Goal: Task Accomplishment & Management: Complete application form

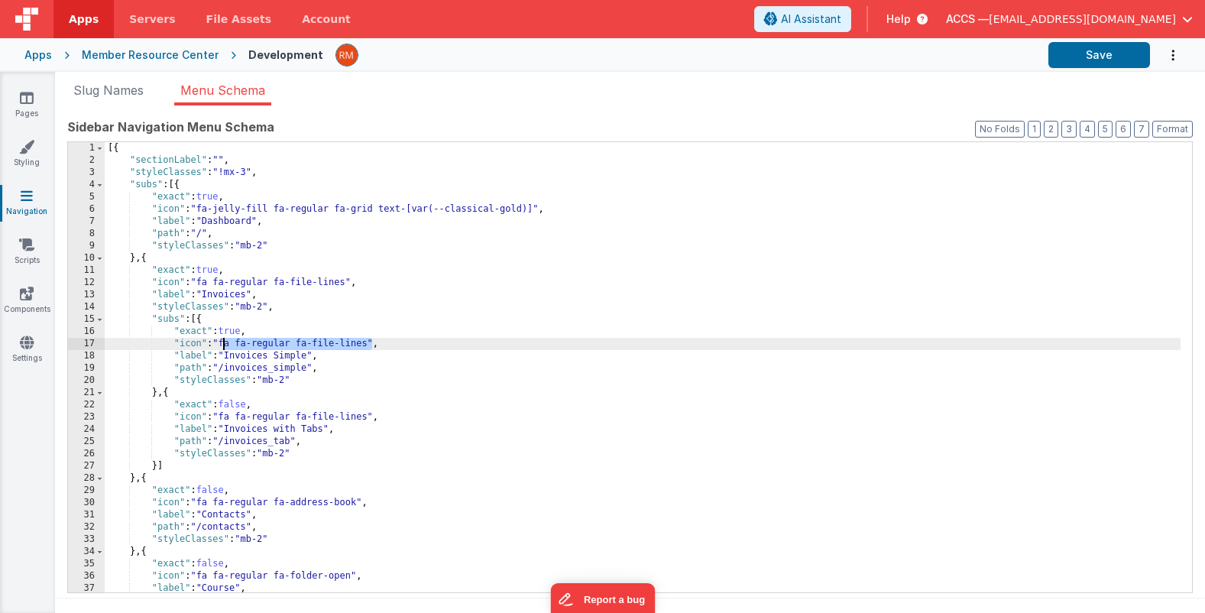
drag, startPoint x: 373, startPoint y: 344, endPoint x: 225, endPoint y: 345, distance: 148.3
click at [225, 345] on div "[{ "sectionLabel" : "" , "styleClasses" : "!mx-3" , "subs" : [{ "exact" : true …" at bounding box center [643, 379] width 1076 height 475
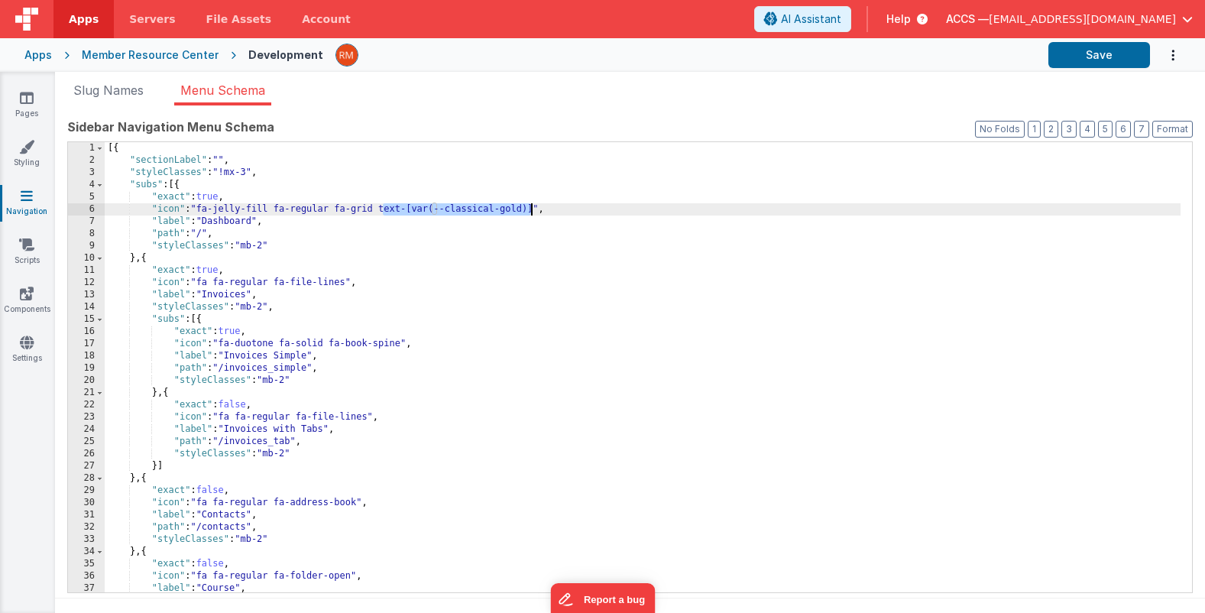
drag, startPoint x: 385, startPoint y: 210, endPoint x: 530, endPoint y: 212, distance: 144.5
click at [530, 212] on div "[{ "sectionLabel" : "" , "styleClasses" : "!mx-3" , "subs" : [{ "exact" : true …" at bounding box center [643, 379] width 1076 height 475
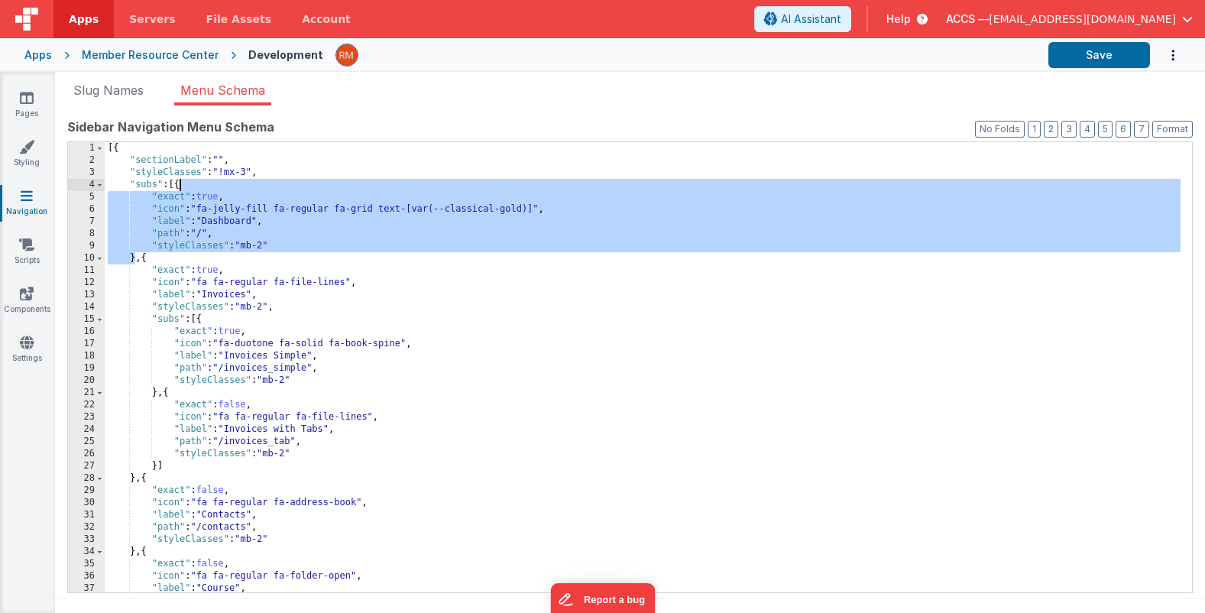
drag, startPoint x: 135, startPoint y: 260, endPoint x: 181, endPoint y: 186, distance: 86.5
click at [181, 186] on div "[{ "sectionLabel" : "" , "styleClasses" : "!mx-3" , "subs" : [{ "exact" : true …" at bounding box center [643, 379] width 1076 height 475
click at [147, 261] on div "[{ "sectionLabel" : "" , "styleClasses" : "!mx-3" , "subs" : [{ "exact" : true …" at bounding box center [643, 379] width 1076 height 475
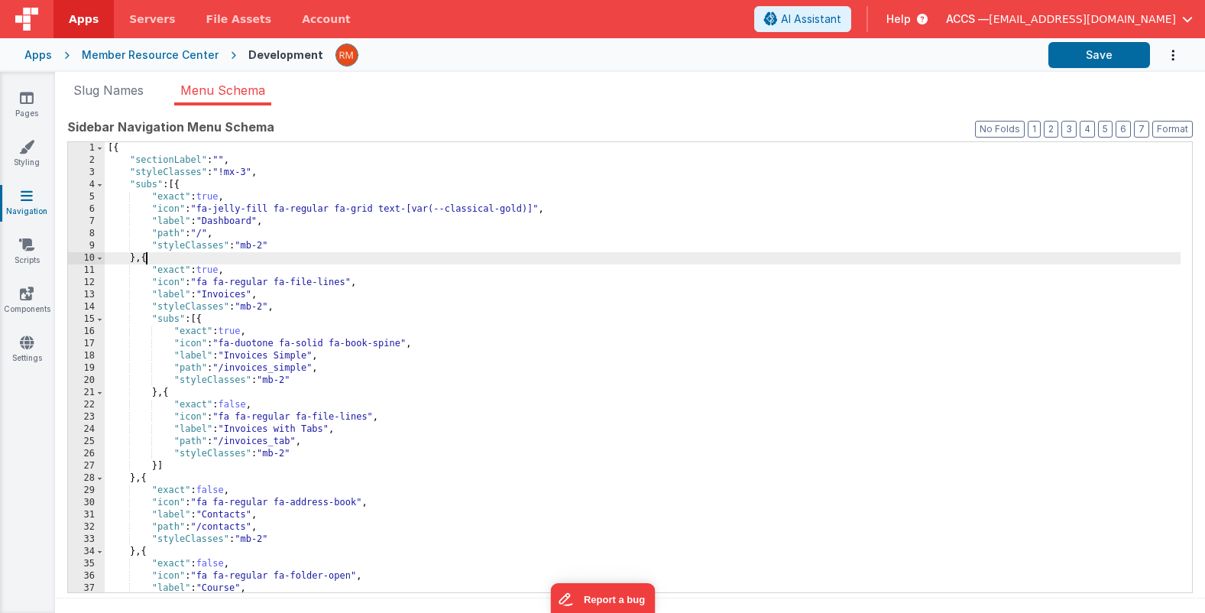
paste textarea
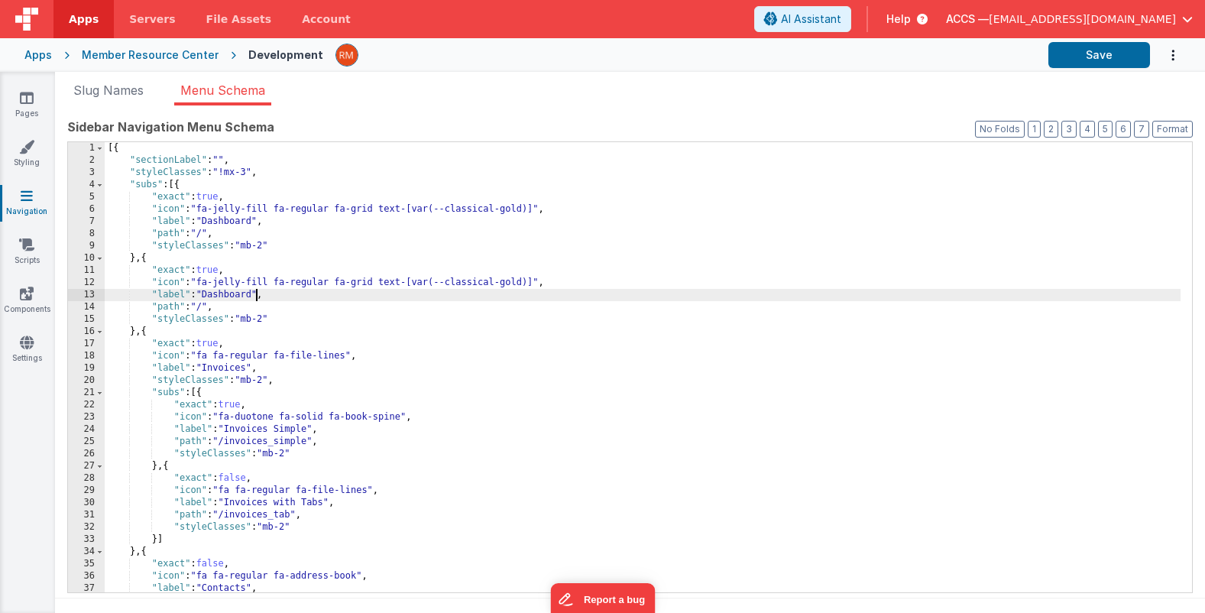
click at [258, 295] on div "[{ "sectionLabel" : "" , "styleClasses" : "!mx-3" , "subs" : [{ "exact" : true …" at bounding box center [643, 379] width 1076 height 475
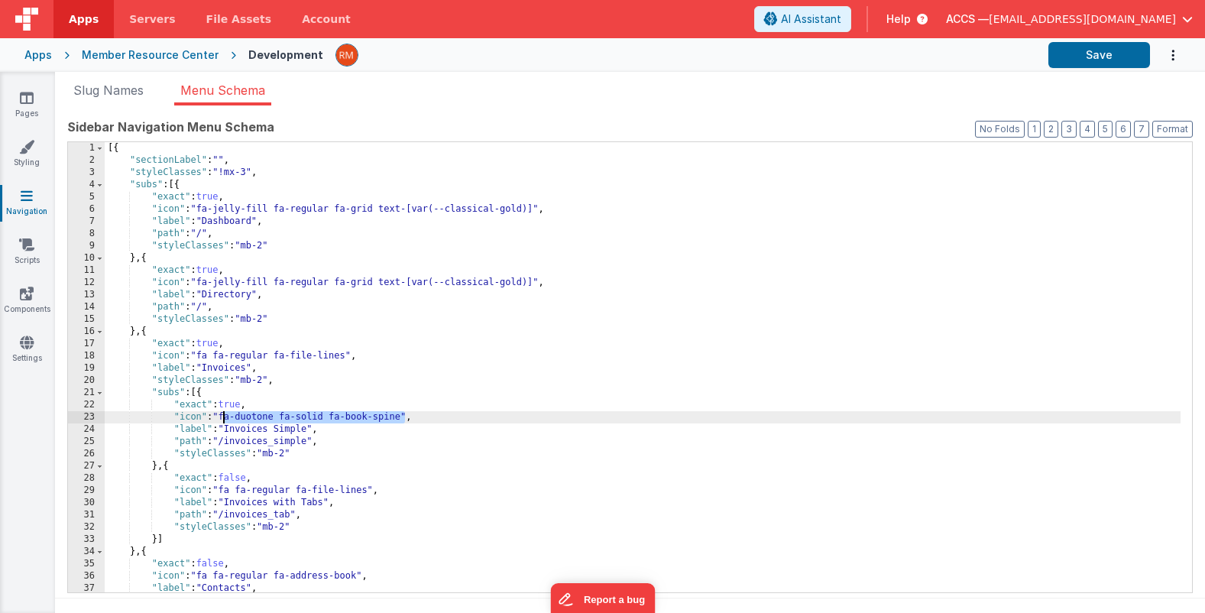
drag, startPoint x: 405, startPoint y: 419, endPoint x: 225, endPoint y: 413, distance: 180.5
click at [225, 413] on div "[{ "sectionLabel" : "" , "styleClasses" : "!mx-3" , "subs" : [{ "exact" : true …" at bounding box center [643, 379] width 1076 height 475
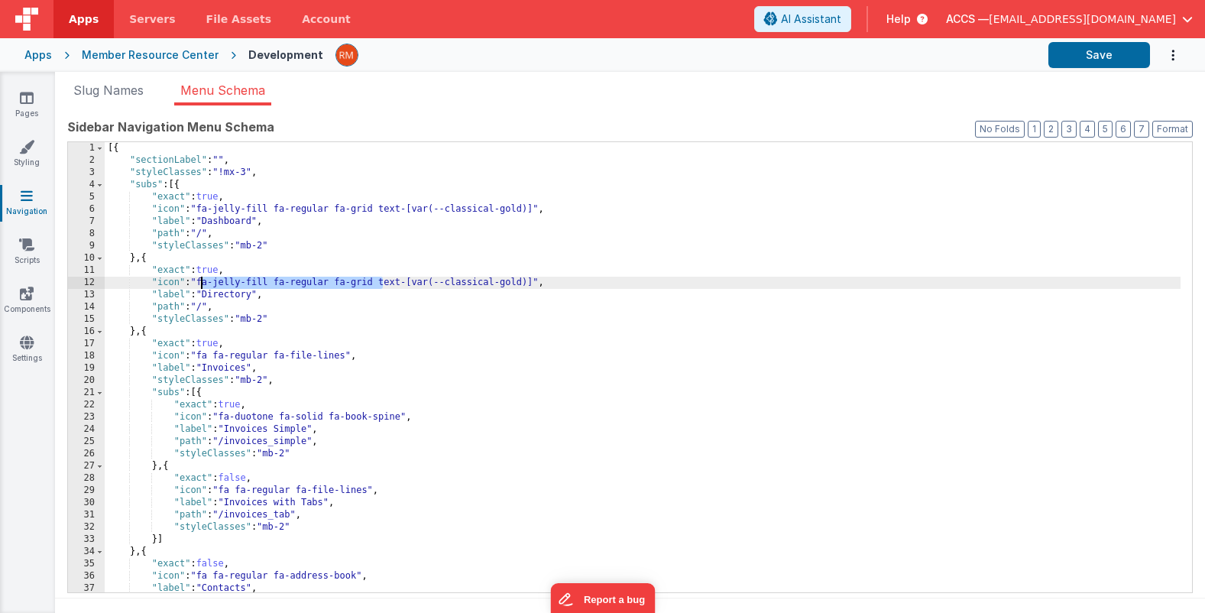
drag, startPoint x: 381, startPoint y: 281, endPoint x: 203, endPoint y: 282, distance: 178.8
click at [203, 282] on div "[{ "sectionLabel" : "" , "styleClasses" : "!mx-3" , "subs" : [{ "exact" : true …" at bounding box center [643, 379] width 1076 height 475
paste textarea
click at [206, 309] on div "[{ "sectionLabel" : "" , "styleClasses" : "!mx-3" , "subs" : [{ "exact" : true …" at bounding box center [643, 379] width 1076 height 475
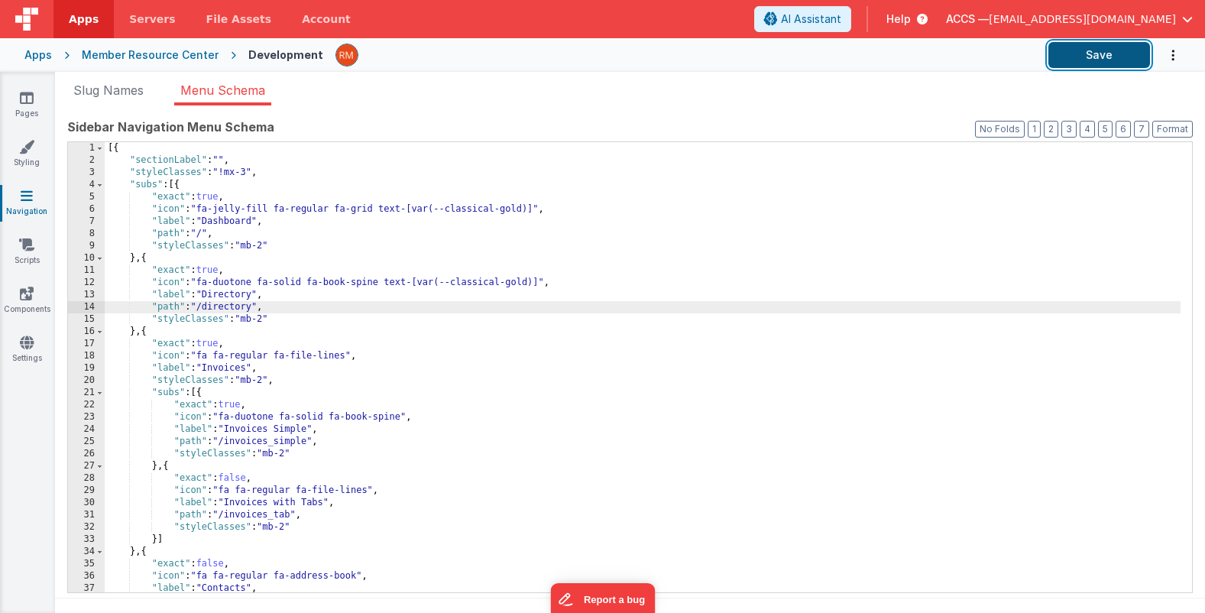
click at [1101, 53] on button "Save" at bounding box center [1100, 55] width 102 height 26
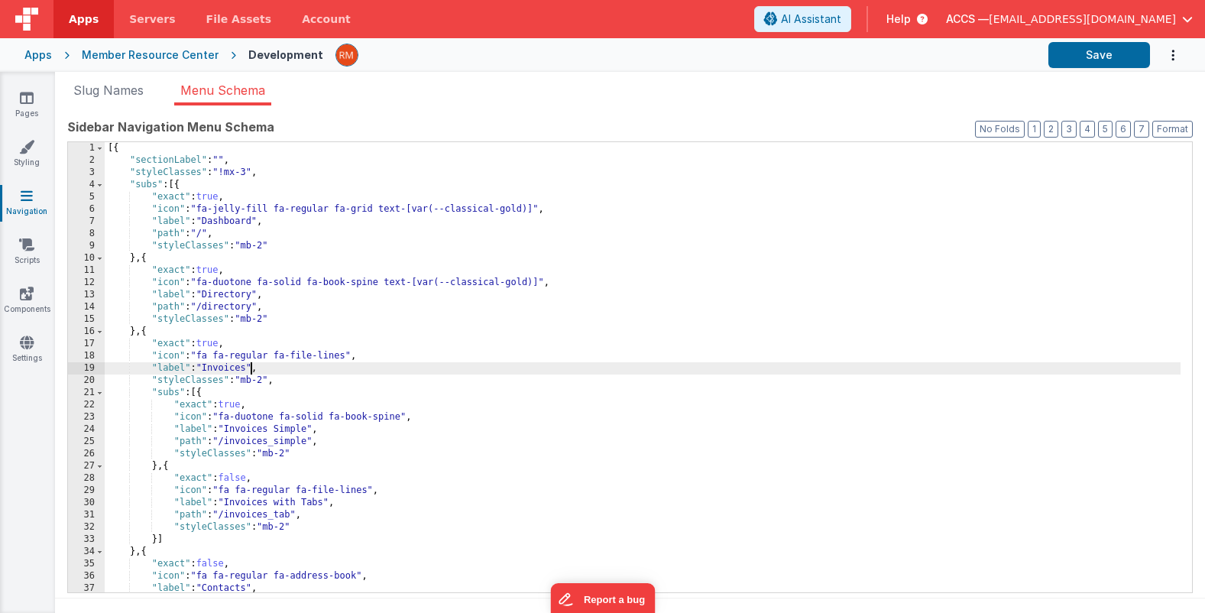
click at [248, 371] on div "[{ "sectionLabel" : "" , "styleClasses" : "!mx-3" , "subs" : [{ "exact" : true …" at bounding box center [643, 379] width 1076 height 475
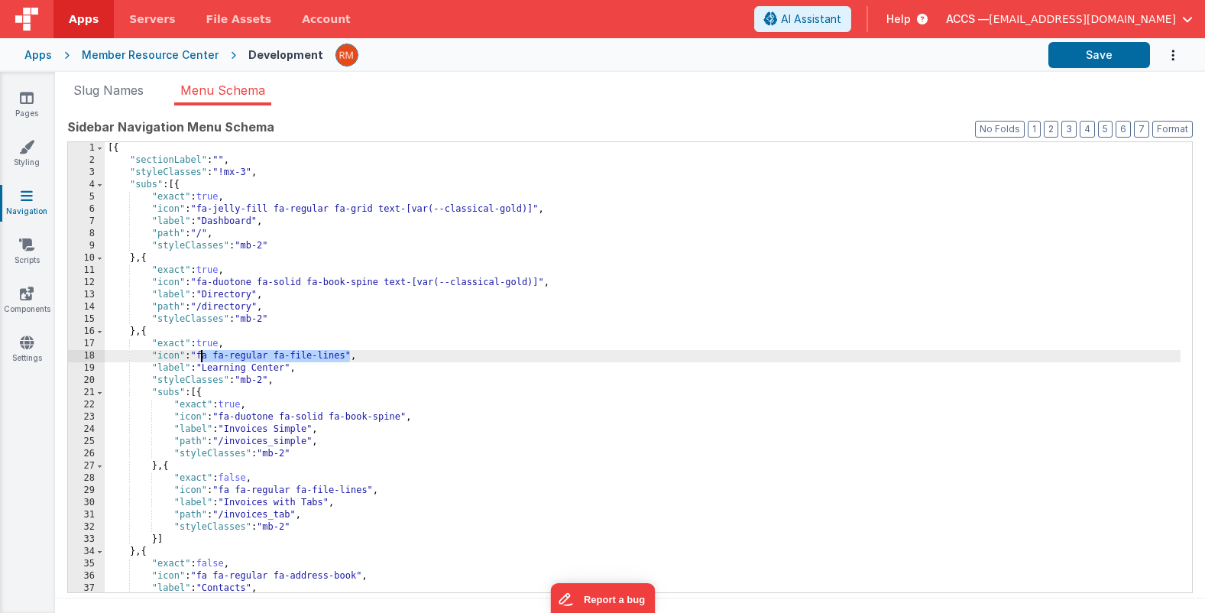
drag, startPoint x: 349, startPoint y: 356, endPoint x: 203, endPoint y: 355, distance: 146.0
click at [203, 355] on div "[{ "sectionLabel" : "" , "styleClasses" : "!mx-3" , "subs" : [{ "exact" : true …" at bounding box center [643, 379] width 1076 height 475
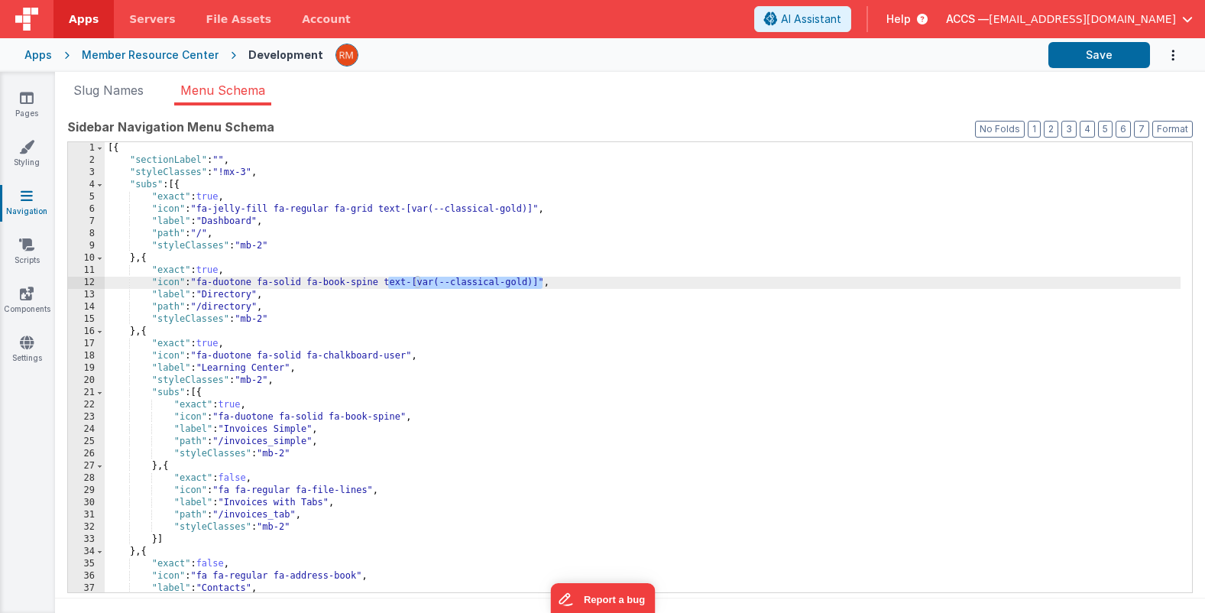
drag, startPoint x: 388, startPoint y: 283, endPoint x: 541, endPoint y: 284, distance: 152.9
click at [541, 284] on div "[{ "sectionLabel" : "" , "styleClasses" : "!mx-3" , "subs" : [{ "exact" : true …" at bounding box center [643, 379] width 1076 height 475
click at [410, 358] on div "[{ "sectionLabel" : "" , "styleClasses" : "!mx-3" , "subs" : [{ "exact" : true …" at bounding box center [643, 379] width 1076 height 475
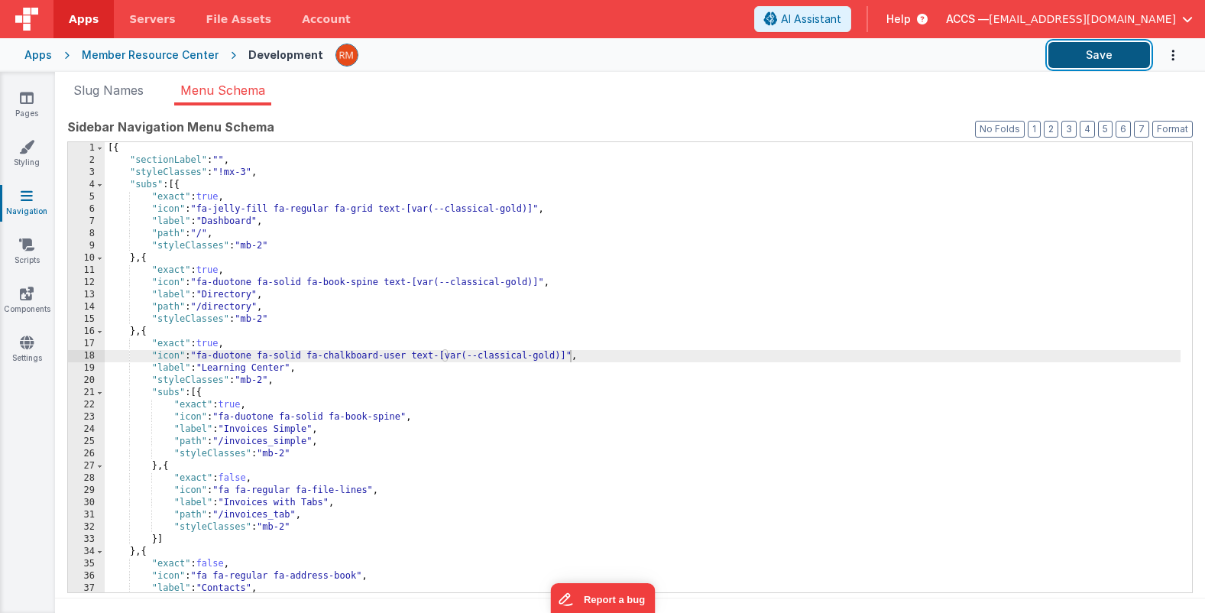
click at [1096, 59] on button "Save" at bounding box center [1100, 55] width 102 height 26
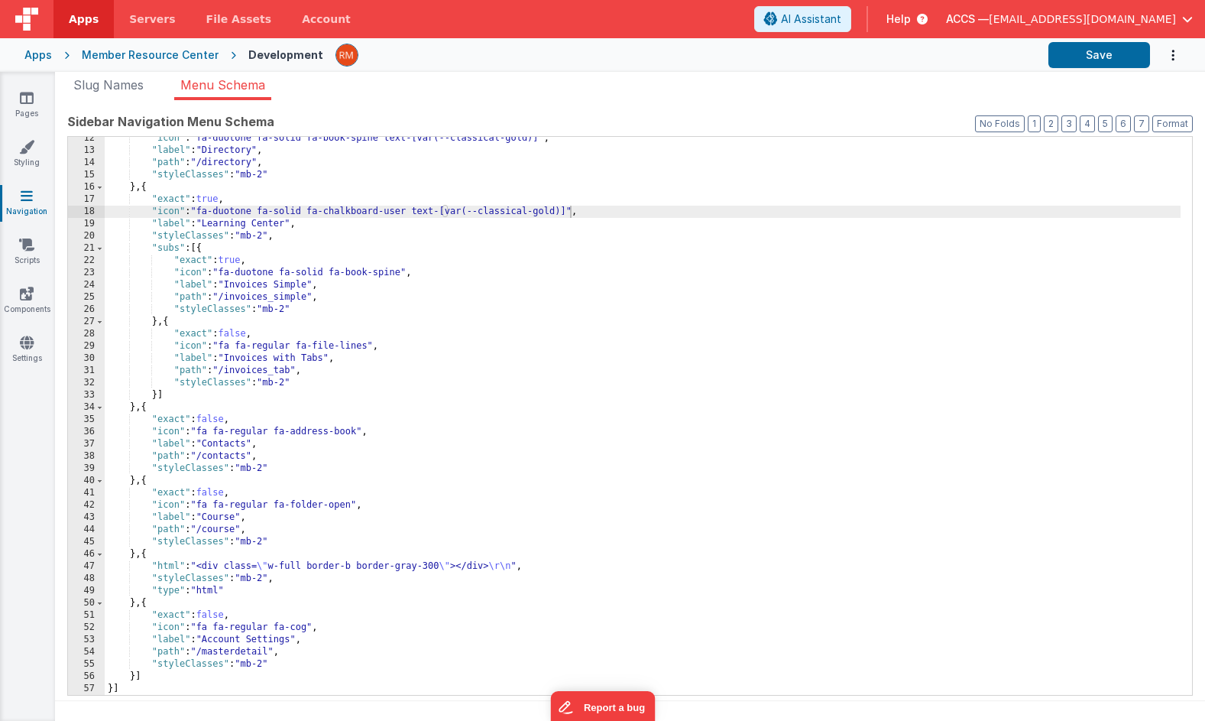
scroll to position [12, 0]
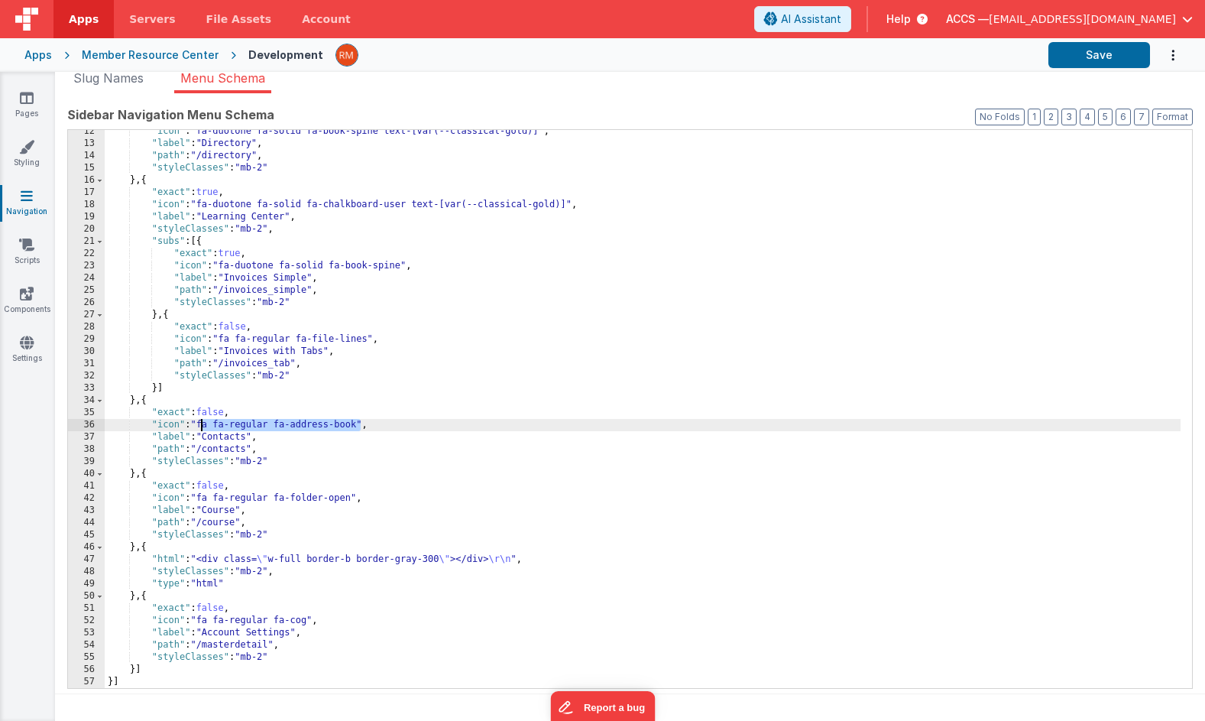
drag, startPoint x: 361, startPoint y: 425, endPoint x: 203, endPoint y: 423, distance: 157.5
click at [203, 423] on div ""icon" : "fa-duotone fa-solid fa-book-spine text-[var(--classical-gold)]" , "la…" at bounding box center [643, 416] width 1076 height 582
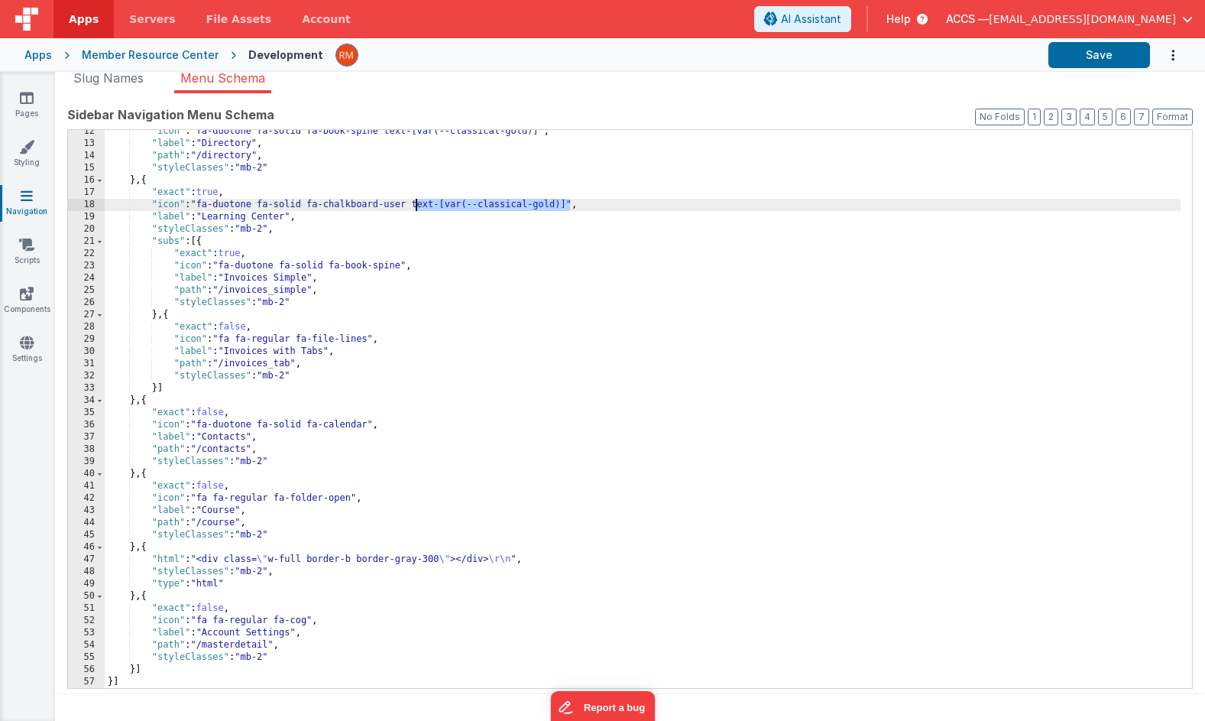
drag, startPoint x: 571, startPoint y: 205, endPoint x: 417, endPoint y: 205, distance: 154.4
click at [417, 205] on div ""icon" : "fa-duotone fa-solid fa-book-spine text-[var(--classical-gold)]" , "la…" at bounding box center [643, 416] width 1076 height 582
click at [371, 427] on div ""icon" : "fa-duotone fa-solid fa-book-spine text-[var(--classical-gold)]" , "la…" at bounding box center [643, 416] width 1076 height 582
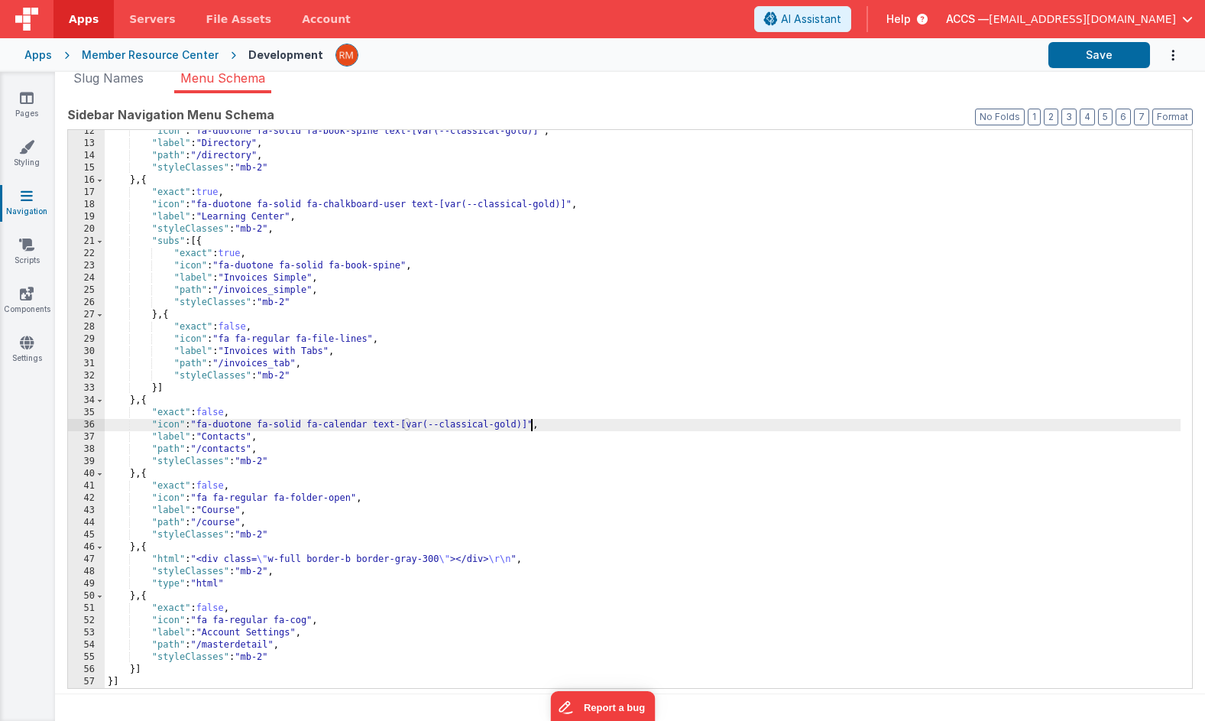
click at [248, 451] on div ""icon" : "fa-duotone fa-solid fa-book-spine text-[var(--classical-gold)]" , "la…" at bounding box center [643, 416] width 1076 height 582
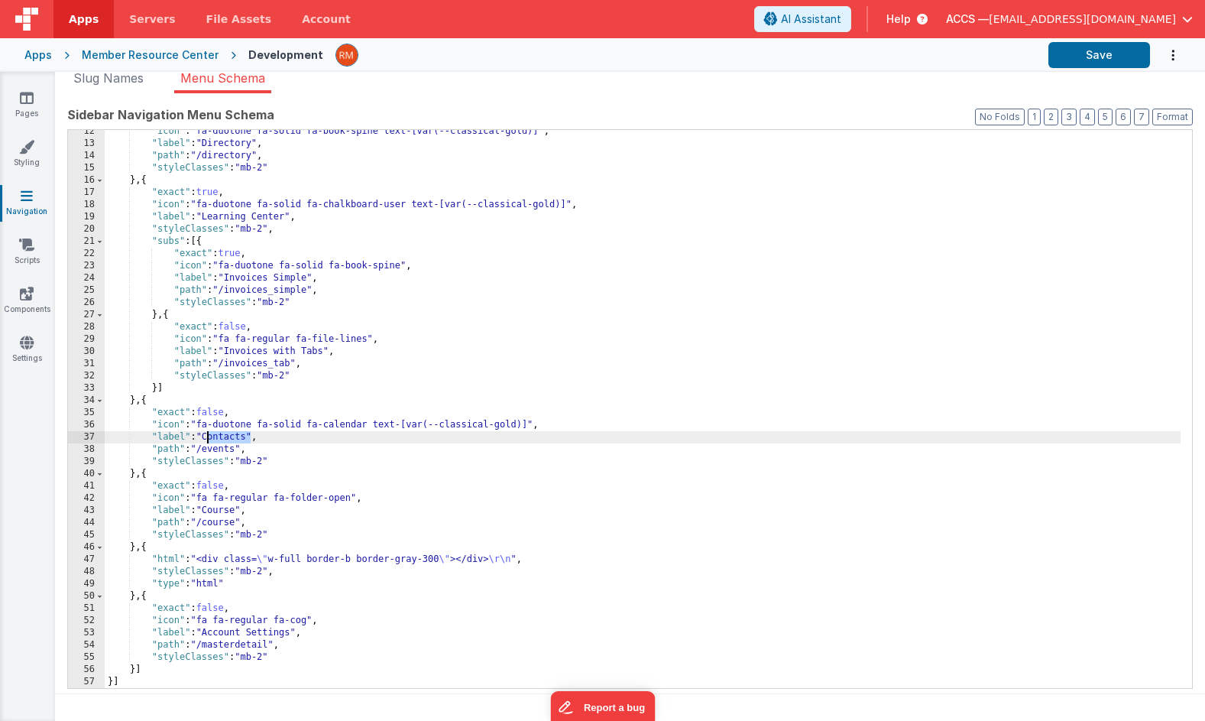
drag, startPoint x: 251, startPoint y: 437, endPoint x: 207, endPoint y: 436, distance: 43.6
click at [207, 436] on div ""icon" : "fa-duotone fa-solid fa-book-spine text-[var(--classical-gold)]" , "la…" at bounding box center [643, 416] width 1076 height 582
click at [1078, 50] on button "Save" at bounding box center [1100, 55] width 102 height 26
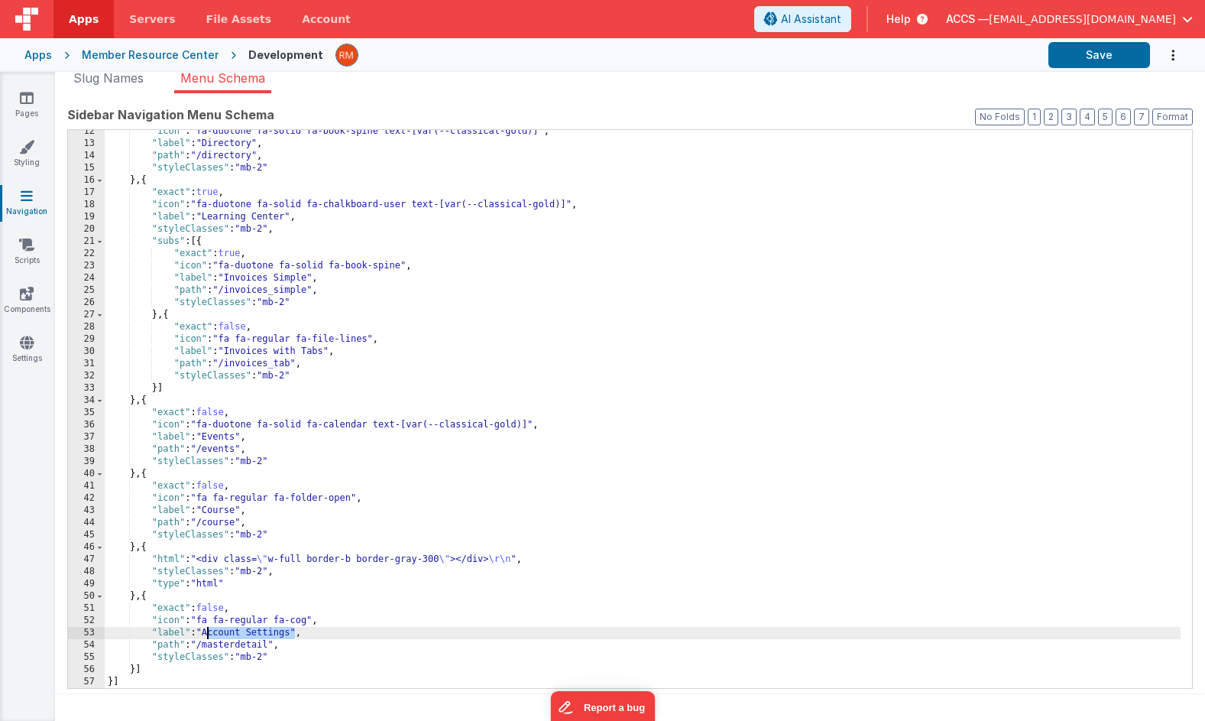
drag, startPoint x: 297, startPoint y: 635, endPoint x: 207, endPoint y: 631, distance: 89.5
click at [207, 612] on div ""icon" : "fa-duotone fa-solid fa-book-spine text-[var(--classical-gold)]" , "la…" at bounding box center [643, 416] width 1076 height 582
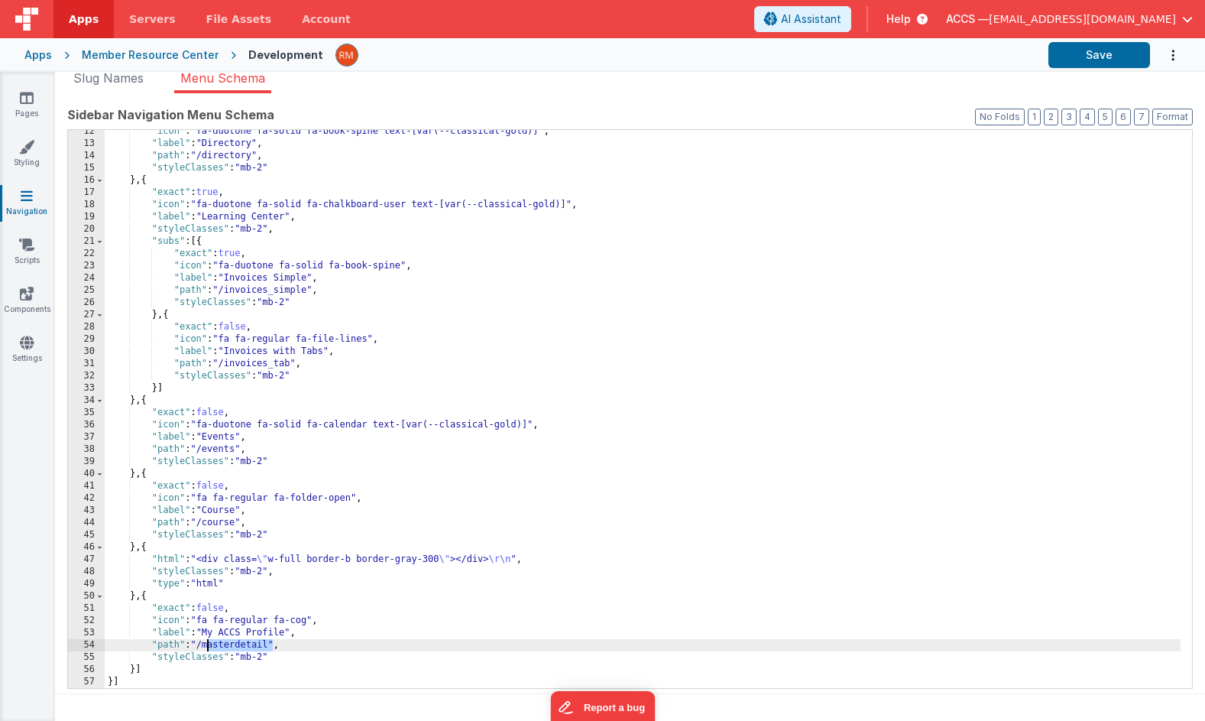
drag, startPoint x: 273, startPoint y: 643, endPoint x: 206, endPoint y: 644, distance: 66.5
click at [206, 612] on div ""icon" : "fa-duotone fa-solid fa-book-spine text-[var(--classical-gold)]" , "la…" at bounding box center [643, 416] width 1076 height 582
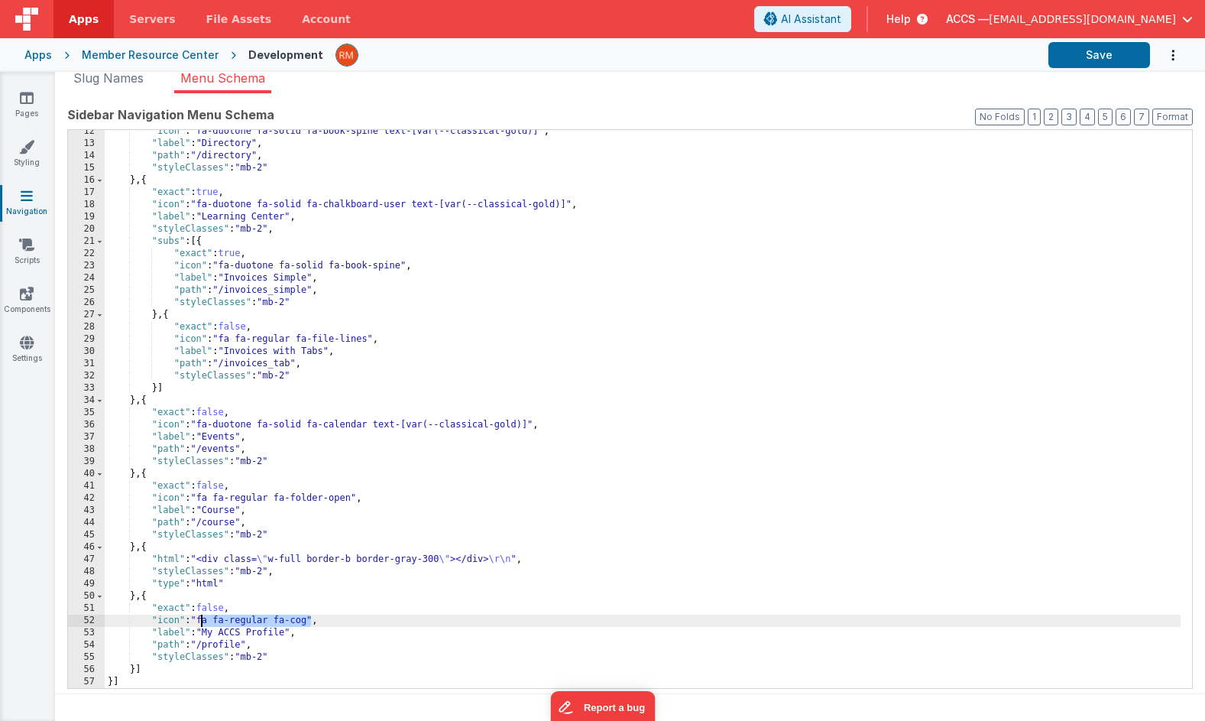
drag, startPoint x: 312, startPoint y: 618, endPoint x: 202, endPoint y: 618, distance: 110.1
click at [202, 612] on div ""icon" : "fa-duotone fa-solid fa-book-spine text-[var(--classical-gold)]" , "la…" at bounding box center [643, 416] width 1076 height 582
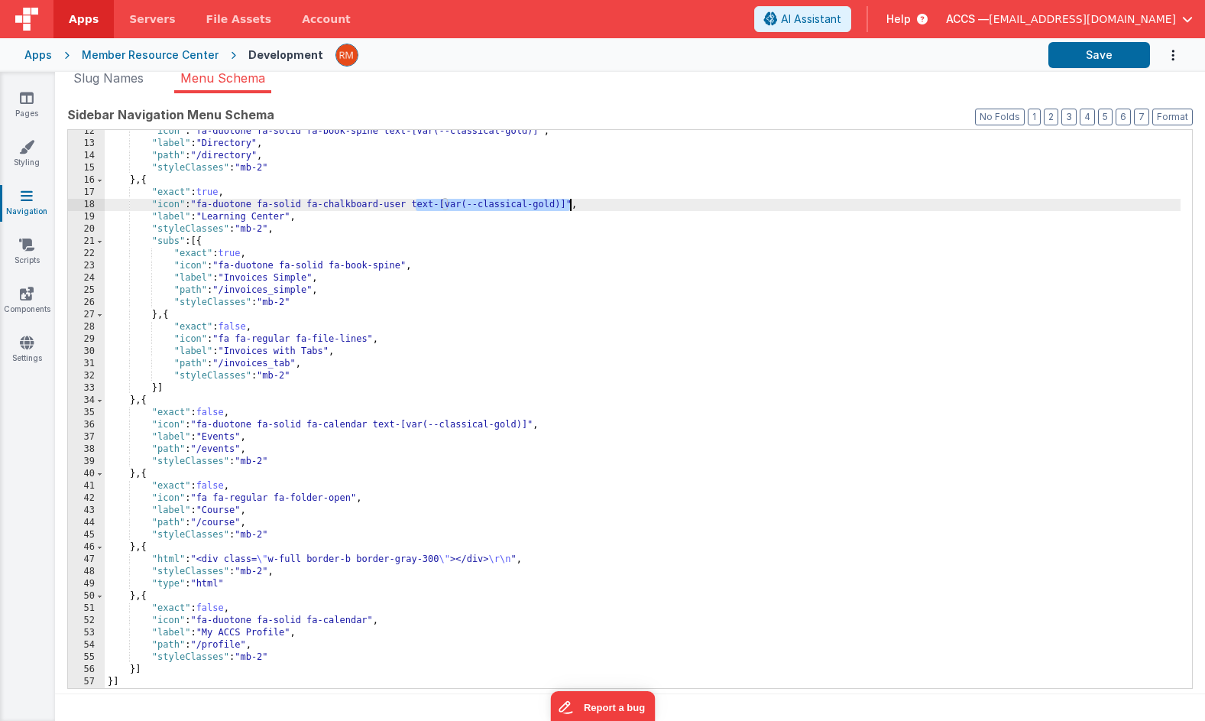
drag, startPoint x: 417, startPoint y: 205, endPoint x: 571, endPoint y: 203, distance: 154.4
click at [571, 203] on div ""icon" : "fa-duotone fa-solid fa-book-spine text-[var(--classical-gold)]" , "la…" at bounding box center [643, 416] width 1076 height 582
click at [372, 612] on div ""icon" : "fa-duotone fa-solid fa-book-spine text-[var(--classical-gold)]" , "la…" at bounding box center [643, 416] width 1076 height 582
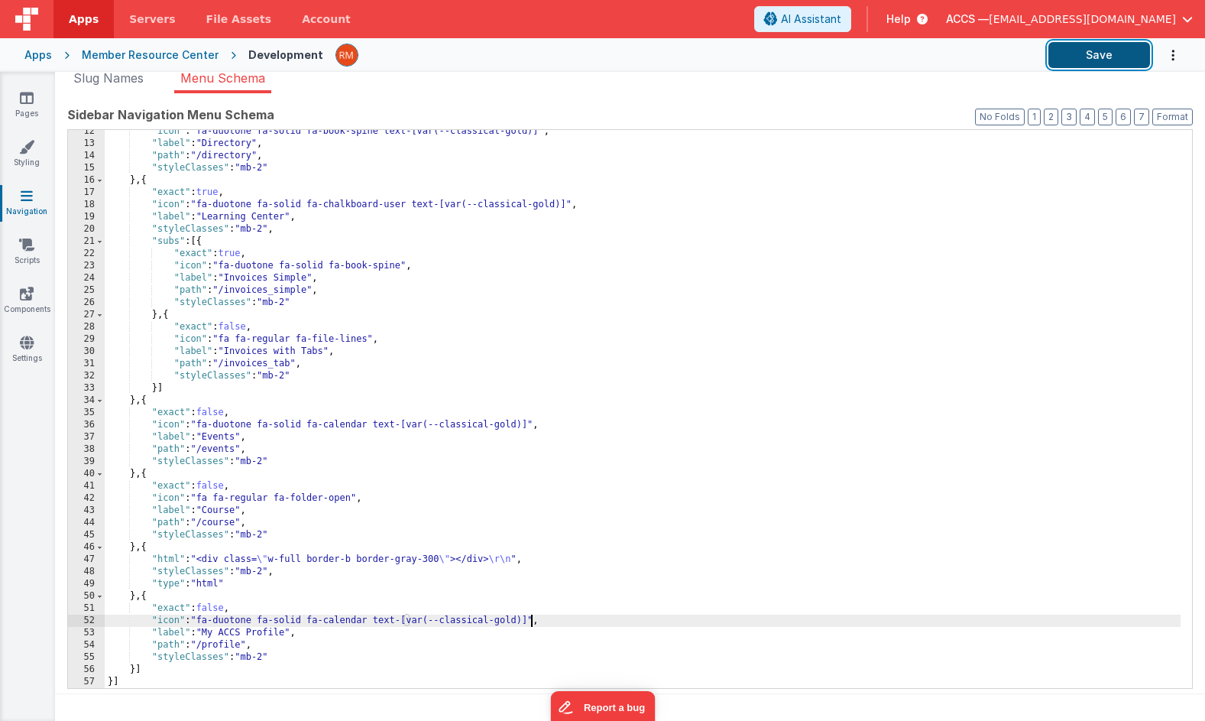
click at [1098, 57] on button "Save" at bounding box center [1100, 55] width 102 height 26
drag, startPoint x: 372, startPoint y: 621, endPoint x: 203, endPoint y: 618, distance: 169.7
click at [203, 612] on div ""icon" : "fa-duotone fa-solid fa-book-spine text-[var(--classical-gold)]" , "la…" at bounding box center [643, 416] width 1076 height 582
click at [1094, 54] on button "Save" at bounding box center [1100, 55] width 102 height 26
click at [369, 612] on div ""icon" : "fa-duotone fa-solid fa-book-spine text-[var(--classical-gold)]" , "la…" at bounding box center [643, 416] width 1076 height 582
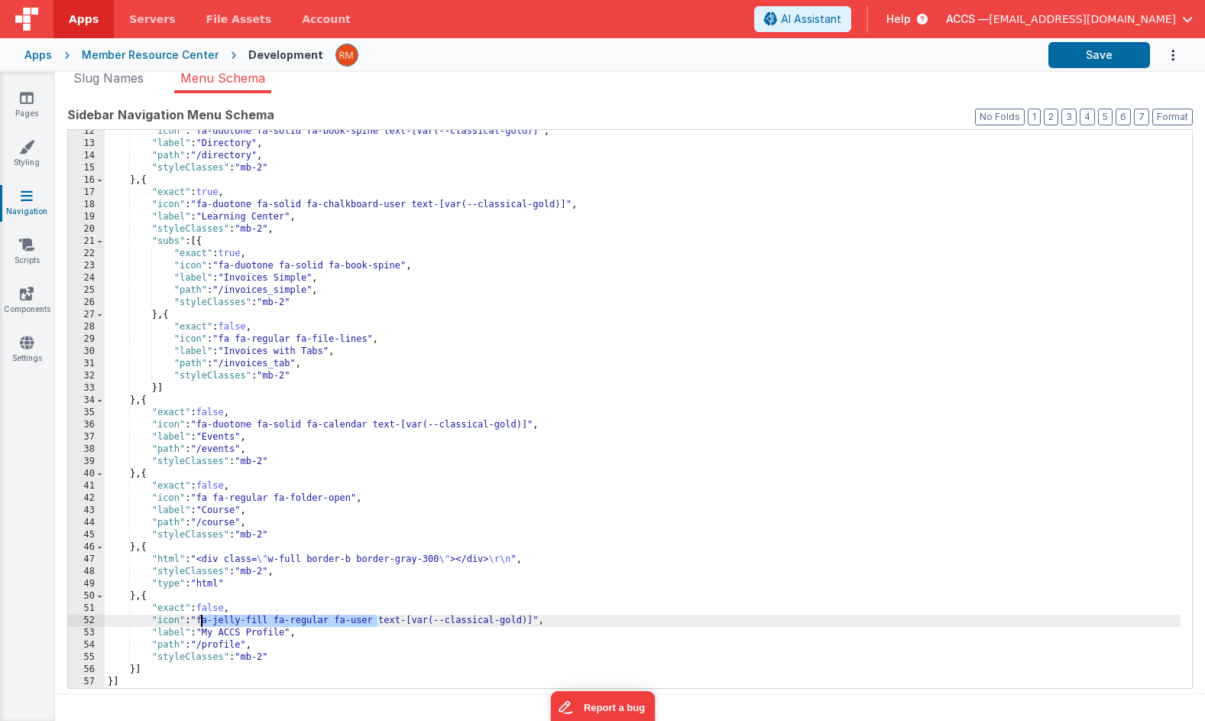
drag, startPoint x: 376, startPoint y: 618, endPoint x: 203, endPoint y: 615, distance: 172.7
click at [203, 612] on div ""icon" : "fa-duotone fa-solid fa-book-spine text-[var(--classical-gold)]" , "la…" at bounding box center [643, 416] width 1076 height 582
click at [1105, 61] on button "Save" at bounding box center [1100, 55] width 102 height 26
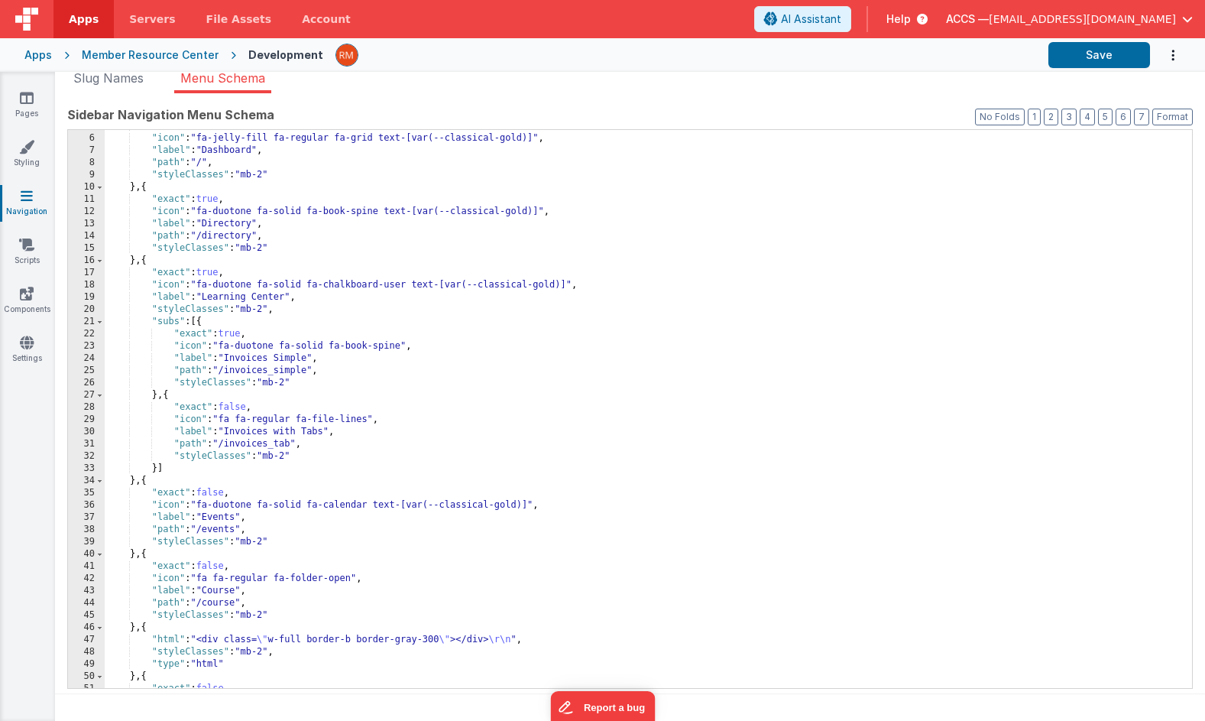
scroll to position [0, 0]
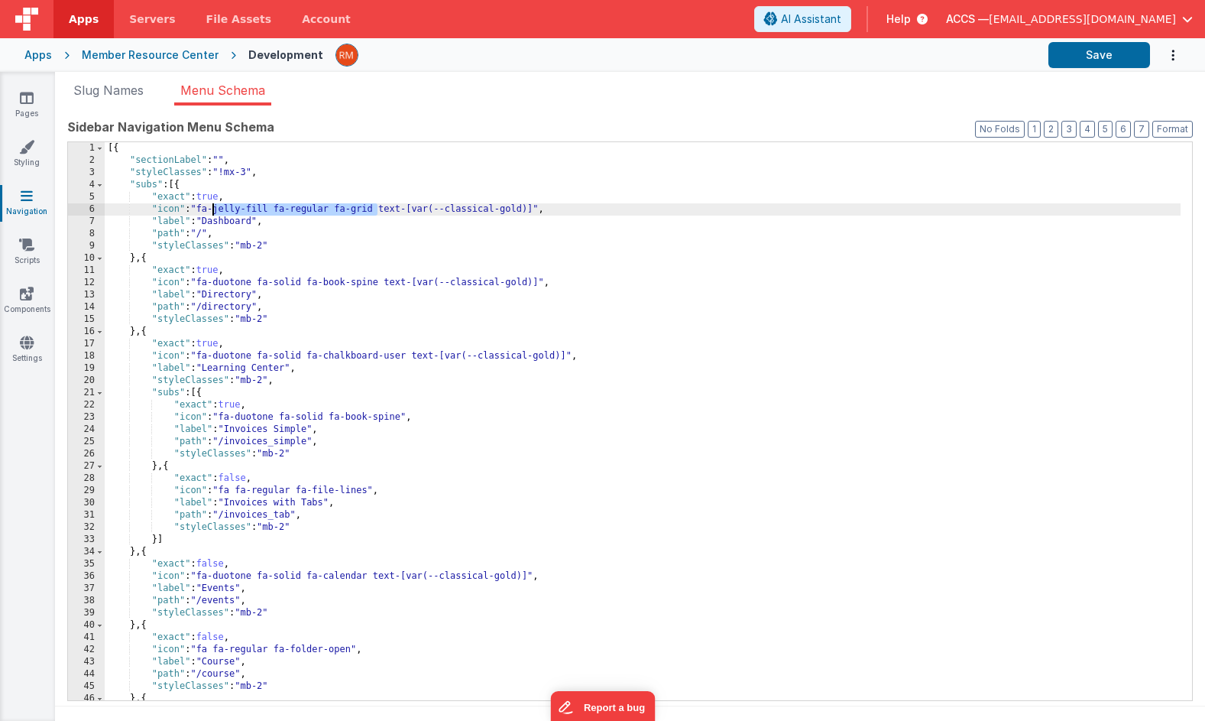
drag, startPoint x: 378, startPoint y: 209, endPoint x: 210, endPoint y: 209, distance: 168.1
click at [210, 209] on div "[{ "sectionLabel" : "" , "styleClasses" : "!mx-3" , "subs" : [{ "exact" : true …" at bounding box center [643, 433] width 1076 height 582
click at [1061, 62] on button "Save" at bounding box center [1100, 55] width 102 height 26
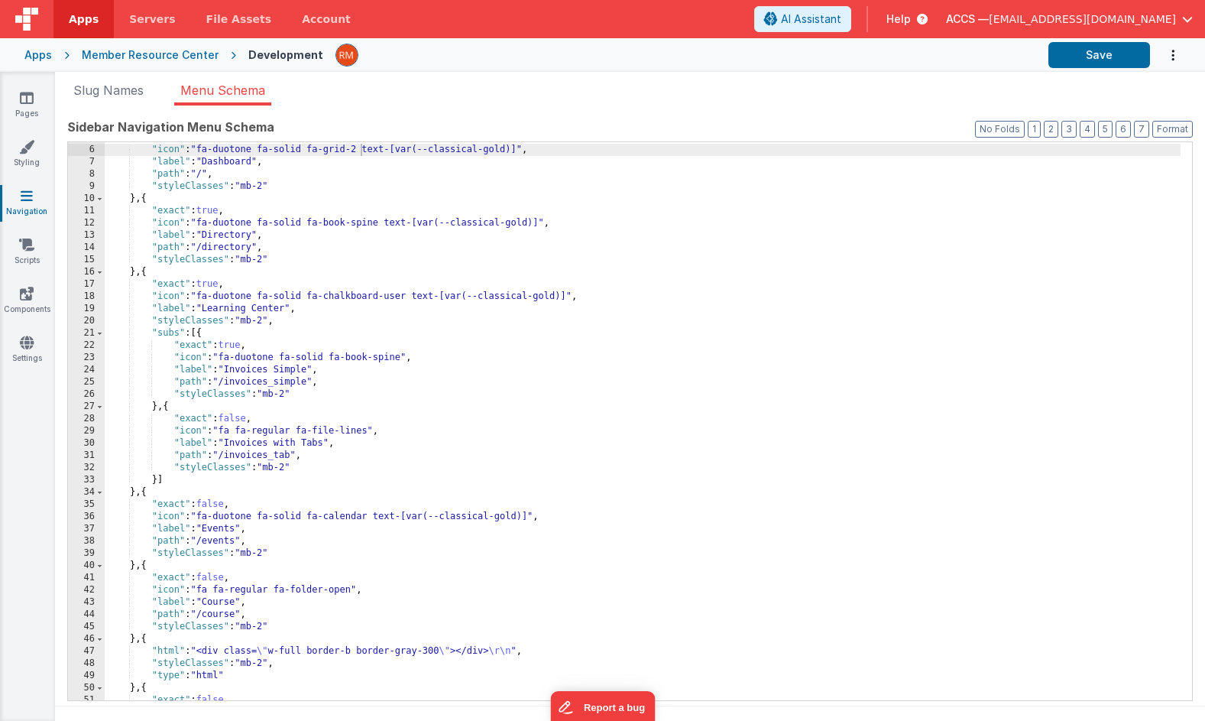
scroll to position [12, 0]
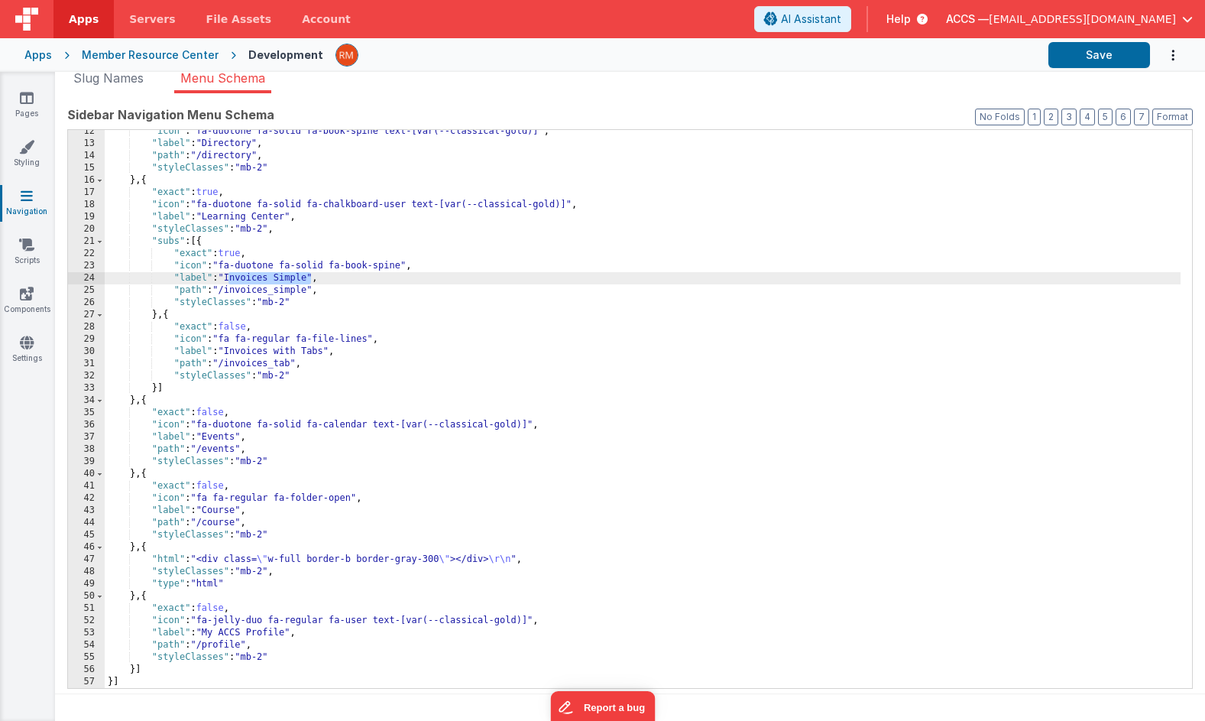
drag, startPoint x: 310, startPoint y: 277, endPoint x: 230, endPoint y: 275, distance: 80.3
click at [230, 275] on div ""icon" : "fa-duotone fa-solid fa-book-spine text-[var(--classical-gold)]" , "la…" at bounding box center [643, 416] width 1076 height 582
click at [311, 278] on div ""icon" : "fa-duotone fa-solid fa-book-spine text-[var(--classical-gold)]" , "la…" at bounding box center [643, 416] width 1076 height 582
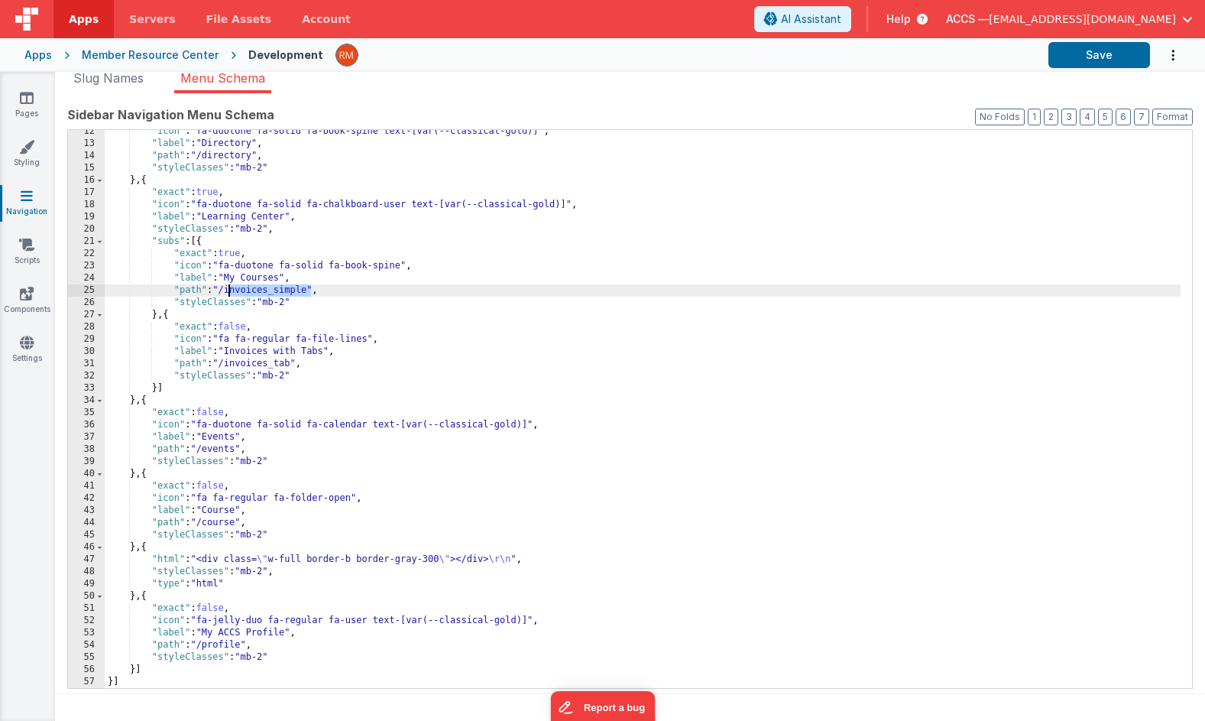
drag, startPoint x: 310, startPoint y: 291, endPoint x: 231, endPoint y: 289, distance: 79.5
click at [231, 289] on div ""icon" : "fa-duotone fa-solid fa-book-spine text-[var(--classical-gold)]" , "la…" at bounding box center [643, 416] width 1076 height 582
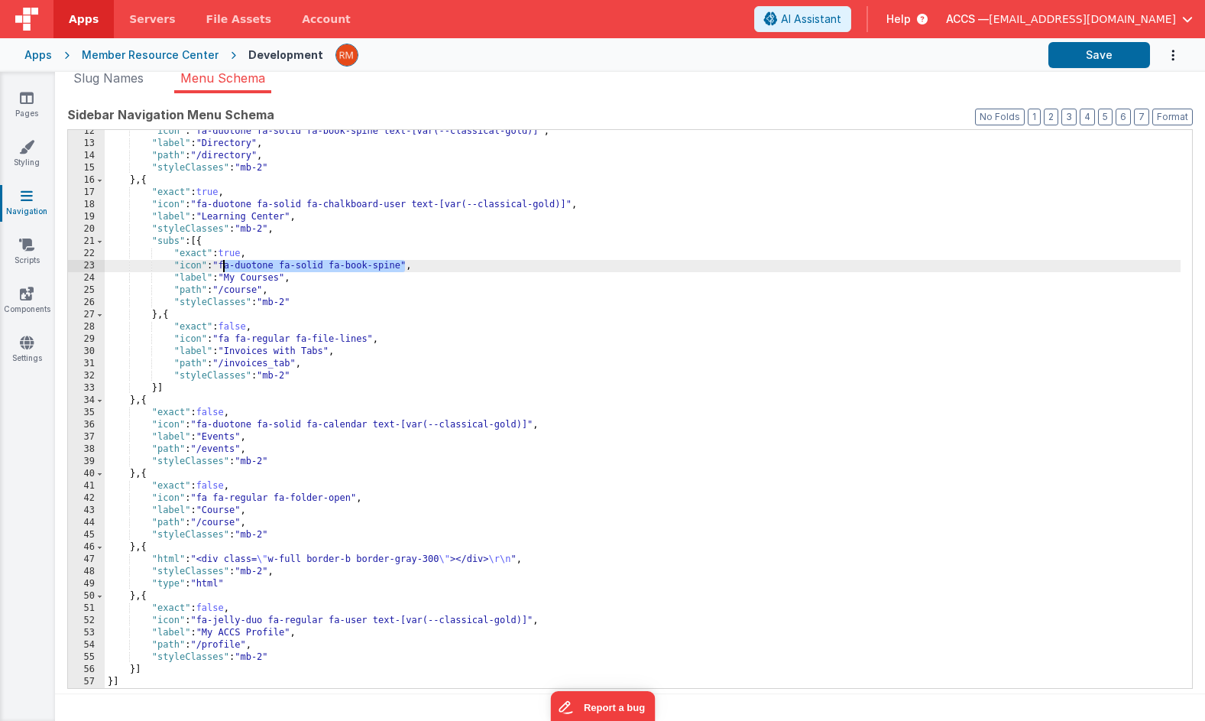
drag, startPoint x: 405, startPoint y: 265, endPoint x: 224, endPoint y: 264, distance: 181.1
click at [224, 264] on div ""icon" : "fa-duotone fa-solid fa-book-spine text-[var(--classical-gold)]" , "la…" at bounding box center [643, 416] width 1076 height 582
click at [274, 267] on div ""icon" : "fa-duotone fa-solid fa-book-spine text-[var(--classical-gold)]" , "la…" at bounding box center [643, 416] width 1076 height 582
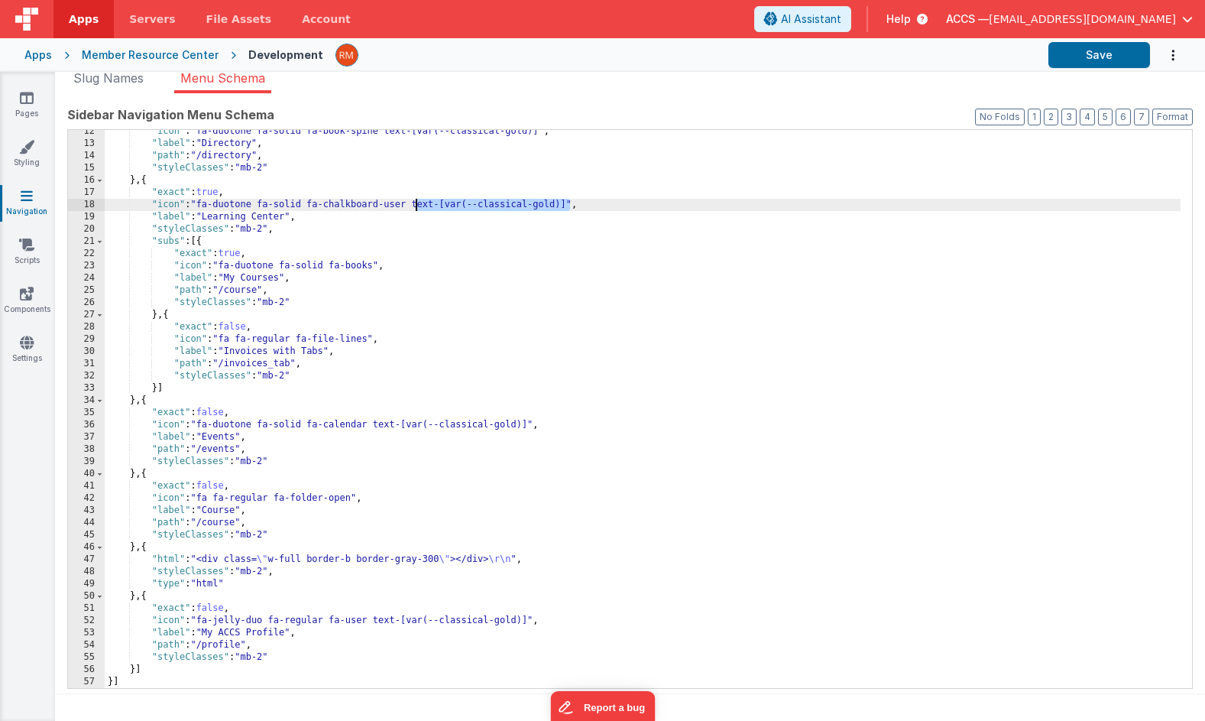
drag, startPoint x: 571, startPoint y: 206, endPoint x: 415, endPoint y: 203, distance: 156.0
click at [415, 203] on div ""icon" : "fa-duotone fa-solid fa-book-spine text-[var(--classical-gold)]" , "la…" at bounding box center [643, 416] width 1076 height 582
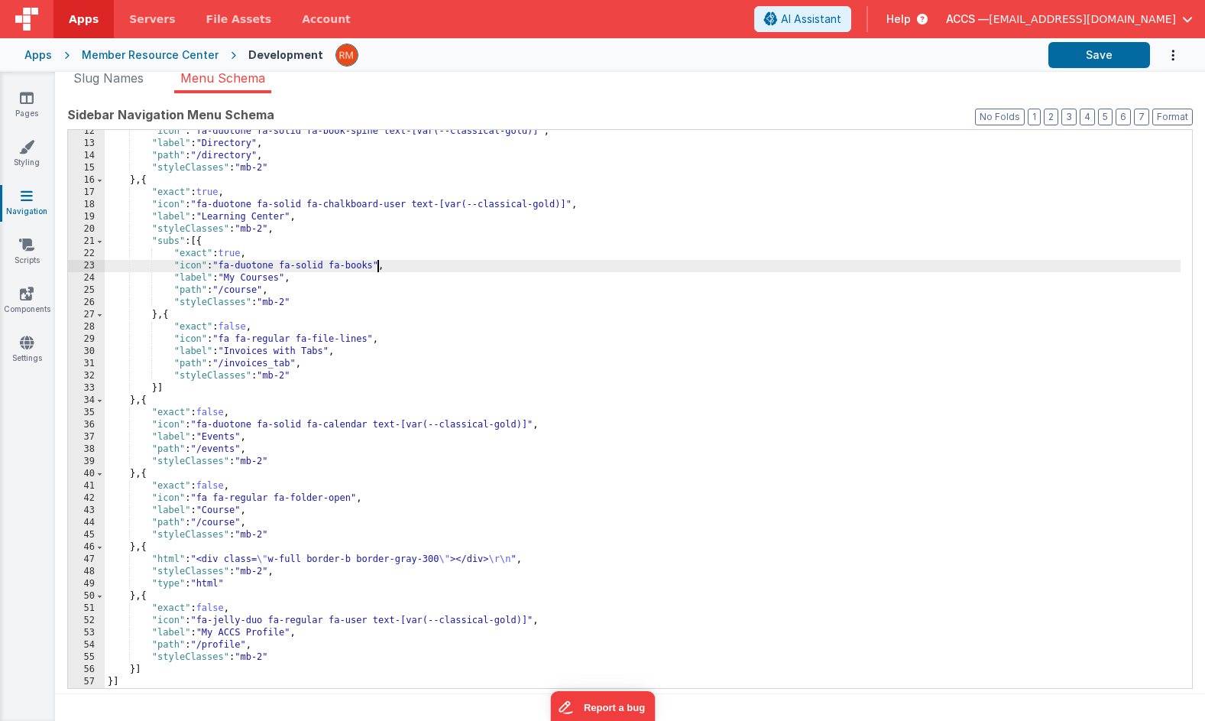
click at [377, 265] on div ""icon" : "fa-duotone fa-solid fa-book-spine text-[var(--classical-gold)]" , "la…" at bounding box center [643, 416] width 1076 height 582
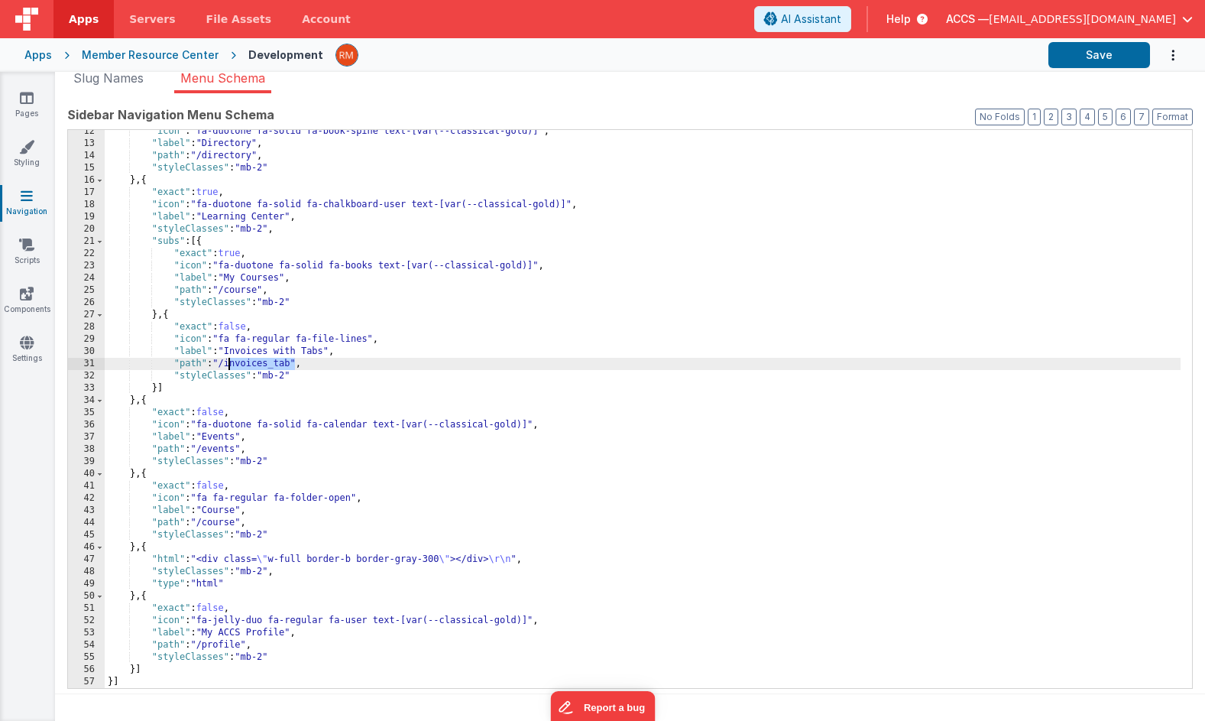
drag, startPoint x: 296, startPoint y: 365, endPoint x: 229, endPoint y: 358, distance: 67.6
click at [229, 358] on div ""icon" : "fa-duotone fa-solid fa-book-spine text-[var(--classical-gold)]" , "la…" at bounding box center [643, 416] width 1076 height 582
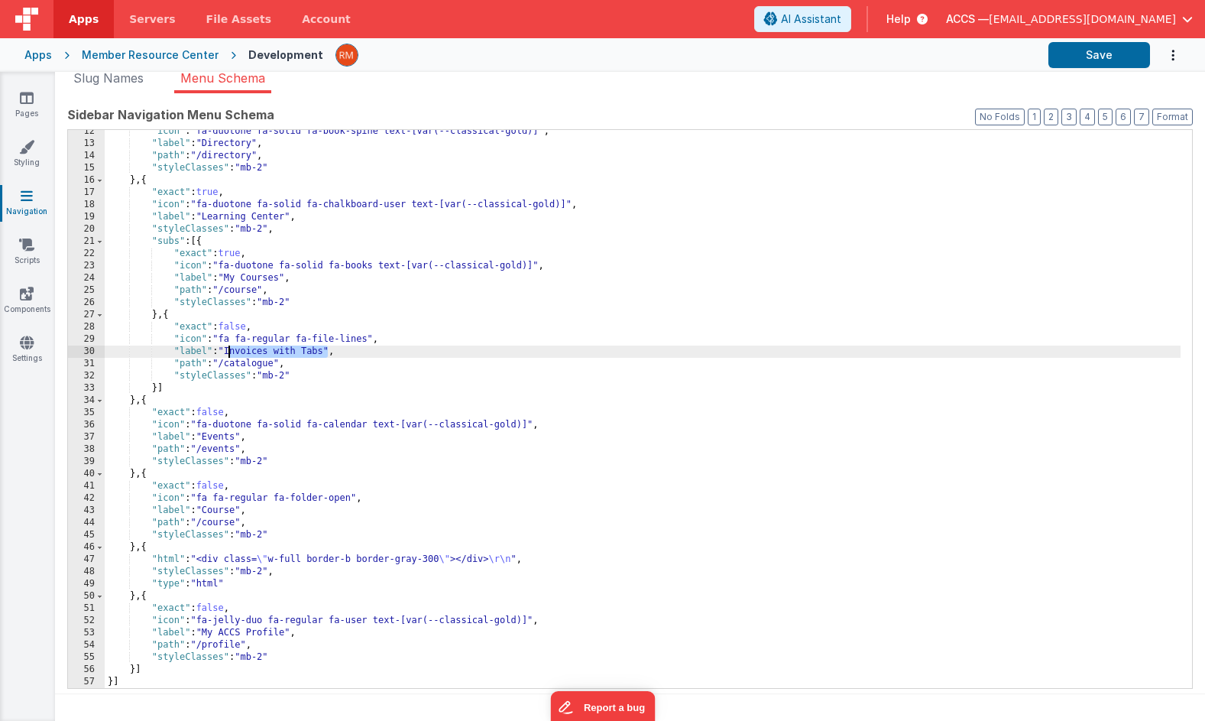
drag, startPoint x: 328, startPoint y: 352, endPoint x: 232, endPoint y: 352, distance: 96.3
click at [232, 352] on div ""icon" : "fa-duotone fa-solid fa-book-spine text-[var(--classical-gold)]" , "la…" at bounding box center [643, 416] width 1076 height 582
click at [261, 293] on div ""icon" : "fa-duotone fa-solid fa-book-spine text-[var(--classical-gold)]" , "la…" at bounding box center [643, 416] width 1076 height 582
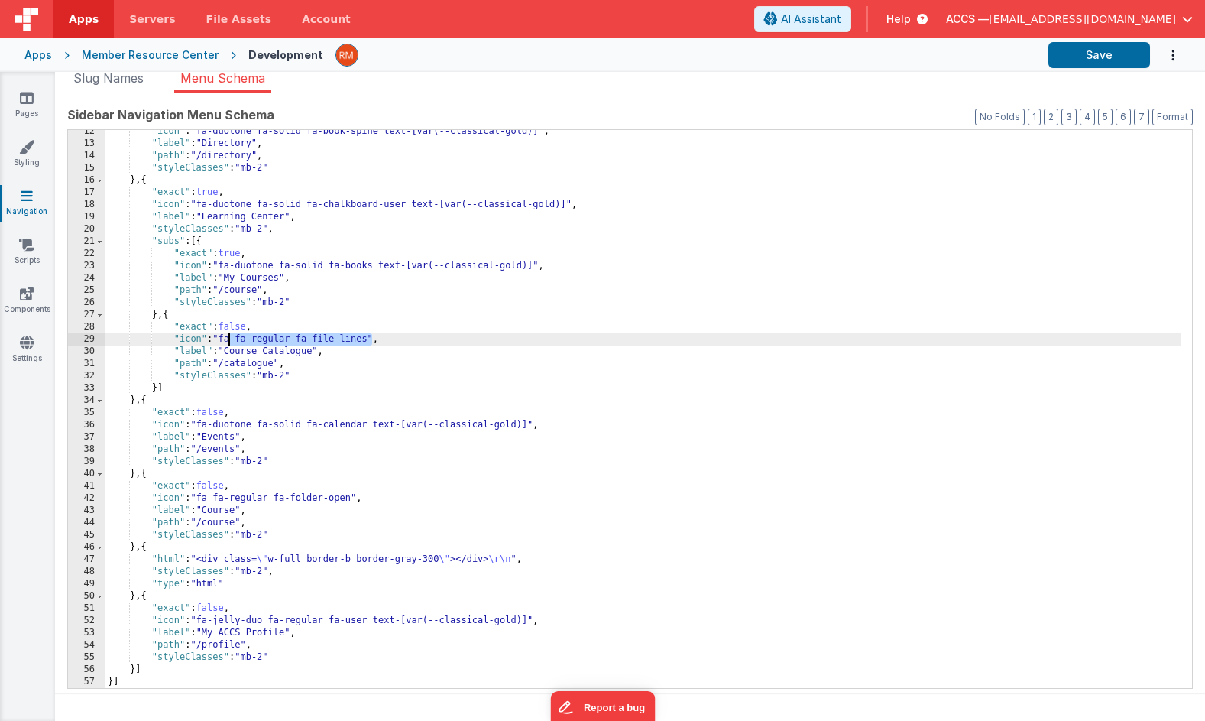
drag, startPoint x: 371, startPoint y: 340, endPoint x: 226, endPoint y: 336, distance: 145.3
click at [226, 336] on div ""icon" : "fa-duotone fa-solid fa-book-spine text-[var(--classical-gold)]" , "la…" at bounding box center [643, 416] width 1076 height 582
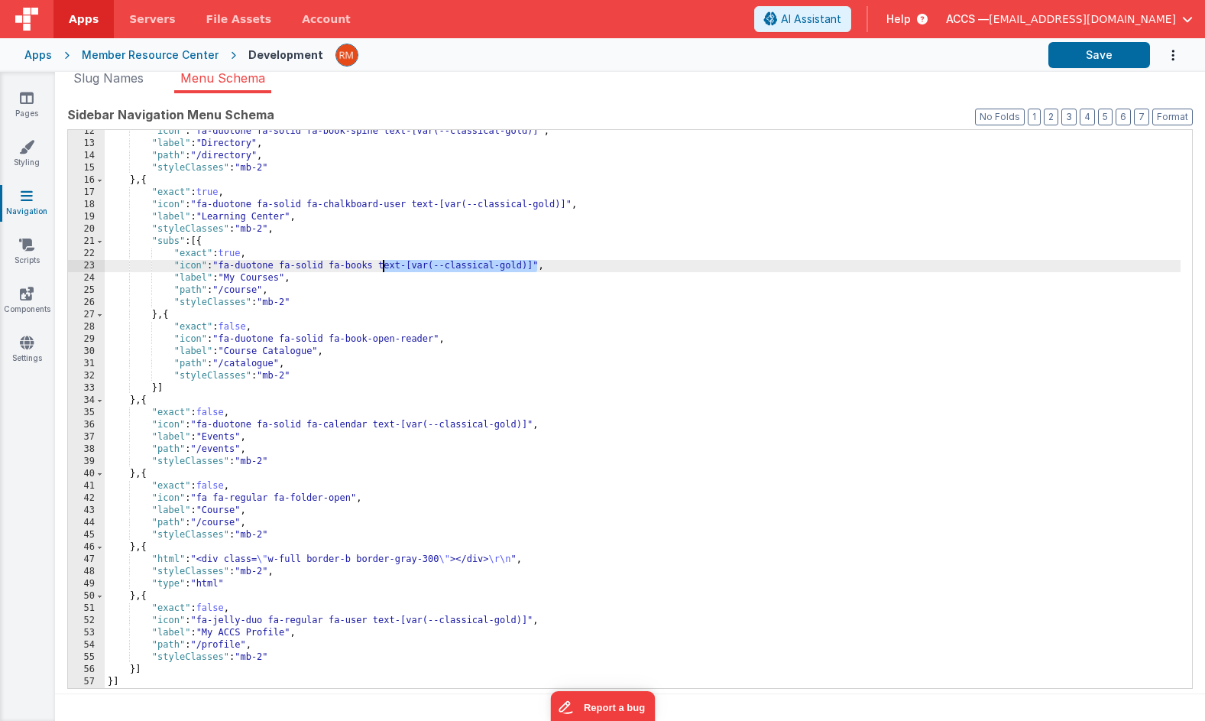
drag, startPoint x: 537, startPoint y: 266, endPoint x: 384, endPoint y: 264, distance: 153.6
click at [383, 264] on div ""icon" : "fa-duotone fa-solid fa-book-spine text-[var(--classical-gold)]" , "la…" at bounding box center [643, 416] width 1076 height 582
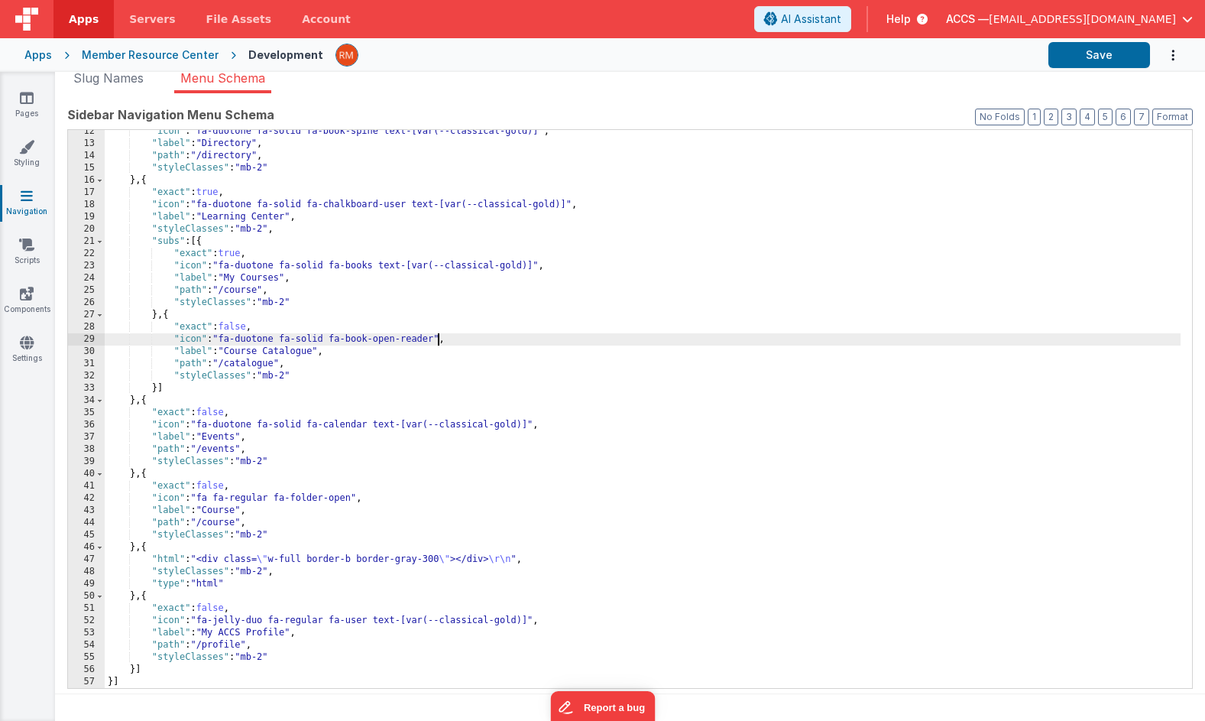
click at [436, 342] on div ""icon" : "fa-duotone fa-solid fa-book-spine text-[var(--classical-gold)]" , "la…" at bounding box center [643, 416] width 1076 height 582
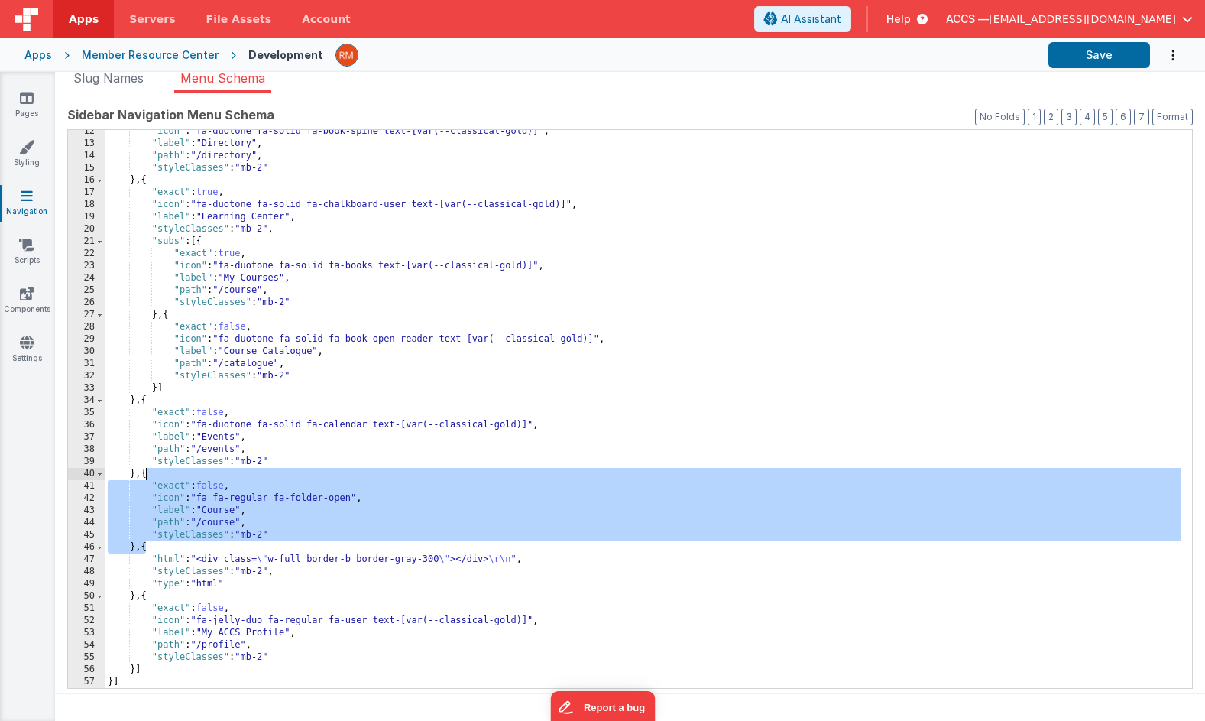
drag, startPoint x: 147, startPoint y: 549, endPoint x: 146, endPoint y: 475, distance: 74.1
click at [146, 475] on div ""icon" : "fa-duotone fa-solid fa-book-spine text-[var(--classical-gold)]" , "la…" at bounding box center [643, 416] width 1076 height 582
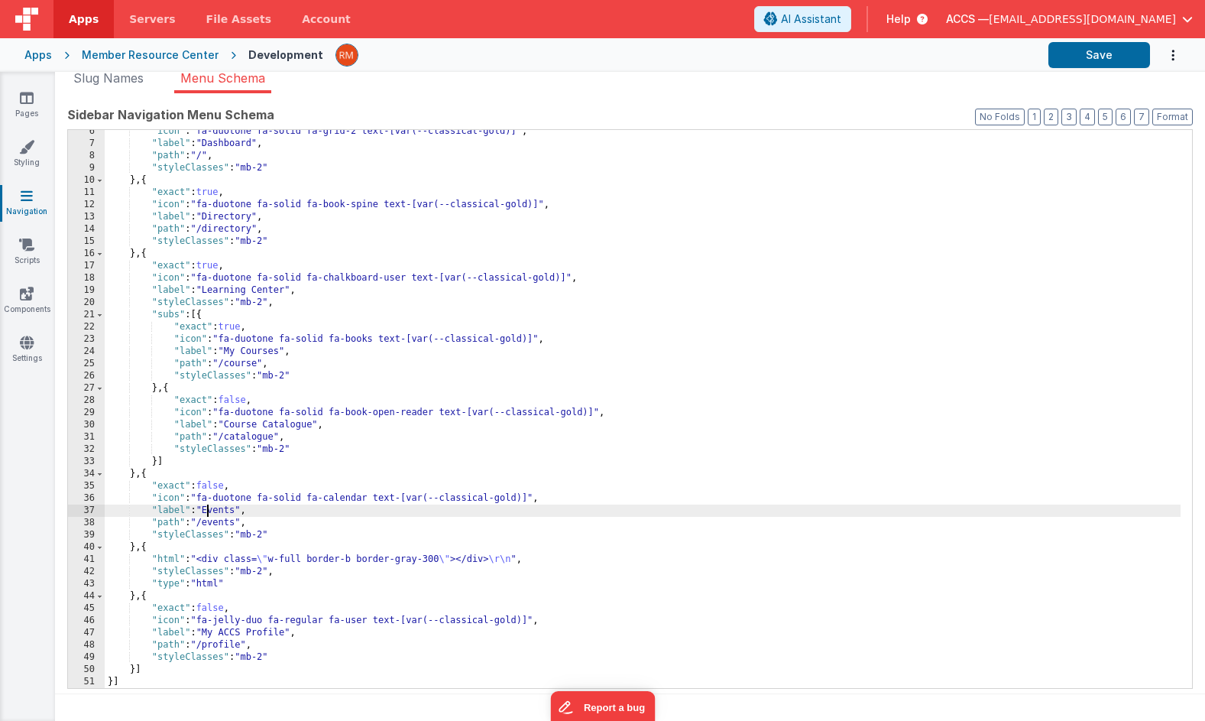
click at [207, 507] on div ""icon" : "fa-duotone fa-solid fa-grid-2 text-[var(--classical-gold)]" , "label"…" at bounding box center [643, 416] width 1076 height 582
click at [1081, 60] on button "Save" at bounding box center [1100, 55] width 102 height 26
click at [28, 155] on link "Styling" at bounding box center [26, 154] width 55 height 31
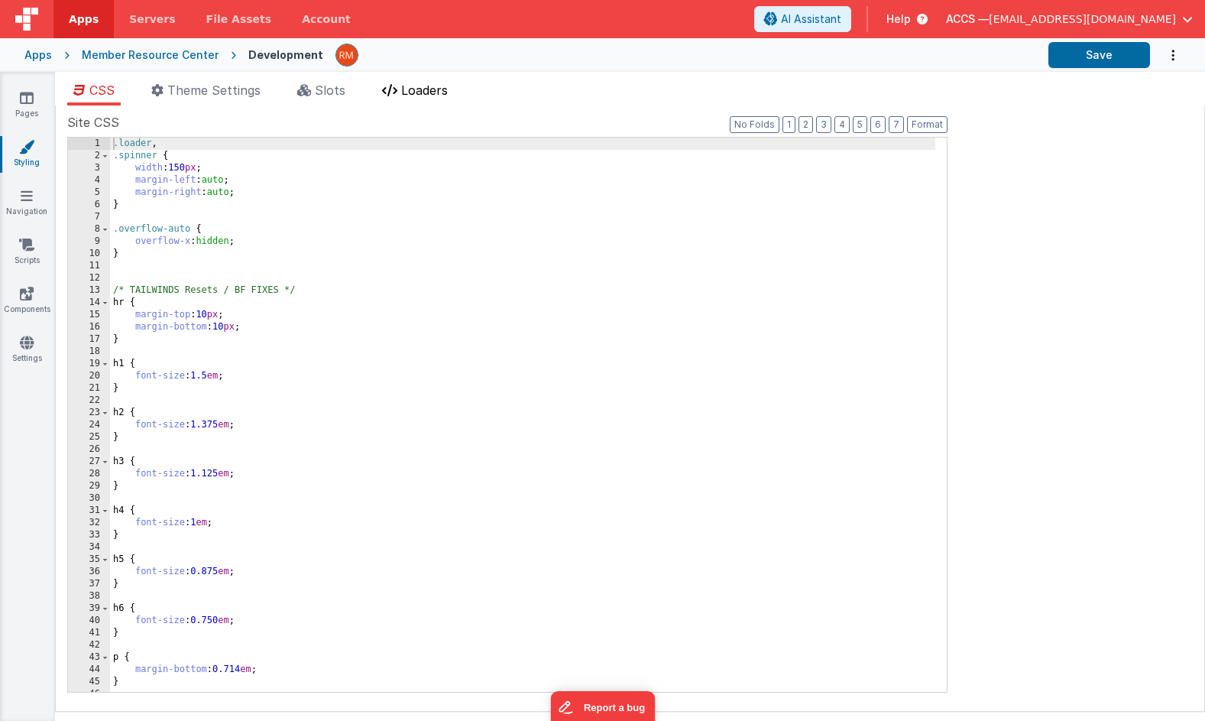
click at [401, 98] on li "Loaders" at bounding box center [415, 93] width 78 height 24
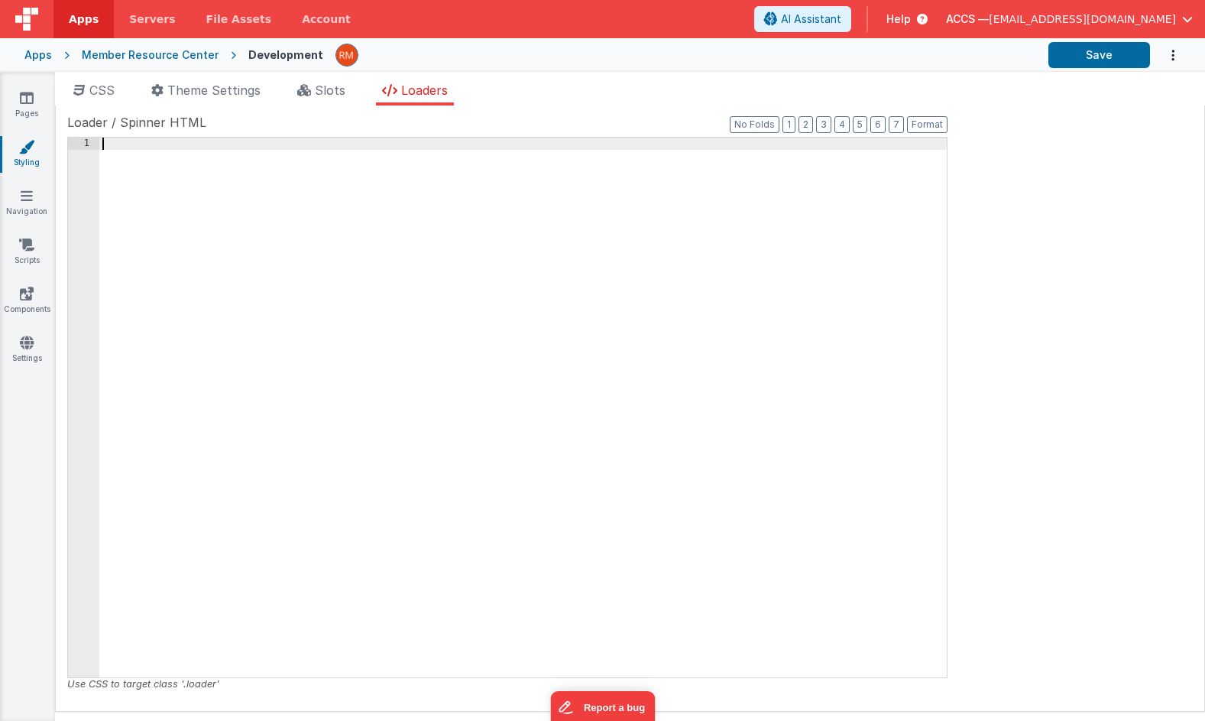
click at [371, 219] on div at bounding box center [523, 420] width 848 height 564
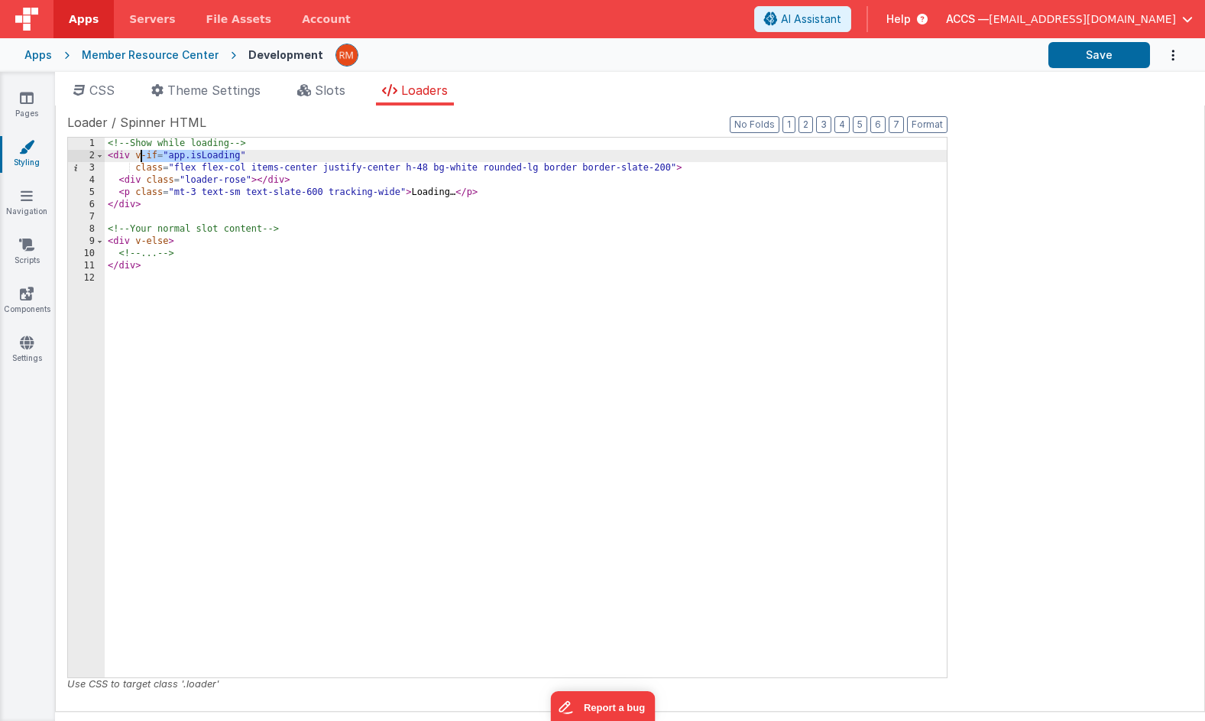
drag, startPoint x: 242, startPoint y: 157, endPoint x: 138, endPoint y: 151, distance: 103.3
click at [138, 151] on div "<!-- Show while loading --> < div v-if = "app.isLoading" class = "flex flex-col…" at bounding box center [526, 420] width 842 height 564
drag, startPoint x: 255, startPoint y: 155, endPoint x: 134, endPoint y: 152, distance: 121.6
click at [134, 152] on div "<!-- Show while loading --> < div v-if = "app.isLoading" class = "flex flex-col…" at bounding box center [526, 420] width 842 height 564
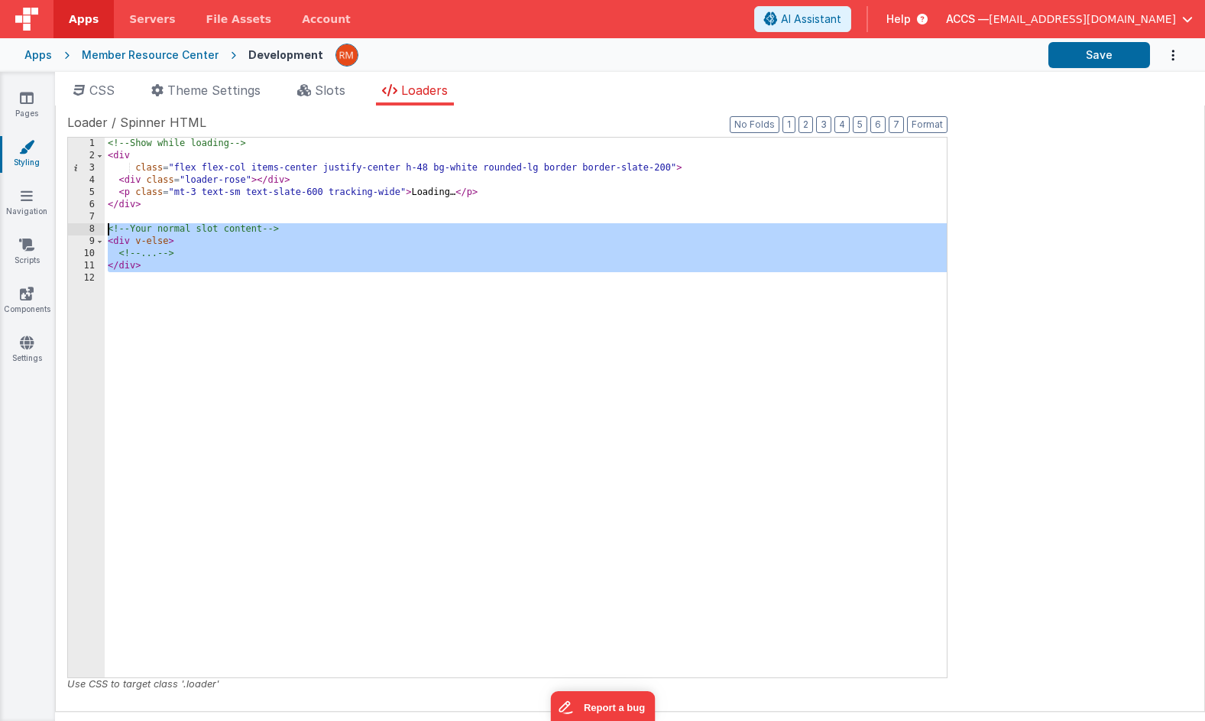
drag, startPoint x: 151, startPoint y: 273, endPoint x: 102, endPoint y: 229, distance: 66.0
click at [102, 229] on div "1 2 3 4 5 6 7 8 9 10 11 12 <!-- Show while loading --> < div class = "flex flex…" at bounding box center [507, 407] width 880 height 541
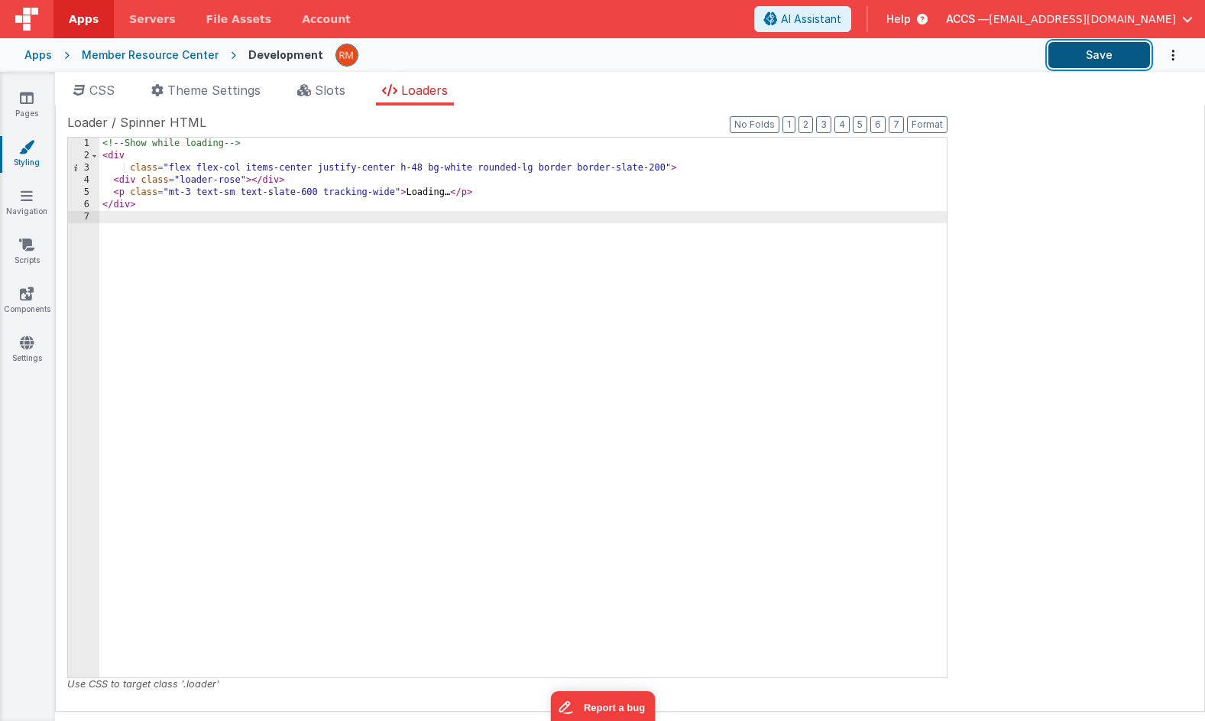
click at [1119, 52] on button "Save" at bounding box center [1100, 55] width 102 height 26
click at [29, 344] on icon at bounding box center [27, 342] width 14 height 15
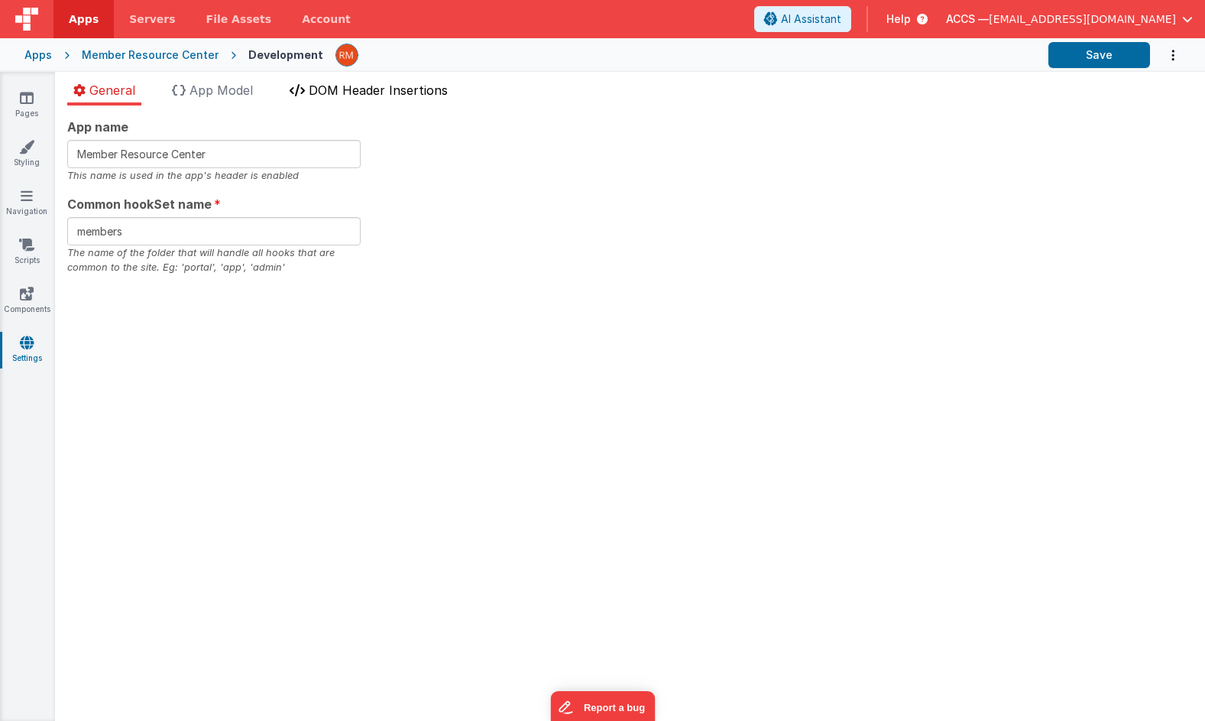
click at [391, 92] on span "DOM Header Insertions" at bounding box center [378, 90] width 139 height 15
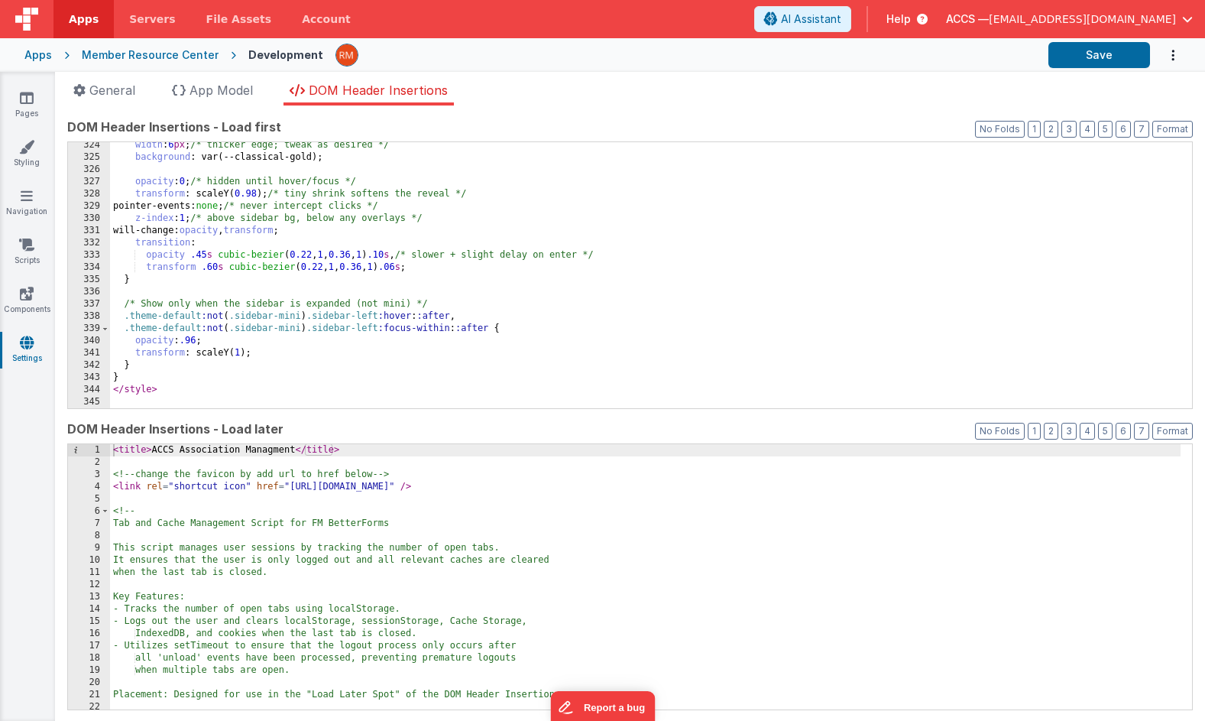
scroll to position [3953, 0]
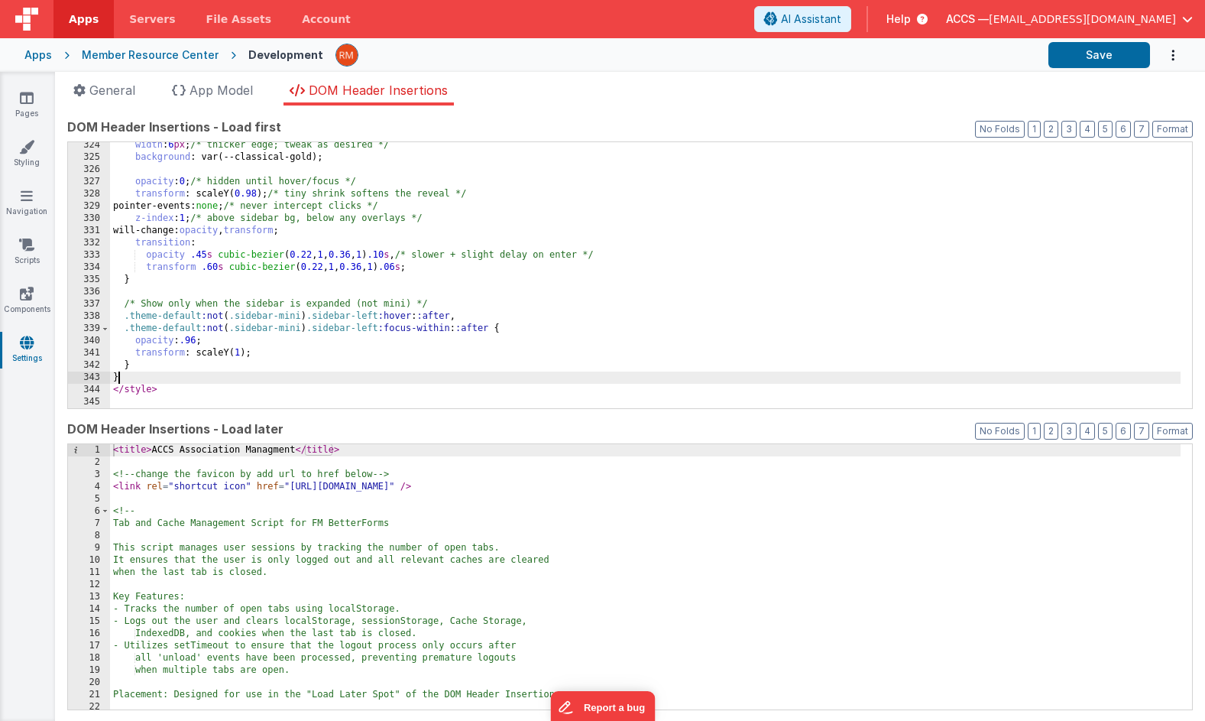
click at [151, 379] on div "width : 6 px ; /* thicker edge; tweak as desired */ background : var(--classica…" at bounding box center [645, 284] width 1071 height 290
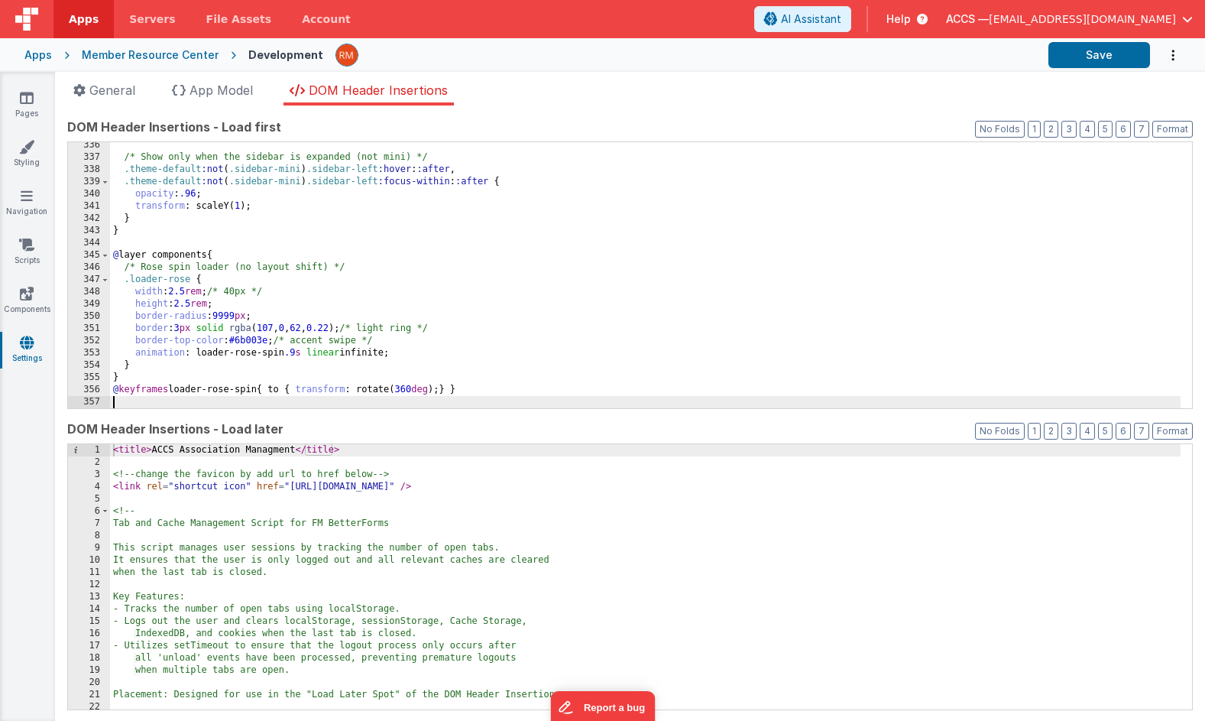
scroll to position [4124, 0]
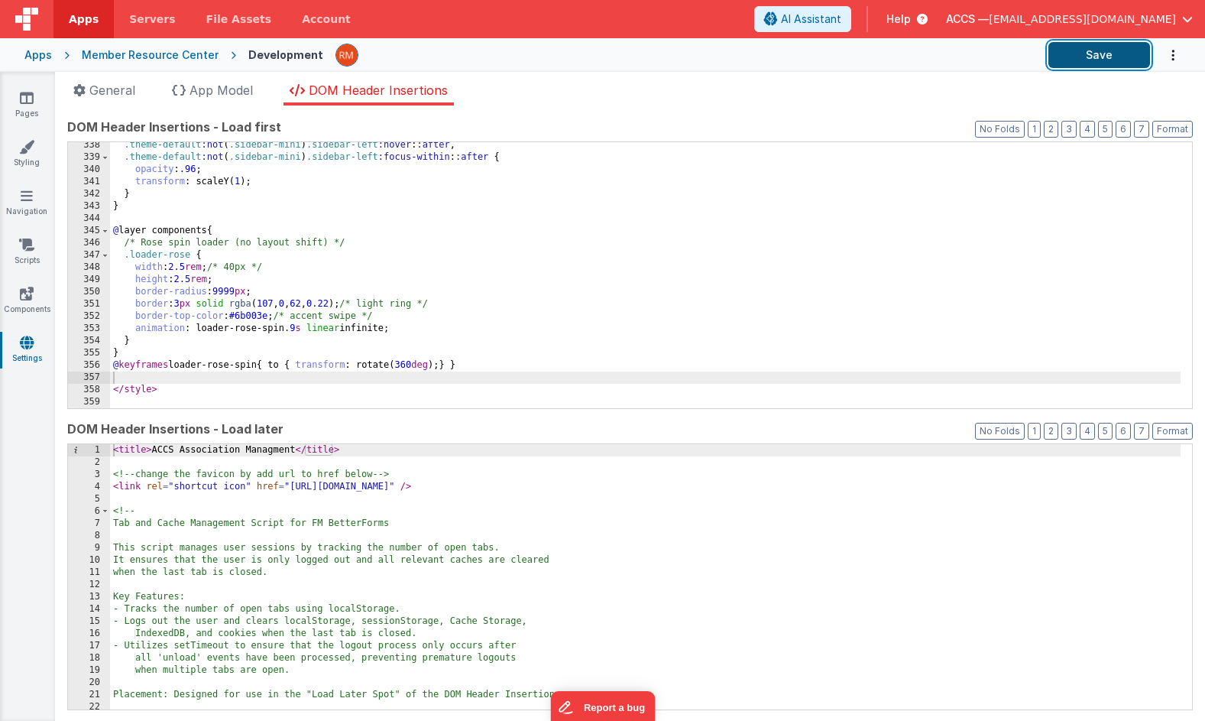
click at [1098, 47] on button "Save" at bounding box center [1100, 55] width 102 height 26
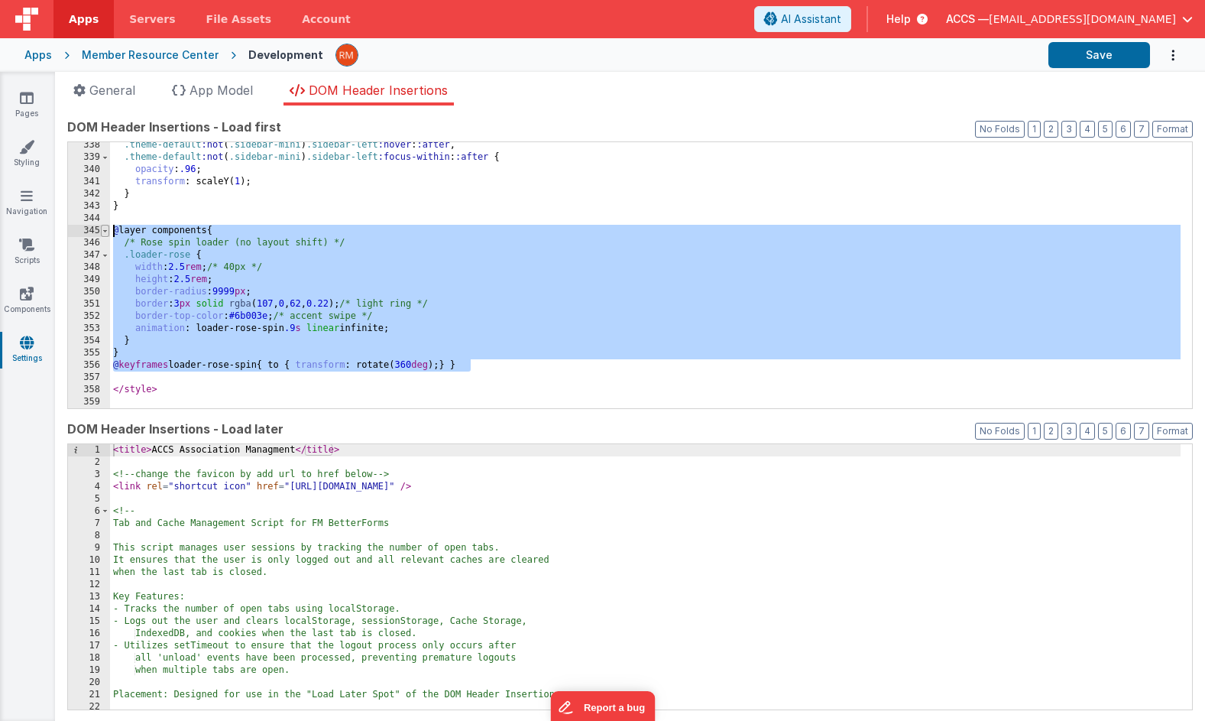
drag, startPoint x: 484, startPoint y: 364, endPoint x: 101, endPoint y: 225, distance: 407.1
click at [101, 225] on div "338 339 340 341 342 343 344 345 346 347 348 349 350 351 352 353 354 355 356 357…" at bounding box center [630, 274] width 1126 height 267
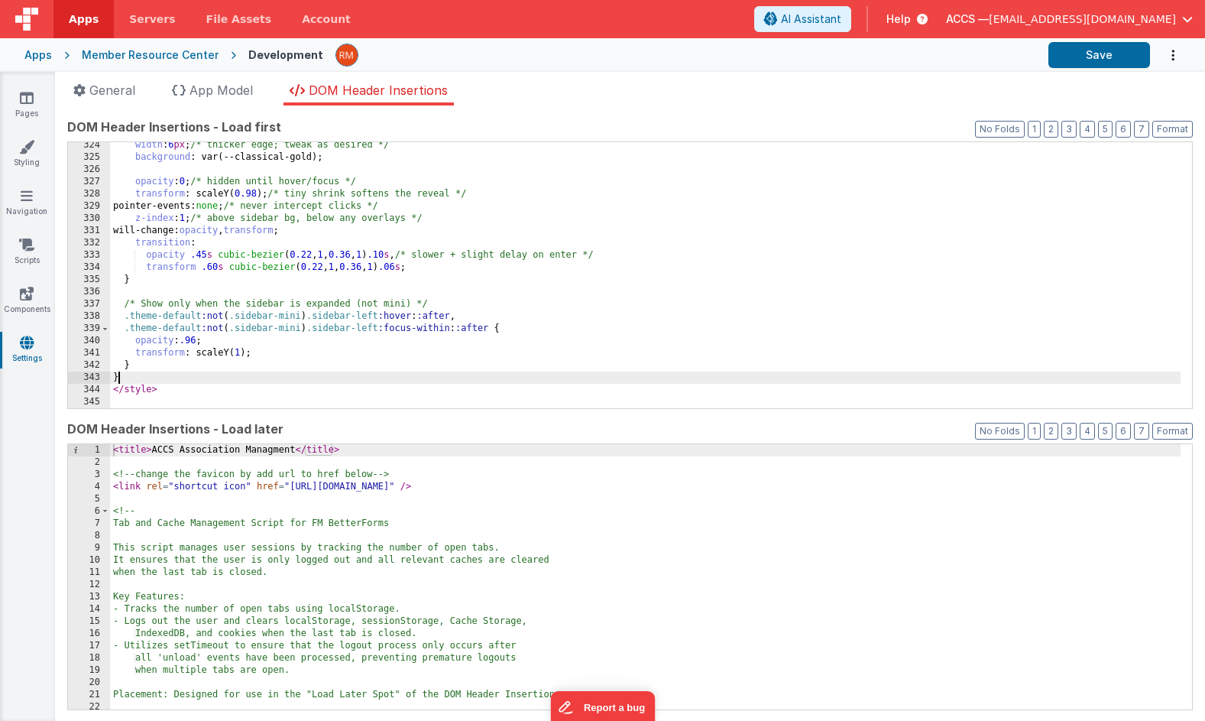
scroll to position [3953, 0]
click at [1086, 51] on button "Save" at bounding box center [1100, 55] width 102 height 26
click at [29, 157] on link "Styling" at bounding box center [26, 154] width 55 height 31
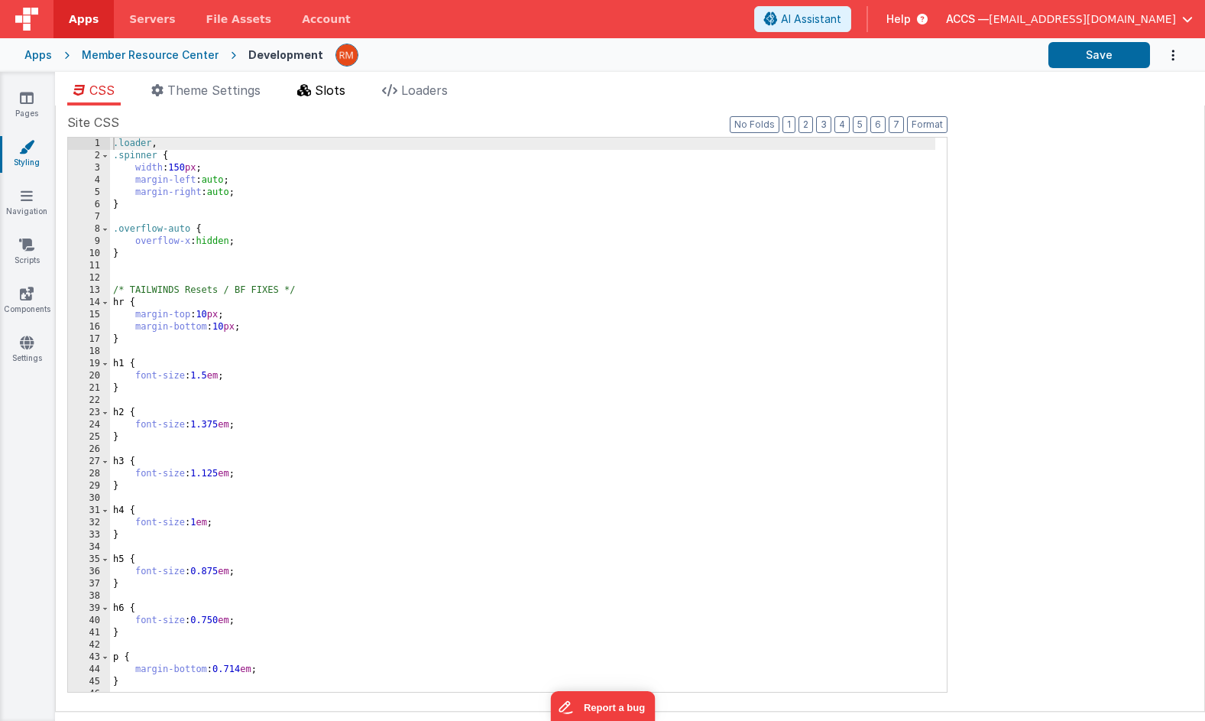
click at [326, 96] on span "Slots" at bounding box center [330, 90] width 31 height 15
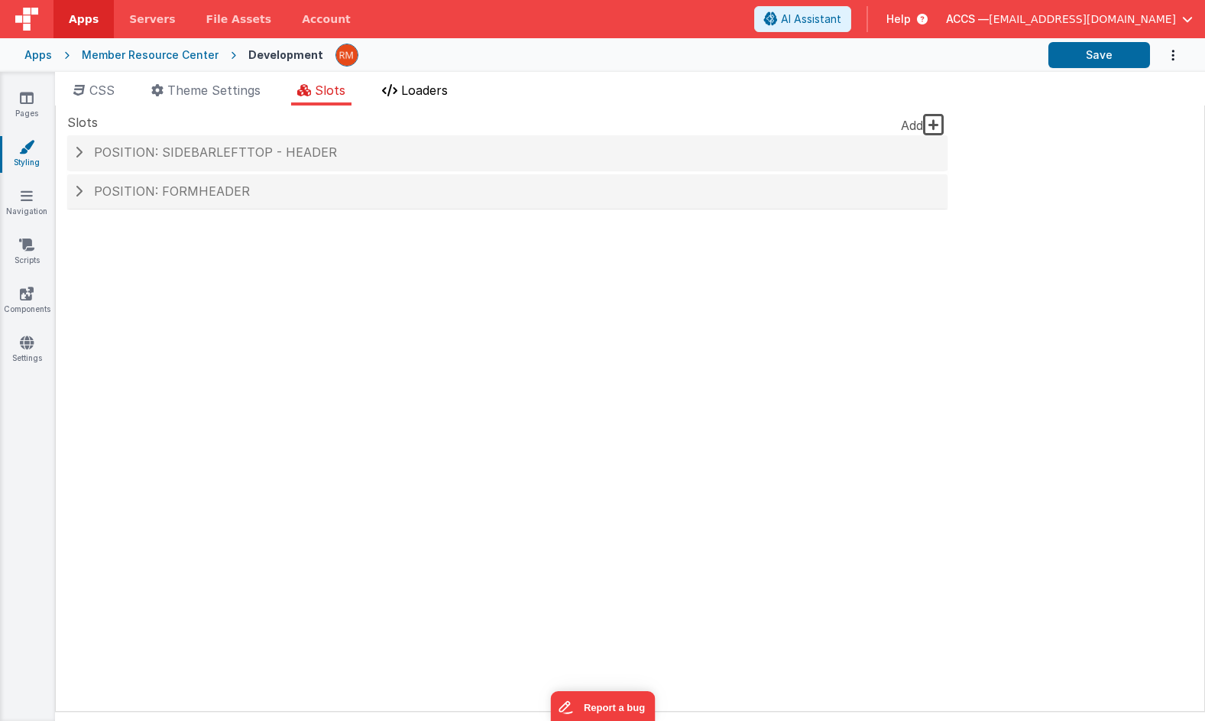
click at [426, 96] on span "Loaders" at bounding box center [424, 90] width 47 height 15
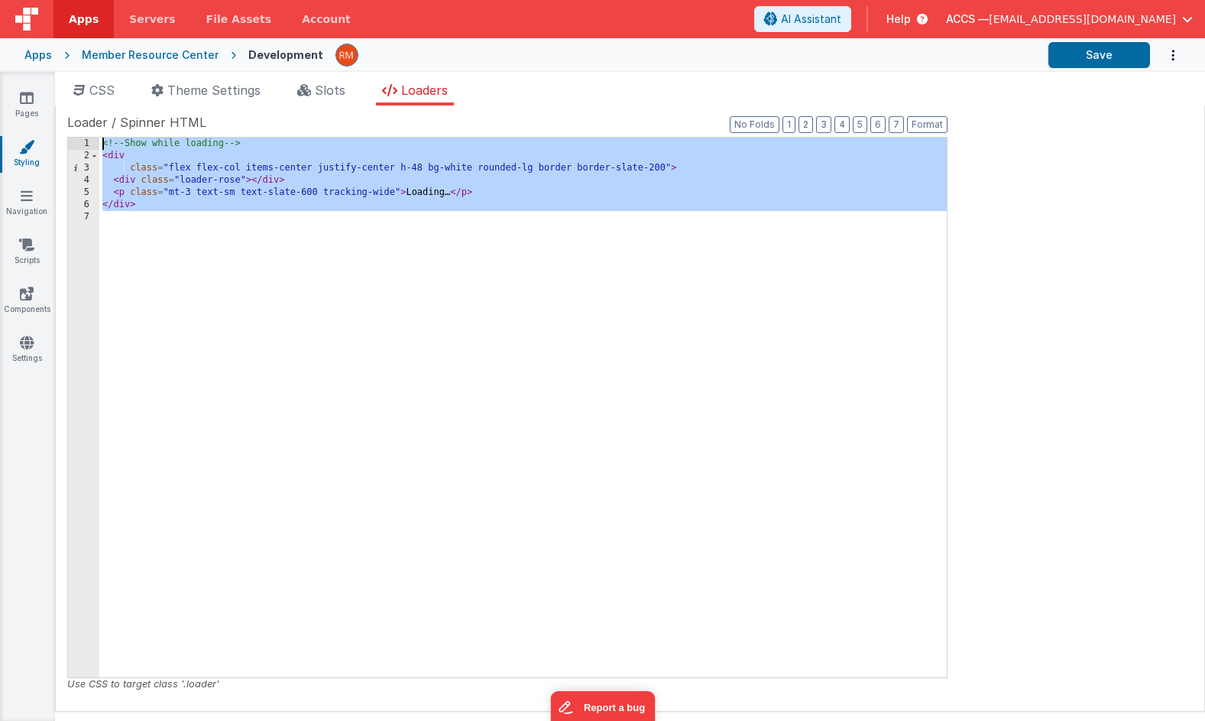
drag, startPoint x: 199, startPoint y: 238, endPoint x: 104, endPoint y: 122, distance: 149.9
click at [104, 122] on div "Loader / Spinner HTML Format 7 6 5 4 3 2 1 No Folds 1 2 3 4 5 6 7 <!-- Show whi…" at bounding box center [507, 402] width 880 height 578
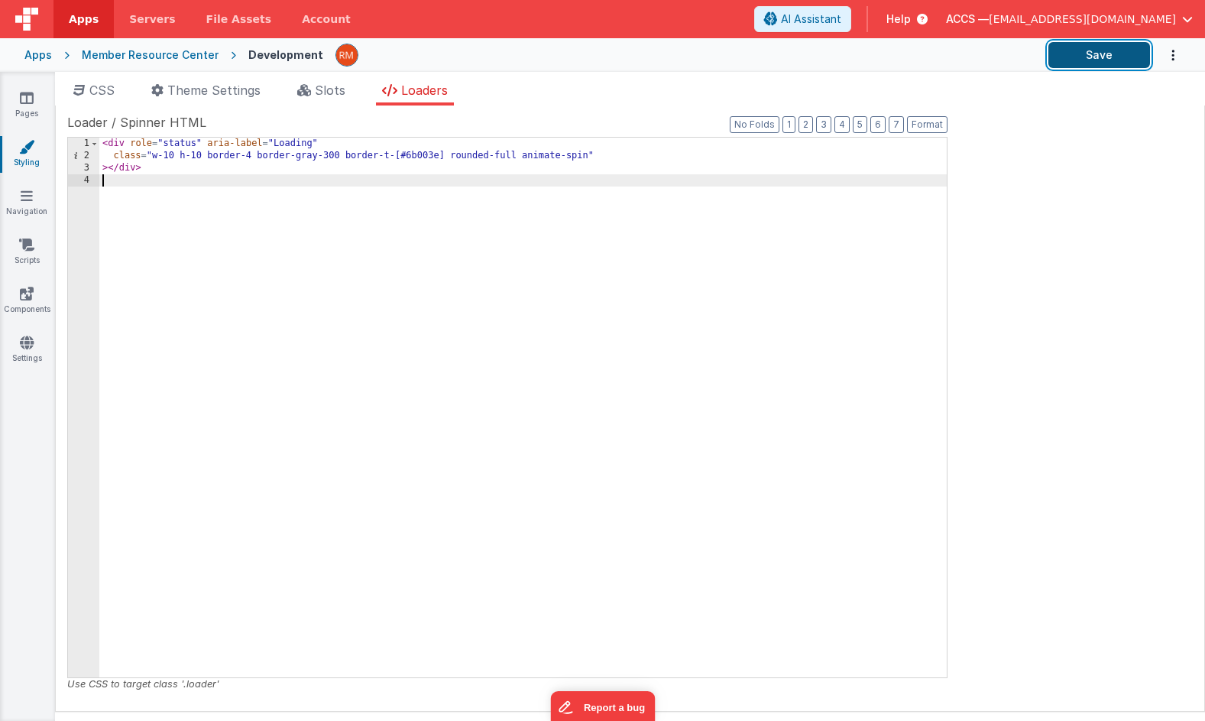
click at [1093, 60] on button "Save" at bounding box center [1100, 55] width 102 height 26
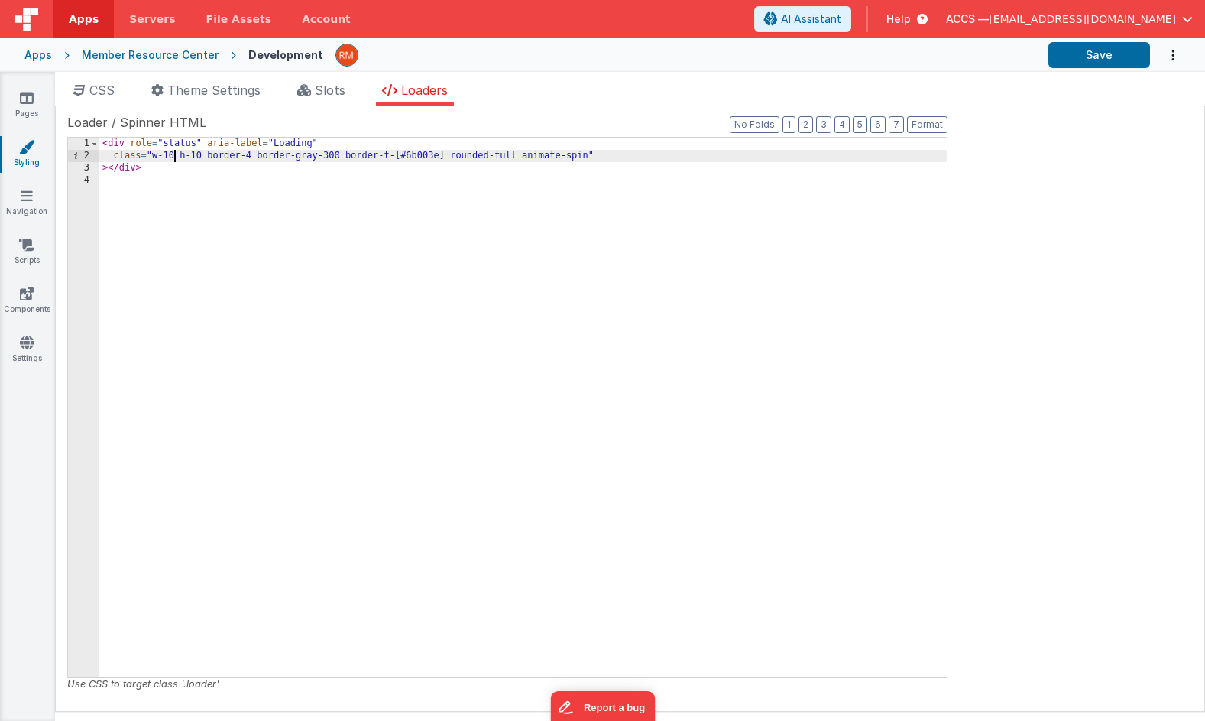
click at [173, 159] on div "< div role = "status" aria-label = "Loading" class = "w-10 h-10 border-4 border…" at bounding box center [523, 420] width 848 height 564
click at [201, 151] on div "< div role = "status" aria-label = "Loading" class = "w-20 h-10 border-4 border…" at bounding box center [523, 420] width 848 height 564
click at [1088, 60] on button "Save" at bounding box center [1100, 55] width 102 height 26
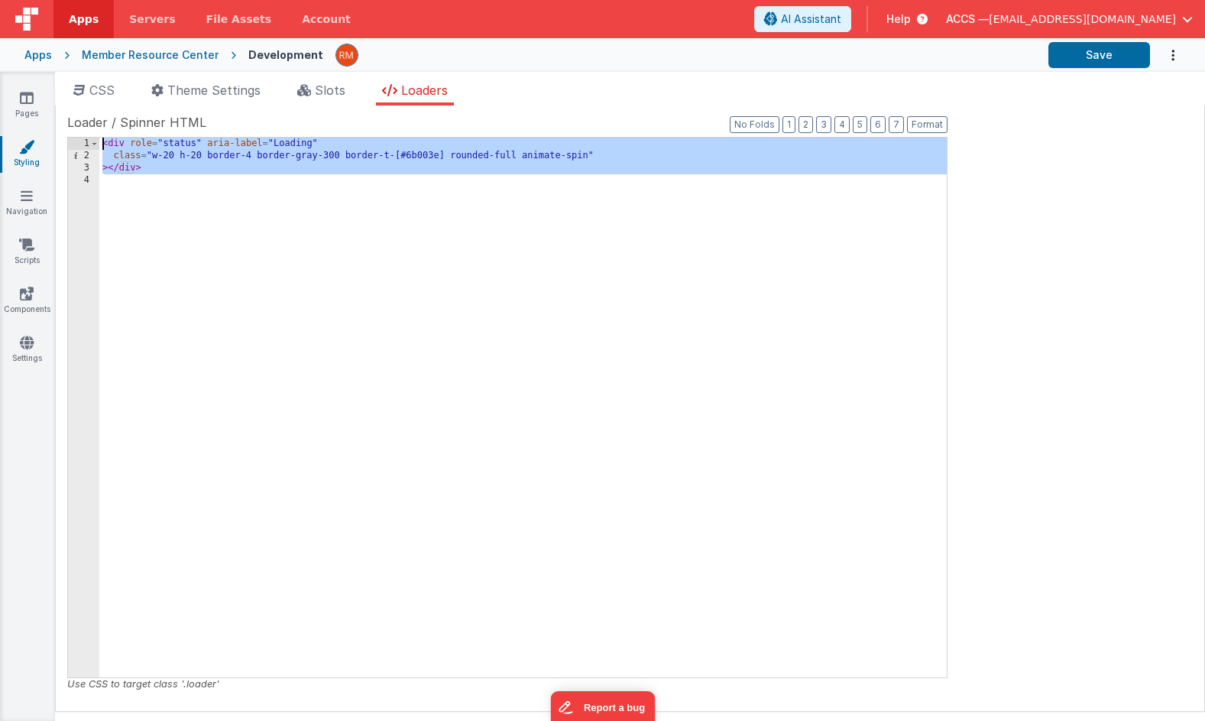
drag, startPoint x: 135, startPoint y: 279, endPoint x: 87, endPoint y: 64, distance: 219.9
click at [87, 64] on div "Apps Servers File Assets Account Some FUTURE Slot AI Assistant Help ACCS — [EMA…" at bounding box center [602, 360] width 1205 height 721
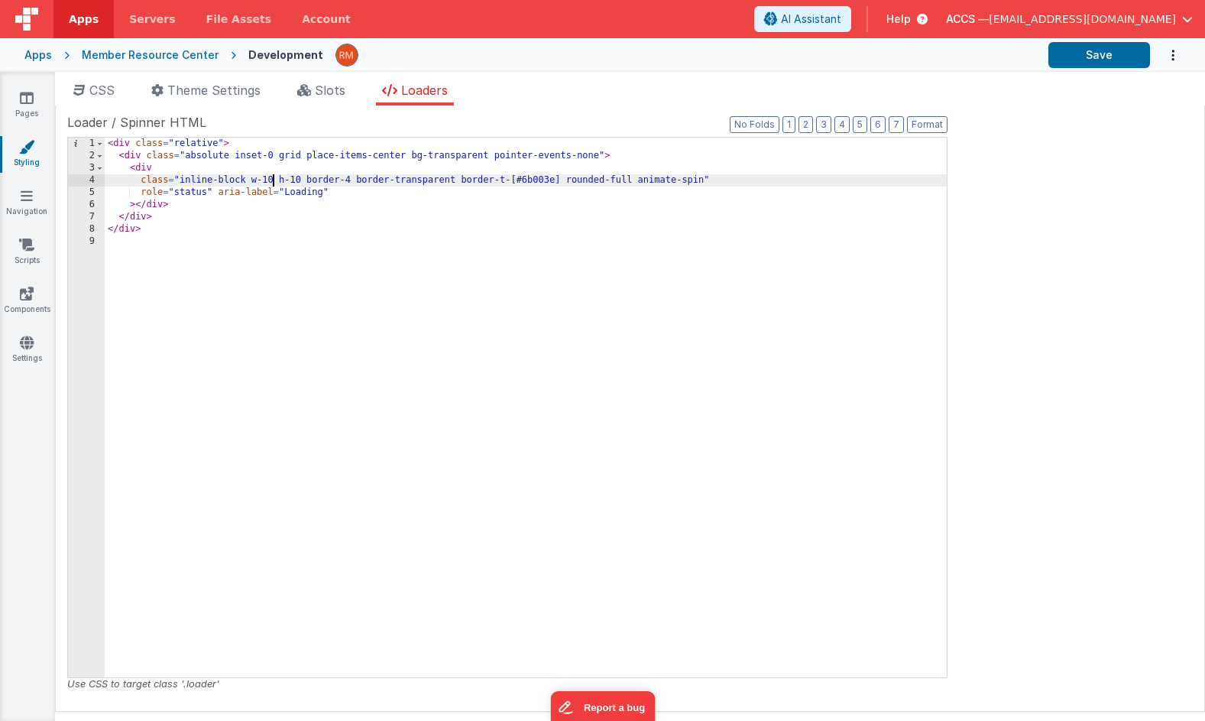
click at [274, 180] on div "< div class = "relative" > < div class = "absolute inset-0 grid place-items-cen…" at bounding box center [526, 420] width 842 height 564
click at [299, 178] on div "< div class = "relative" > < div class = "absolute inset-0 grid place-items-cen…" at bounding box center [526, 420] width 842 height 564
click at [1083, 52] on button "Save" at bounding box center [1100, 55] width 102 height 26
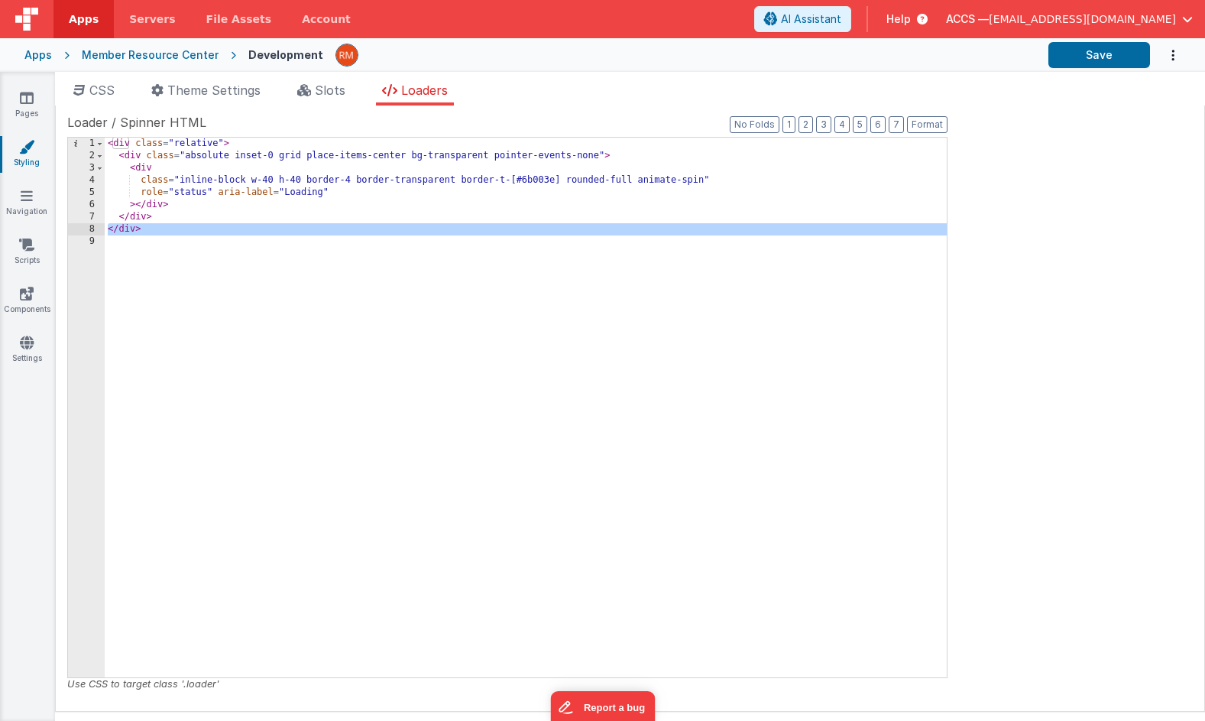
drag, startPoint x: 169, startPoint y: 235, endPoint x: 74, endPoint y: 226, distance: 95.2
click at [74, 226] on div "1 2 3 4 5 6 7 8 9 < div class = "relative" > < div class = "absolute inset-0 gr…" at bounding box center [507, 407] width 880 height 541
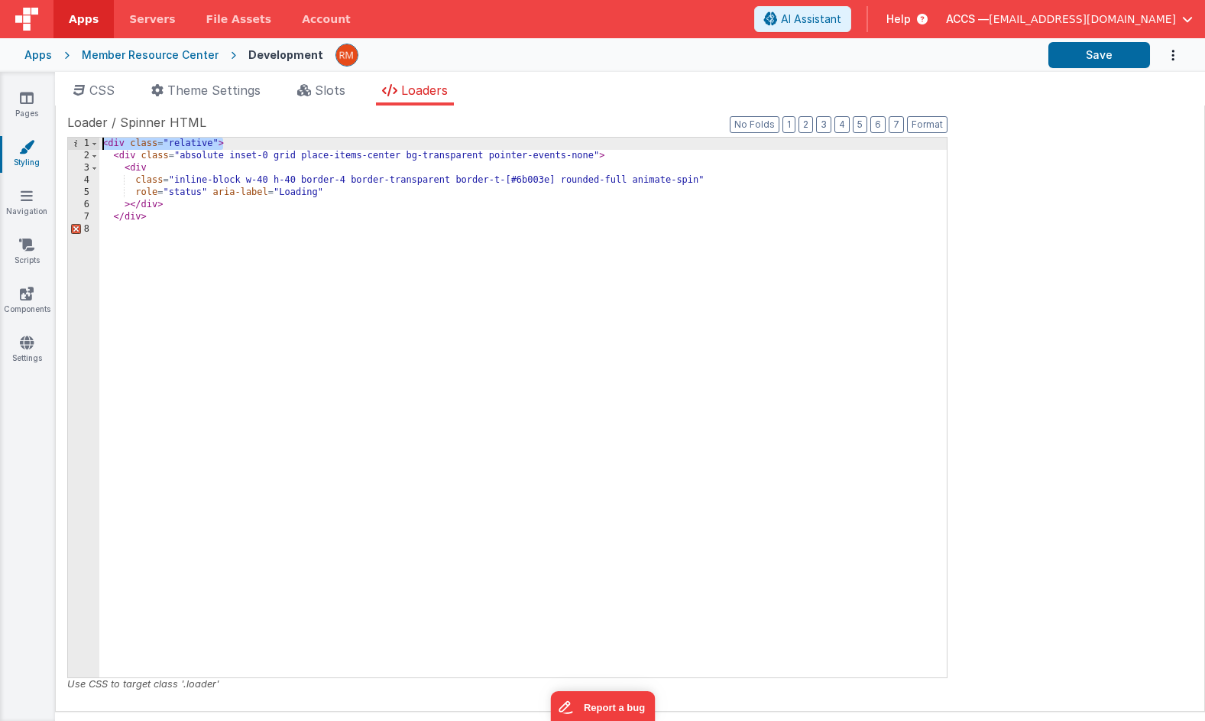
drag, startPoint x: 250, startPoint y: 144, endPoint x: 76, endPoint y: 144, distance: 173.5
click at [76, 144] on div "1 2 3 4 5 6 7 8 < div class = "relative" > < div class = "absolute inset-0 grid…" at bounding box center [507, 407] width 880 height 541
click at [1088, 50] on button "Save" at bounding box center [1100, 55] width 102 height 26
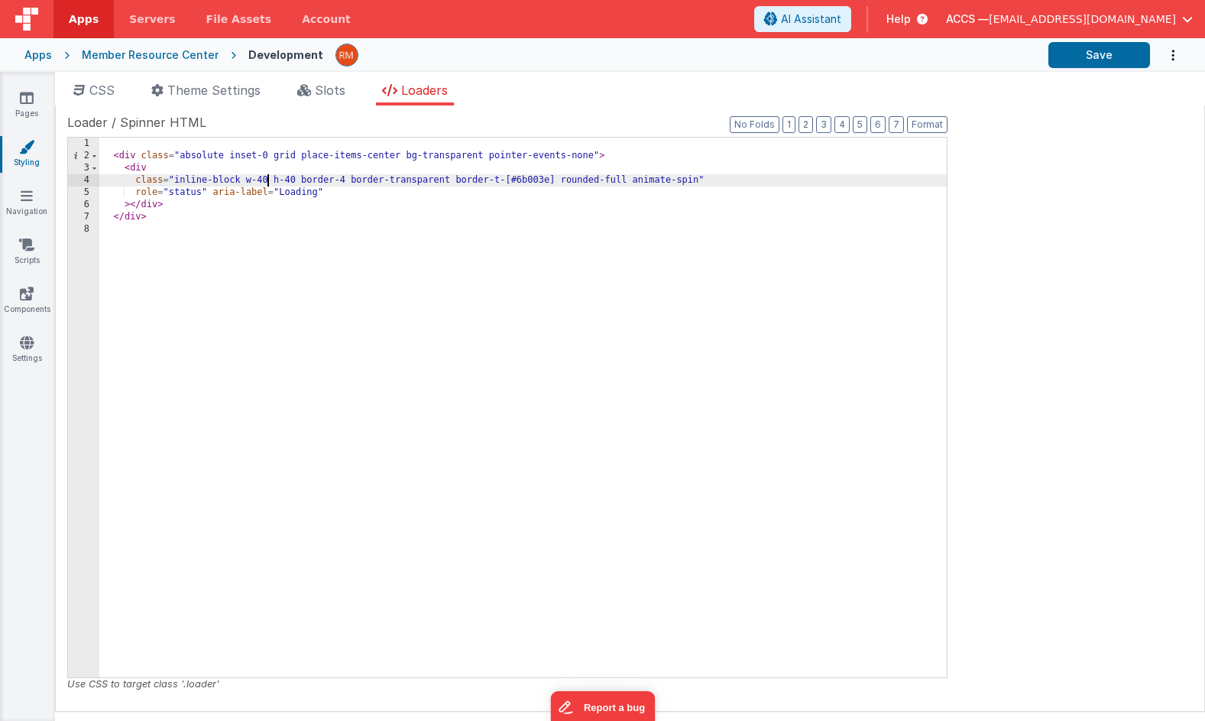
click at [267, 180] on div "< div class = "absolute inset-0 grid place-items-center bg-transparent pointer-…" at bounding box center [523, 420] width 848 height 564
click at [295, 177] on div "< div class = "absolute inset-0 grid place-items-center bg-transparent pointer-…" at bounding box center [523, 420] width 848 height 564
click at [1116, 56] on button "Save" at bounding box center [1100, 55] width 102 height 26
click at [267, 180] on div "< div class = "absolute inset-0 grid place-items-center bg-transparent pointer-…" at bounding box center [523, 420] width 848 height 564
click at [295, 180] on div "< div class = "absolute inset-0 grid place-items-center bg-transparent pointer-…" at bounding box center [523, 420] width 848 height 564
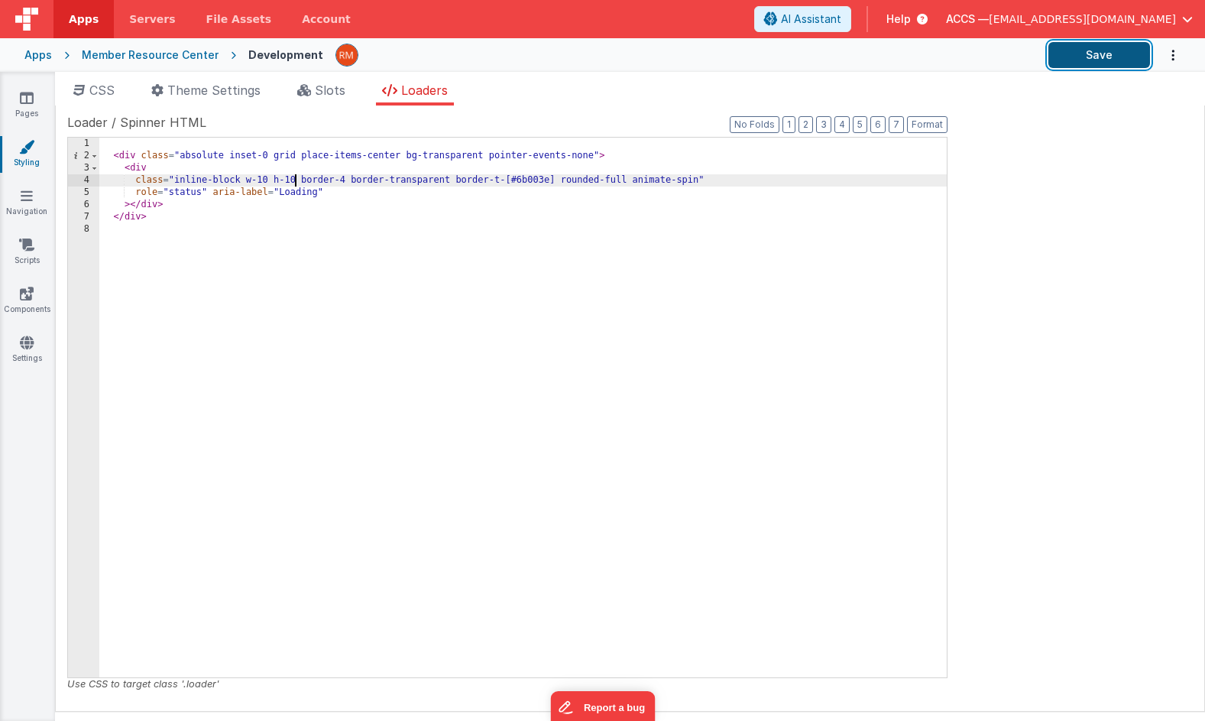
click at [1126, 60] on button "Save" at bounding box center [1100, 55] width 102 height 26
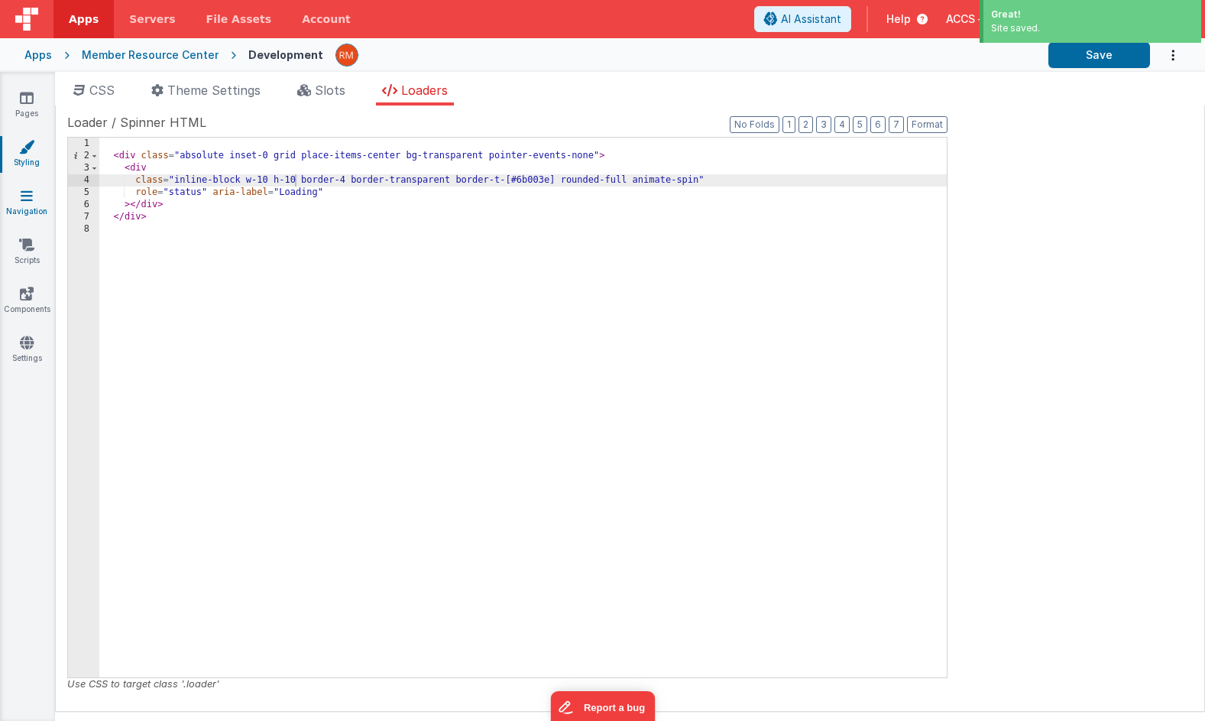
click at [31, 201] on icon at bounding box center [27, 195] width 12 height 15
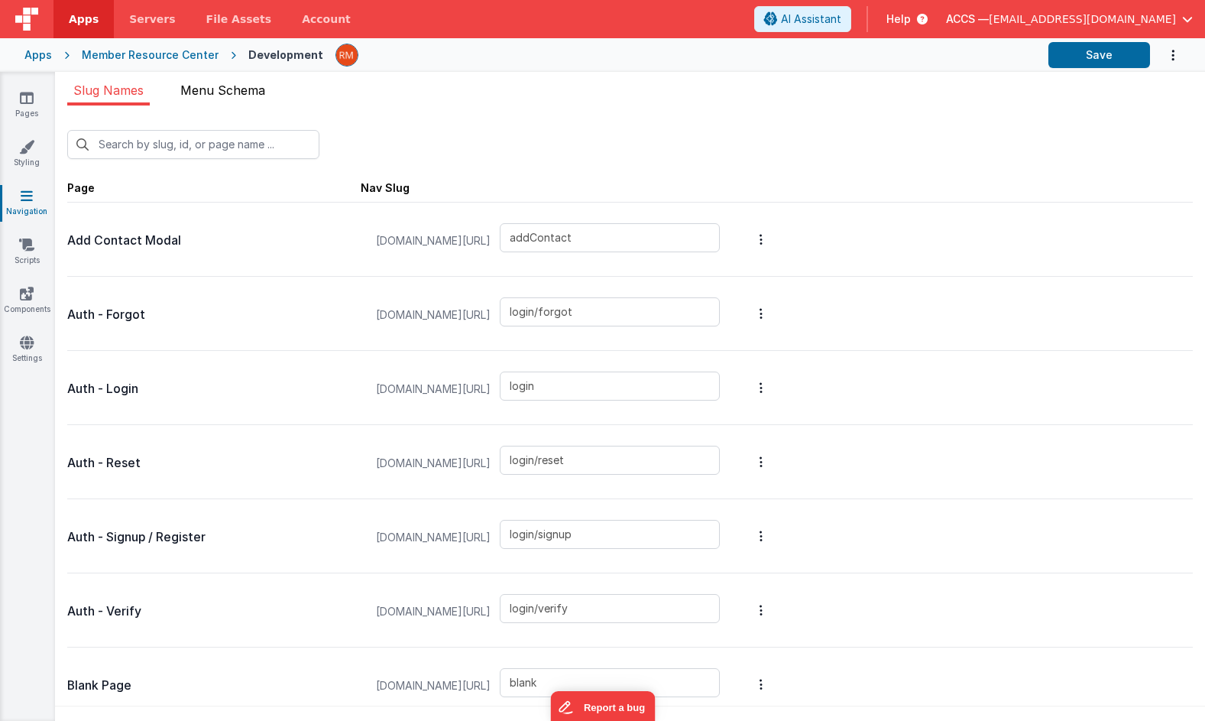
click at [216, 92] on span "Menu Schema" at bounding box center [222, 90] width 85 height 15
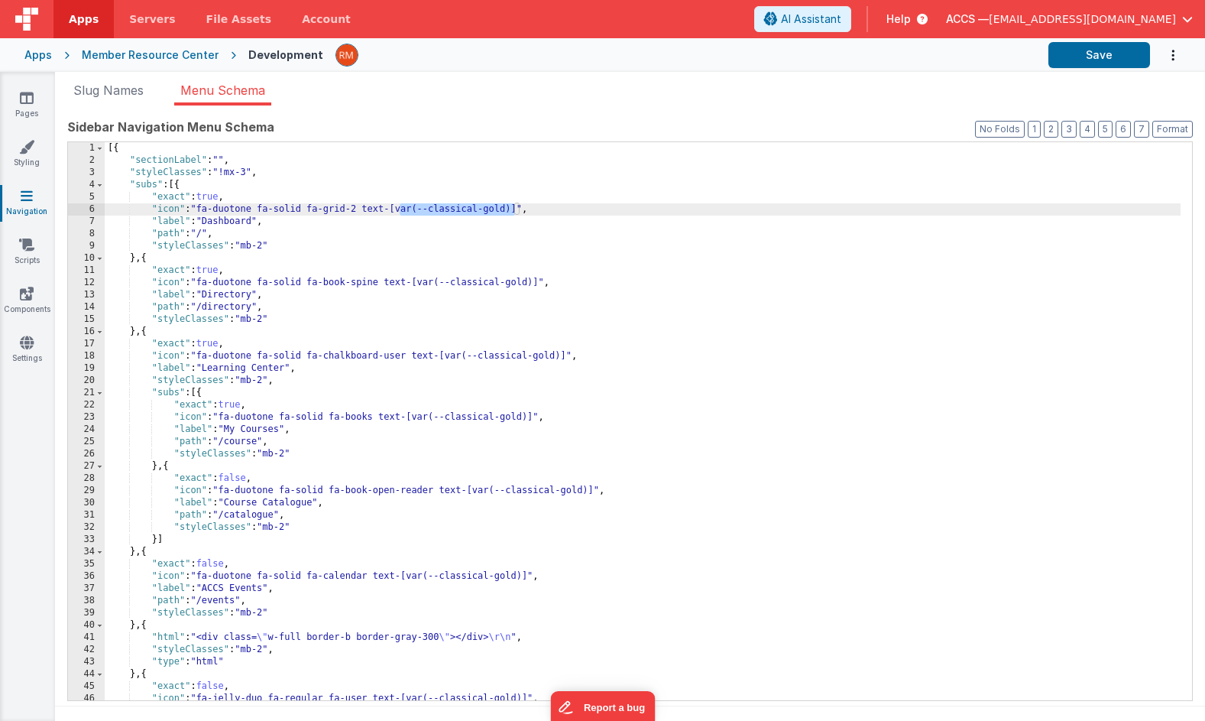
drag, startPoint x: 516, startPoint y: 209, endPoint x: 399, endPoint y: 211, distance: 116.9
click at [399, 211] on div "[{ "sectionLabel" : "" , "styleClasses" : "!mx-3" , "subs" : [{ "exact" : true …" at bounding box center [643, 433] width 1076 height 582
click at [26, 146] on icon at bounding box center [26, 146] width 15 height 15
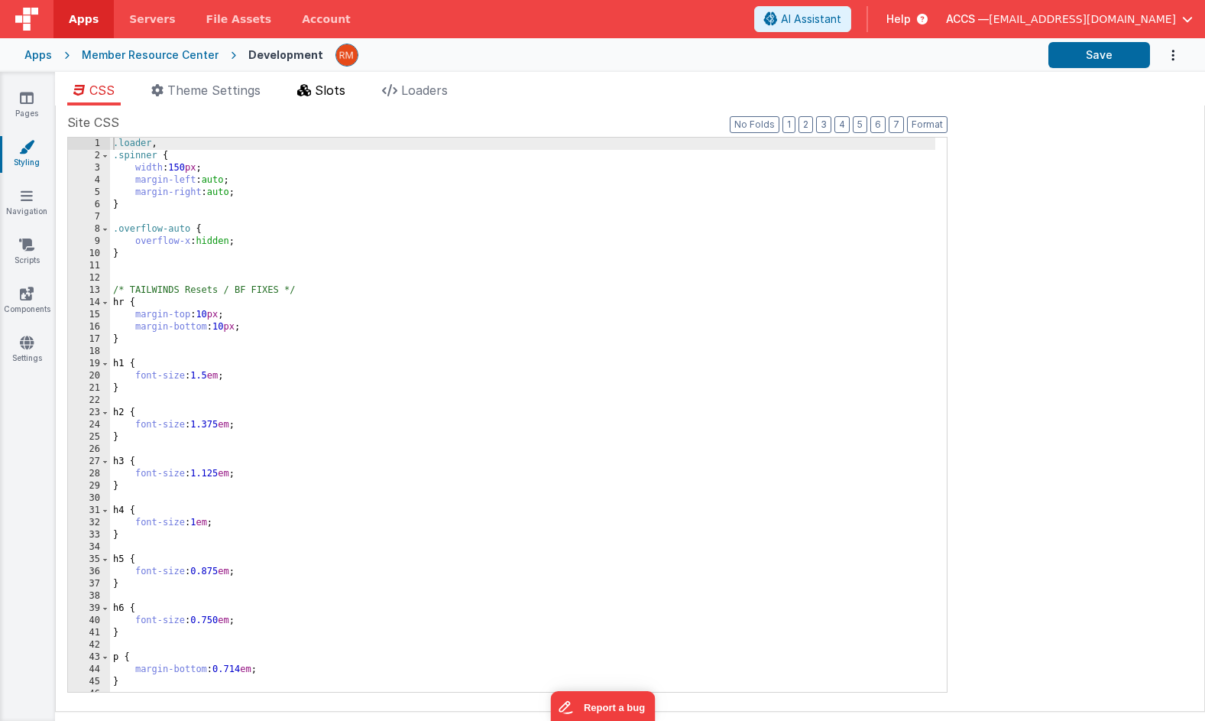
click at [329, 97] on li "Slots" at bounding box center [321, 93] width 60 height 24
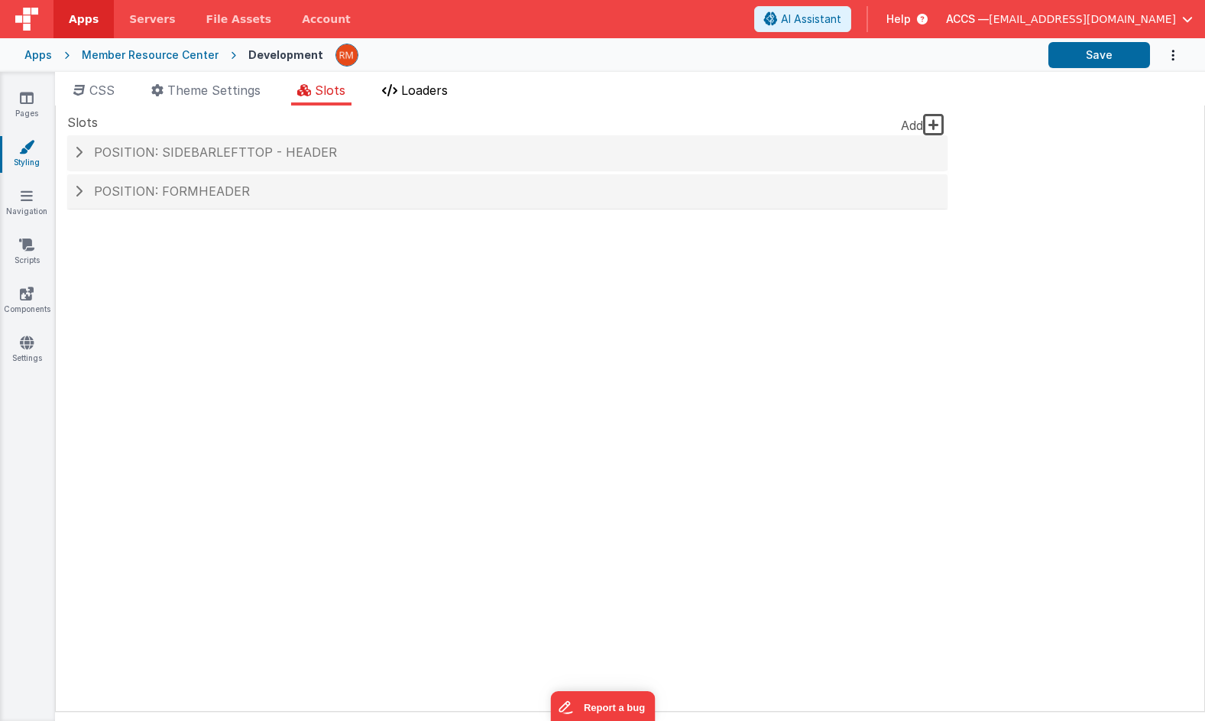
click at [429, 82] on li "Loaders" at bounding box center [415, 93] width 78 height 24
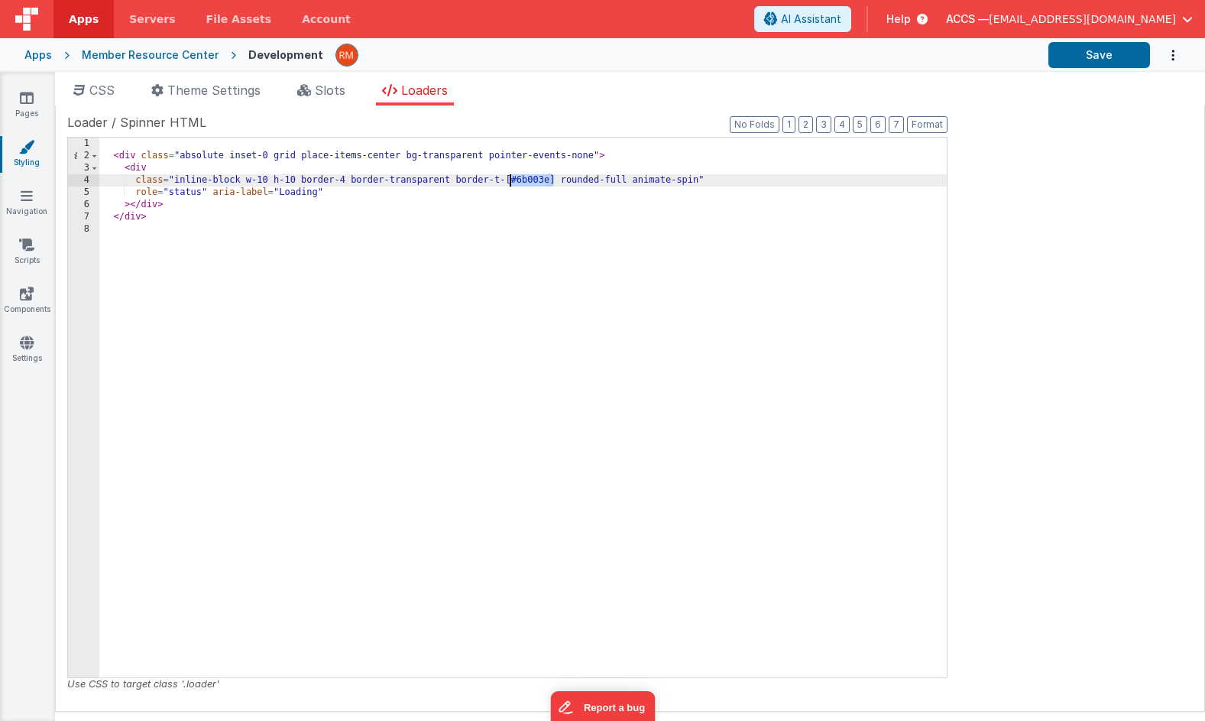
drag, startPoint x: 552, startPoint y: 180, endPoint x: 507, endPoint y: 180, distance: 45.1
click at [507, 181] on div "< div class = "absolute inset-0 grid place-items-center bg-transparent pointer-…" at bounding box center [523, 420] width 848 height 564
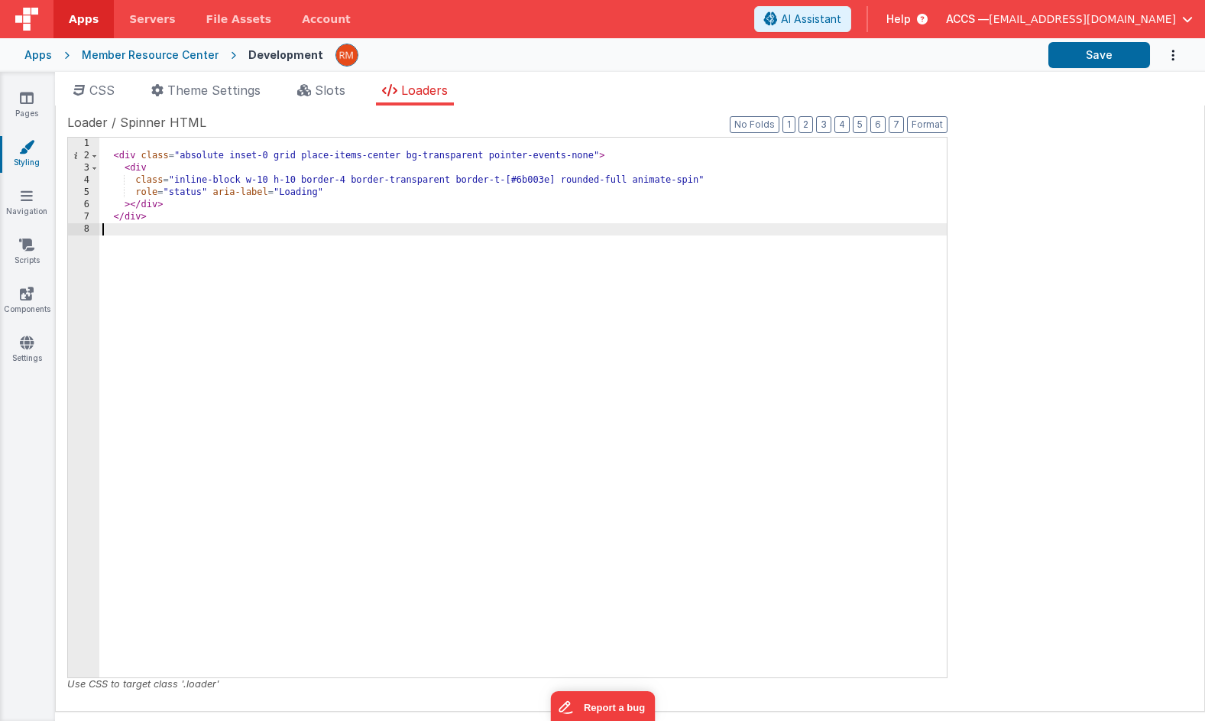
click at [542, 225] on div "< div class = "absolute inset-0 grid place-items-center bg-transparent pointer-…" at bounding box center [523, 420] width 848 height 564
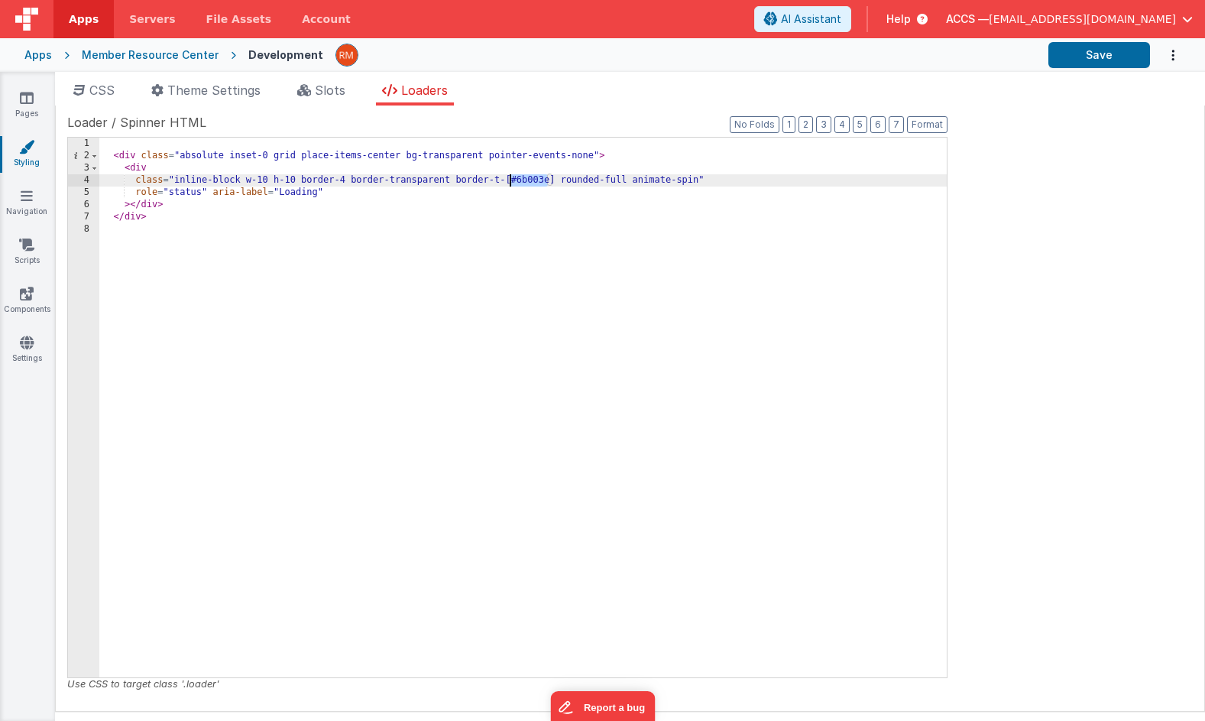
drag, startPoint x: 550, startPoint y: 181, endPoint x: 510, endPoint y: 180, distance: 40.5
click at [510, 180] on div "< div class = "absolute inset-0 grid place-items-center bg-transparent pointer-…" at bounding box center [523, 420] width 848 height 564
click at [1097, 60] on button "Save" at bounding box center [1100, 55] width 102 height 26
click at [32, 341] on icon at bounding box center [27, 342] width 14 height 15
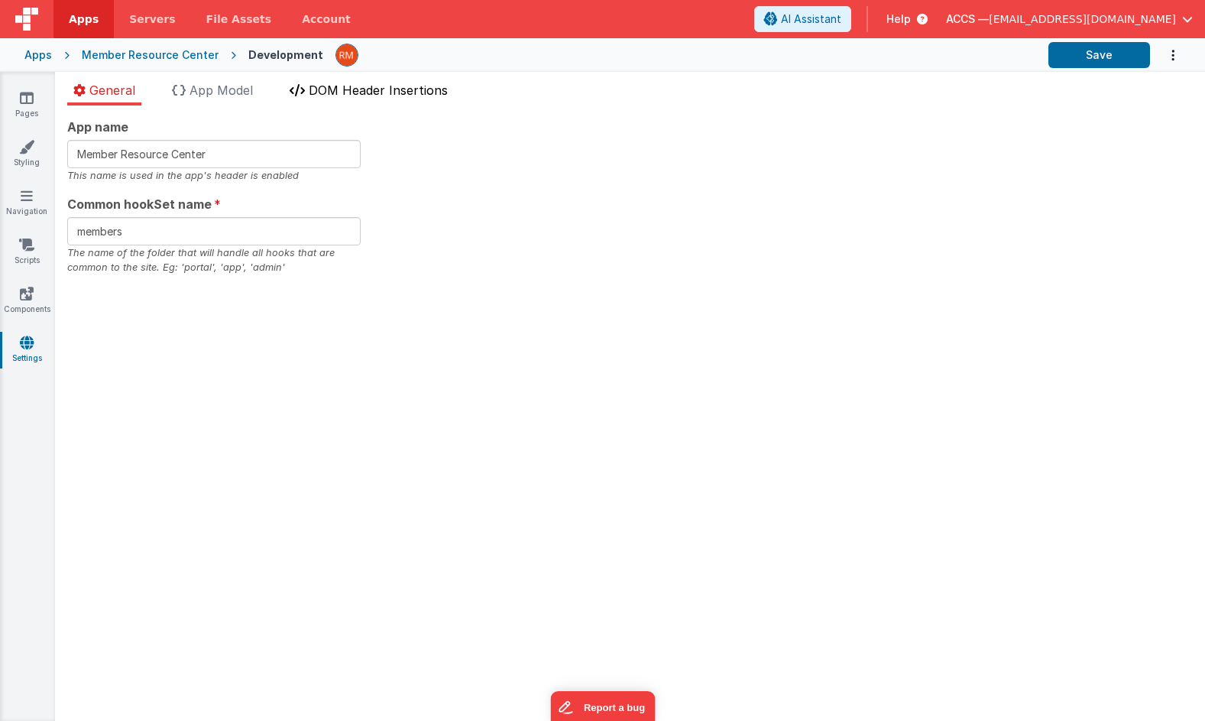
click at [384, 83] on span "DOM Header Insertions" at bounding box center [378, 90] width 139 height 15
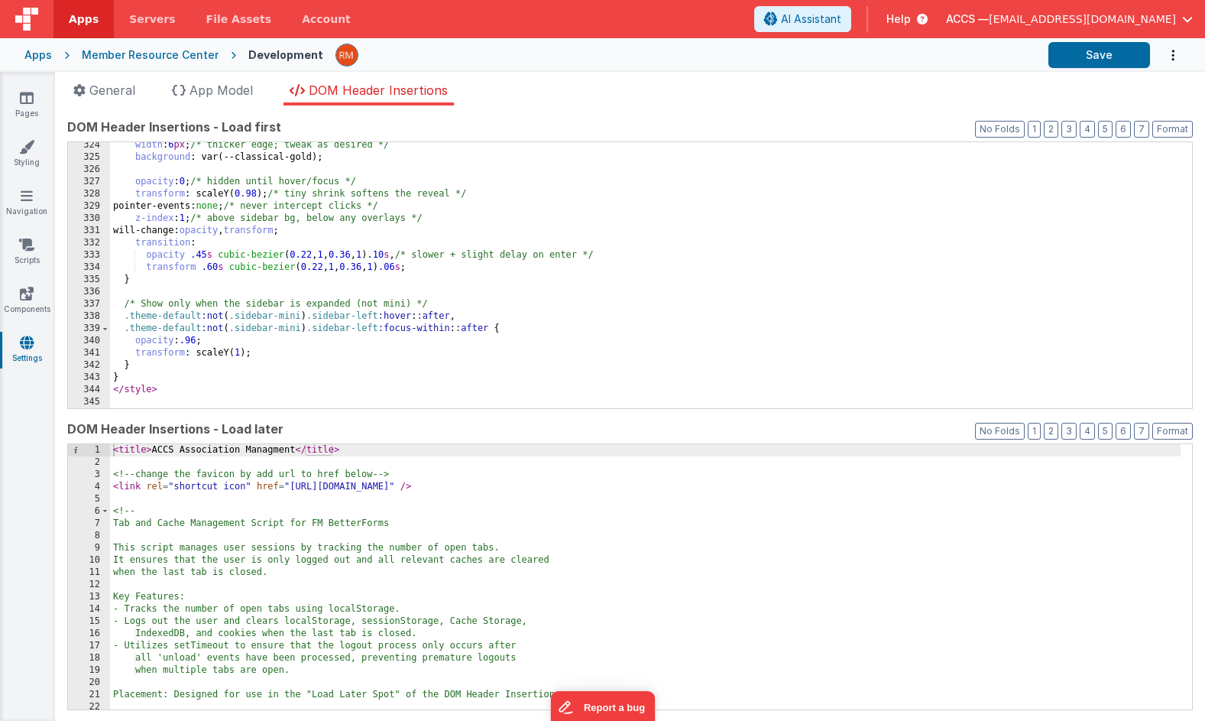
scroll to position [3953, 0]
click at [34, 197] on link "Navigation" at bounding box center [26, 203] width 55 height 31
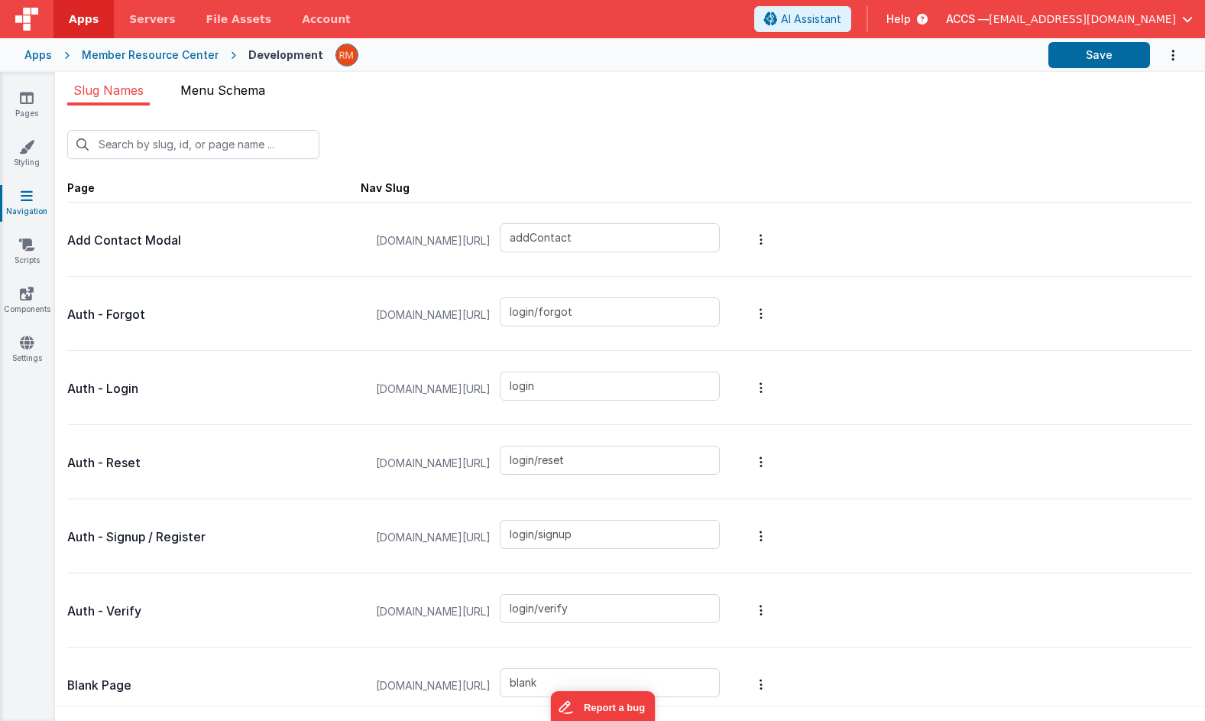
click at [237, 100] on li "Menu Schema" at bounding box center [222, 93] width 97 height 24
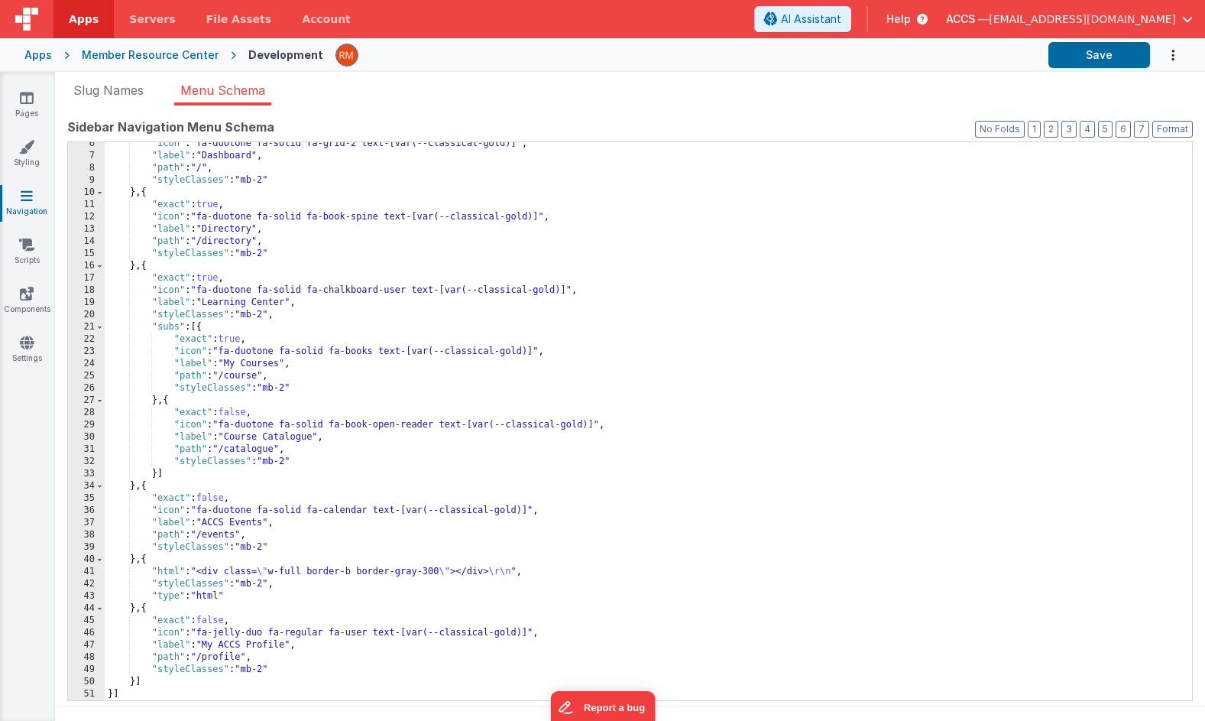
scroll to position [12, 0]
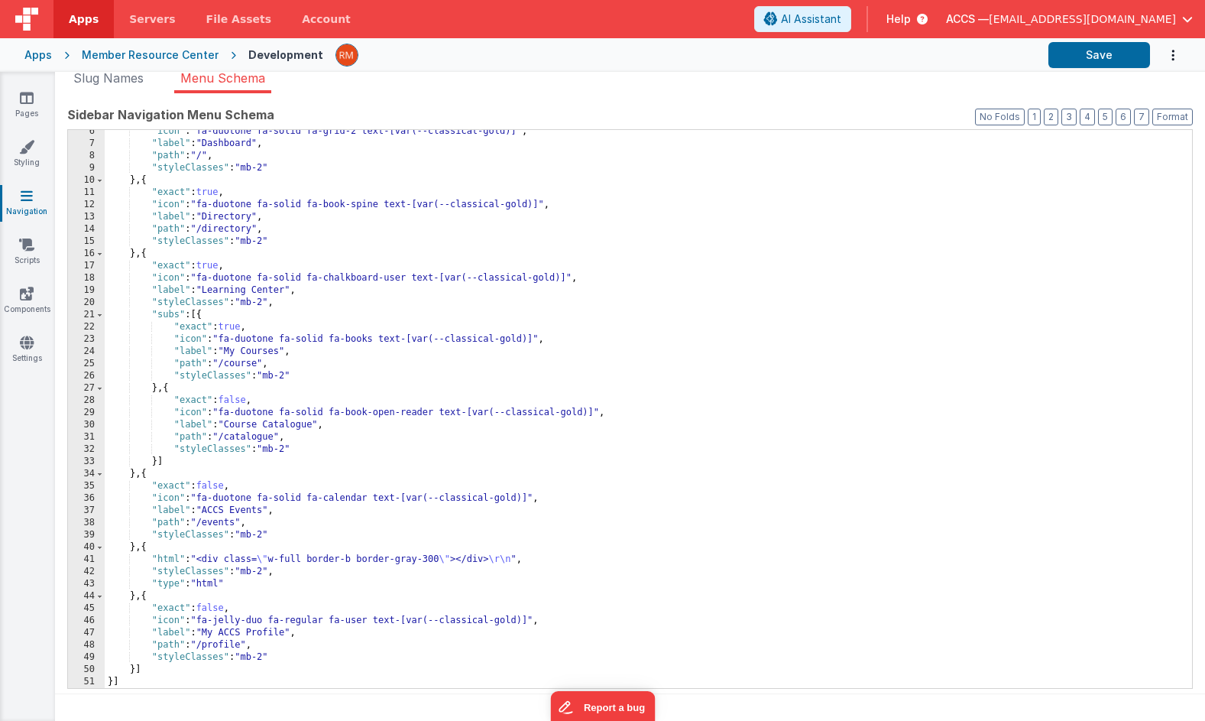
click at [249, 293] on div ""icon" : "fa-duotone fa-solid fa-grid-2 text-[var(--classical-gold)]" , "label"…" at bounding box center [643, 416] width 1076 height 582
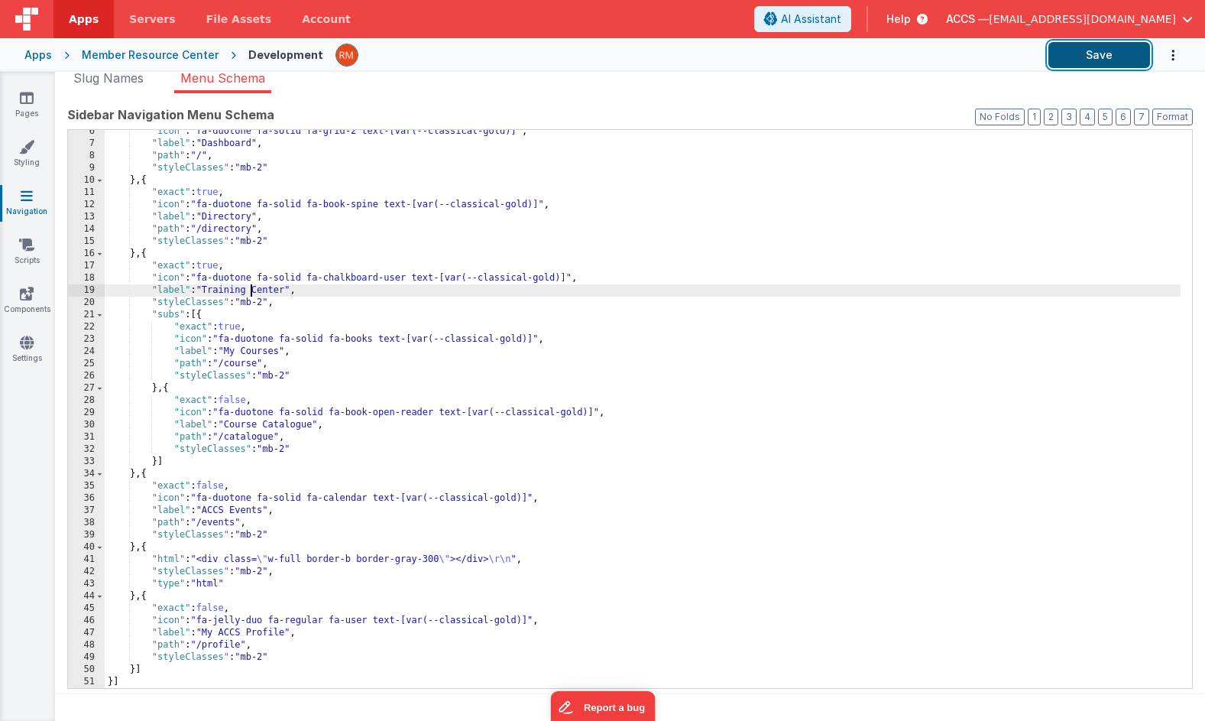
click at [1084, 66] on button "Save" at bounding box center [1100, 55] width 102 height 26
click at [26, 99] on icon at bounding box center [27, 97] width 14 height 15
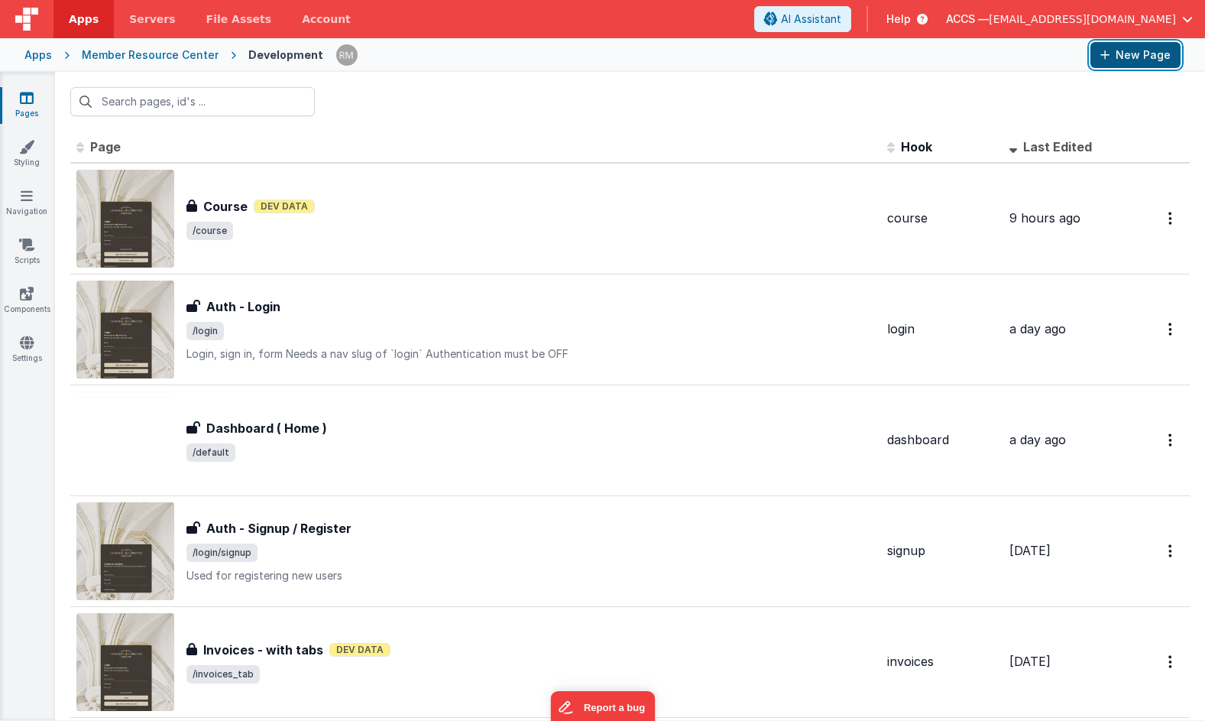
click at [1112, 55] on button "New Page" at bounding box center [1136, 55] width 90 height 26
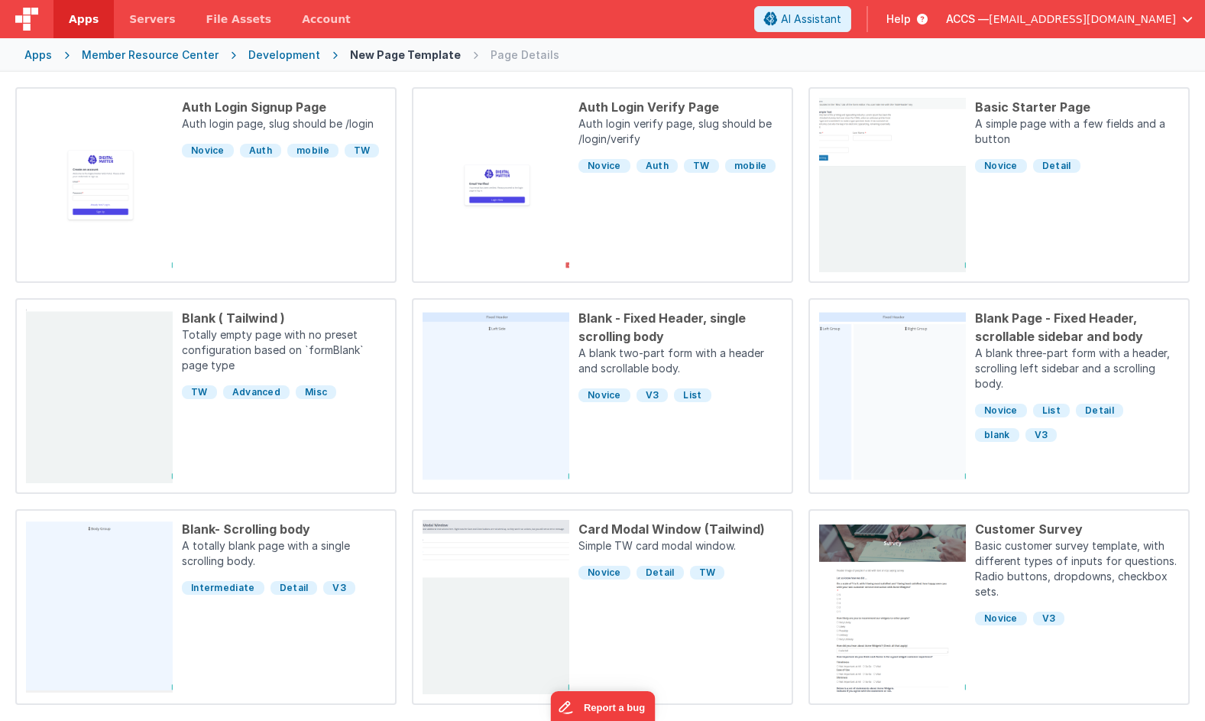
scroll to position [363, 0]
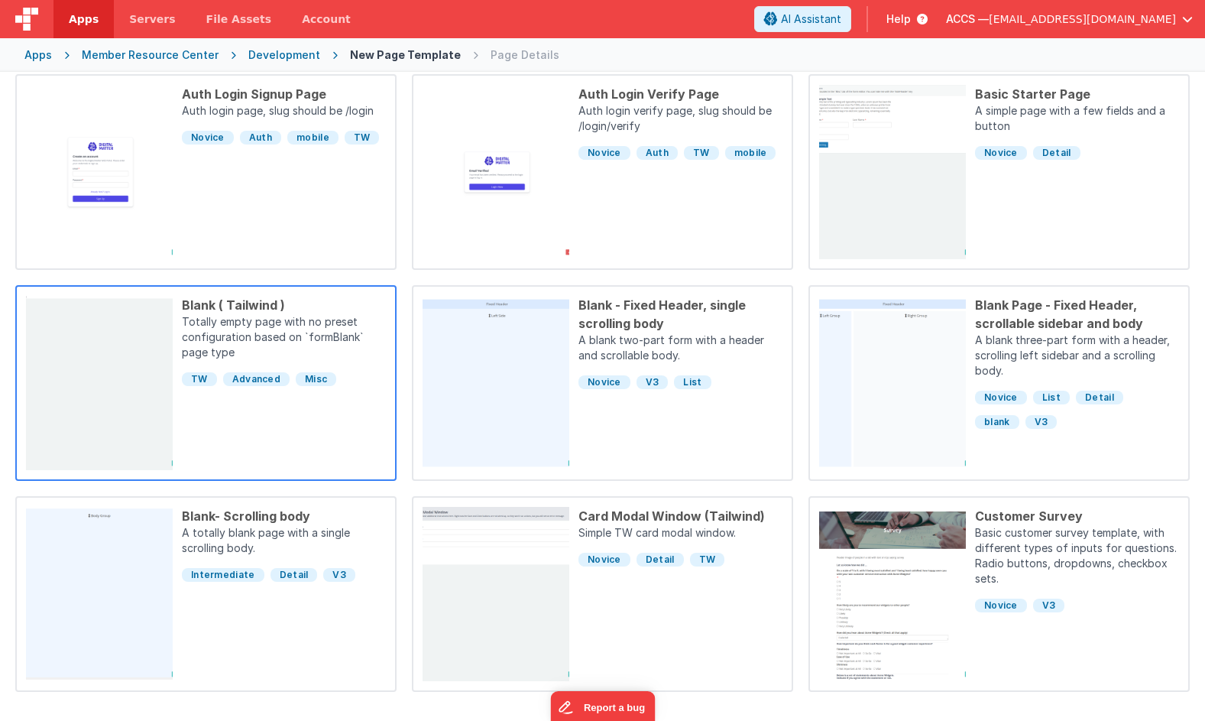
click at [324, 386] on div "TW Advanced Misc" at bounding box center [284, 375] width 204 height 24
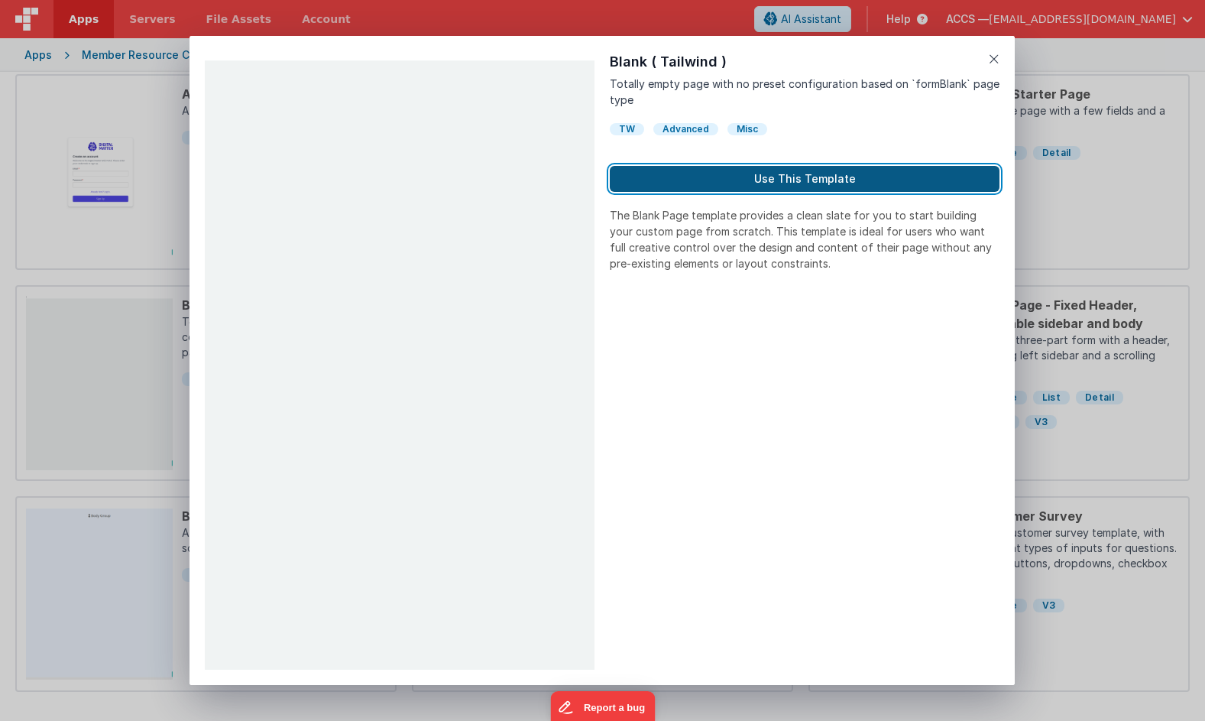
click at [720, 182] on button "Use This Template" at bounding box center [805, 179] width 390 height 26
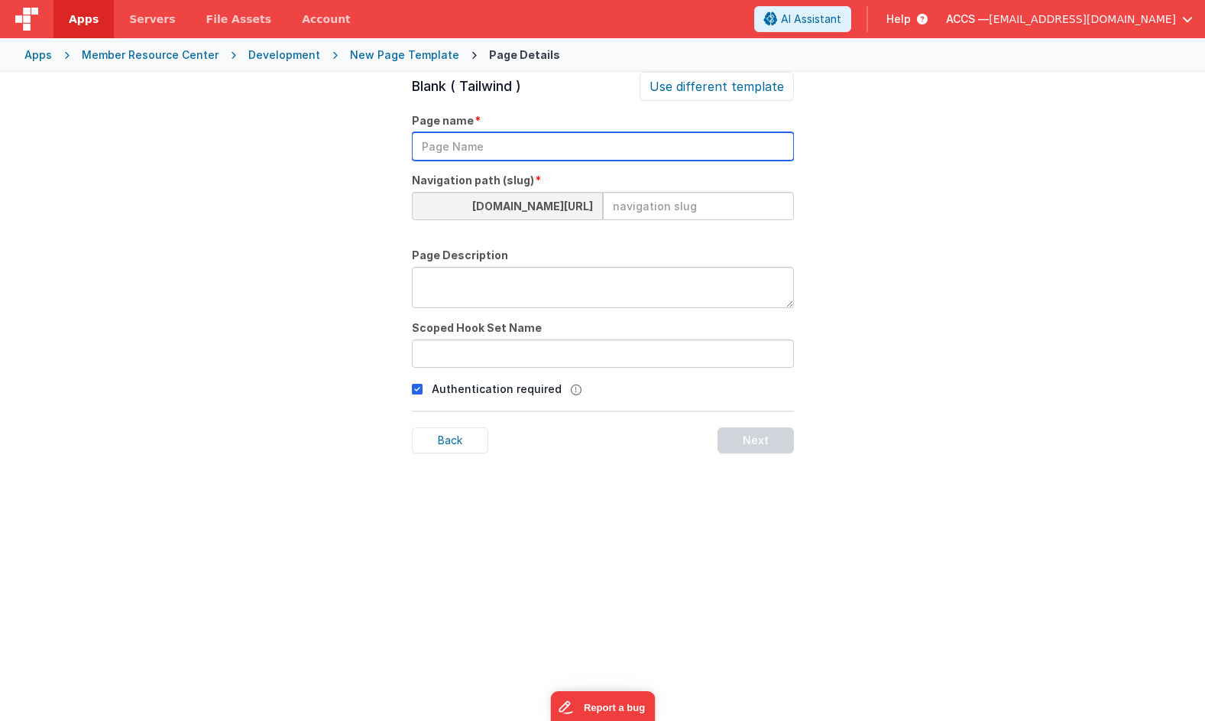
click at [551, 148] on input "text" at bounding box center [603, 146] width 382 height 28
drag, startPoint x: 511, startPoint y: 143, endPoint x: 387, endPoint y: 138, distance: 123.9
click at [387, 138] on div "Page Details Preview Auth Login Forgot Page Auth login page, slug should be /lo…" at bounding box center [602, 432] width 1205 height 721
paste input "Explorer"
type input "Course Explorer"
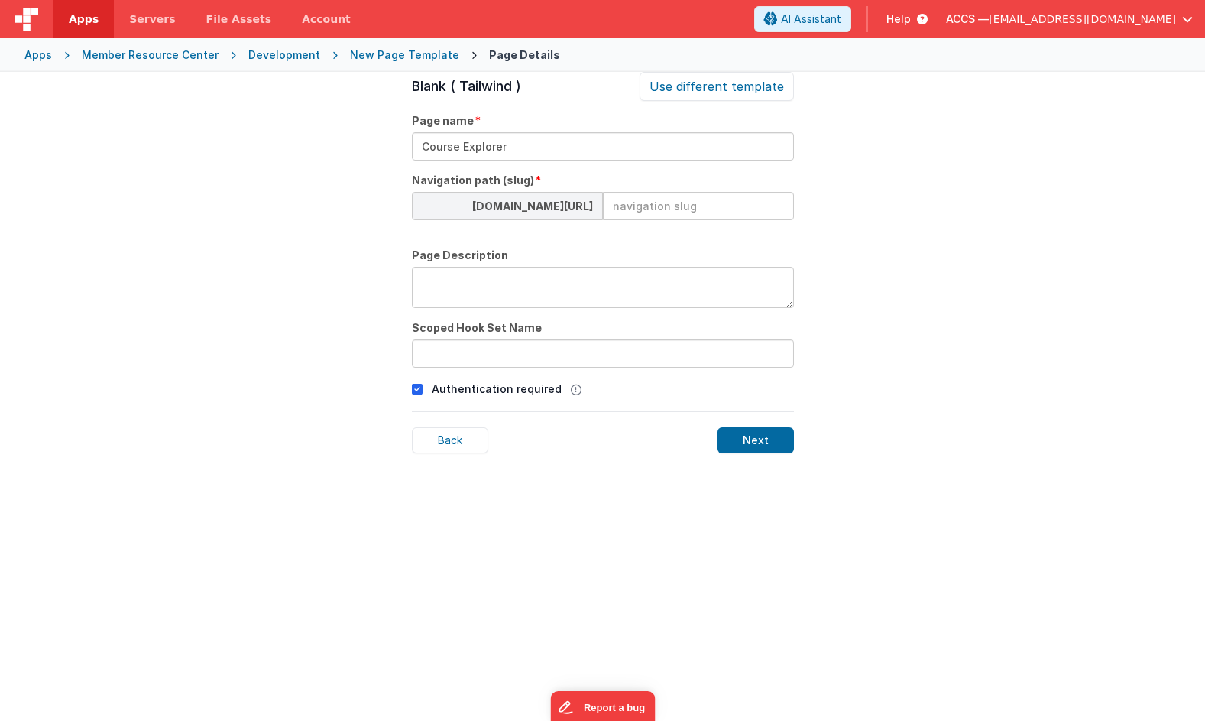
click at [625, 212] on input at bounding box center [698, 206] width 191 height 28
paste input "Course Explorer"
click at [650, 209] on input "courseexplorer" at bounding box center [698, 206] width 191 height 28
type input "course-explorer"
click at [545, 280] on textarea at bounding box center [603, 287] width 382 height 41
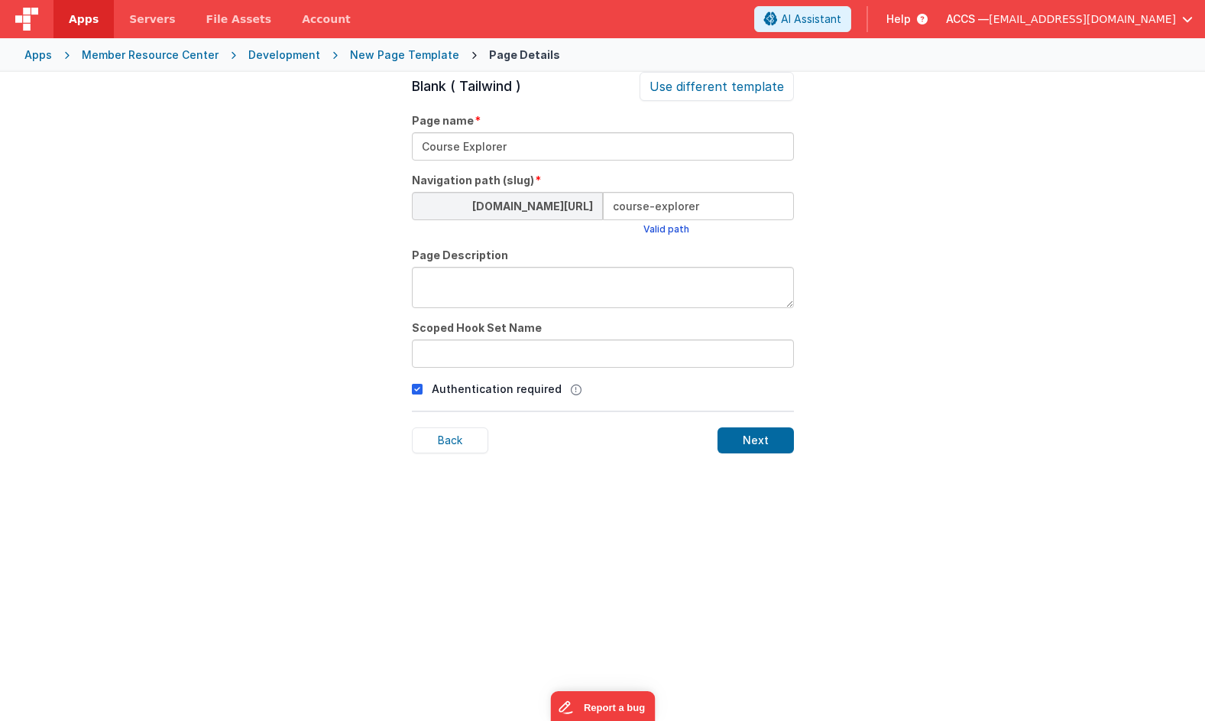
paste textarea "Course Explorer"
type textarea "Course Explorer"
click at [520, 350] on input "text" at bounding box center [603, 353] width 382 height 28
paste input "Course Explorer"
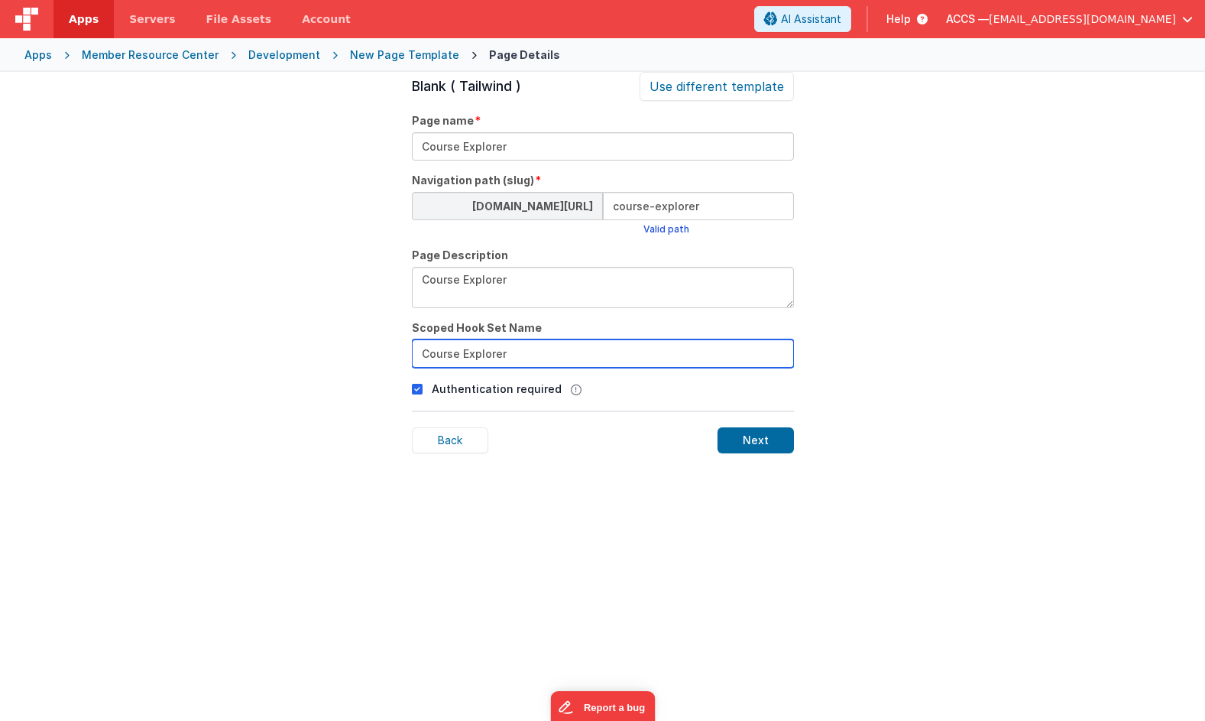
click at [429, 356] on input "Course Explorer" at bounding box center [603, 353] width 382 height 28
click at [462, 351] on input "course Explorer" at bounding box center [603, 353] width 382 height 28
type input "courseExplorer"
click at [741, 439] on div "Next" at bounding box center [756, 440] width 76 height 26
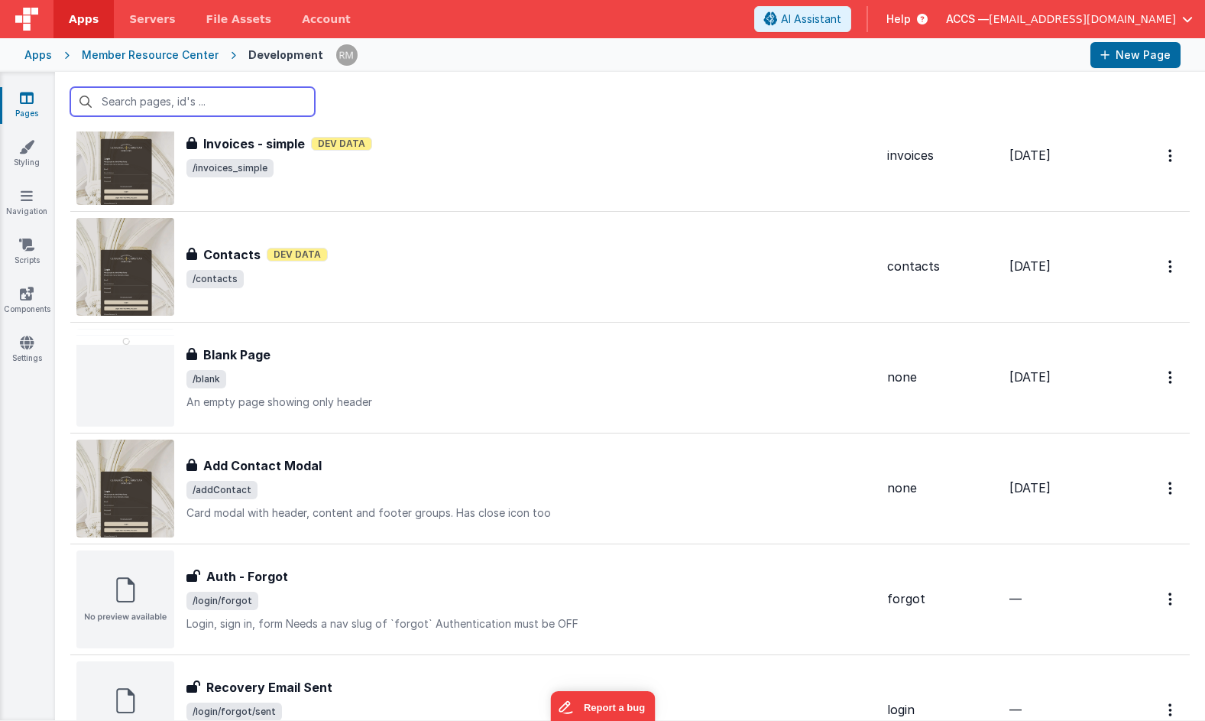
scroll to position [1401, 0]
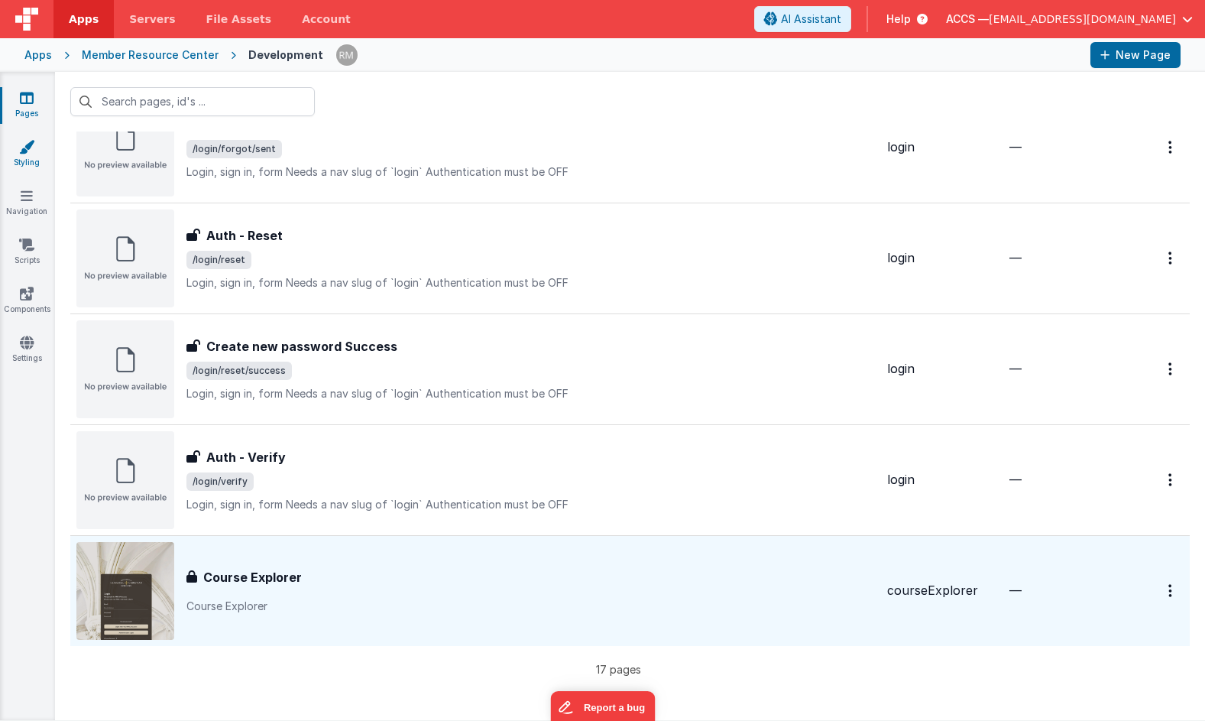
click at [31, 159] on link "Styling" at bounding box center [26, 154] width 55 height 31
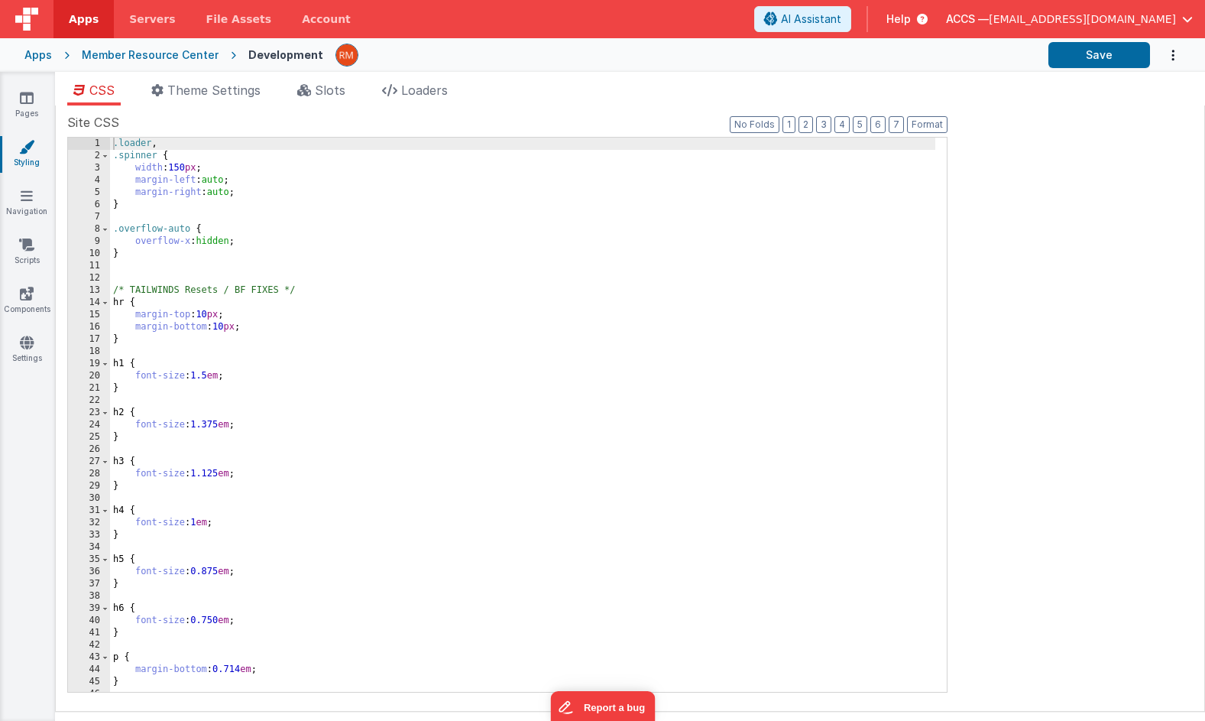
click at [34, 219] on div "Pages Styling Navigation Scripts Components Settings" at bounding box center [27, 396] width 55 height 649
click at [37, 193] on link "Navigation" at bounding box center [26, 203] width 55 height 31
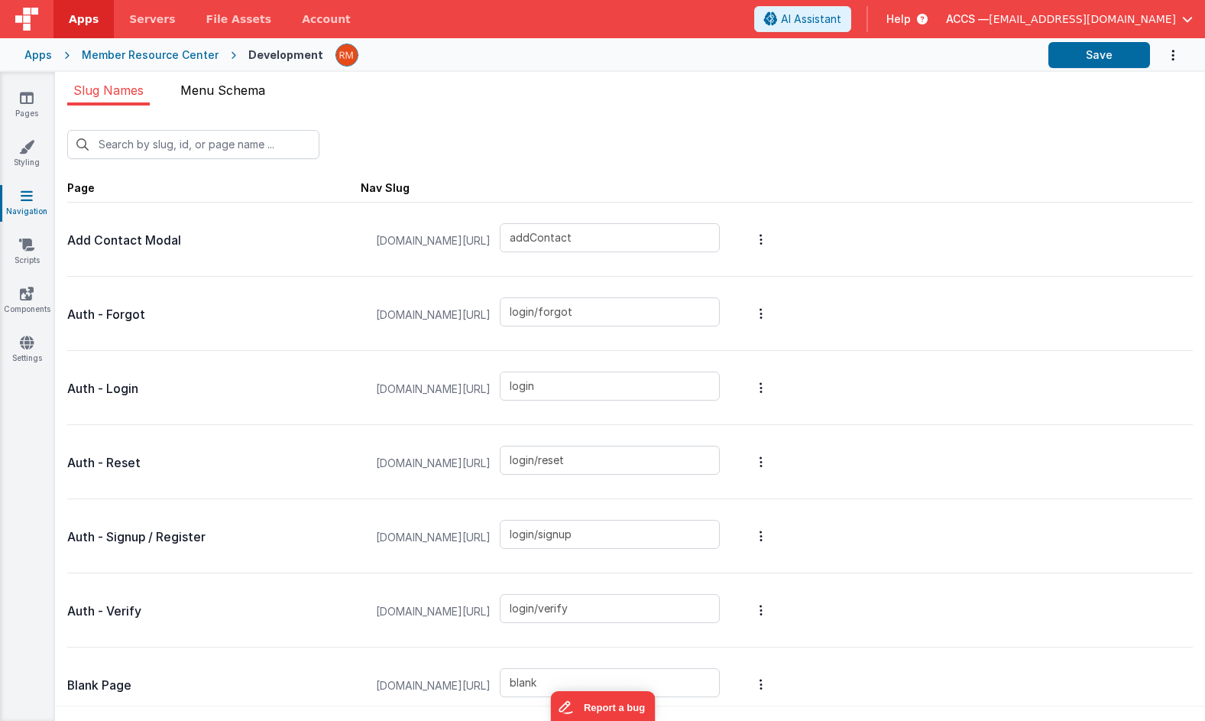
click at [229, 90] on span "Menu Schema" at bounding box center [222, 90] width 85 height 15
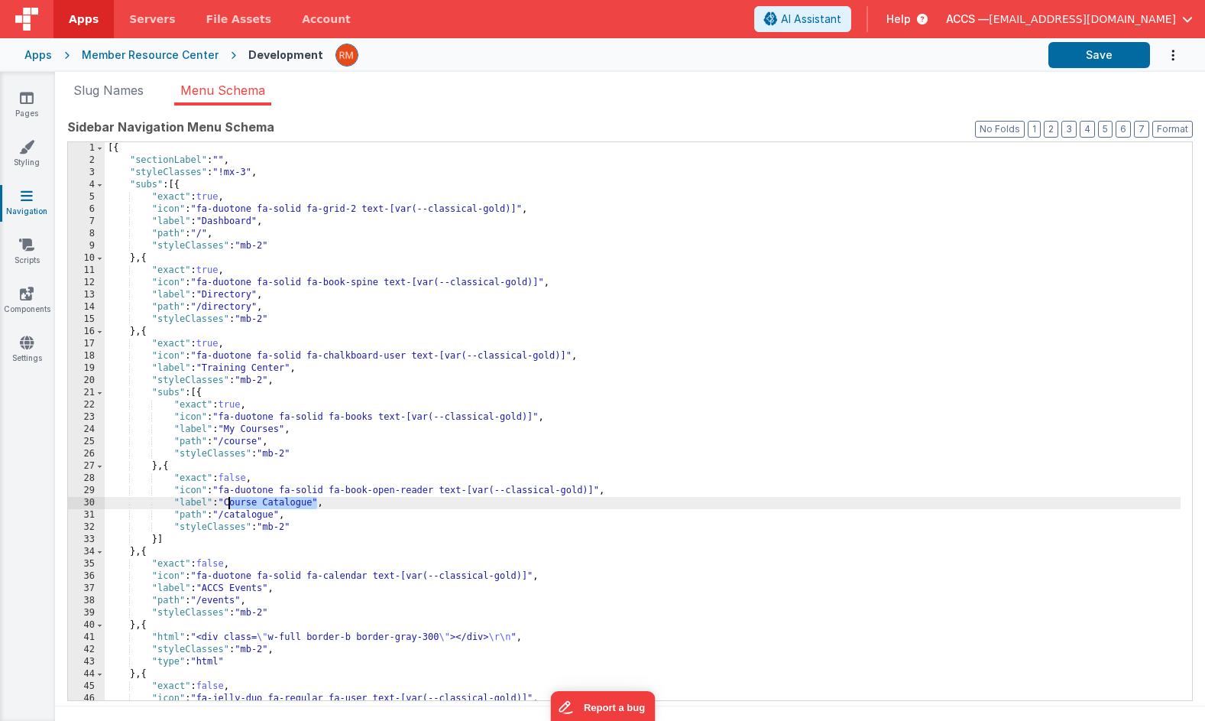
drag, startPoint x: 319, startPoint y: 504, endPoint x: 231, endPoint y: 498, distance: 88.2
click at [231, 498] on div "[{ "sectionLabel" : "" , "styleClasses" : "!mx-3" , "subs" : [{ "exact" : true …" at bounding box center [643, 433] width 1076 height 582
click at [1080, 56] on button "Save" at bounding box center [1100, 55] width 102 height 26
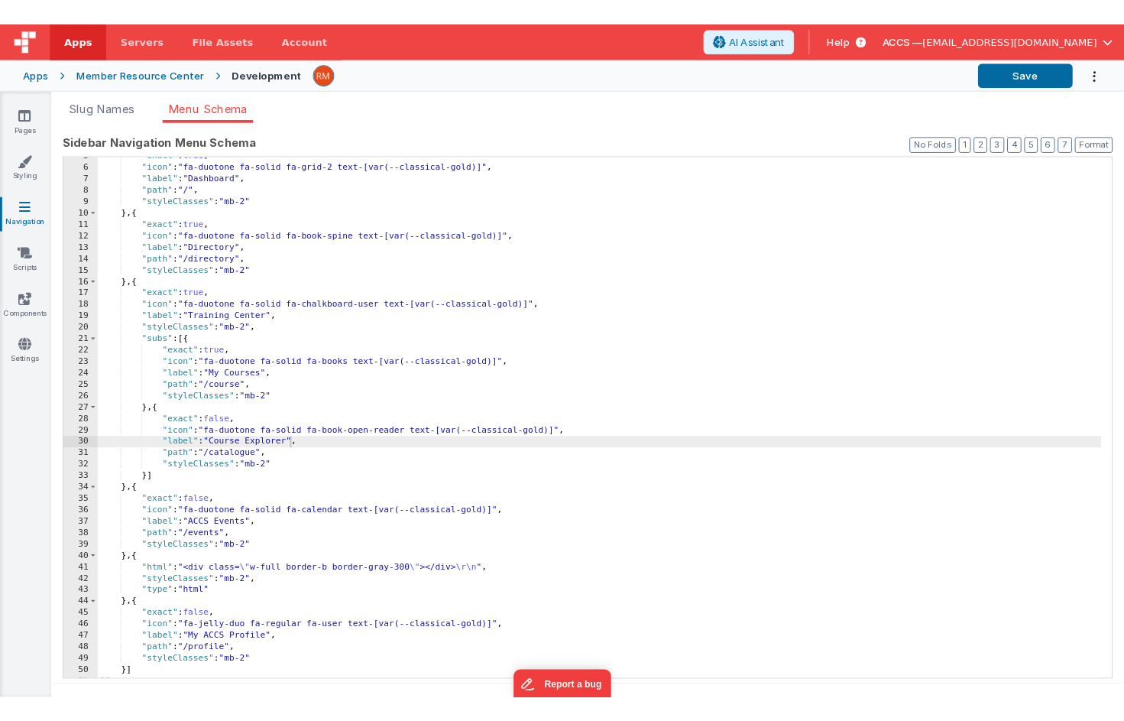
scroll to position [12, 0]
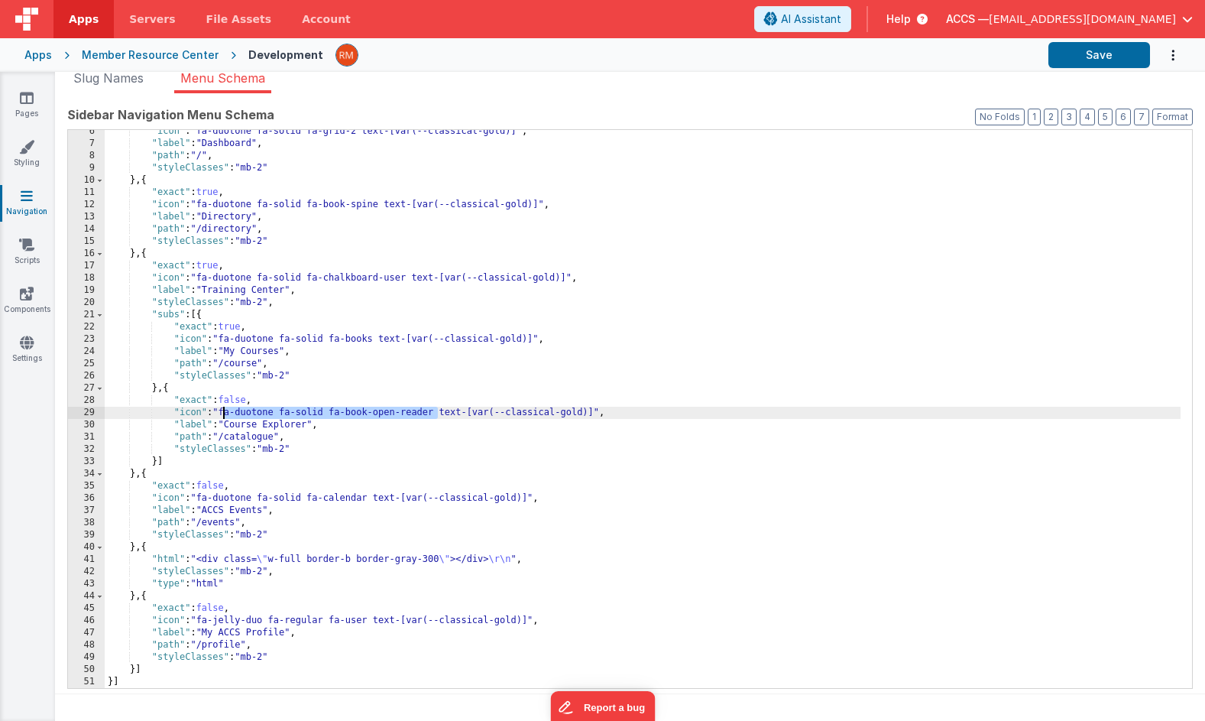
drag, startPoint x: 438, startPoint y: 416, endPoint x: 225, endPoint y: 410, distance: 213.3
click at [225, 410] on div ""icon" : "fa-duotone fa-solid fa-grid-2 text-[var(--classical-gold)]" , "label"…" at bounding box center [643, 416] width 1076 height 582
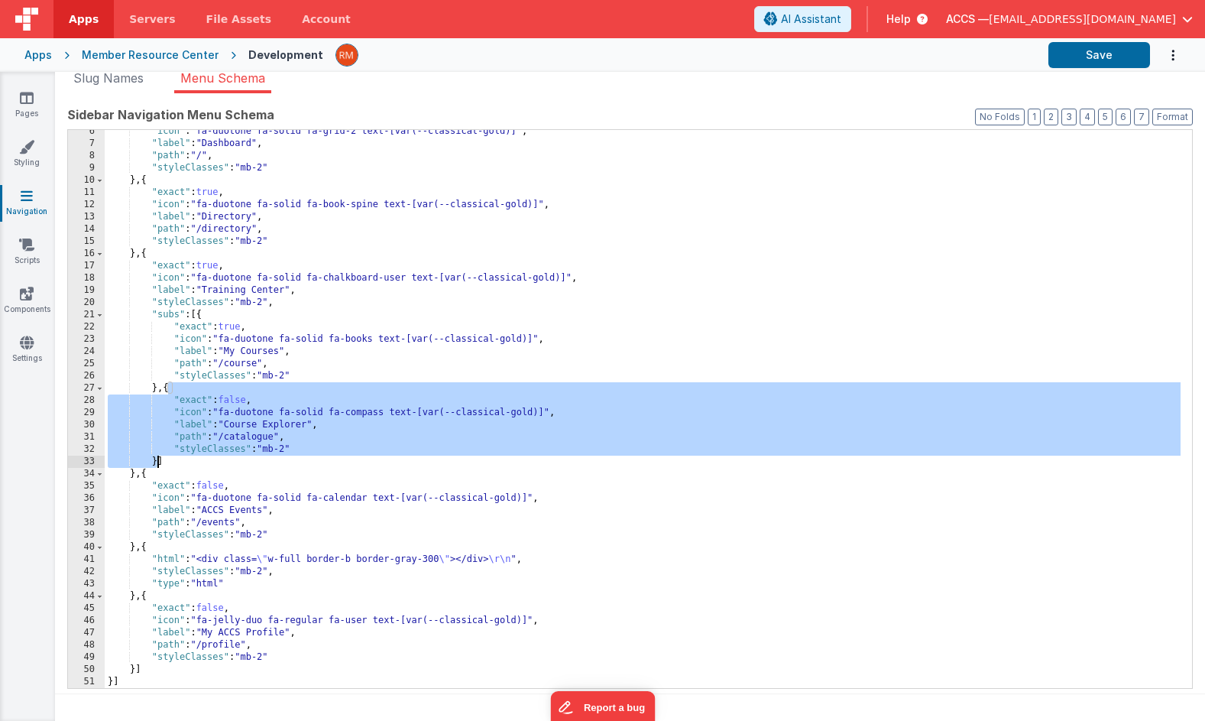
drag, startPoint x: 169, startPoint y: 387, endPoint x: 157, endPoint y: 459, distance: 73.6
click at [157, 459] on div ""icon" : "fa-duotone fa-solid fa-grid-2 text-[var(--classical-gold)]" , "label"…" at bounding box center [643, 416] width 1076 height 582
click at [157, 463] on div ""icon" : "fa-duotone fa-solid fa-grid-2 text-[var(--classical-gold)]" , "label"…" at bounding box center [643, 416] width 1076 height 582
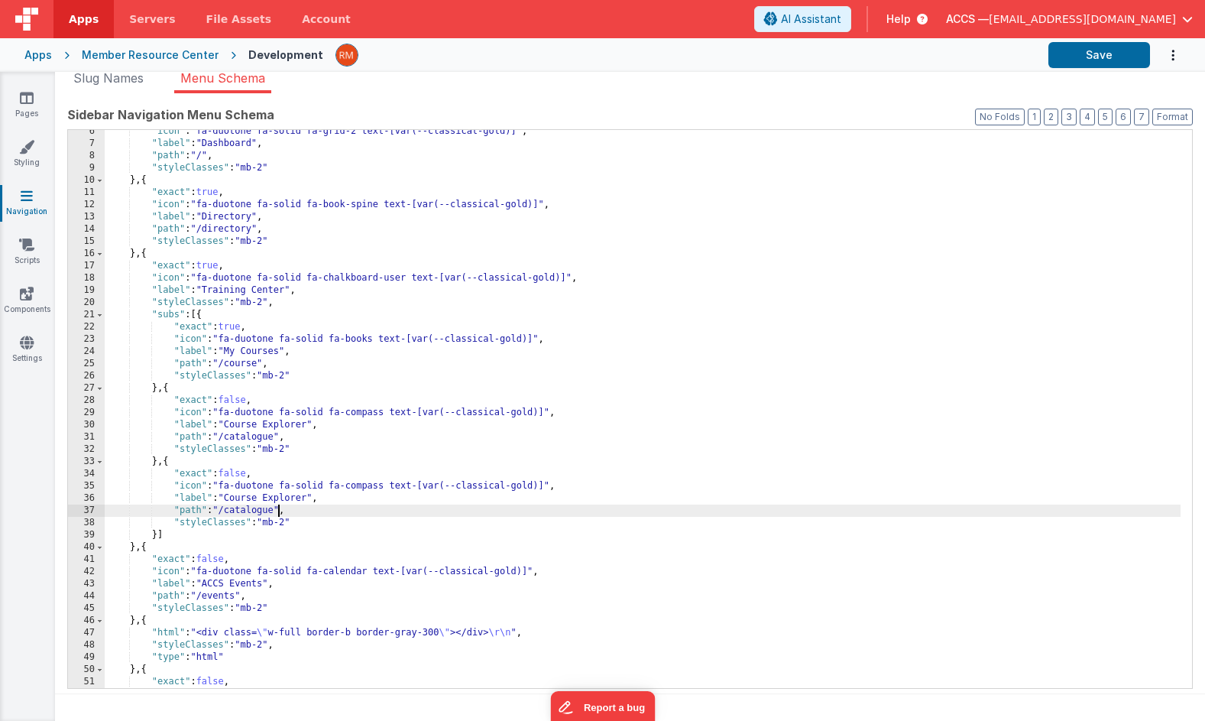
click at [280, 510] on div ""icon" : "fa-duotone fa-solid fa-grid-2 text-[var(--classical-gold)]" , "label"…" at bounding box center [643, 416] width 1076 height 582
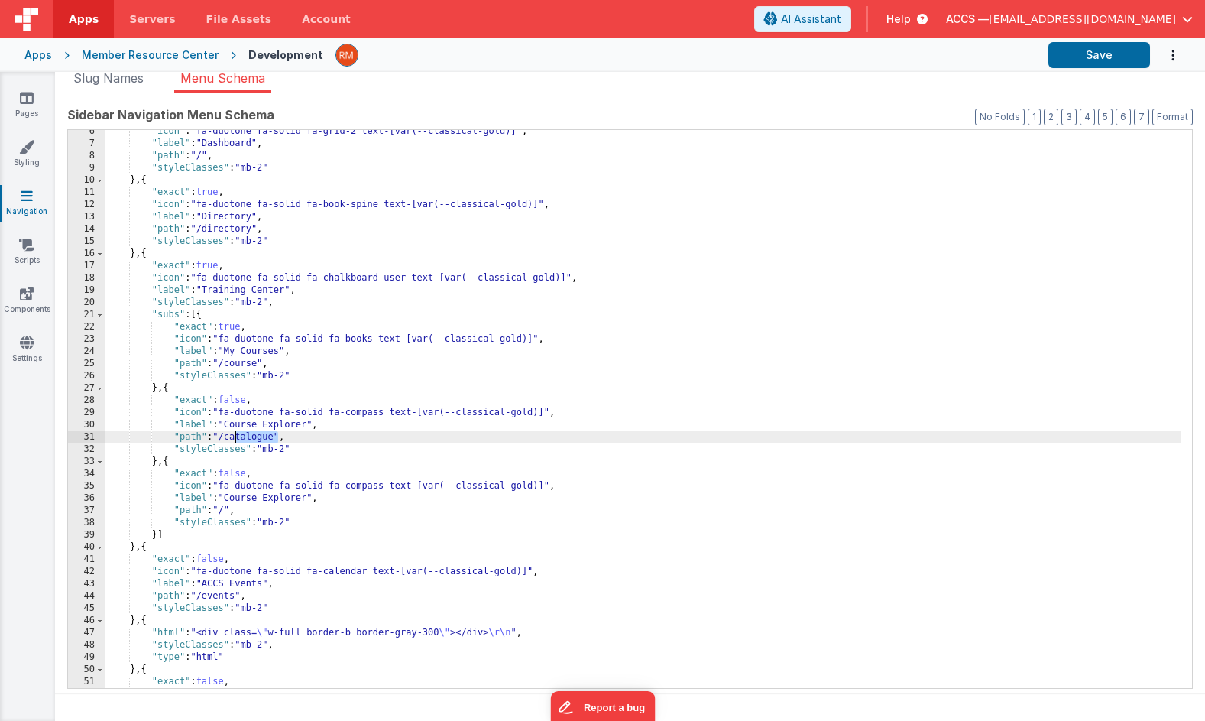
drag, startPoint x: 277, startPoint y: 441, endPoint x: 235, endPoint y: 439, distance: 42.1
click at [235, 439] on div ""icon" : "fa-duotone fa-solid fa-grid-2 text-[var(--classical-gold)]" , "label"…" at bounding box center [643, 416] width 1076 height 582
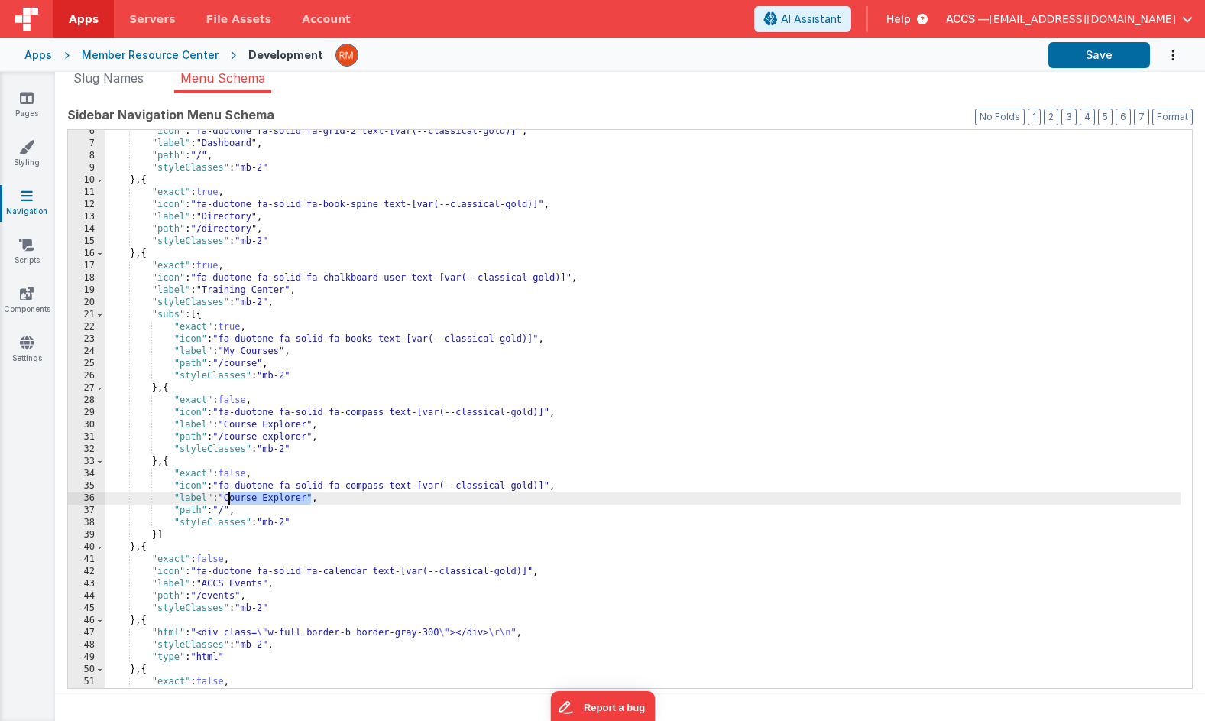
drag, startPoint x: 310, startPoint y: 499, endPoint x: 230, endPoint y: 498, distance: 80.3
click at [230, 498] on div ""icon" : "fa-duotone fa-solid fa-grid-2 text-[var(--classical-gold)]" , "label"…" at bounding box center [643, 416] width 1076 height 582
click at [229, 512] on div ""icon" : "fa-duotone fa-solid fa-grid-2 text-[var(--classical-gold)]" , "label"…" at bounding box center [643, 416] width 1076 height 582
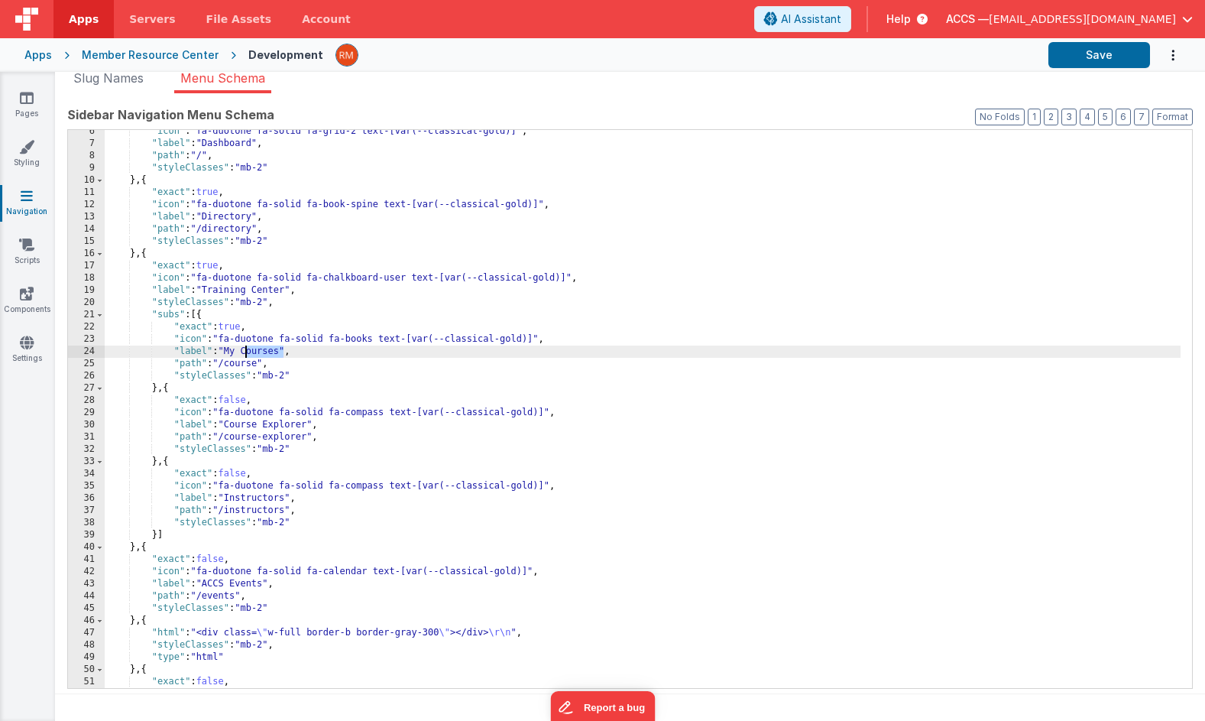
drag, startPoint x: 284, startPoint y: 350, endPoint x: 246, endPoint y: 349, distance: 38.2
click at [246, 349] on div ""icon" : "fa-duotone fa-solid fa-grid-2 text-[var(--classical-gold)]" , "label"…" at bounding box center [643, 416] width 1076 height 582
click at [1098, 57] on button "Save" at bounding box center [1100, 55] width 102 height 26
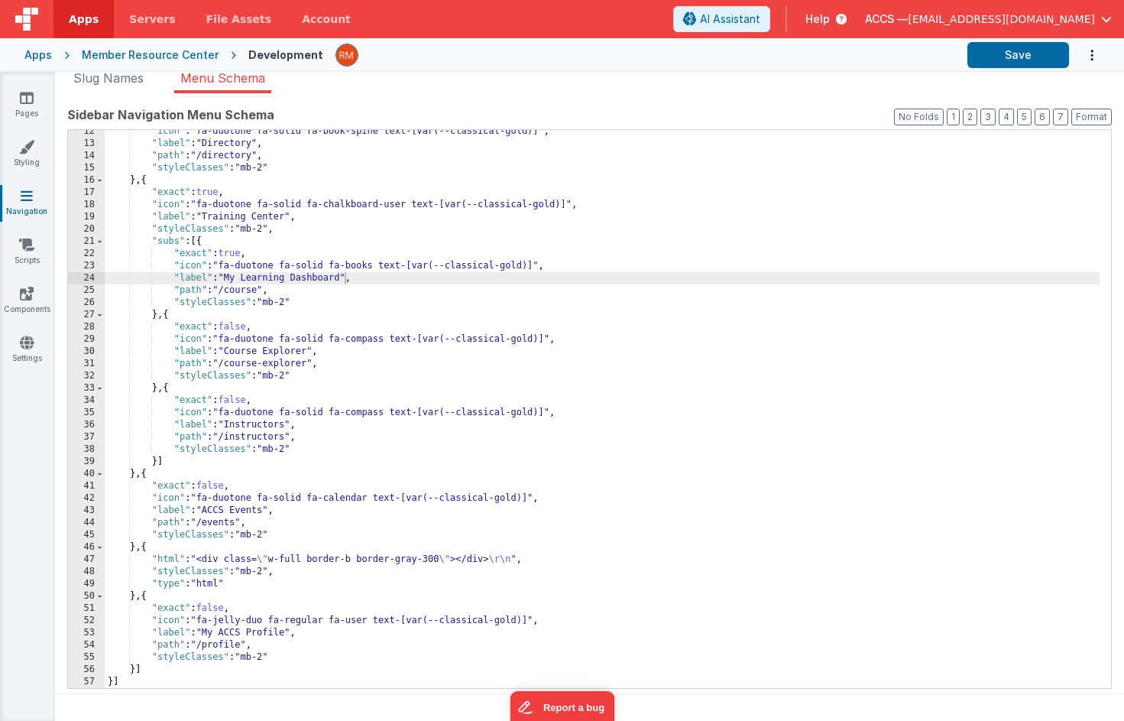
scroll to position [139, 0]
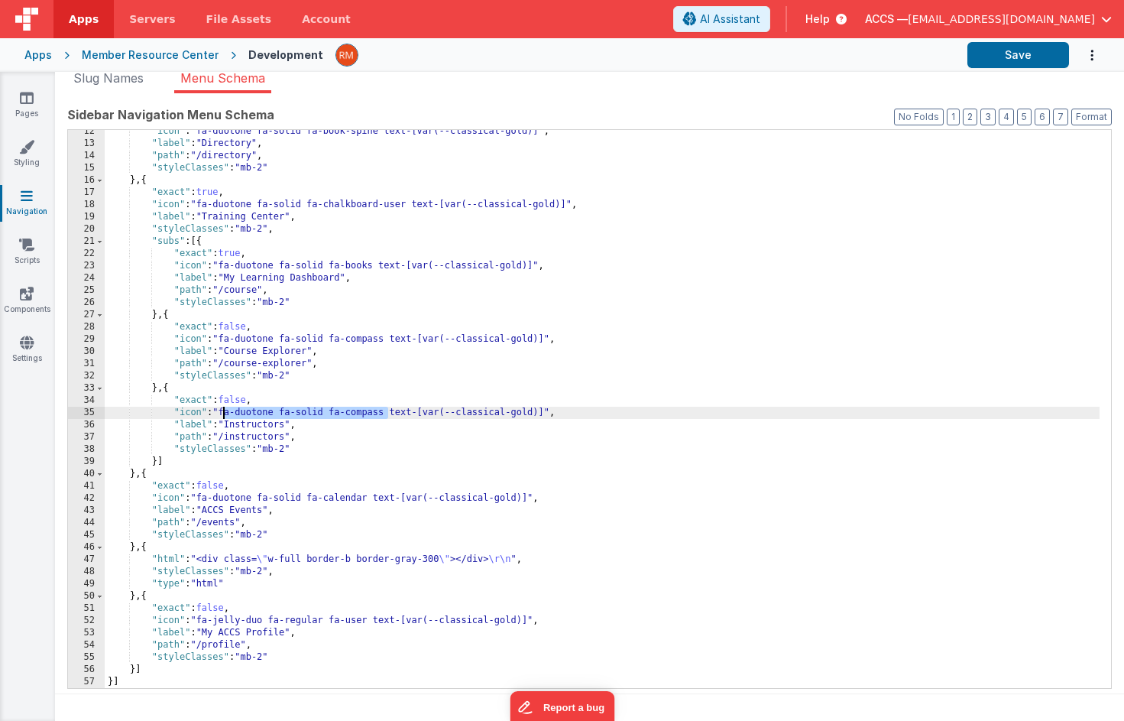
drag, startPoint x: 387, startPoint y: 413, endPoint x: 225, endPoint y: 414, distance: 162.0
click at [225, 414] on div ""icon" : "fa-duotone fa-solid fa-book-spine text-[var(--classical-gold)]" , "la…" at bounding box center [602, 416] width 995 height 582
click at [1010, 58] on button "Save" at bounding box center [1019, 55] width 102 height 26
click at [27, 107] on link "Pages" at bounding box center [26, 105] width 55 height 31
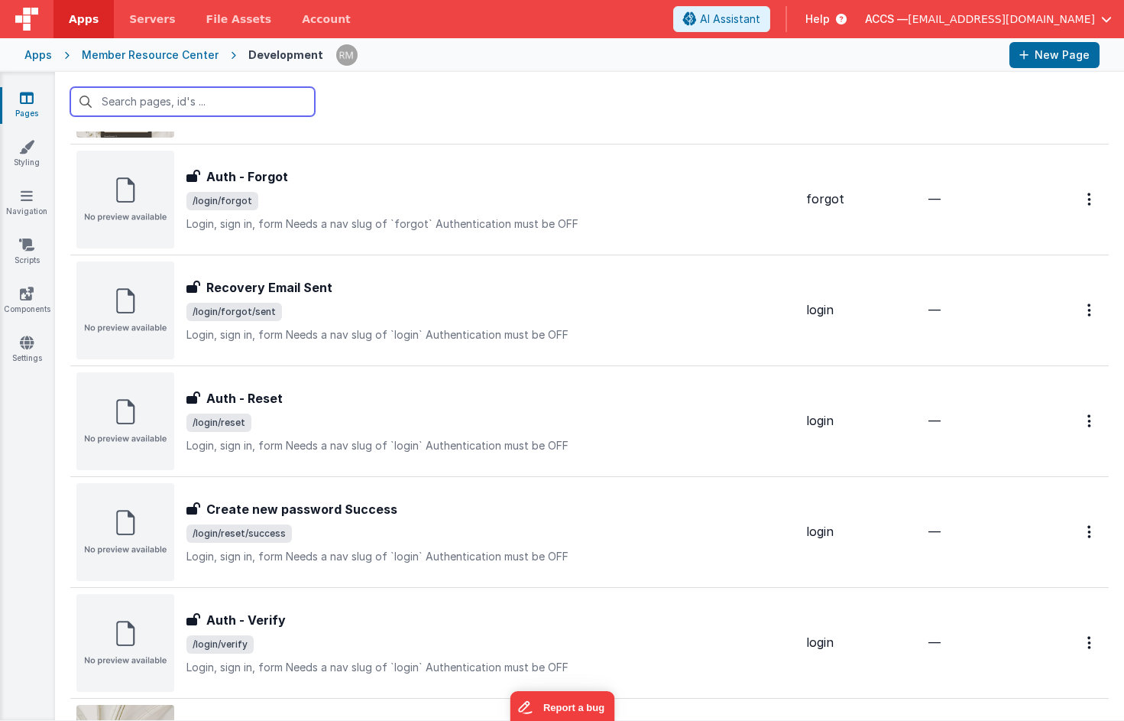
scroll to position [1401, 0]
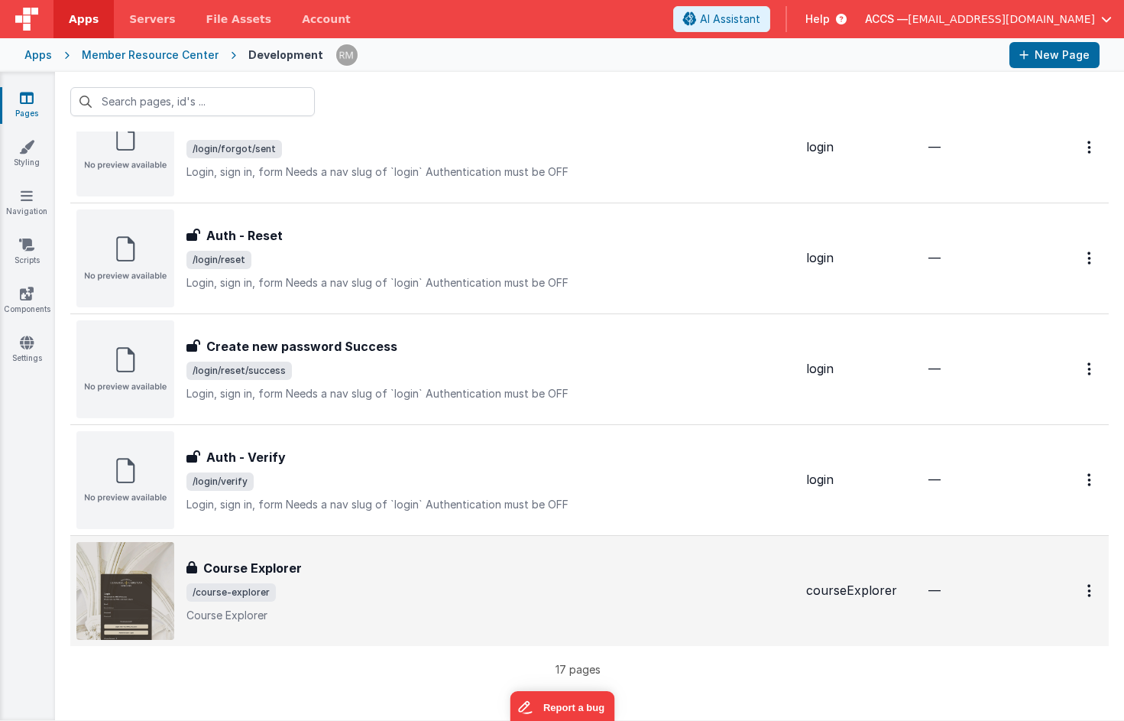
click at [250, 579] on div "Course Explorer Course Explorer /course-explorer Course Explorer" at bounding box center [490, 591] width 608 height 64
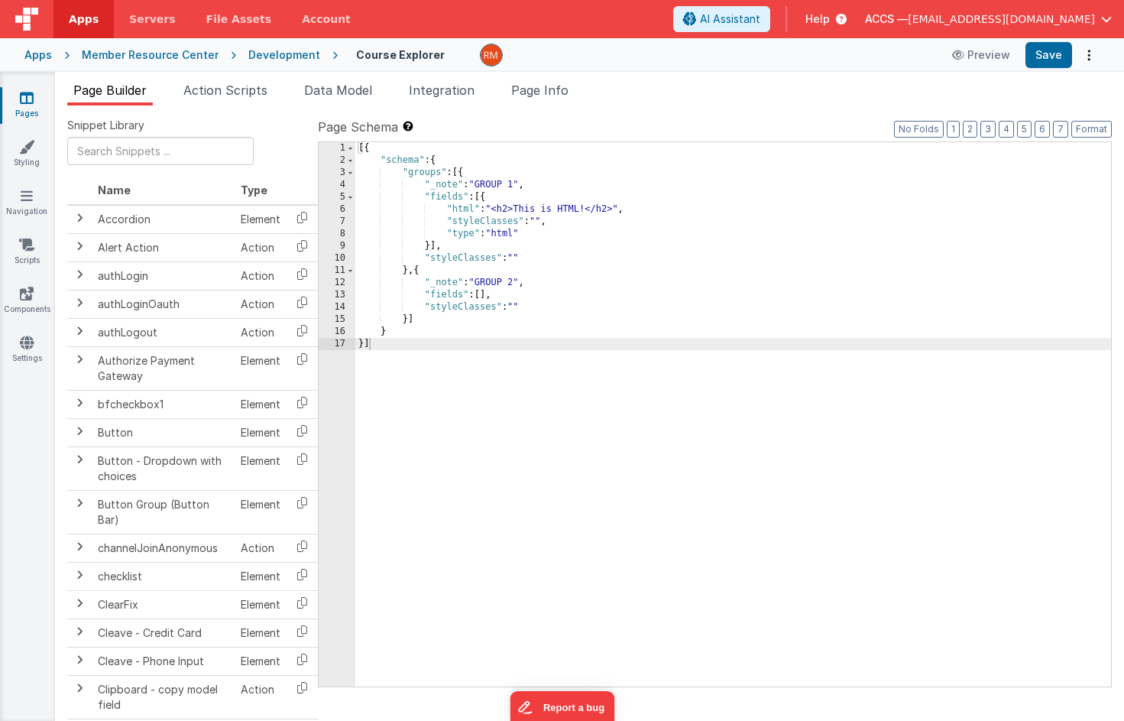
click at [467, 212] on div "[{ "schema" : { "groups" : [{ "_note" : "GROUP 1" , "fields" : [{ "html" : "<h2…" at bounding box center [733, 426] width 756 height 569
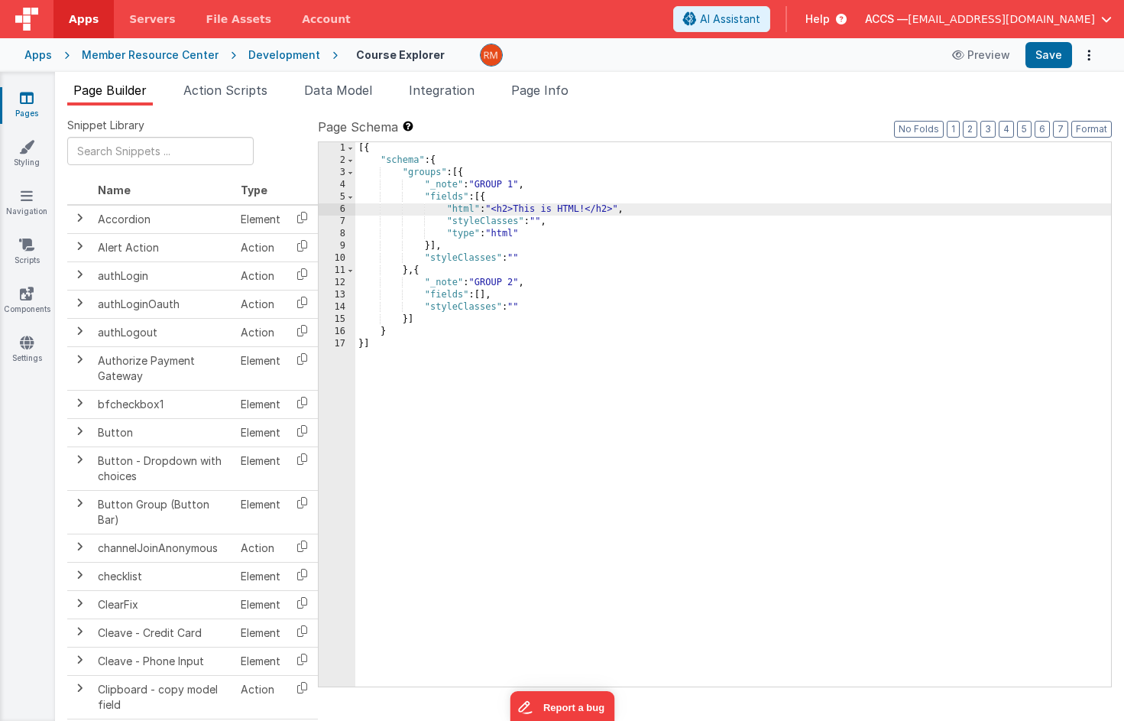
click at [345, 211] on div "6" at bounding box center [337, 209] width 37 height 12
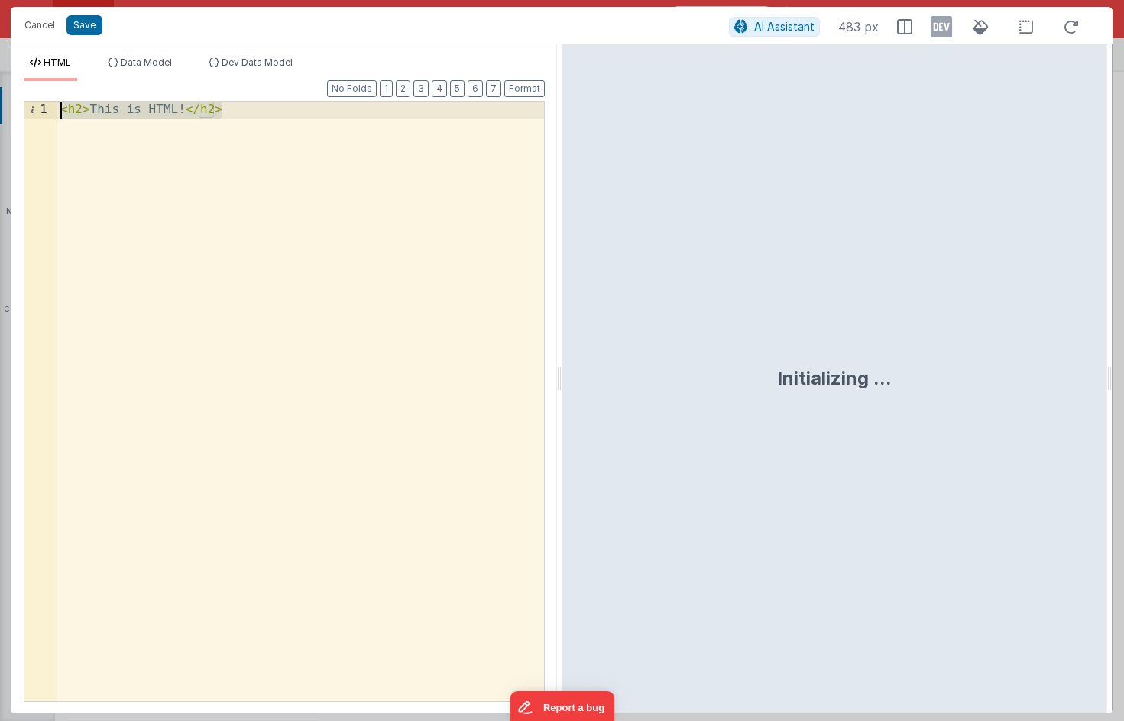
drag, startPoint x: 278, startPoint y: 336, endPoint x: -6, endPoint y: 57, distance: 398.3
click at [0, 57] on html "Cancel Save AI Assistant 483 px HTML Data Model Dev Data Model Format 7 6 5 4 3…" at bounding box center [562, 360] width 1124 height 721
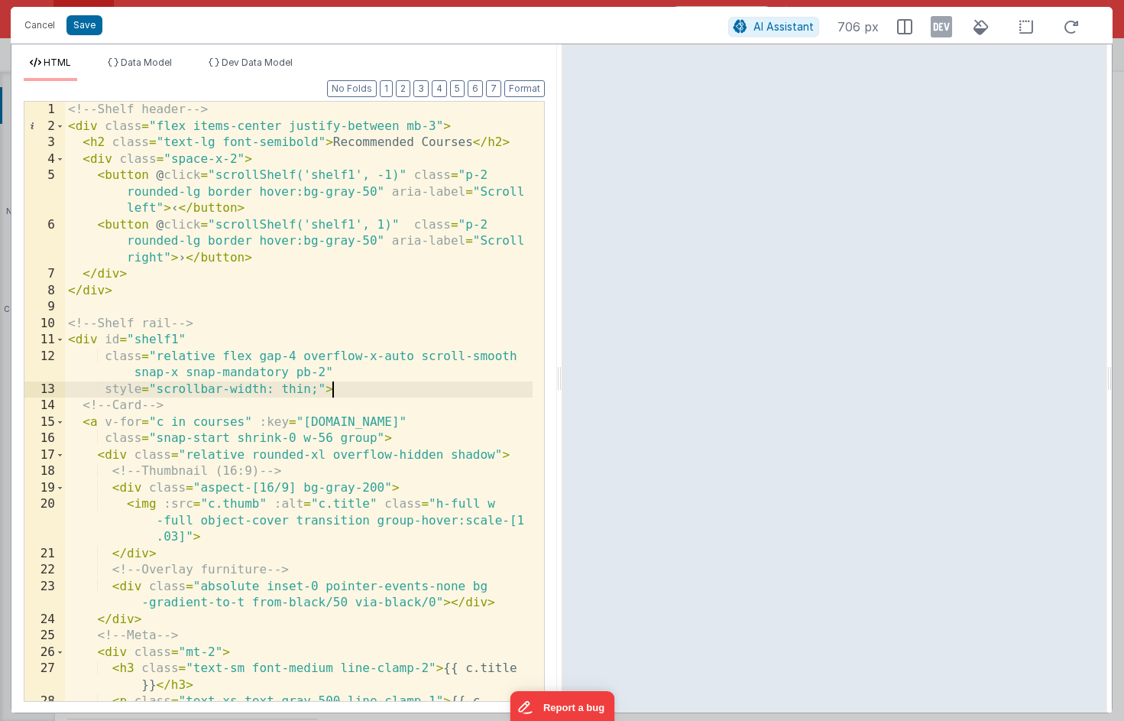
click at [349, 394] on div "<!-- Shelf header --> < div class = "flex items-center justify-between mb-3" > …" at bounding box center [299, 426] width 468 height 649
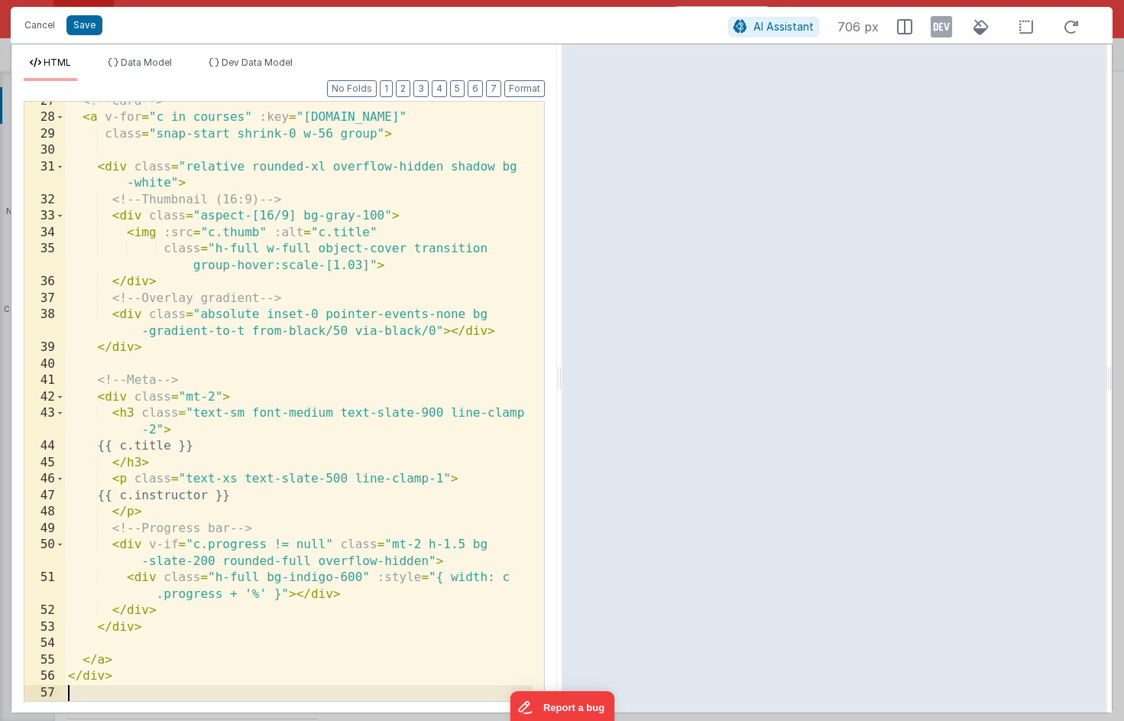
scroll to position [880, 0]
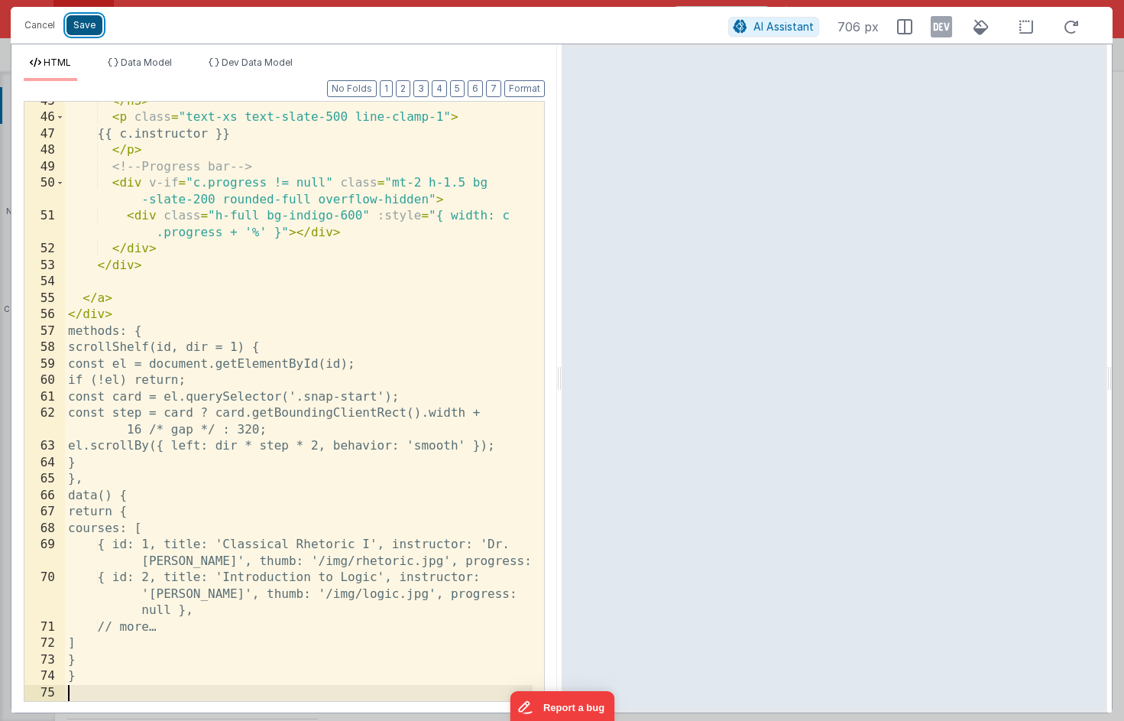
click at [86, 24] on button "Save" at bounding box center [84, 25] width 36 height 20
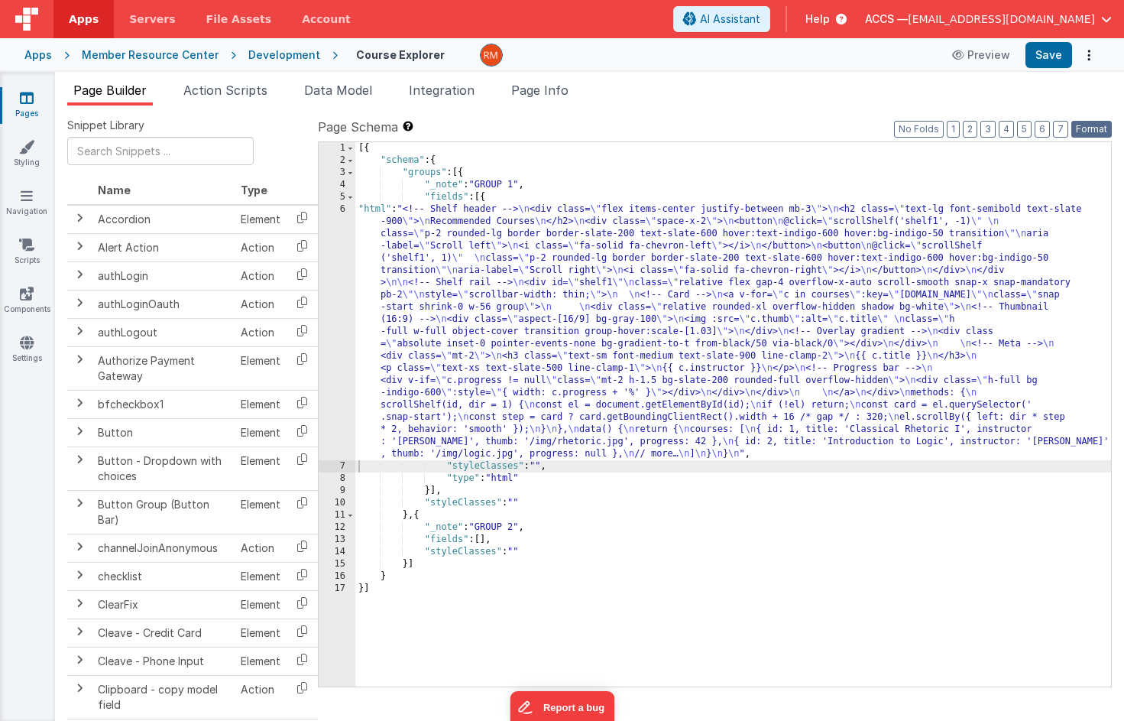
click at [1091, 129] on button "Format" at bounding box center [1092, 129] width 41 height 17
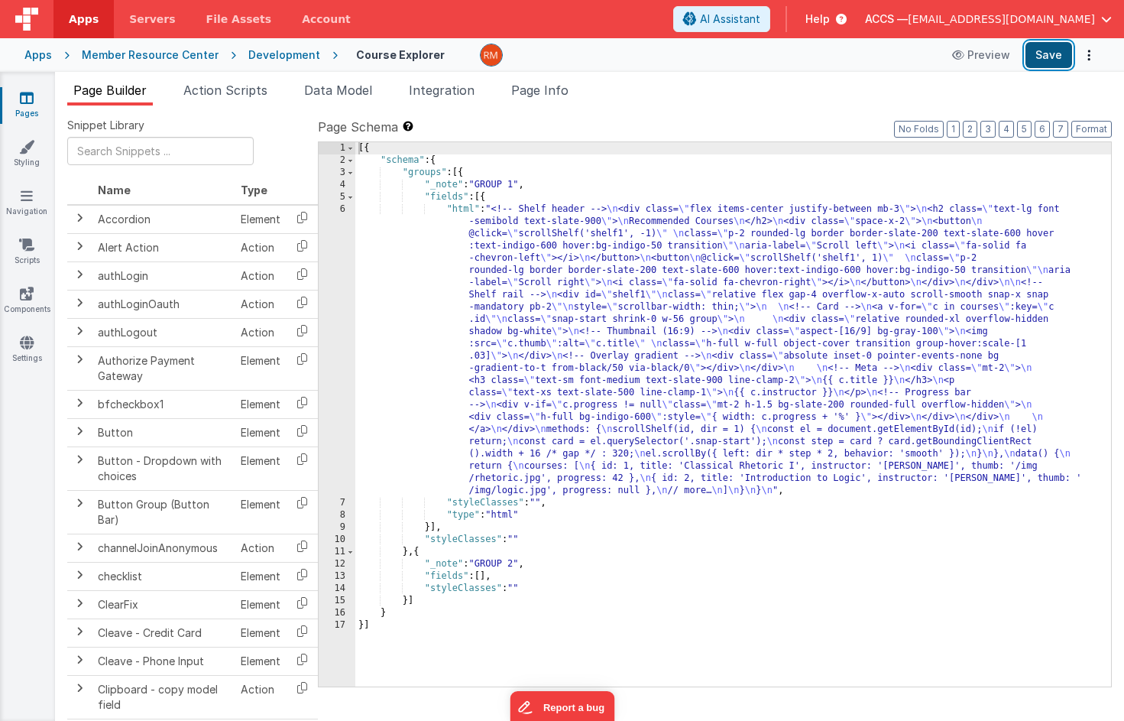
click at [1039, 50] on button "Save" at bounding box center [1049, 55] width 47 height 26
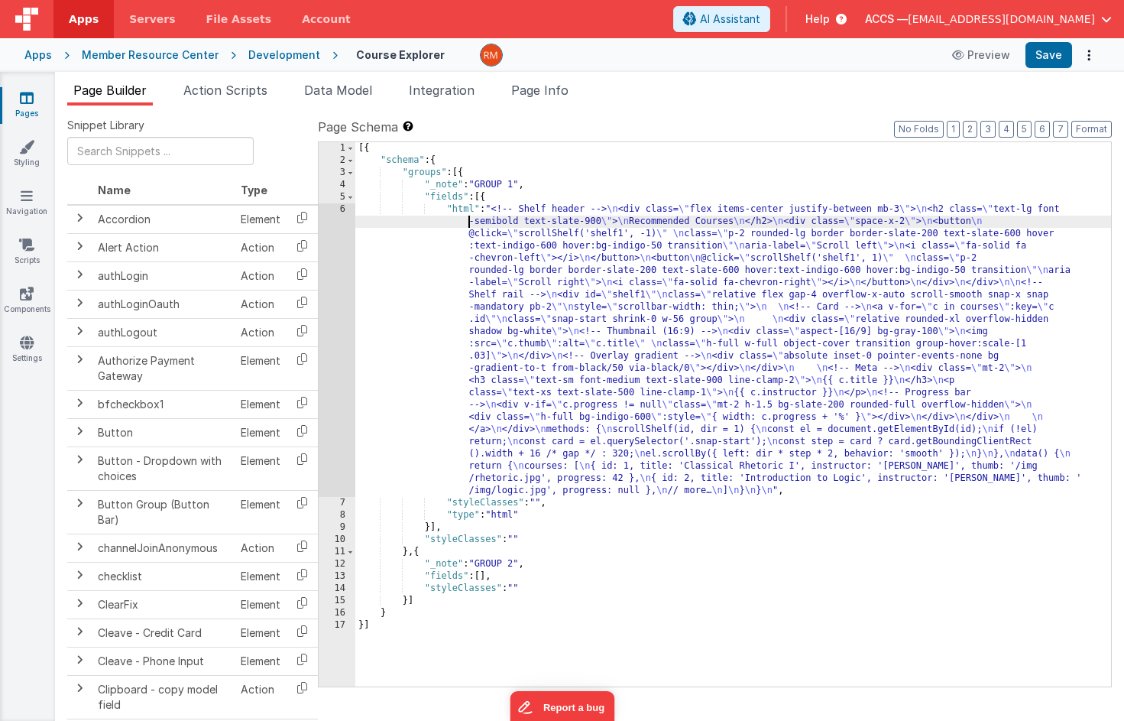
click at [462, 216] on div "[{ "schema" : { "groups" : [{ "_note" : "GROUP 1" , "fields" : [{ "html" : "<!-…" at bounding box center [733, 426] width 756 height 569
click at [461, 212] on div "[{ "schema" : { "groups" : [{ "_note" : "GROUP 1" , "fields" : [{ "html" : "<!-…" at bounding box center [733, 426] width 756 height 569
click at [460, 205] on div "[{ "schema" : { "groups" : [{ "_note" : "GROUP 1" , "fields" : [{ "html" : "<!-…" at bounding box center [733, 426] width 756 height 569
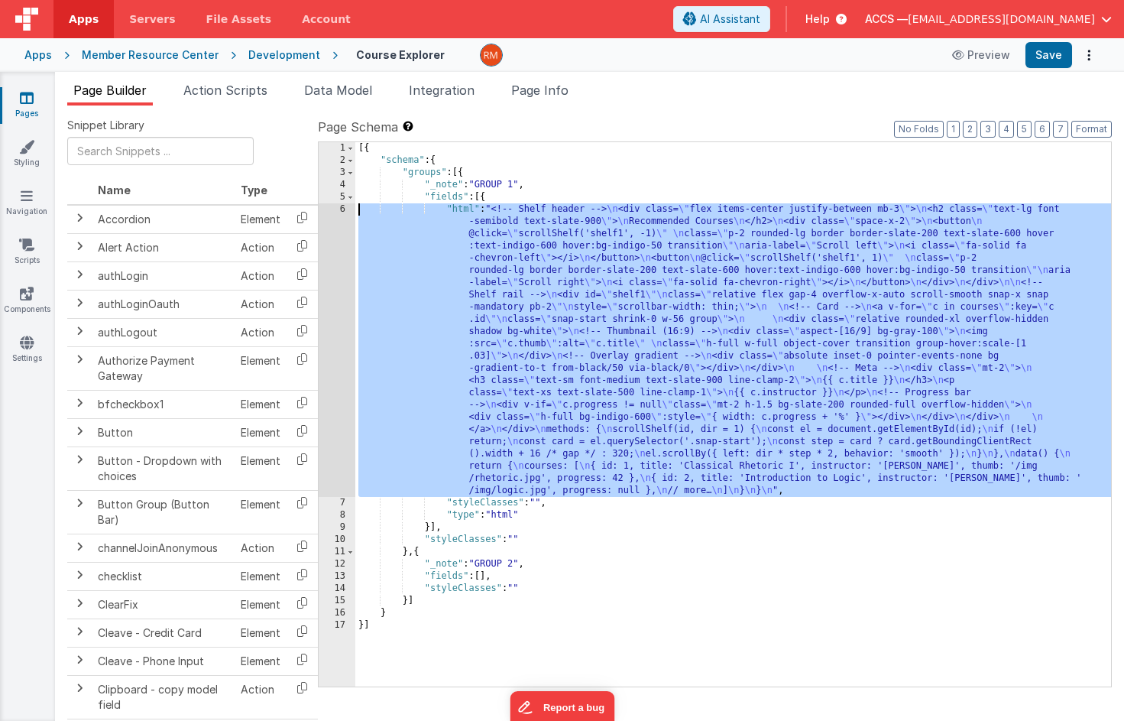
click at [336, 212] on div "6" at bounding box center [337, 349] width 37 height 293
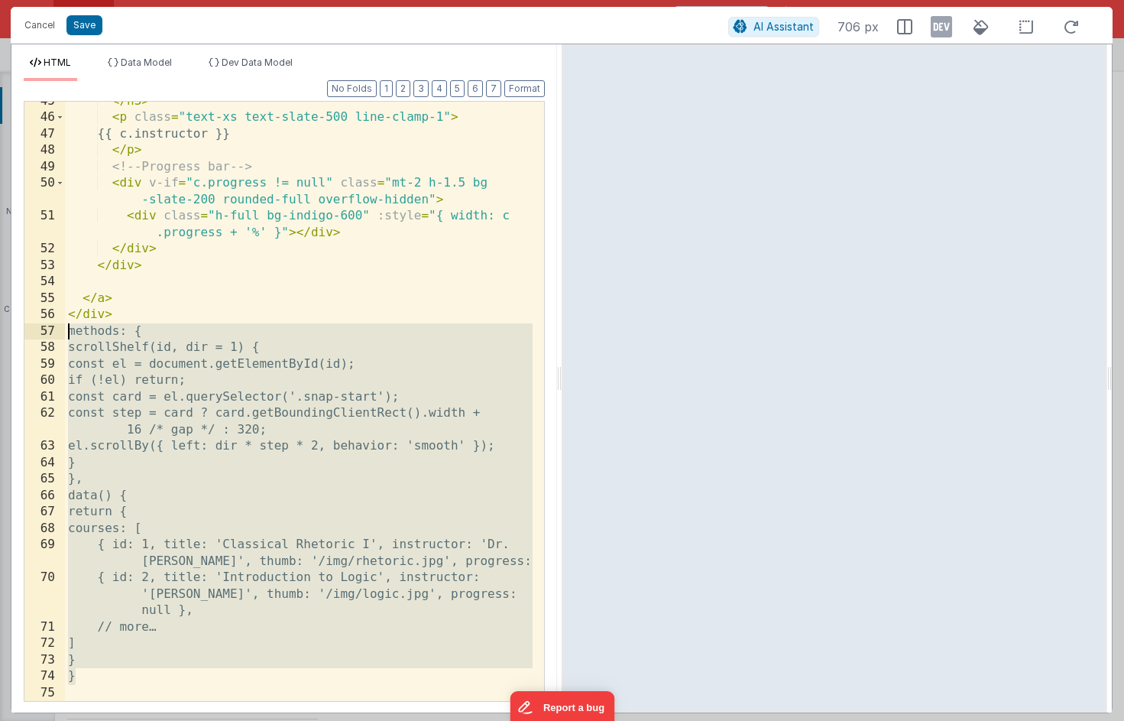
drag, startPoint x: 118, startPoint y: 671, endPoint x: 26, endPoint y: 338, distance: 345.6
click at [26, 338] on div "45 46 47 48 49 50 51 52 53 54 55 56 57 58 59 60 61 62 63 64 65 66 67 68 69 70 7…" at bounding box center [284, 401] width 521 height 601
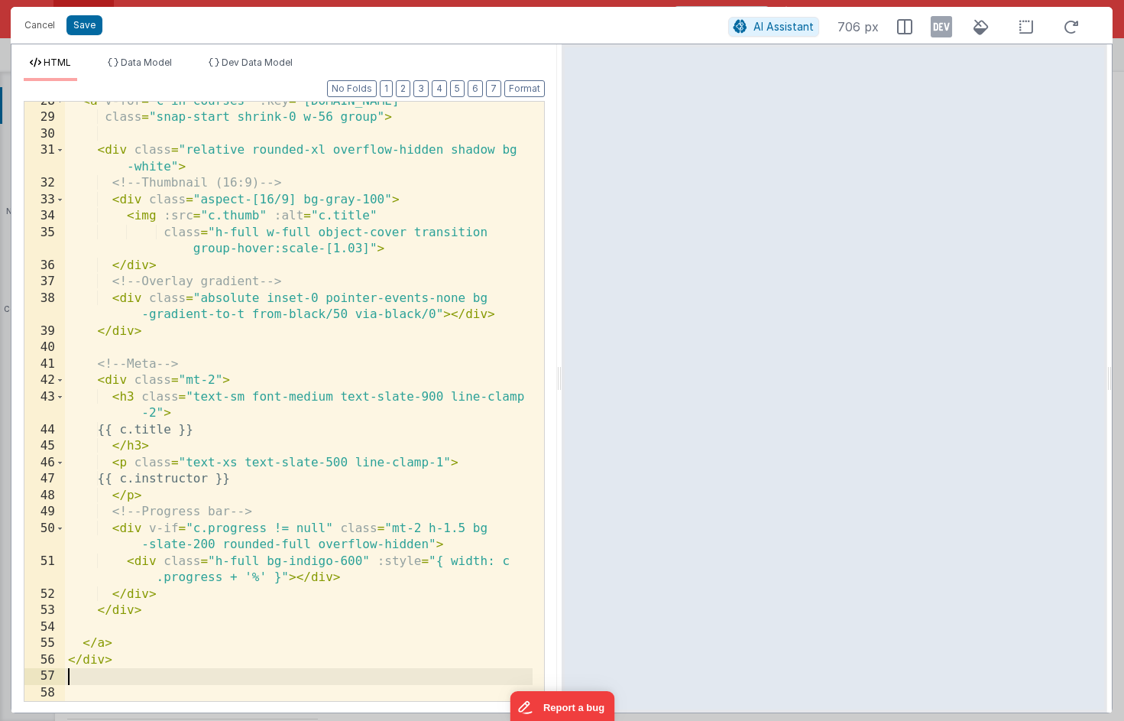
scroll to position [534, 0]
click at [92, 31] on button "Save" at bounding box center [84, 25] width 36 height 20
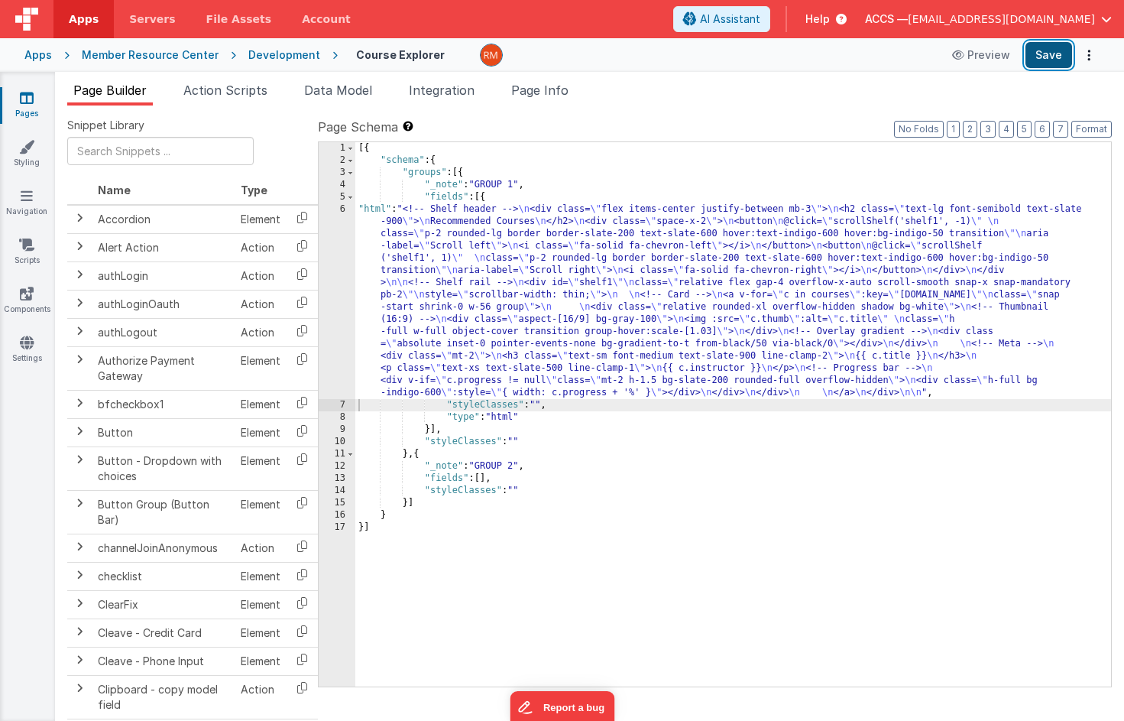
click at [1055, 47] on button "Save" at bounding box center [1049, 55] width 47 height 26
click at [566, 96] on span "Page Info" at bounding box center [539, 90] width 57 height 15
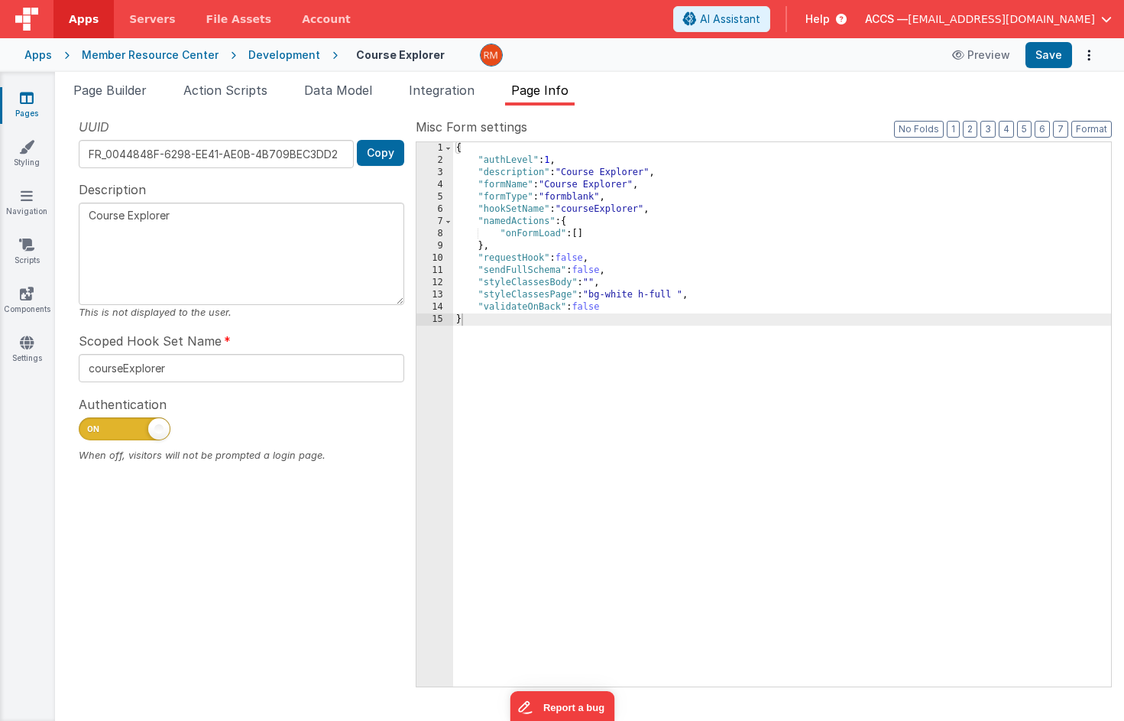
click at [584, 234] on div "{ "authLevel" : 1 , "description" : "Course Explorer" , "formName" : "Course Ex…" at bounding box center [782, 426] width 658 height 569
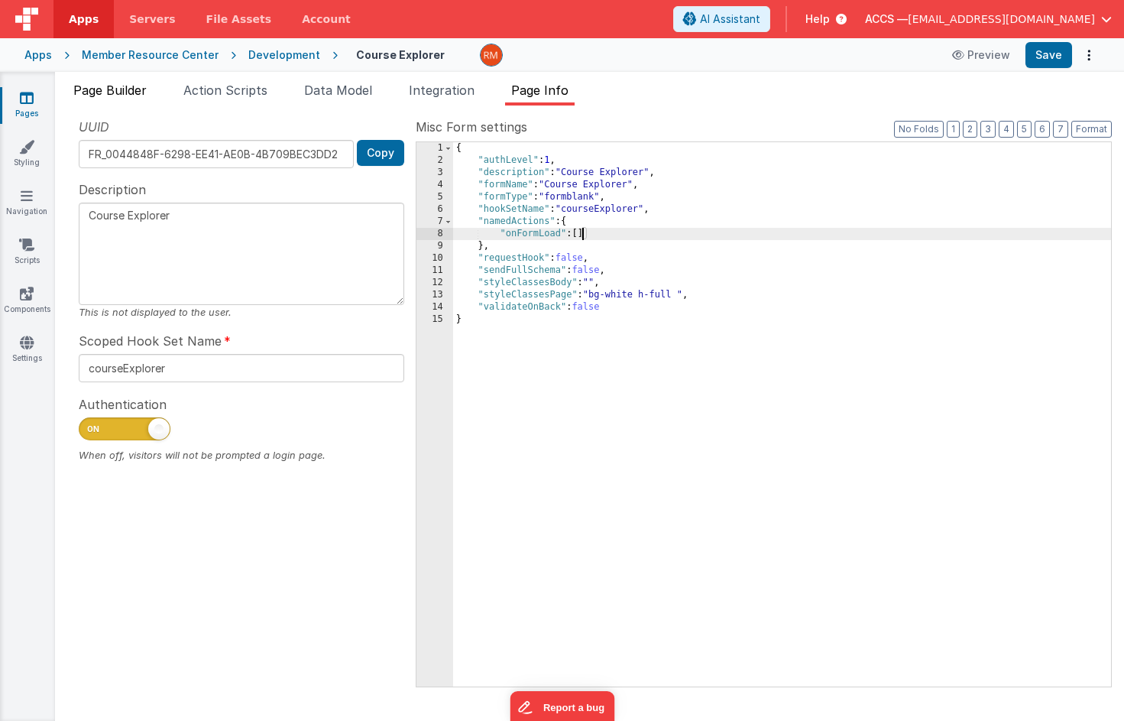
click at [94, 101] on li "Page Builder" at bounding box center [110, 93] width 86 height 24
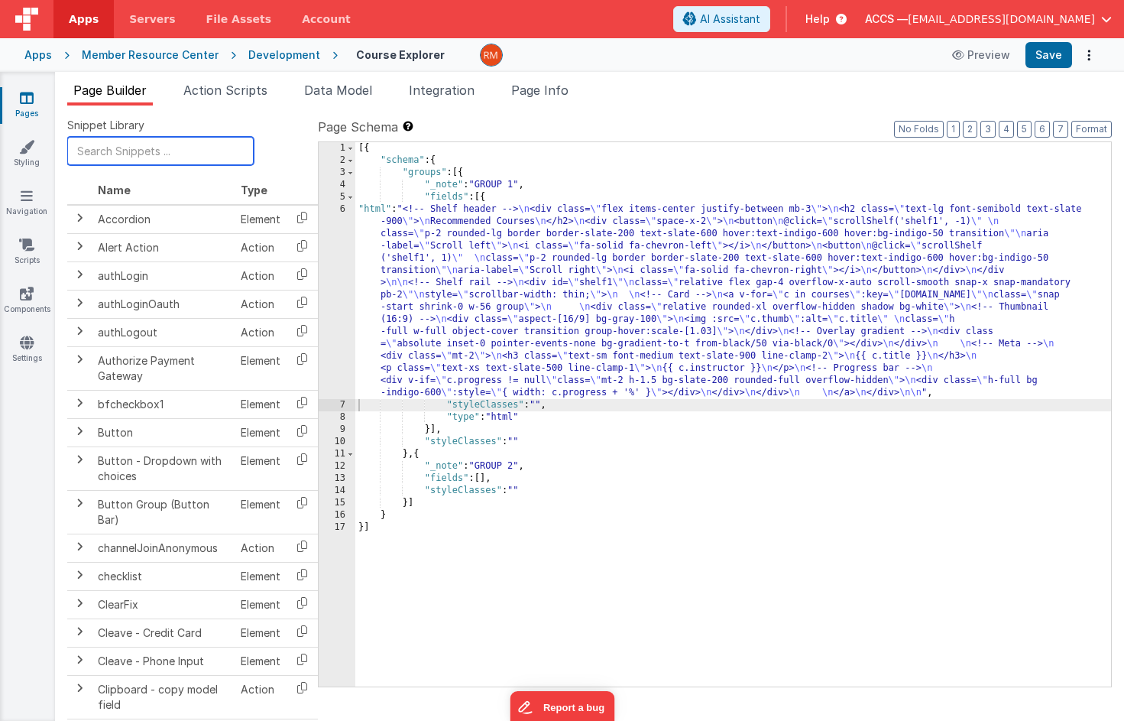
click at [131, 150] on input "text" at bounding box center [160, 151] width 186 height 28
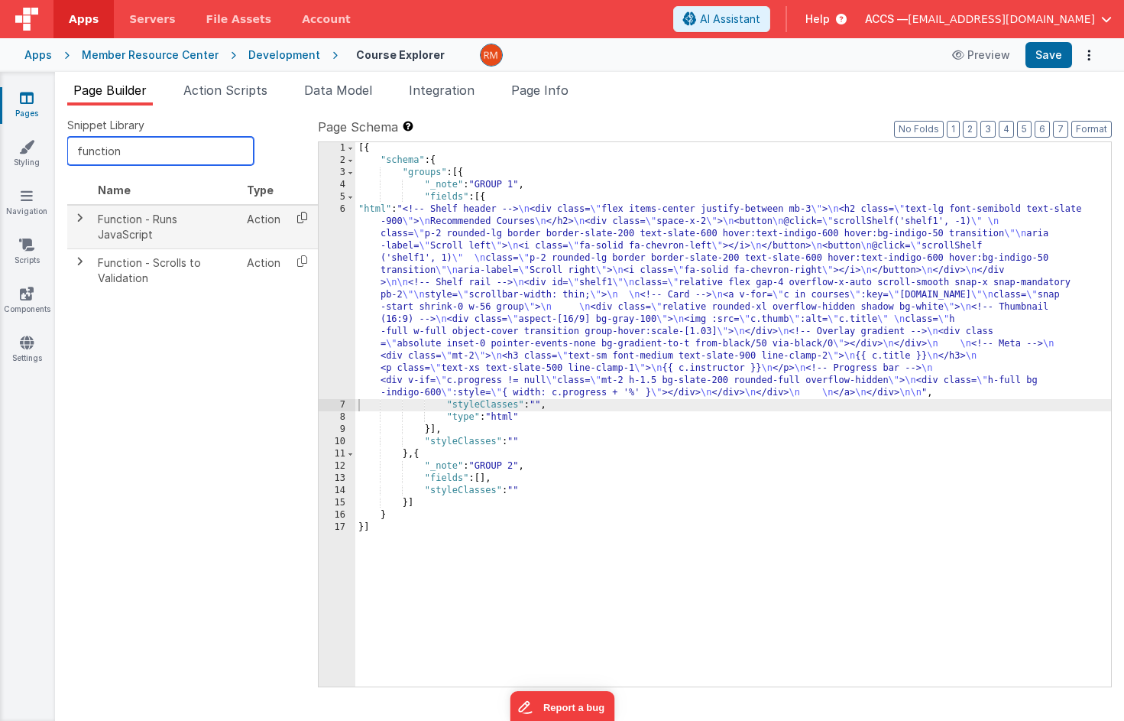
type input "function"
click at [305, 219] on icon at bounding box center [302, 218] width 31 height 24
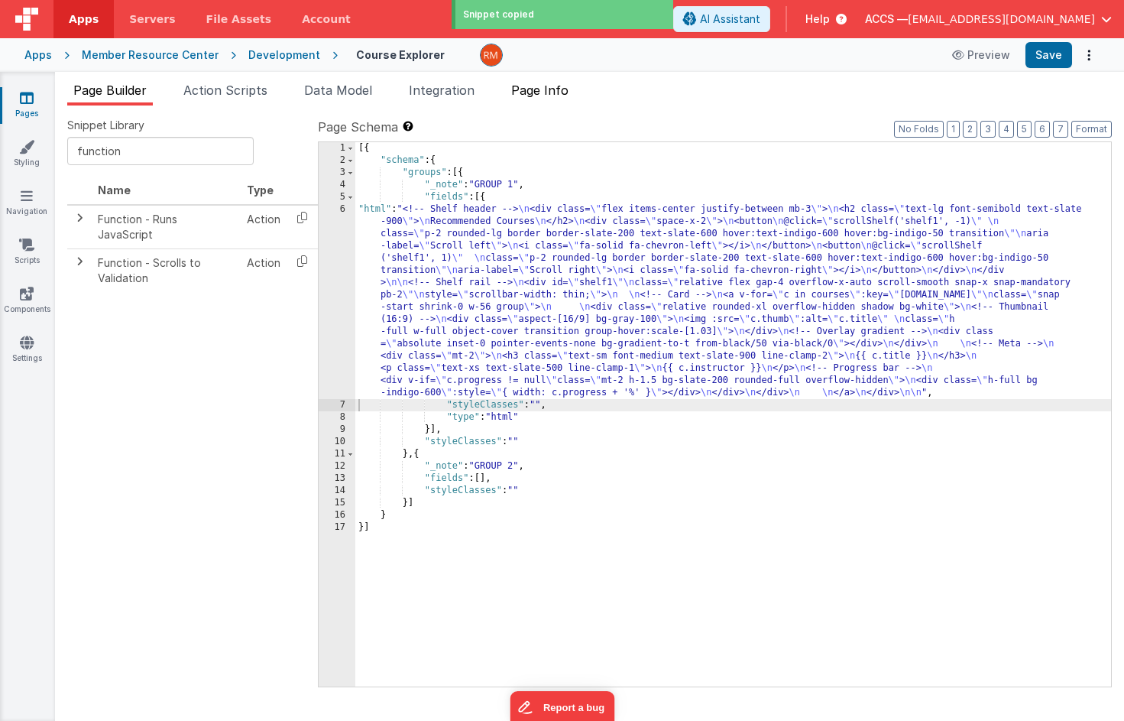
click at [556, 88] on span "Page Info" at bounding box center [539, 90] width 57 height 15
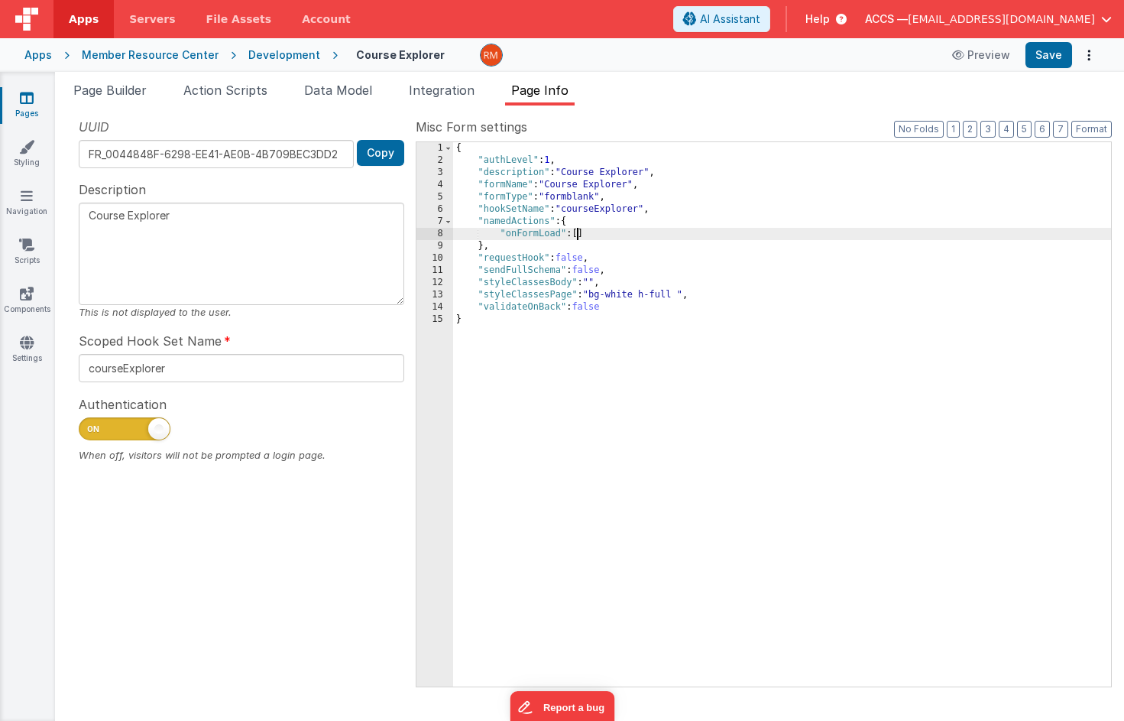
click at [579, 236] on div "{ "authLevel" : 1 , "description" : "Course Explorer" , "formName" : "Course Ex…" at bounding box center [782, 426] width 658 height 569
click at [582, 232] on div "{ "authLevel" : 1 , "description" : "Course Explorer" , "formName" : "Course Ex…" at bounding box center [782, 426] width 658 height 569
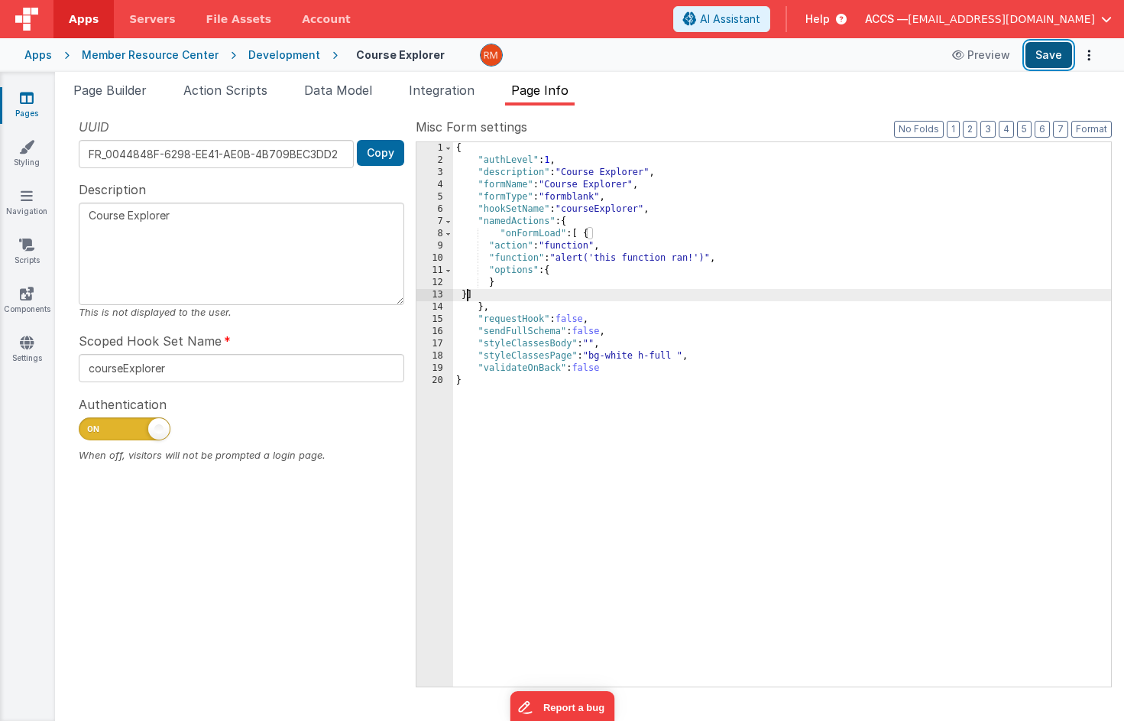
click at [1043, 58] on button "Save" at bounding box center [1049, 55] width 47 height 26
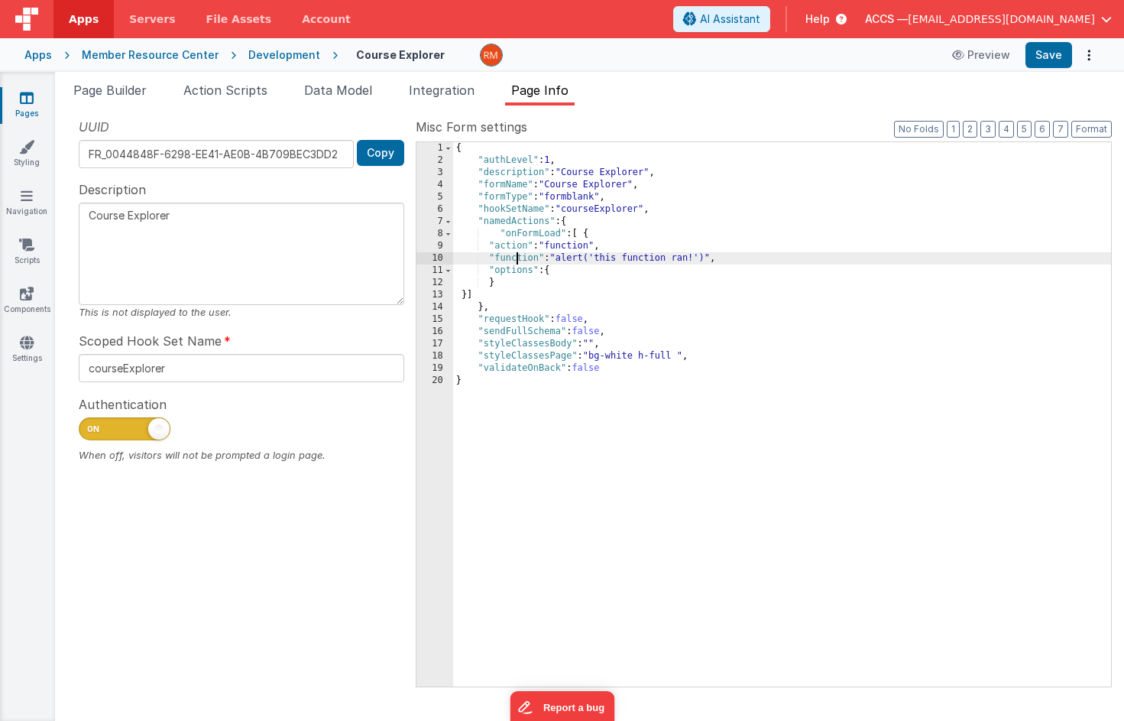
click at [518, 260] on div "{ "authLevel" : 1 , "description" : "Course Explorer" , "formName" : "Course Ex…" at bounding box center [782, 426] width 658 height 569
click at [442, 256] on div "10" at bounding box center [435, 258] width 37 height 12
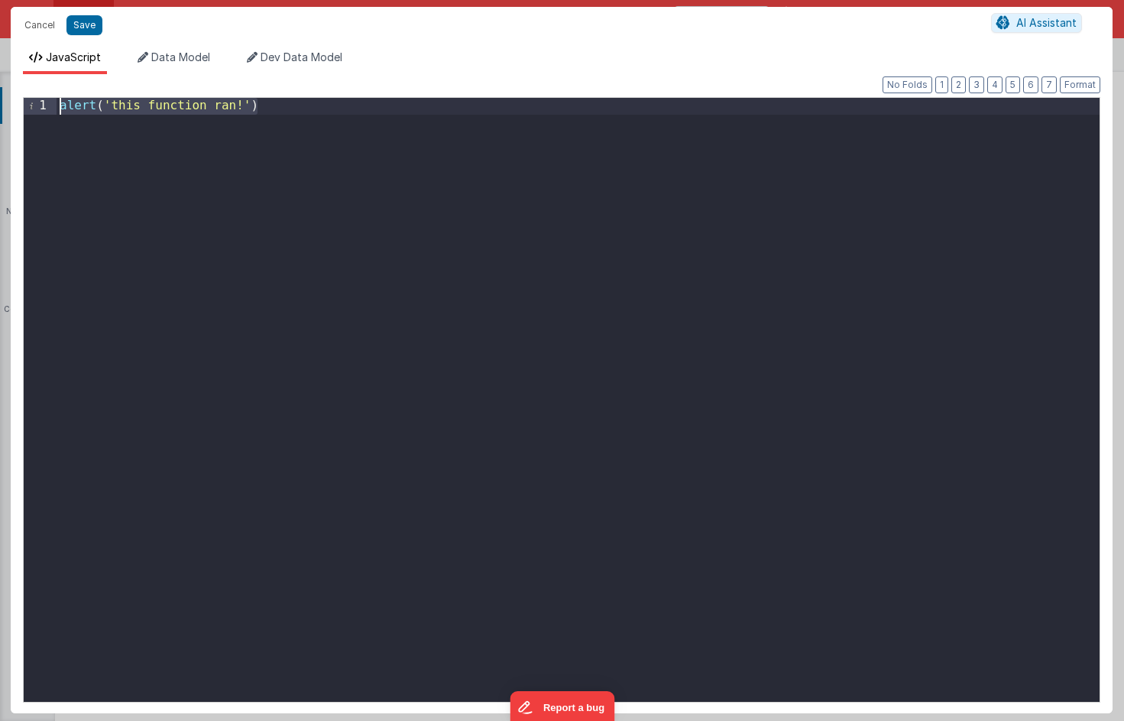
drag, startPoint x: 299, startPoint y: 329, endPoint x: 50, endPoint y: 52, distance: 372.9
click at [50, 52] on div "JavaScript Data Model Dev Data Model Format 7 6 5 4 3 2 1 No Folds 1 alert ( 't…" at bounding box center [562, 381] width 1102 height 663
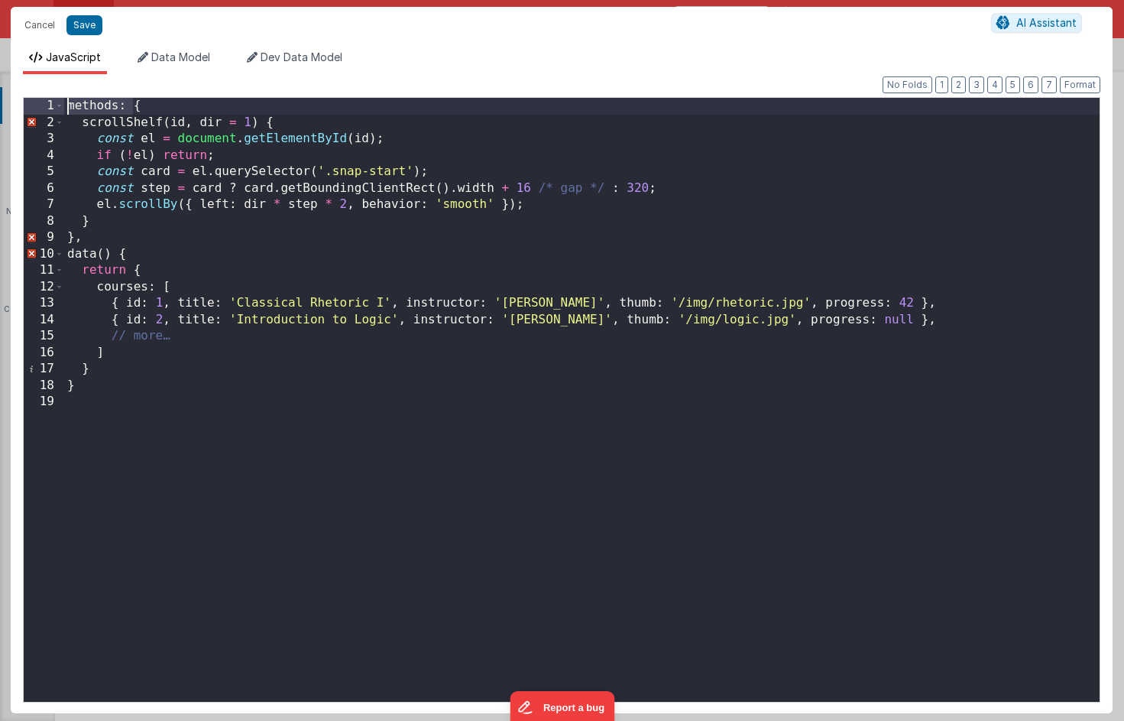
drag, startPoint x: 133, startPoint y: 109, endPoint x: 20, endPoint y: 98, distance: 113.6
click at [20, 98] on div "Format 7 6 5 4 3 2 1 No Folds 1 2 3 4 5 6 7 8 9 10 11 12 13 14 15 16 17 18 19 m…" at bounding box center [562, 393] width 1102 height 639
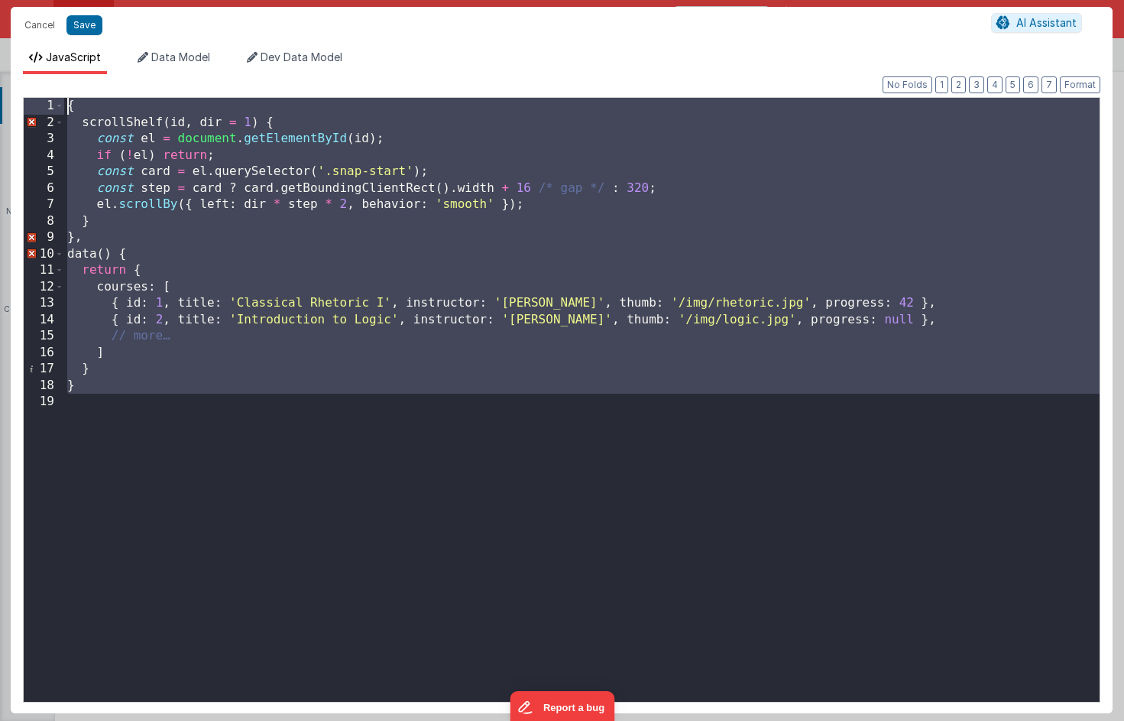
drag, startPoint x: 129, startPoint y: 404, endPoint x: -3, endPoint y: -18, distance: 442.1
click at [0, 0] on html "Cancel Save AI Assistant JavaScript Data Model Dev Data Model Format 7 6 5 4 3 …" at bounding box center [562, 360] width 1124 height 721
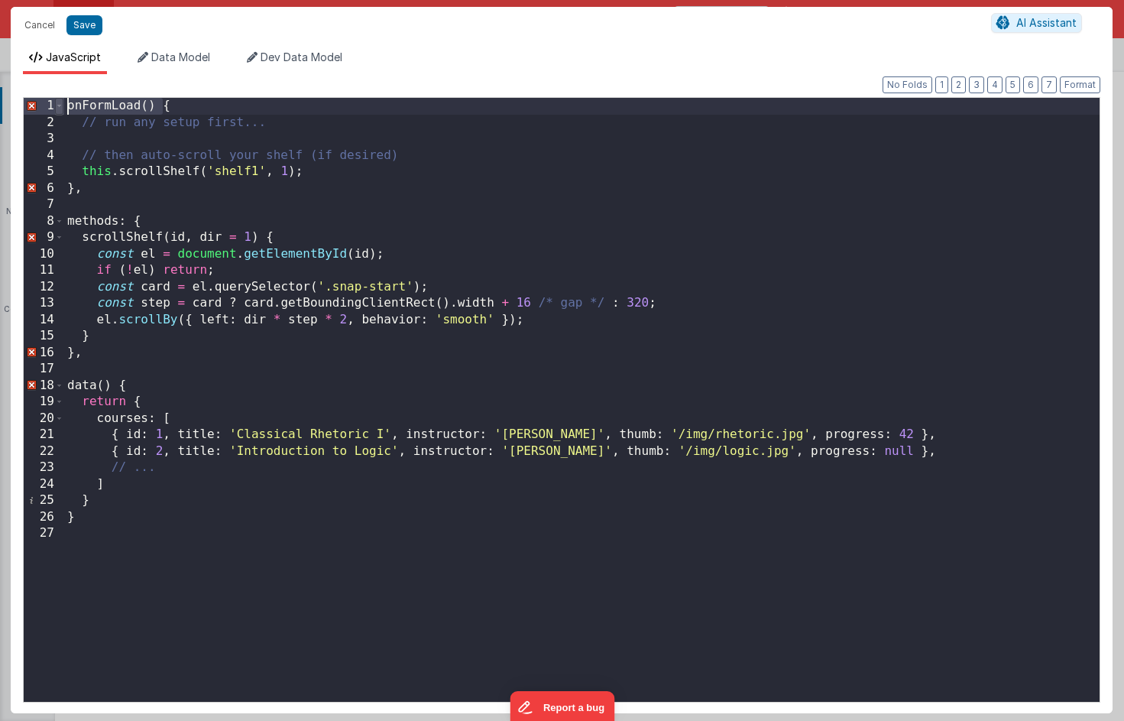
drag, startPoint x: 165, startPoint y: 104, endPoint x: 58, endPoint y: 97, distance: 107.2
click at [58, 99] on div "1 2 3 4 5 6 7 8 9 10 11 12 13 14 15 16 17 18 19 20 21 22 23 24 25 26 27 onFormL…" at bounding box center [562, 399] width 1078 height 605
click at [81, 520] on div "{ // run any setup first... // then auto-scroll your shelf (if desired) this . …" at bounding box center [582, 416] width 1036 height 637
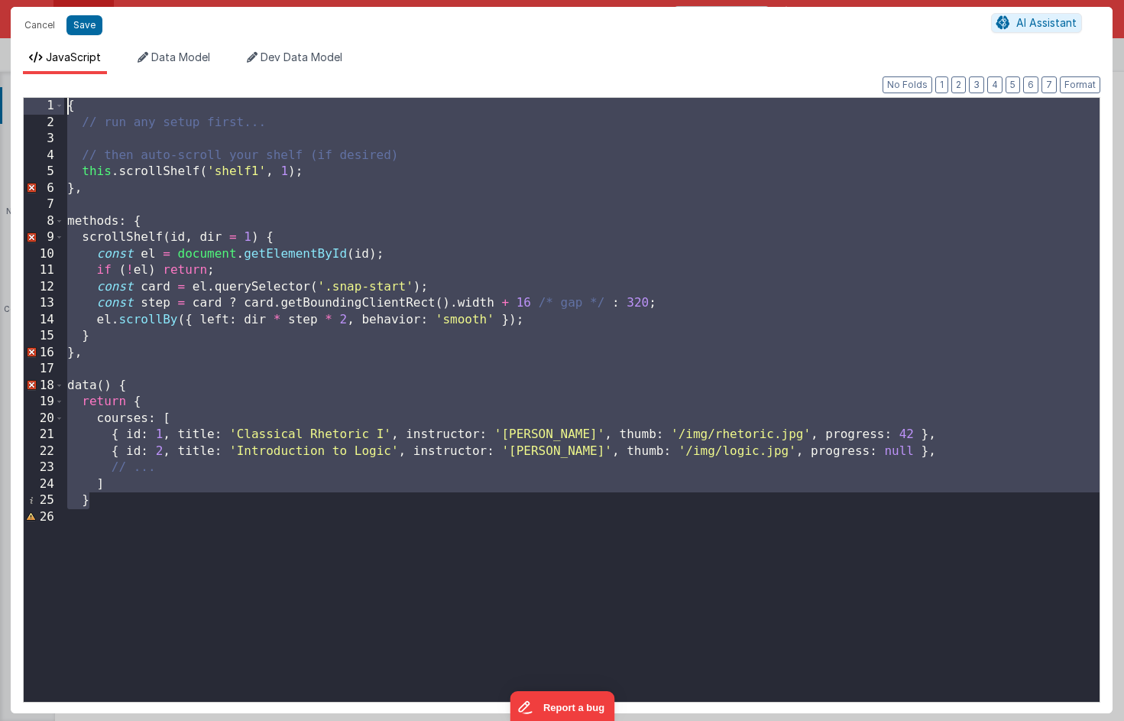
drag, startPoint x: 150, startPoint y: 504, endPoint x: -37, endPoint y: 2, distance: 535.6
click at [0, 2] on html "Cancel Save AI Assistant JavaScript Data Model Dev Data Model Format 7 6 5 4 3 …" at bounding box center [562, 360] width 1124 height 721
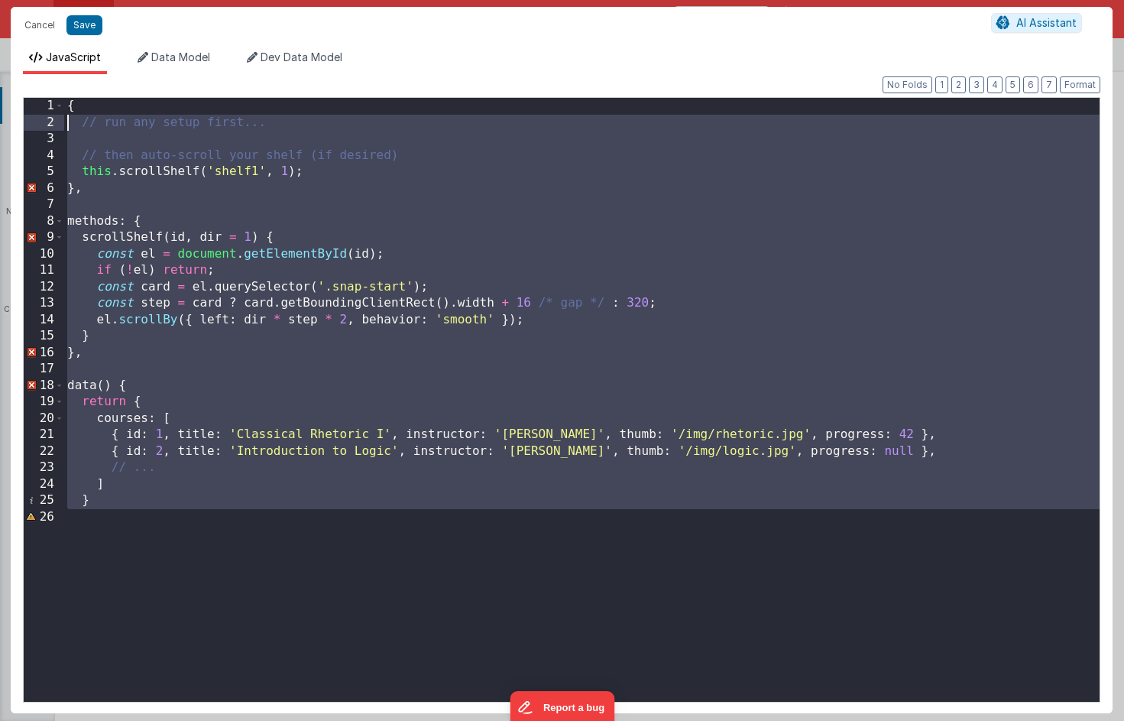
drag, startPoint x: 109, startPoint y: 512, endPoint x: 49, endPoint y: 89, distance: 426.9
click at [47, 91] on div "Format 7 6 5 4 3 2 1 No Folds 1 2 3 4 5 6 7 8 9 10 11 12 13 14 15 16 17 18 19 2…" at bounding box center [562, 393] width 1078 height 614
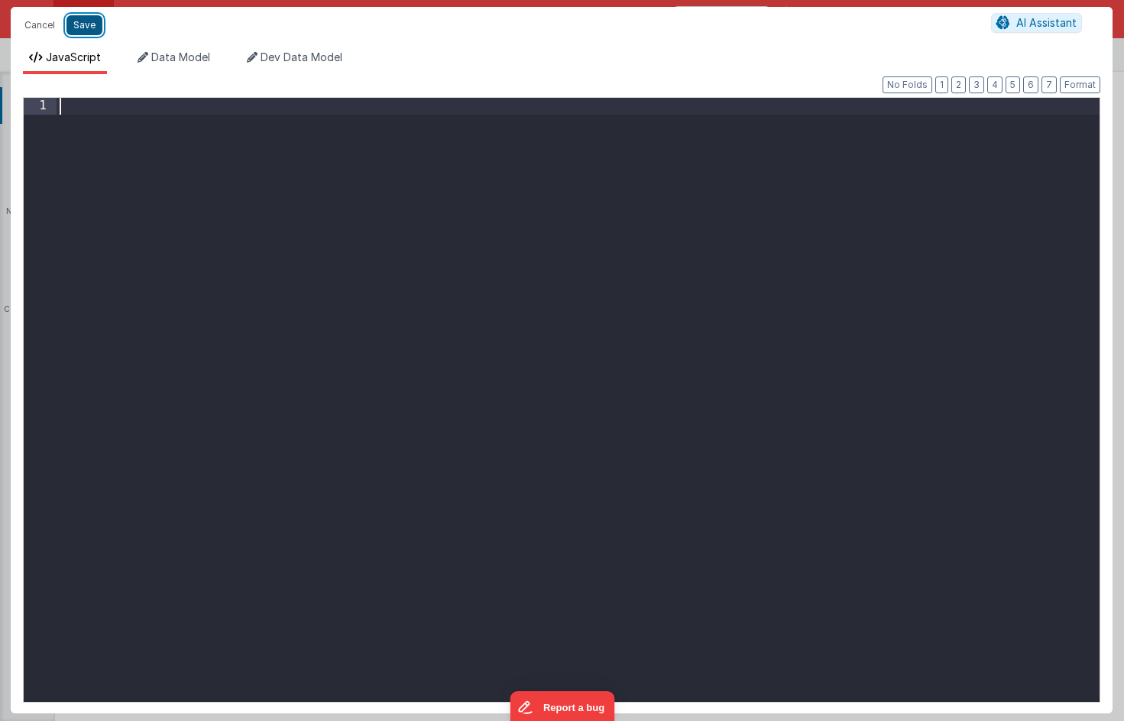
click at [91, 32] on button "Save" at bounding box center [84, 25] width 36 height 20
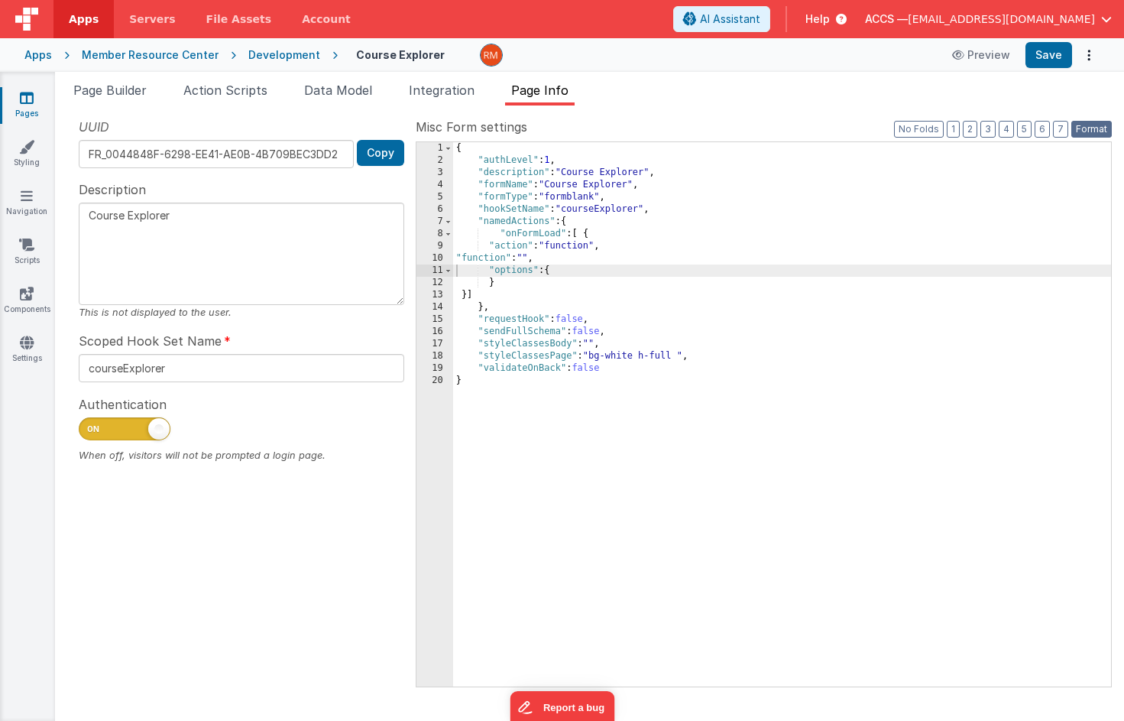
click at [1083, 122] on button "Format" at bounding box center [1092, 129] width 41 height 17
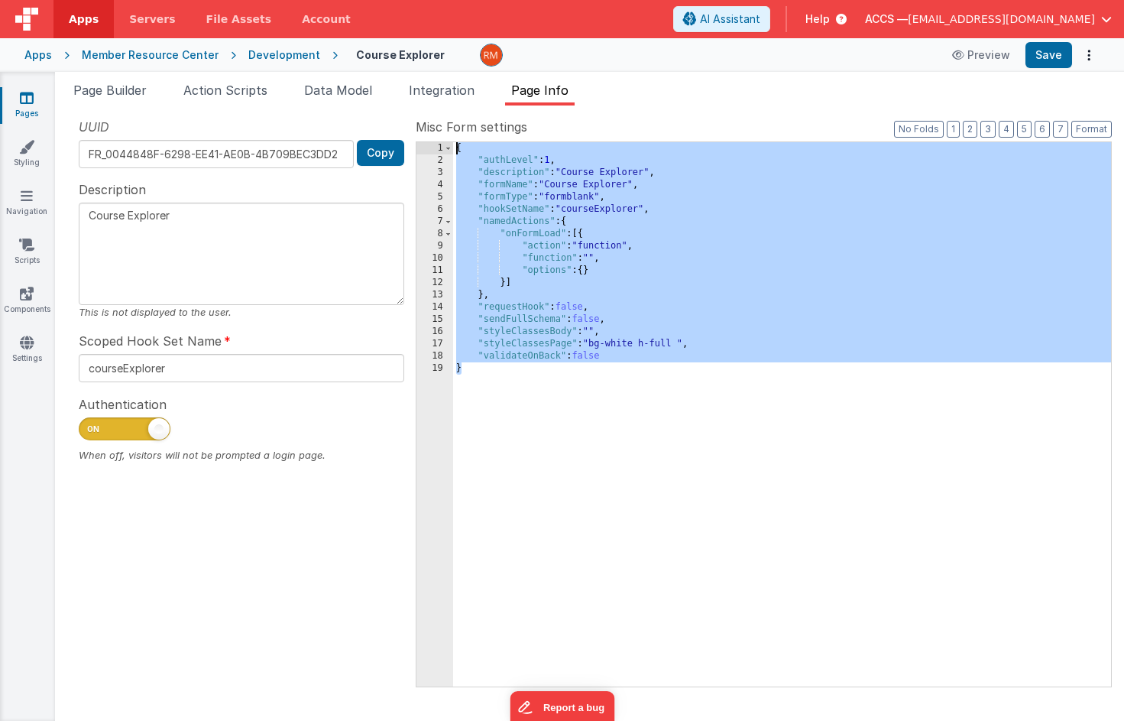
drag, startPoint x: 498, startPoint y: 389, endPoint x: 418, endPoint y: 76, distance: 322.5
click at [418, 76] on div "Page Builder Action Scripts Data Model Integration Page Info Snippet Library fu…" at bounding box center [589, 396] width 1069 height 649
click at [537, 261] on div "{ "authLevel" : 1 , "description" : "Course Explorer" , "formName" : "Course Ex…" at bounding box center [782, 426] width 658 height 569
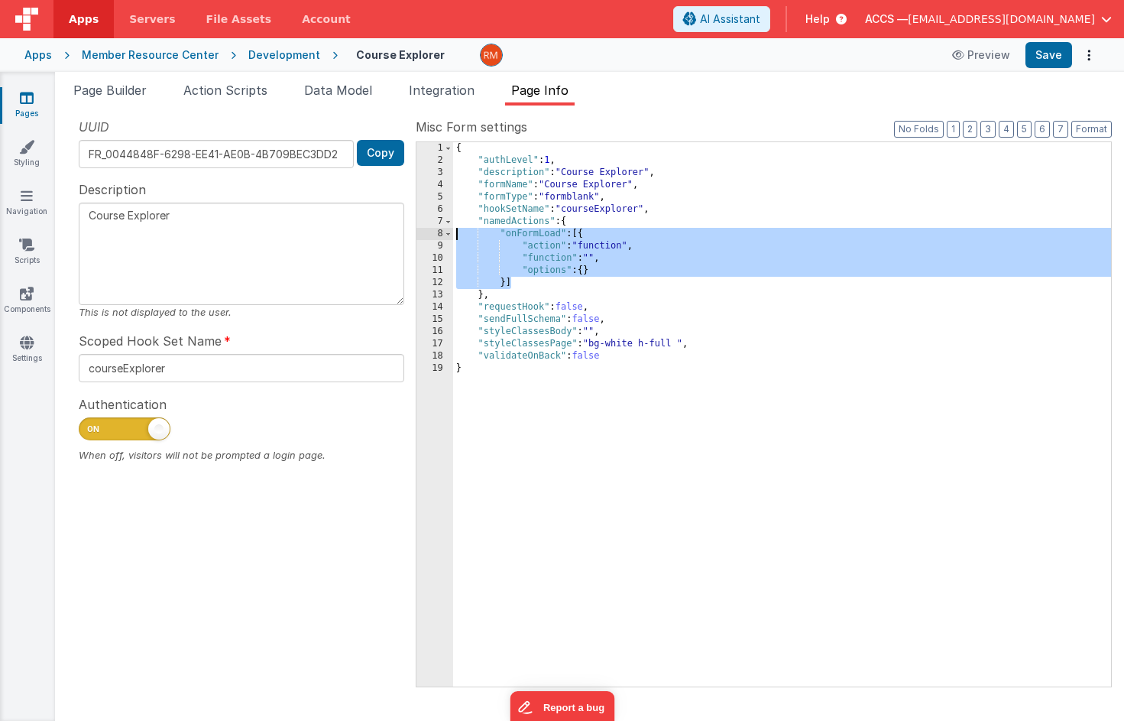
drag, startPoint x: 517, startPoint y: 284, endPoint x: 436, endPoint y: 235, distance: 94.6
click at [436, 235] on div "1 2 3 4 5 6 7 8 9 10 11 12 13 14 15 16 17 18 19 { "authLevel" : 1 , "descriptio…" at bounding box center [764, 414] width 696 height 546
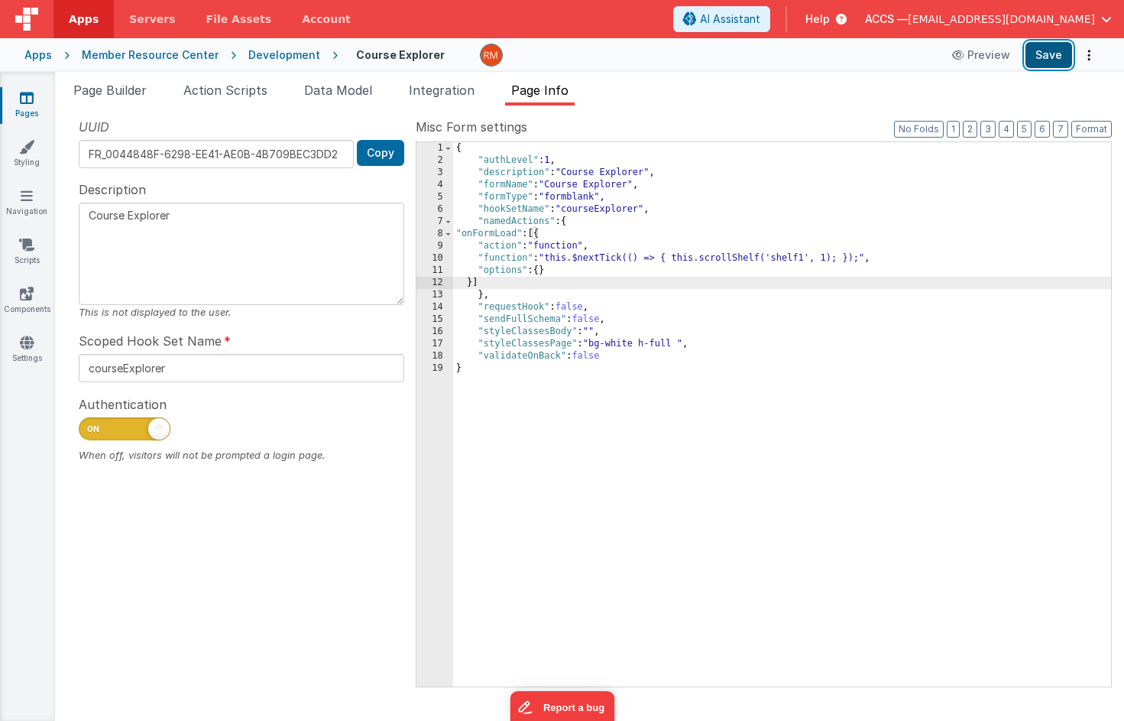
click at [1057, 60] on button "Save" at bounding box center [1049, 55] width 47 height 26
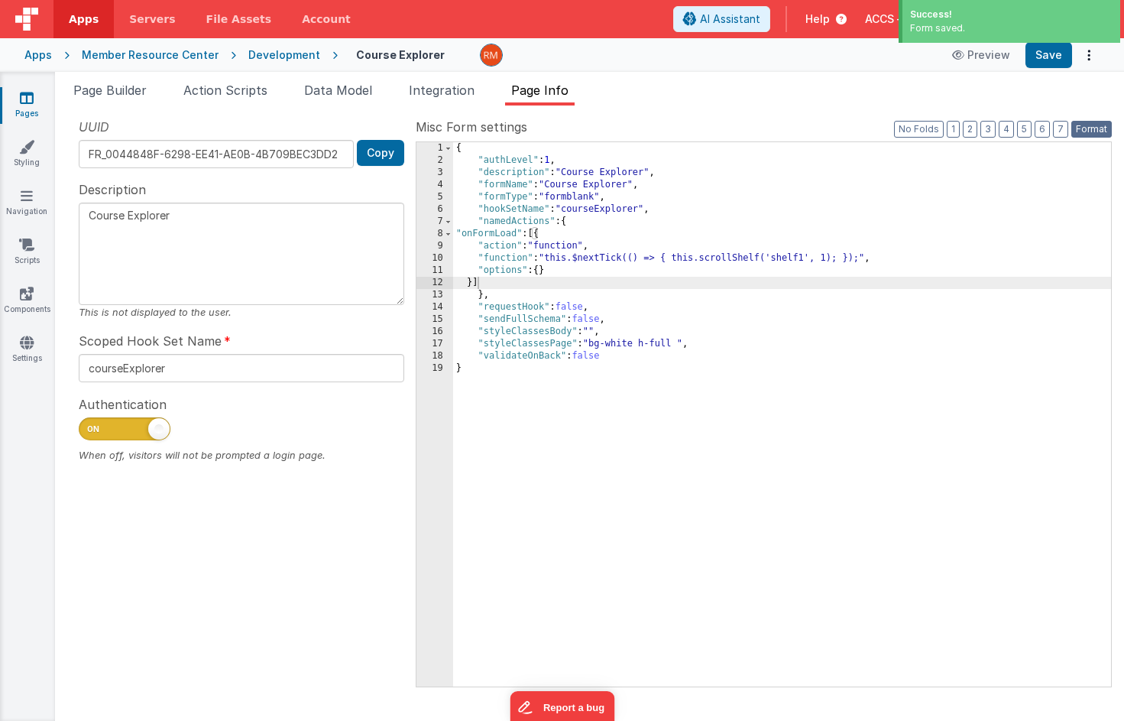
click at [1081, 129] on button "Format" at bounding box center [1092, 129] width 41 height 17
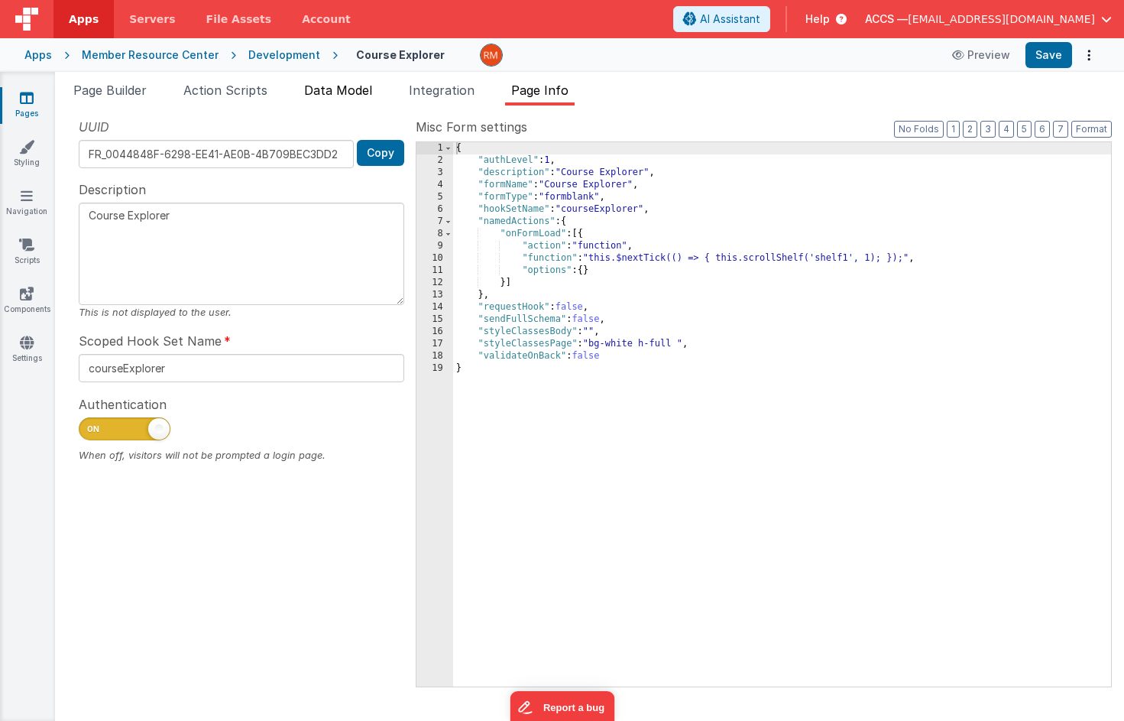
click at [362, 97] on li "Data Model" at bounding box center [338, 93] width 80 height 24
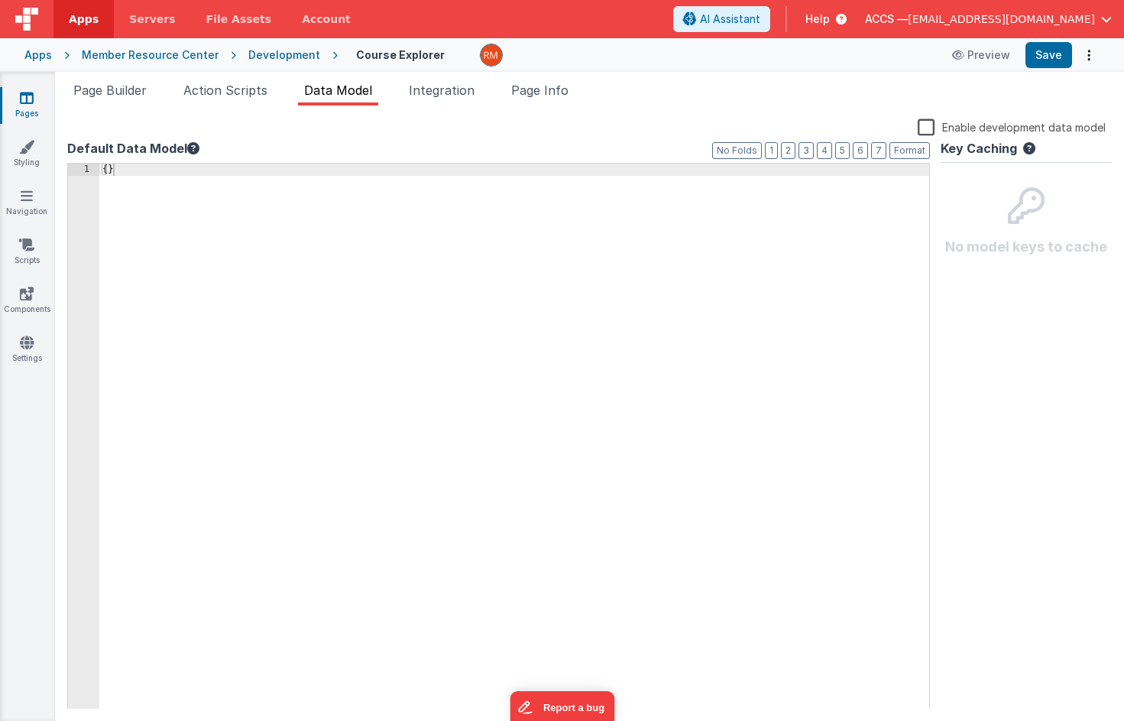
click at [932, 124] on label "Enable development data model" at bounding box center [1012, 127] width 188 height 18
click at [0, 0] on input "Enable development data model" at bounding box center [0, 0] width 0 height 0
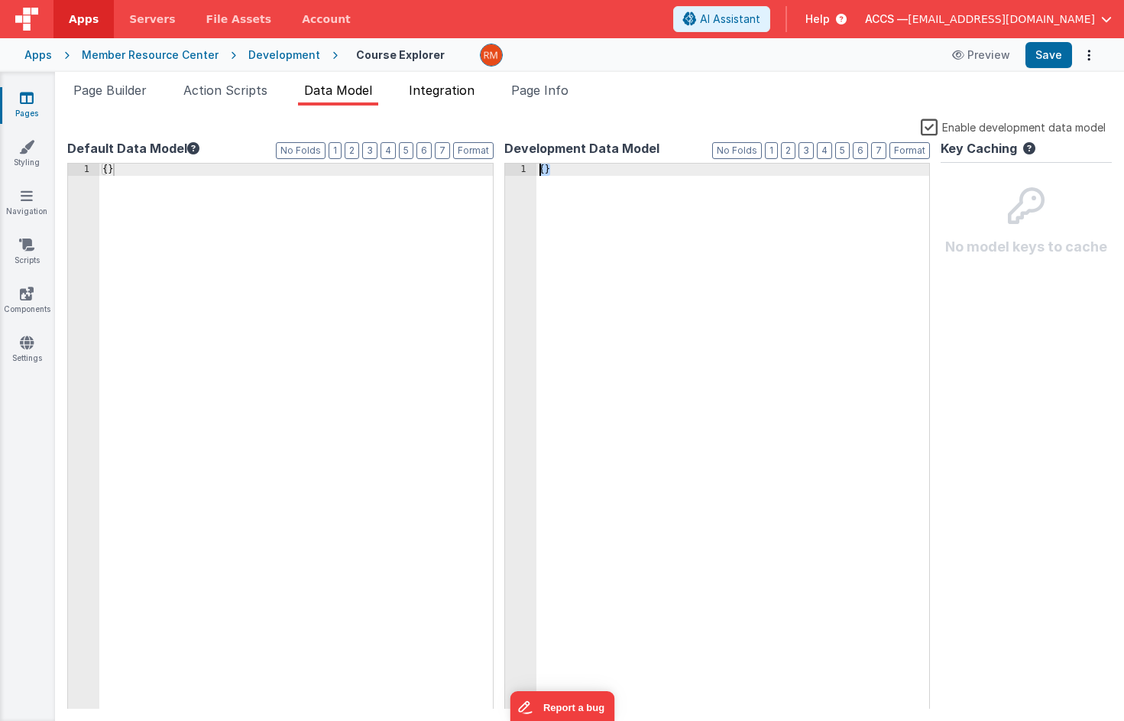
drag, startPoint x: 653, startPoint y: 316, endPoint x: 461, endPoint y: 86, distance: 299.5
click at [461, 86] on div "Page Builder Action Scripts Data Model Integration Page Info Snippet Library fu…" at bounding box center [589, 401] width 1069 height 640
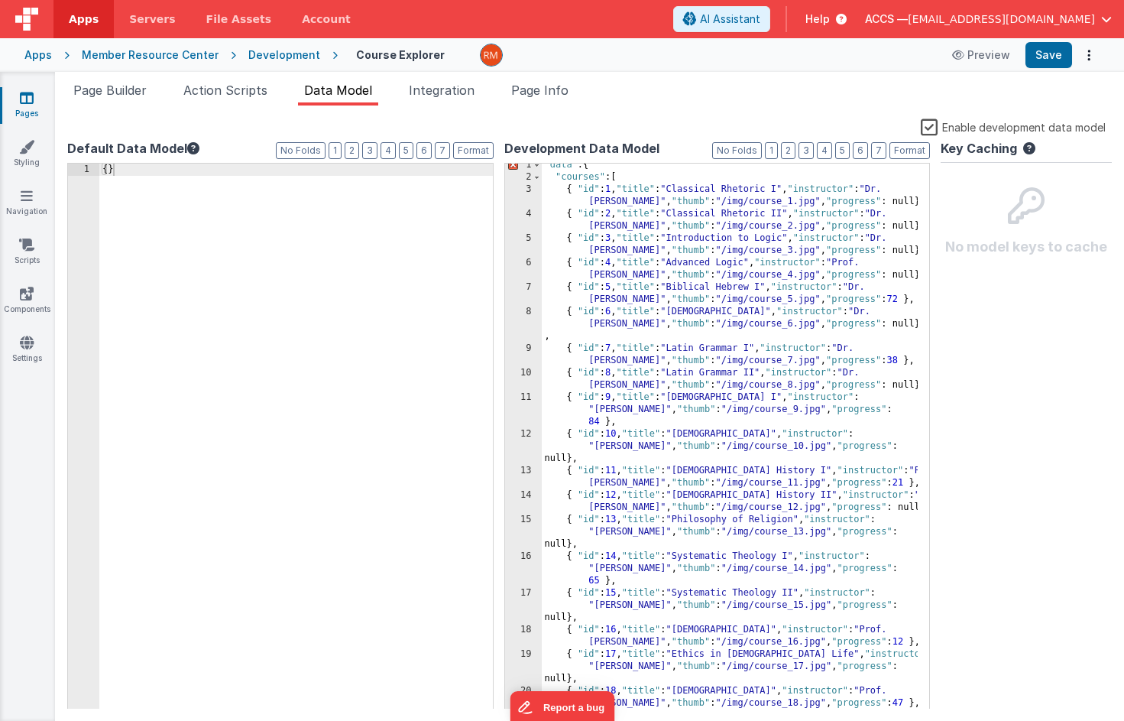
scroll to position [0, 0]
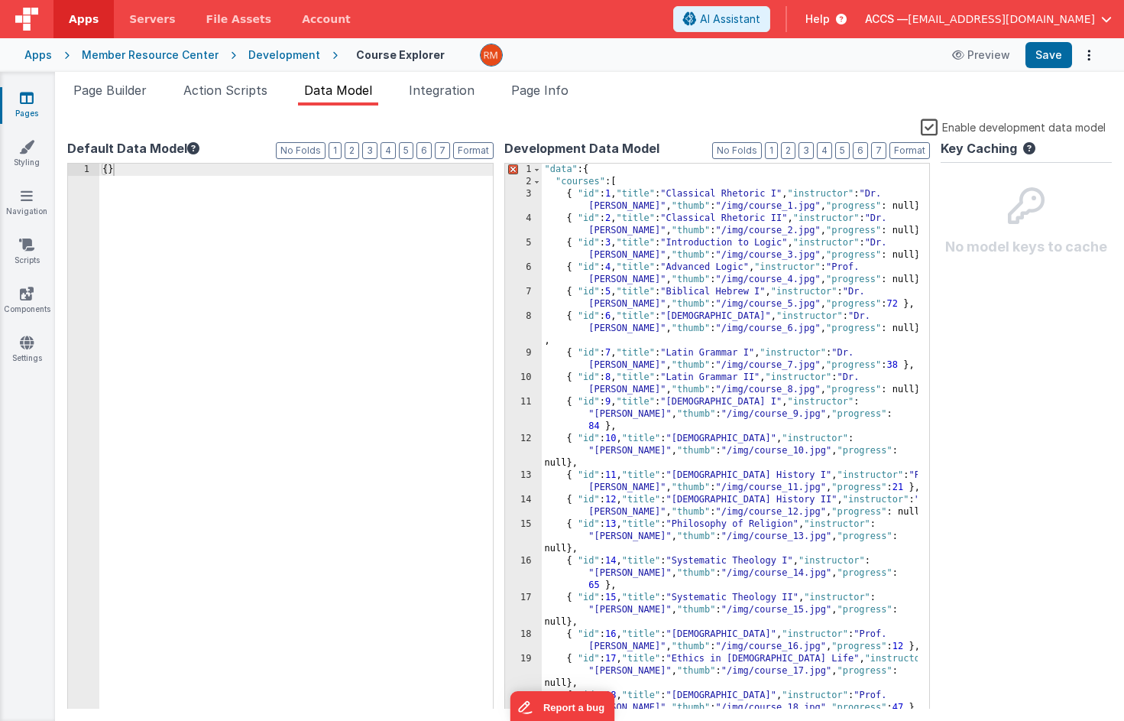
click at [590, 170] on div ""data" : { "courses" : [ { "id" : 1 , "title" : "Classical Rhetoric I" , "instr…" at bounding box center [730, 455] width 377 height 582
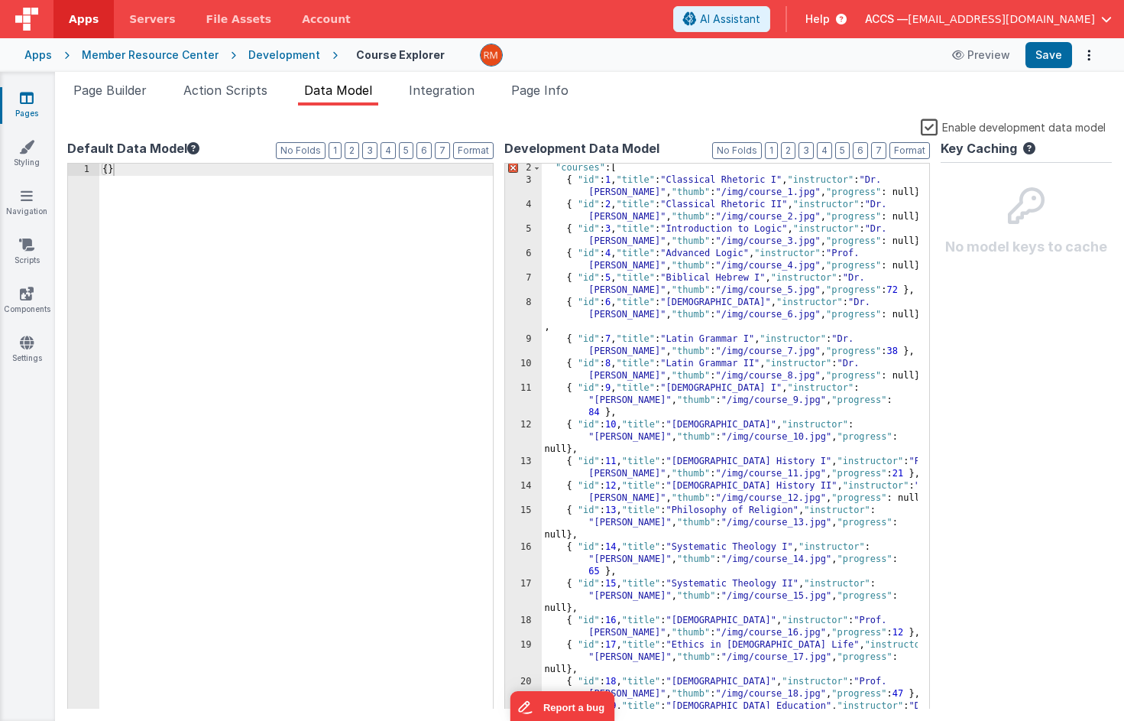
scroll to position [90, 0]
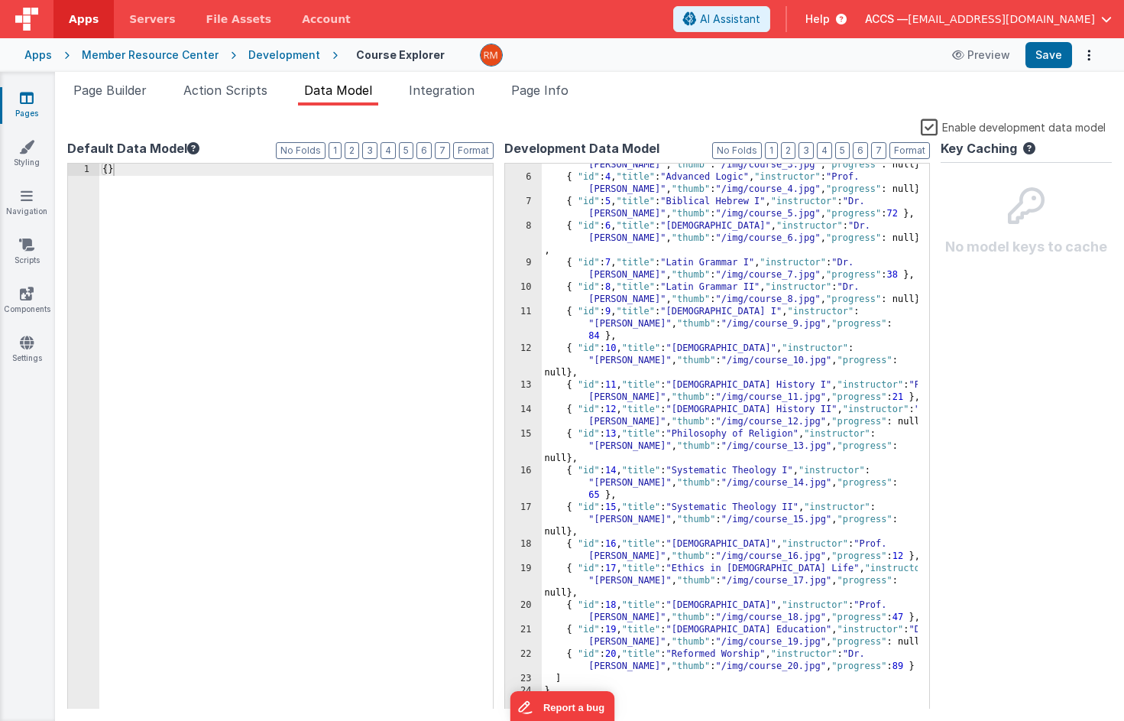
click at [631, 612] on div "Snippet Library function Name Type Function - Runs JavaScript Action Function -…" at bounding box center [589, 412] width 1069 height 615
click at [649, 612] on div "Snippet Library function Name Type Function - Runs JavaScript Action Function -…" at bounding box center [589, 412] width 1069 height 615
click at [647, 612] on div "{ "id" : 3 , "title" : "Introduction to Logic" , "instructor" : "[PERSON_NAME]"…" at bounding box center [730, 438] width 377 height 582
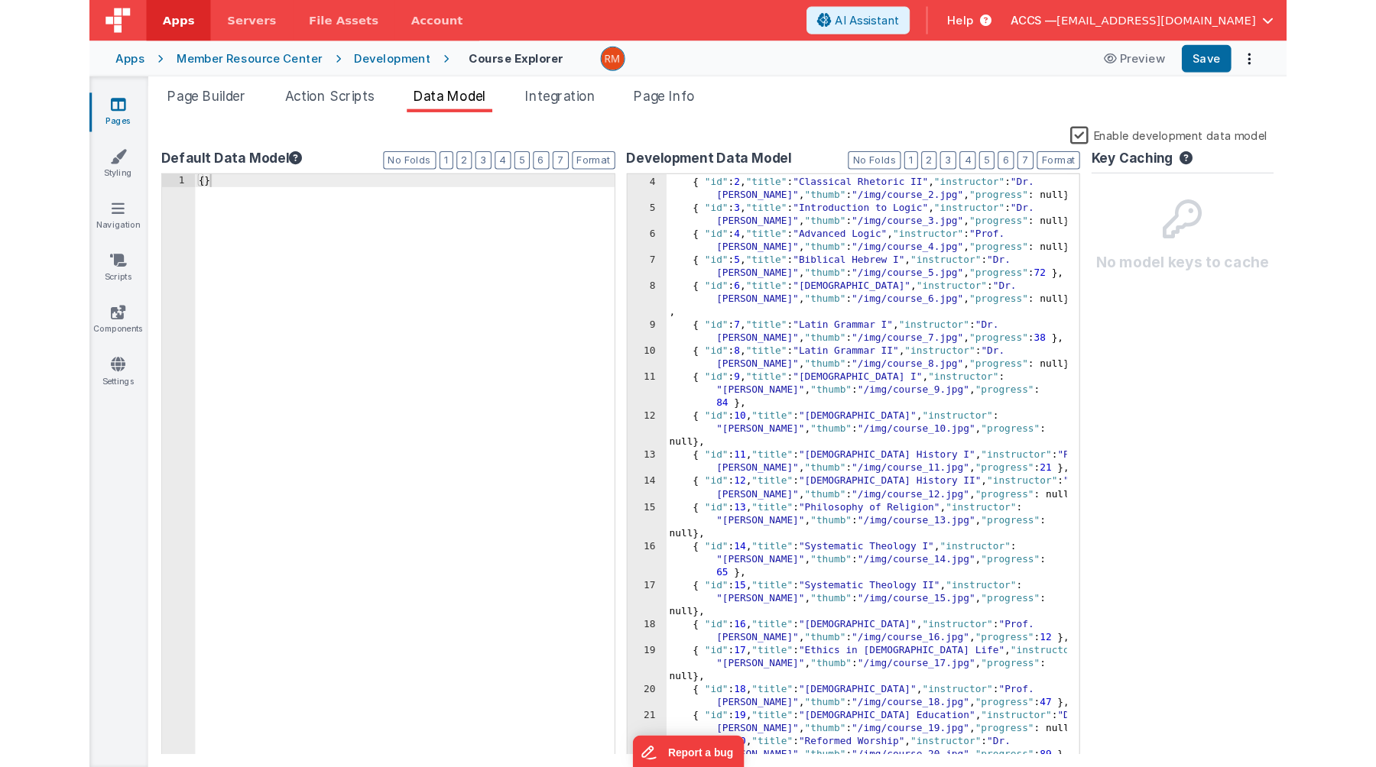
scroll to position [0, 0]
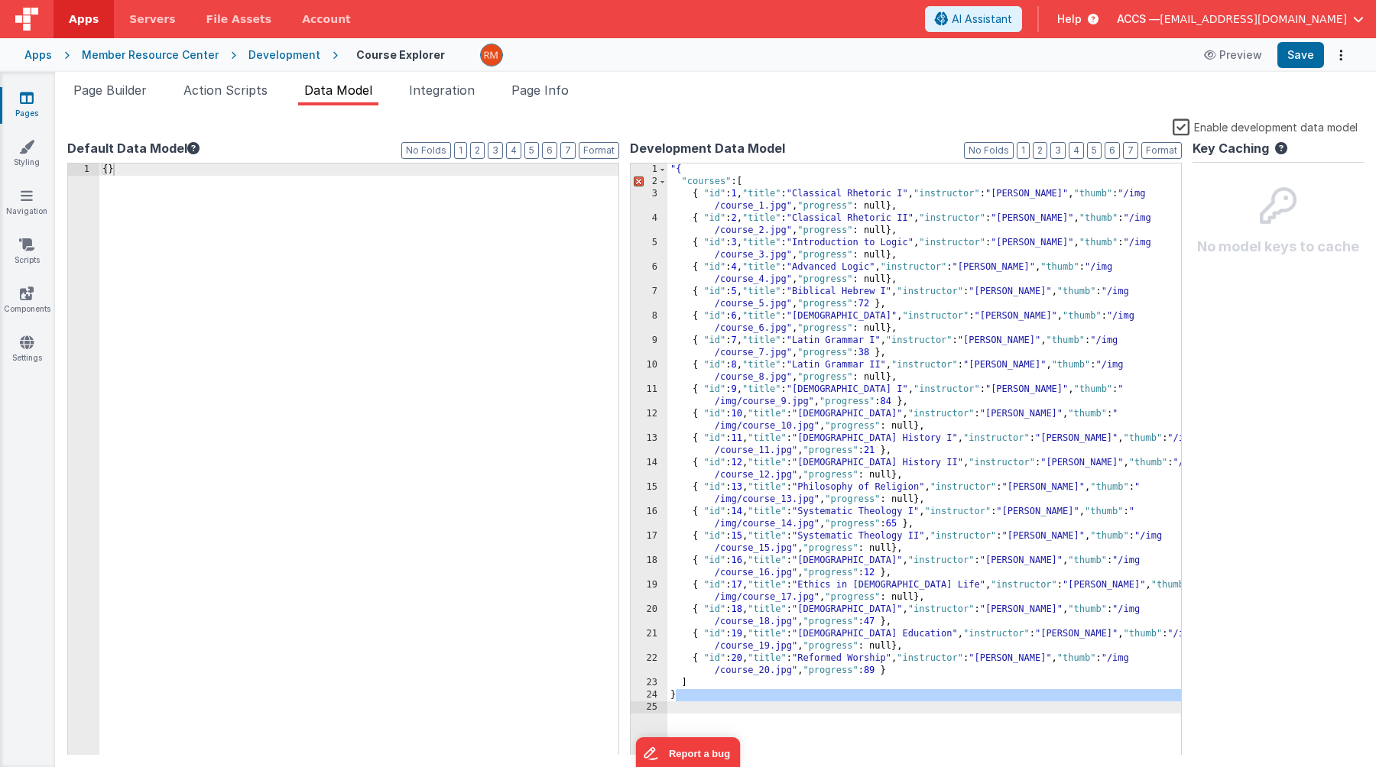
click at [676, 170] on div ""{ "courses" : [ { "id" : 1 , "title" : "Classical Rhetoric I" , "instructor" :…" at bounding box center [924, 472] width 514 height 617
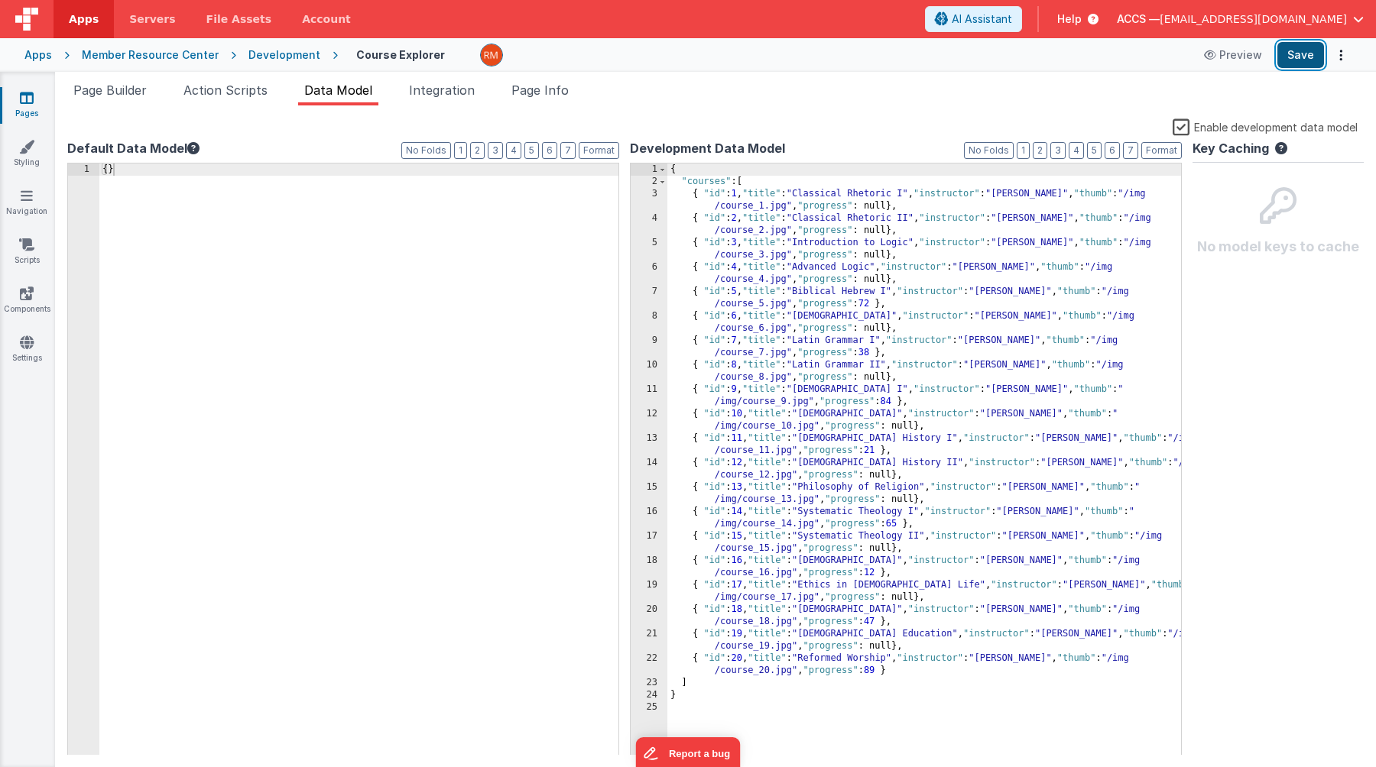
click at [1205, 59] on button "Save" at bounding box center [1300, 55] width 47 height 26
click at [126, 93] on span "Page Builder" at bounding box center [109, 90] width 73 height 15
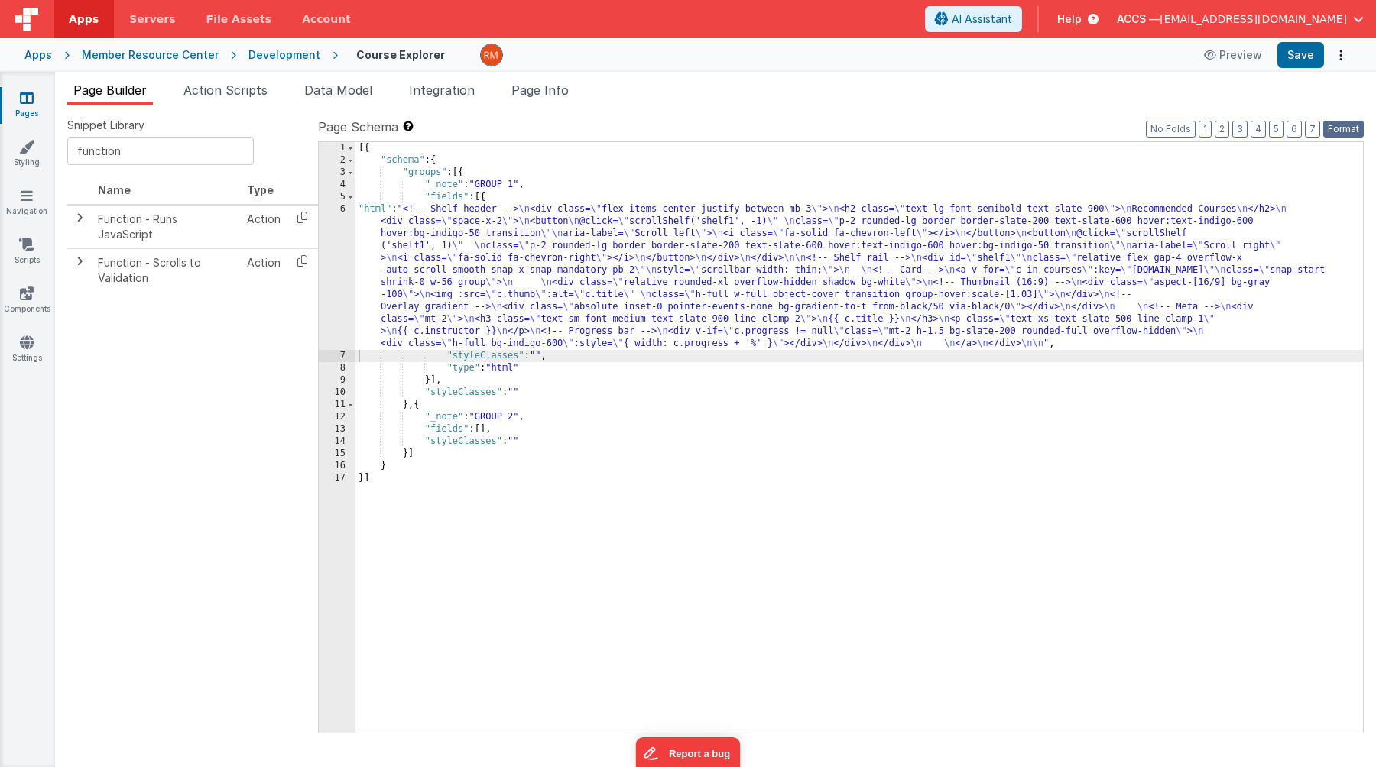
click at [1205, 121] on button "Format" at bounding box center [1343, 129] width 41 height 17
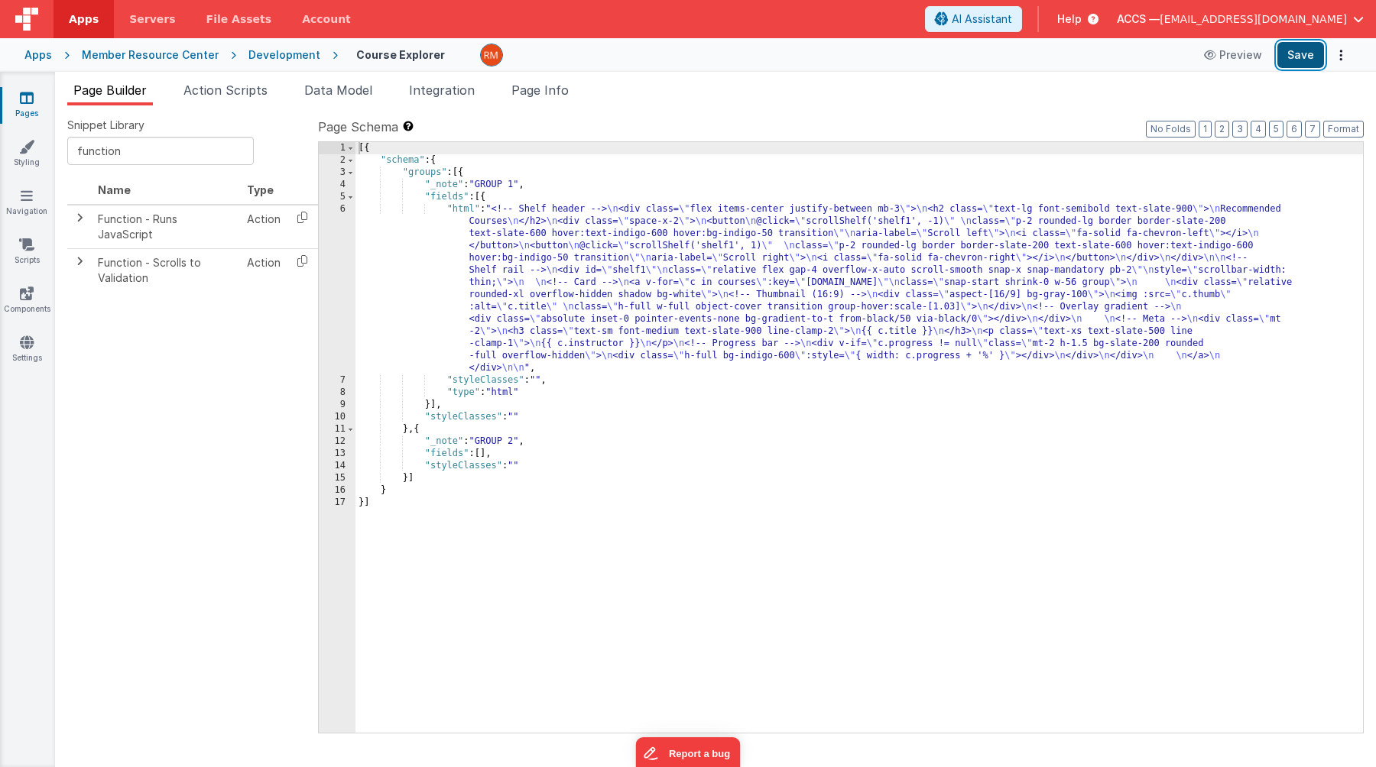
click at [1205, 53] on button "Save" at bounding box center [1300, 55] width 47 height 26
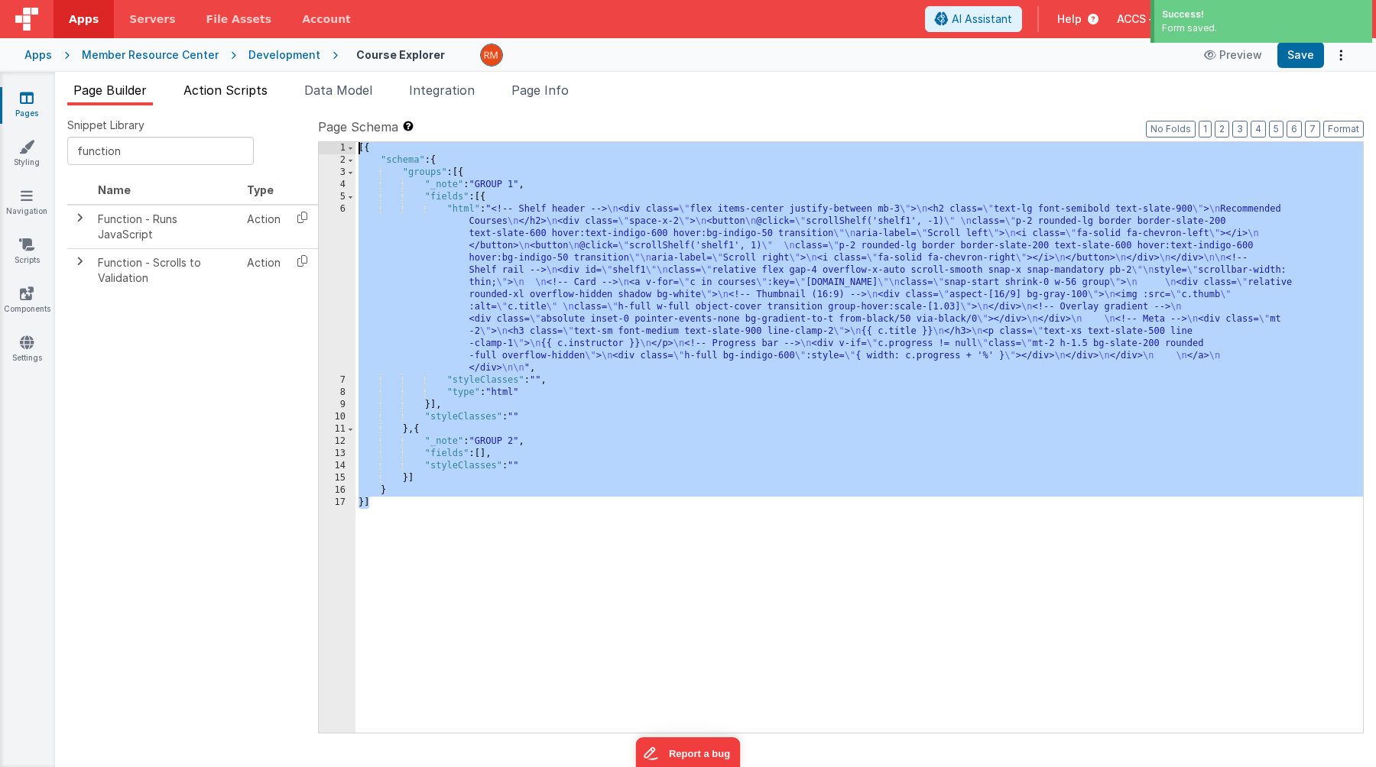
drag, startPoint x: 372, startPoint y: 559, endPoint x: 271, endPoint y: 99, distance: 471.9
click at [271, 99] on div "Page Builder Action Scripts Data Model Integration Page Info Snippet Library fu…" at bounding box center [715, 424] width 1321 height 686
click at [358, 92] on span "Data Model" at bounding box center [338, 90] width 68 height 15
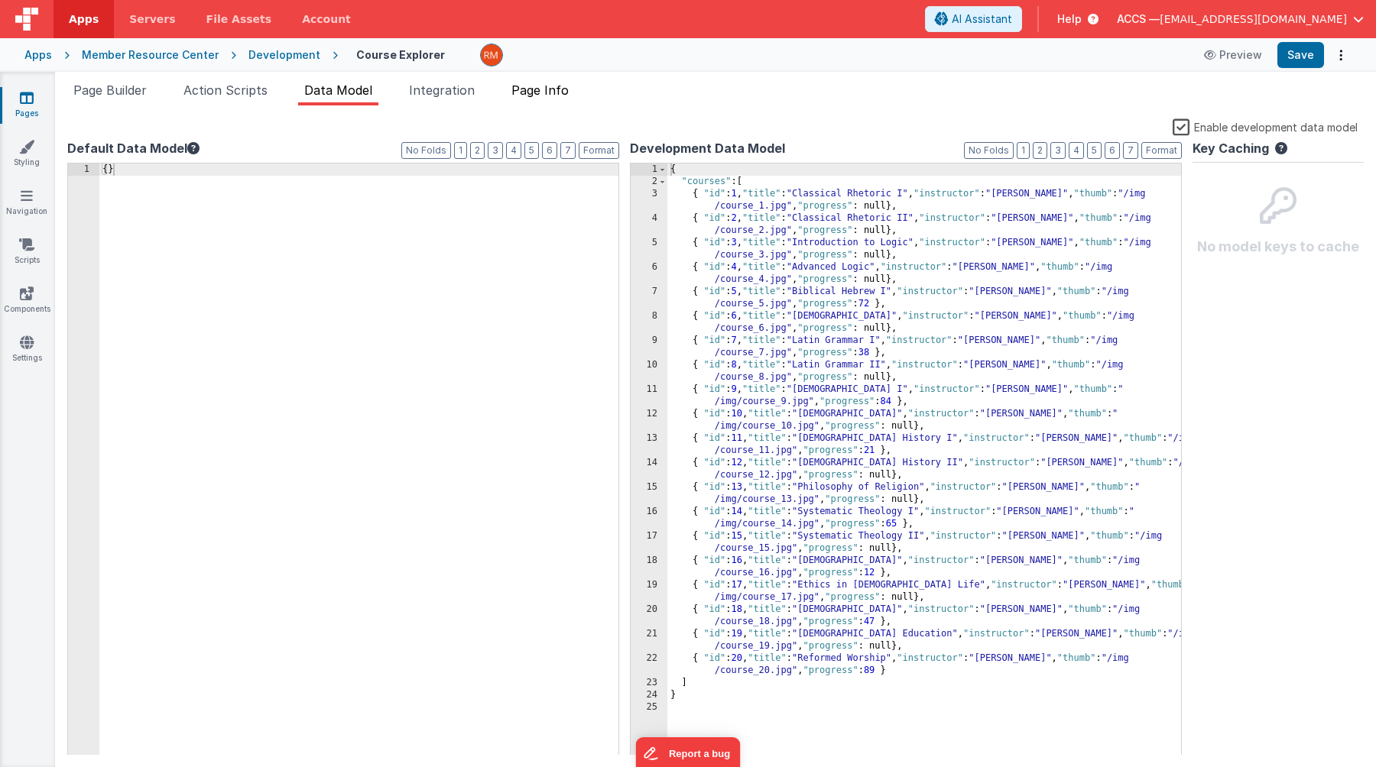
click at [543, 93] on span "Page Info" at bounding box center [539, 90] width 57 height 15
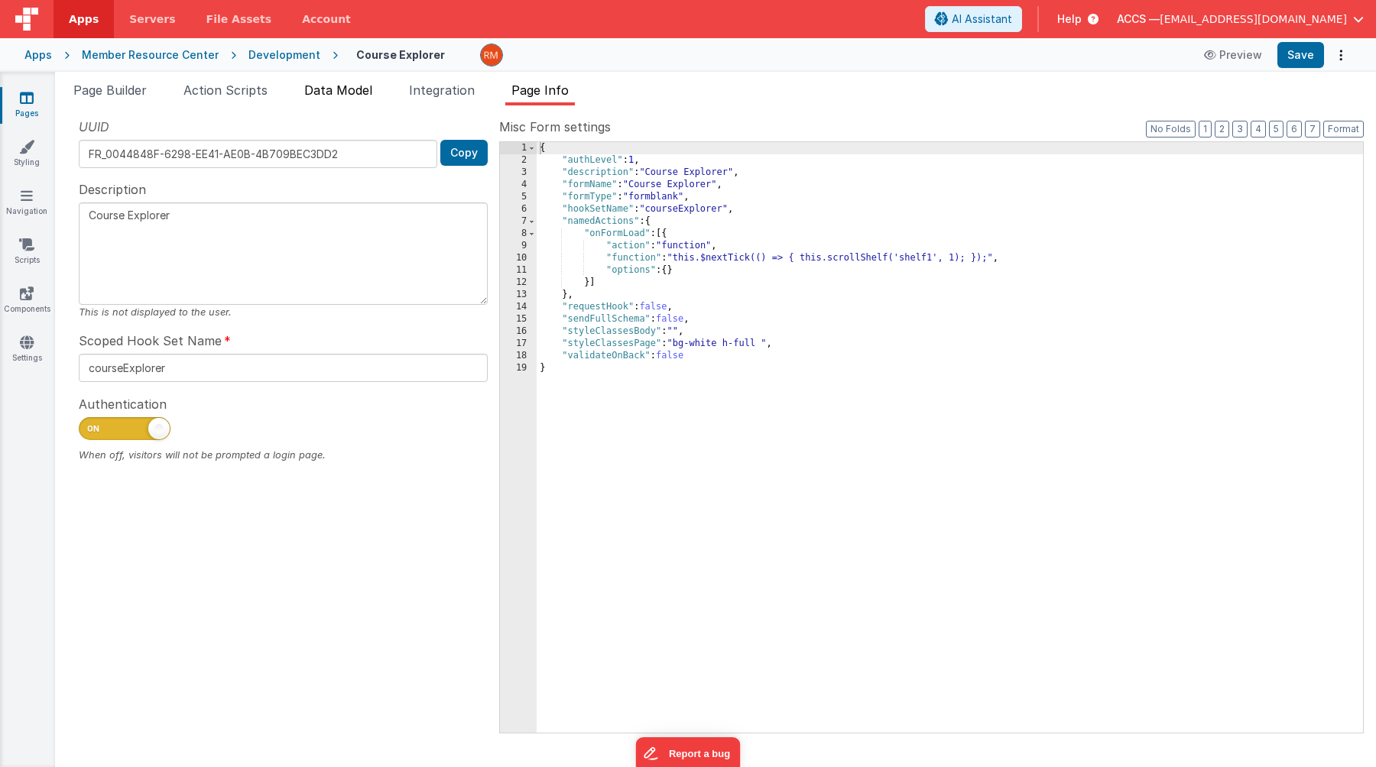
click at [342, 86] on span "Data Model" at bounding box center [338, 90] width 68 height 15
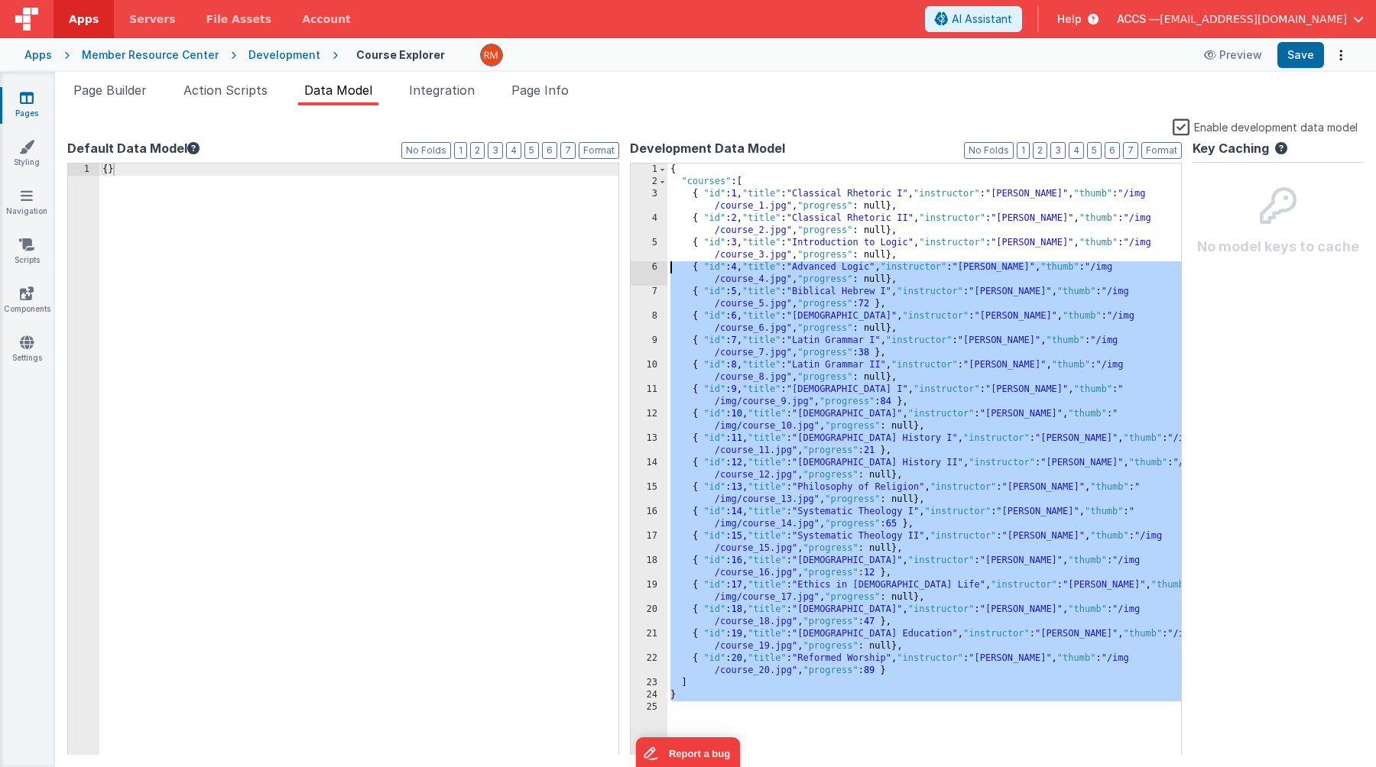
drag, startPoint x: 694, startPoint y: 708, endPoint x: 660, endPoint y: 263, distance: 446.1
click at [660, 263] on div "1 2 3 4 5 6 7 8 9 10 11 12 13 14 15 16 17 18 19 20 21 22 23 24 25 { "courses" :…" at bounding box center [906, 460] width 552 height 594
click at [714, 612] on div "{ "courses" : [ { "id" : 1 , "title" : "Classical Rhetoric I" , "instructor" : …" at bounding box center [924, 472] width 514 height 617
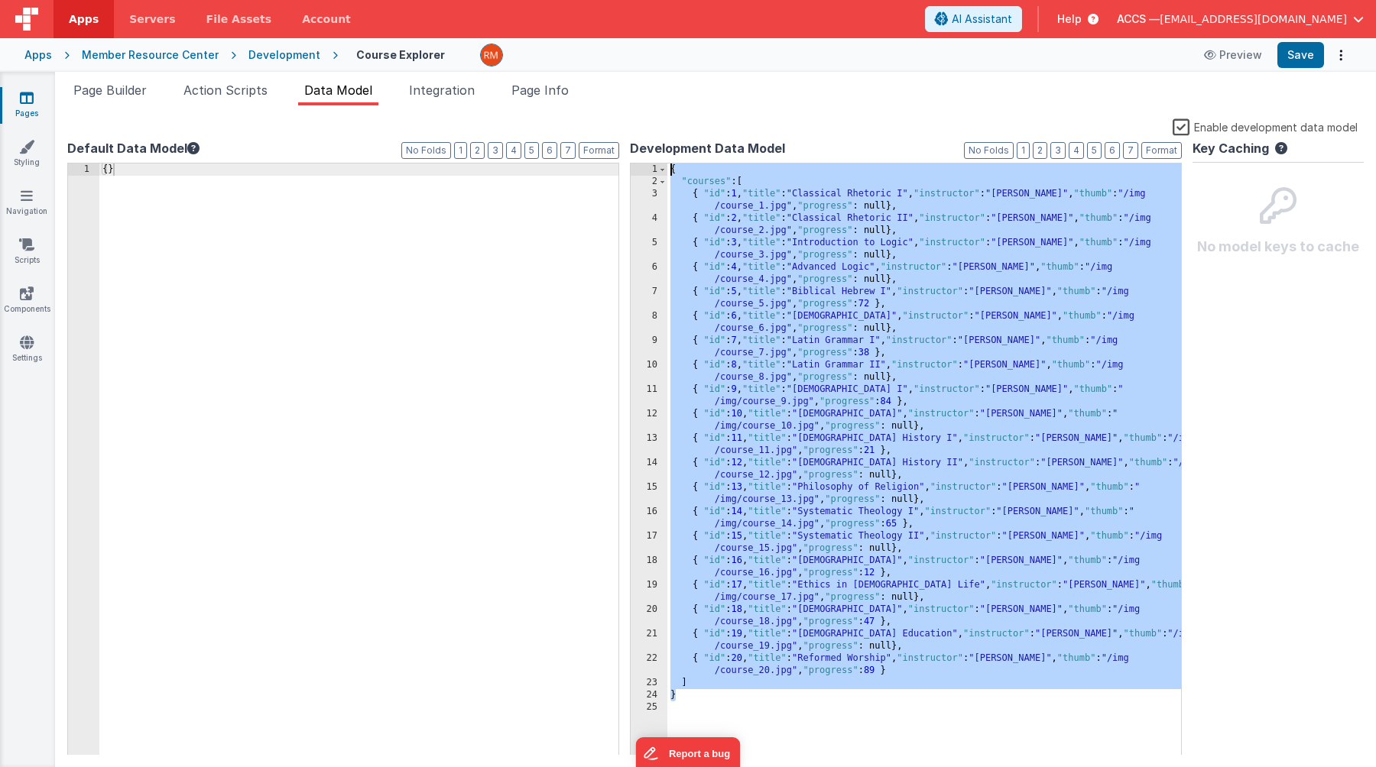
drag, startPoint x: 689, startPoint y: 699, endPoint x: 677, endPoint y: 151, distance: 548.1
click at [677, 151] on div "Development Data Model Format 7 6 5 4 3 2 1 No Folds 1 2 3 4 5 6 7 8 9 10 11 12…" at bounding box center [906, 447] width 552 height 616
click at [554, 86] on span "Page Info" at bounding box center [539, 90] width 57 height 15
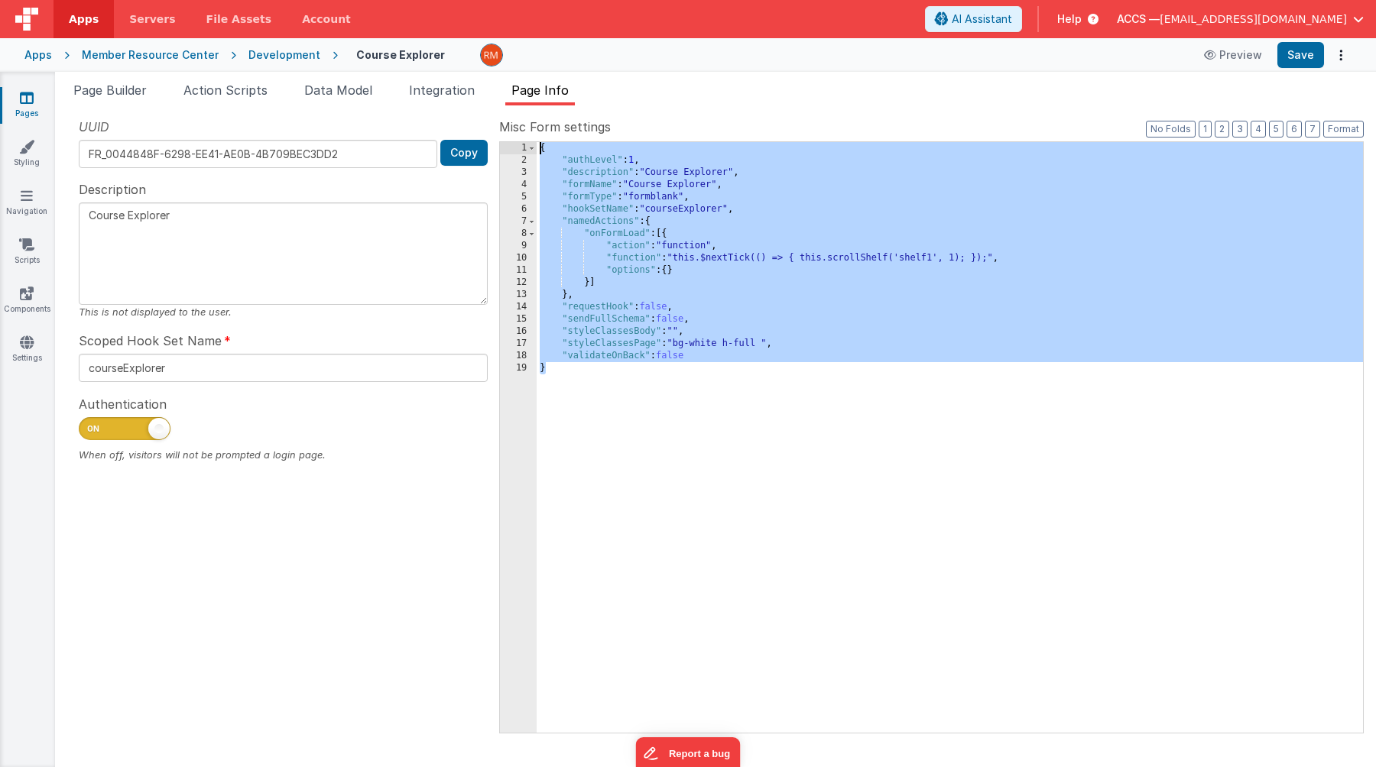
drag, startPoint x: 595, startPoint y: 406, endPoint x: 557, endPoint y: 12, distance: 395.5
click at [557, 12] on div "Apps Servers File Assets Account Some FUTURE Slot AI Assistant Help ACCS — [EMA…" at bounding box center [688, 383] width 1376 height 767
click at [128, 97] on span "Page Builder" at bounding box center [109, 90] width 73 height 15
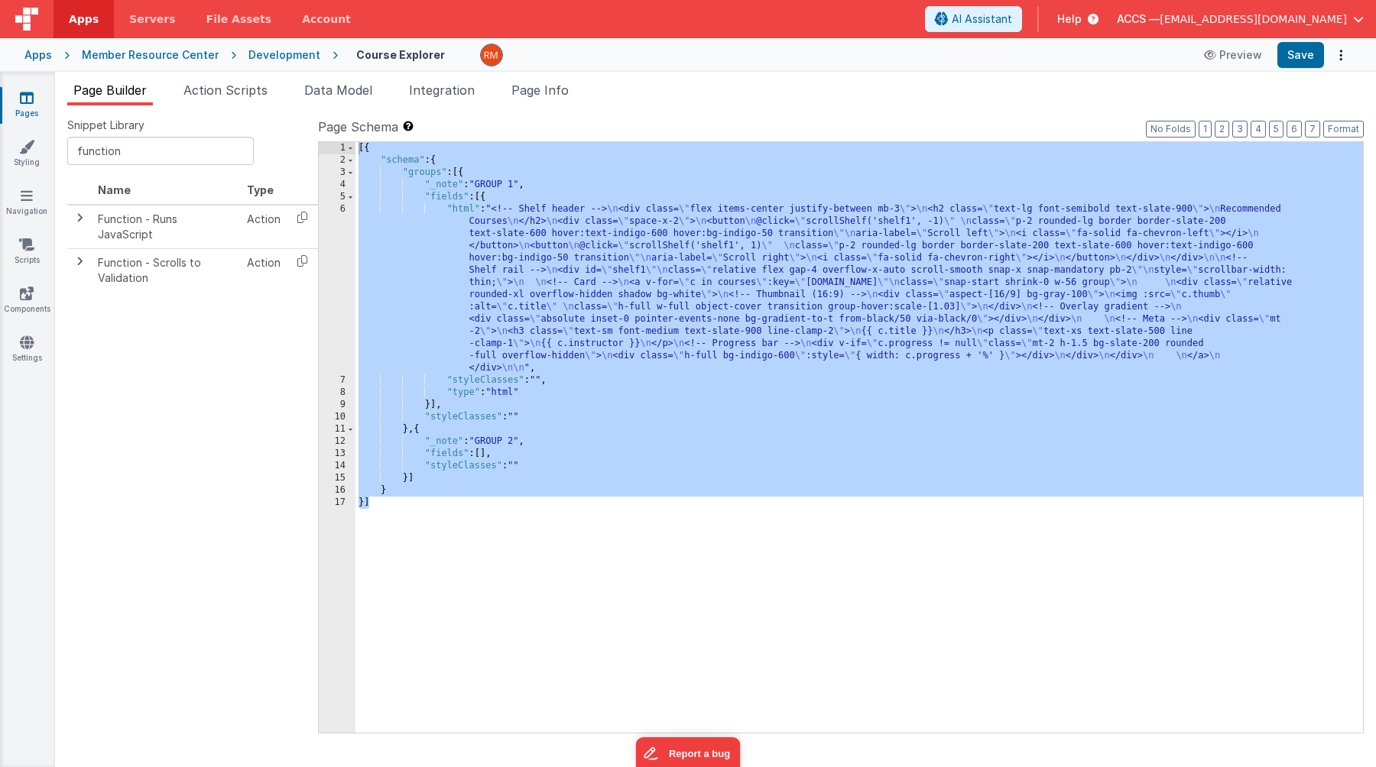
click at [468, 210] on div "[{ "schema" : { "groups" : [{ "_note" : "GROUP 1" , "fields" : [{ "html" : "<!-…" at bounding box center [858, 449] width 1007 height 615
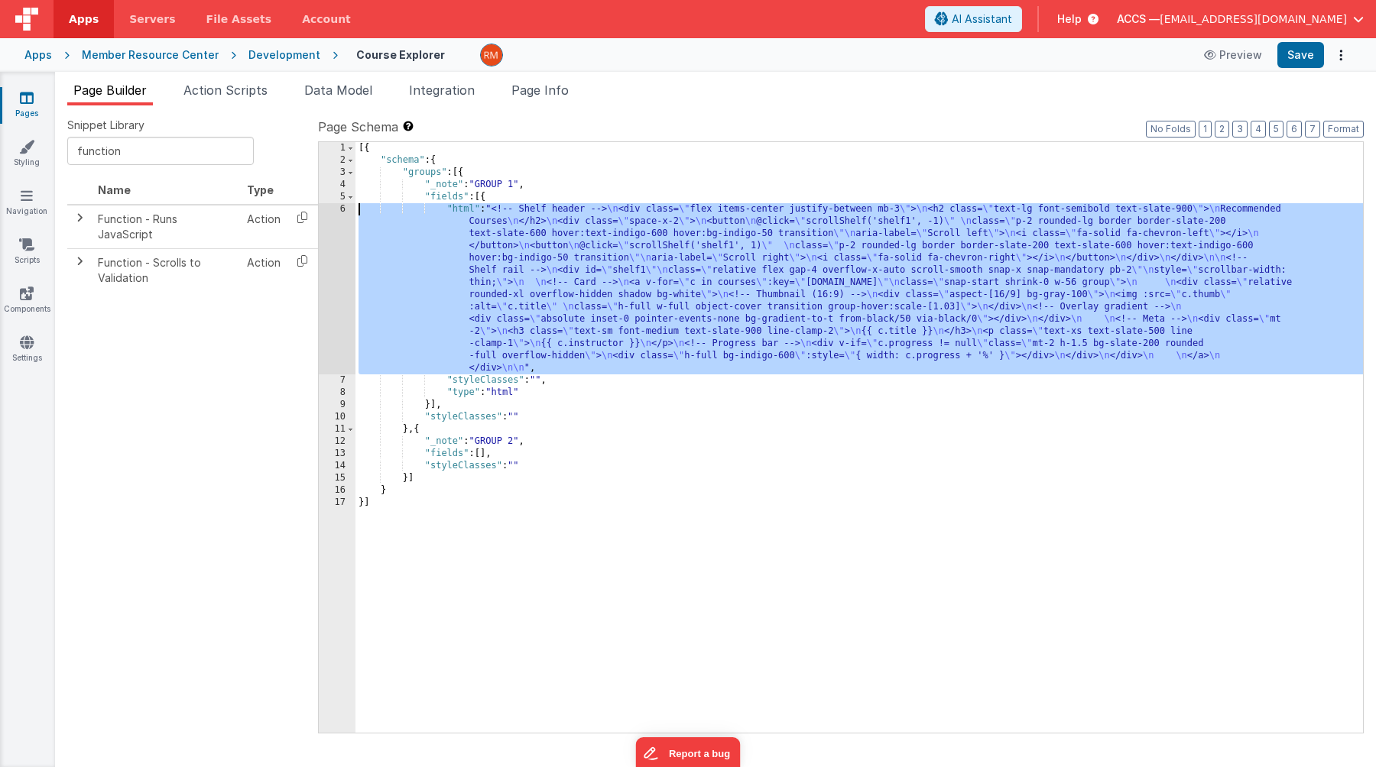
click at [341, 206] on div "6" at bounding box center [337, 288] width 37 height 171
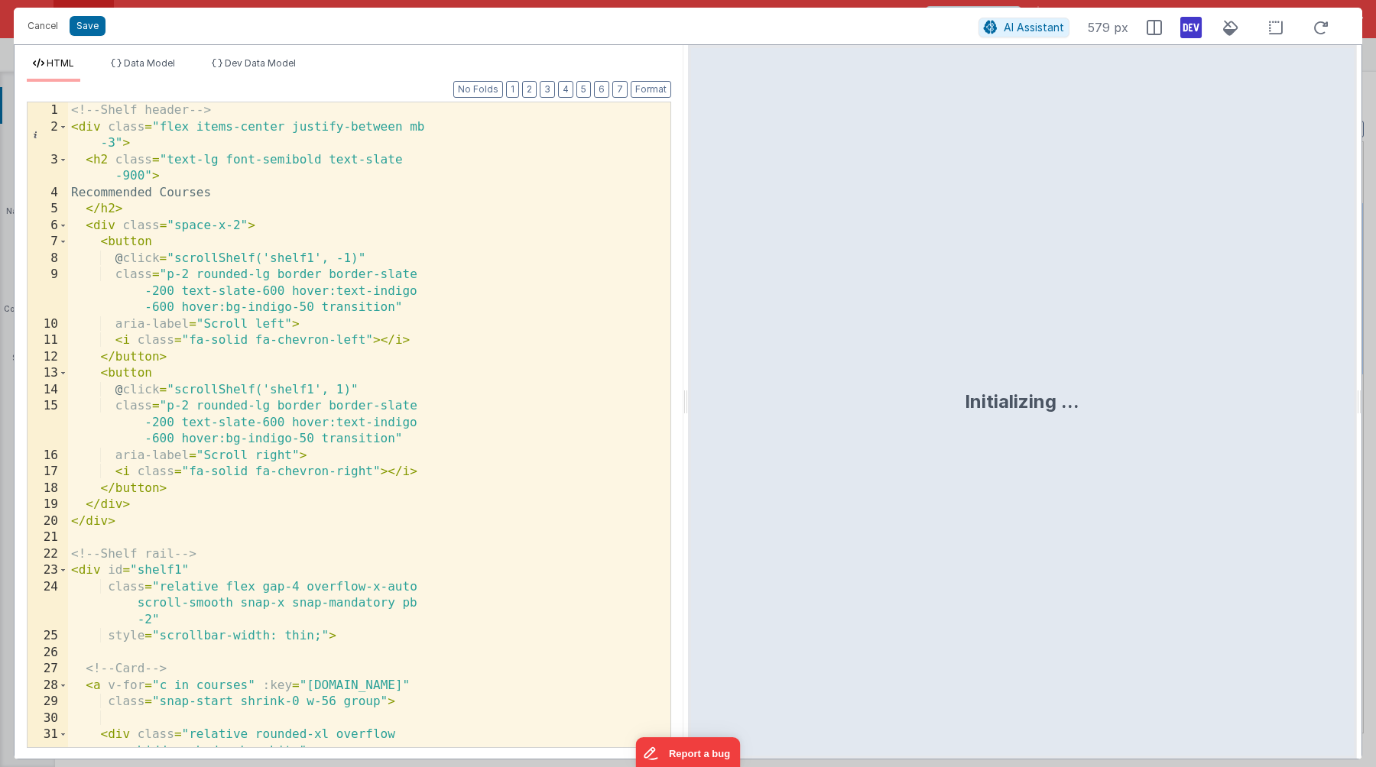
click at [356, 316] on div "<!-- Shelf header --> < div class = "flex items-center justify-between mb -3" >…" at bounding box center [363, 441] width 591 height 678
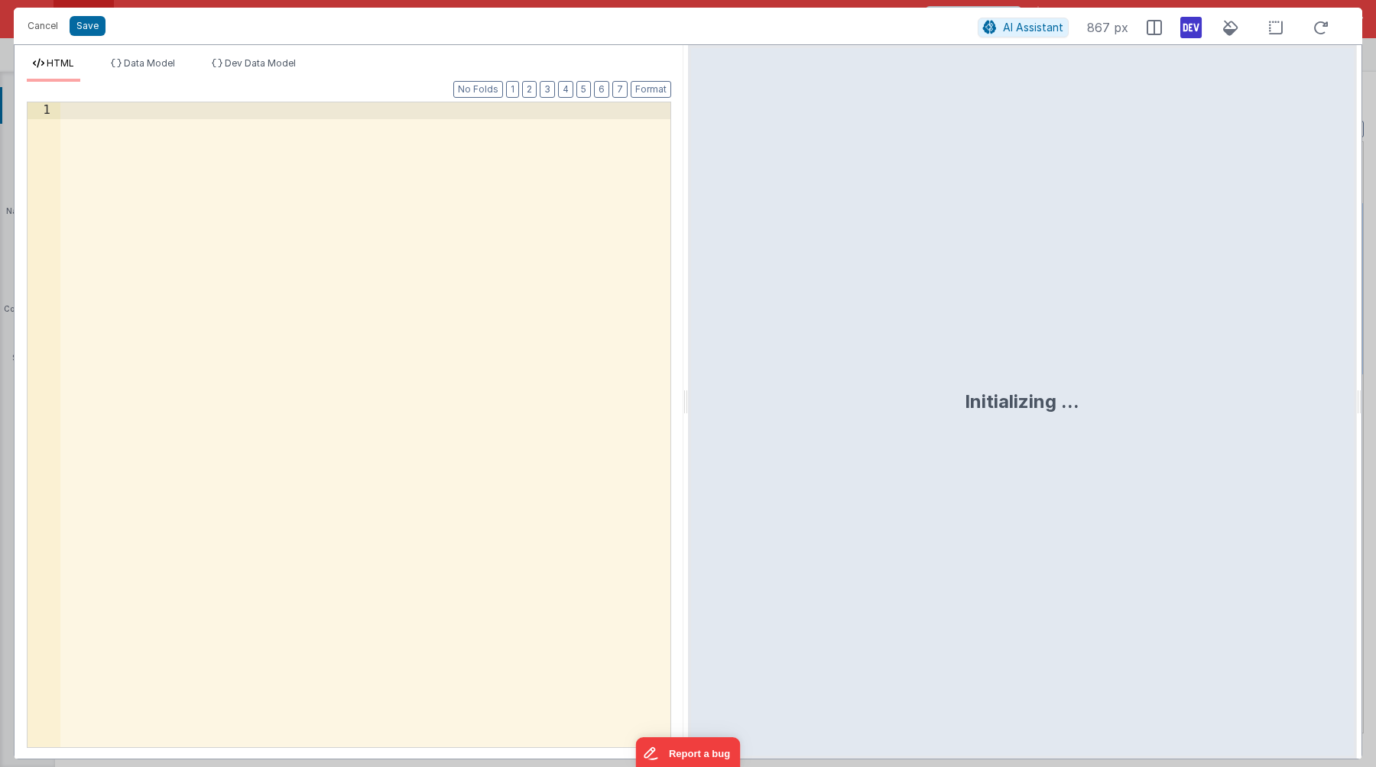
scroll to position [209, 0]
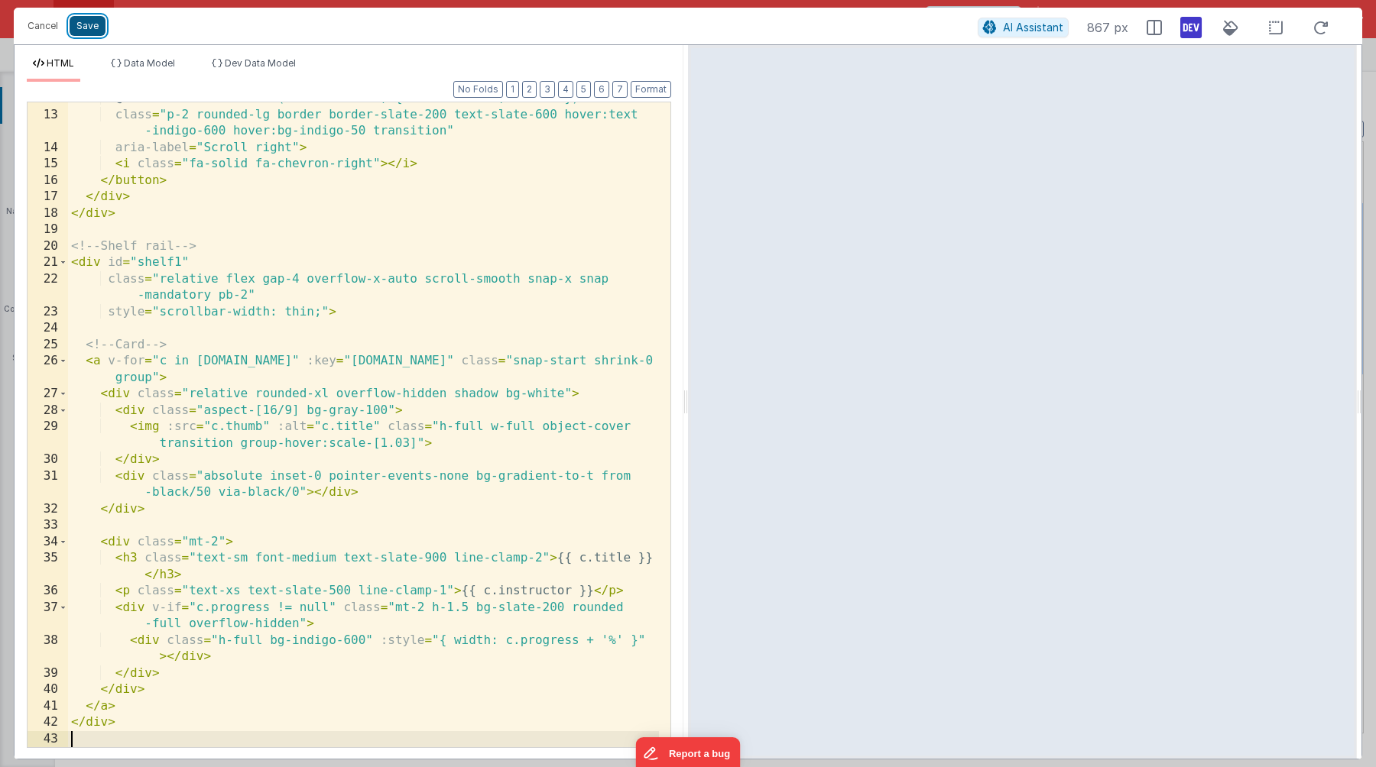
click at [89, 30] on button "Save" at bounding box center [88, 26] width 36 height 20
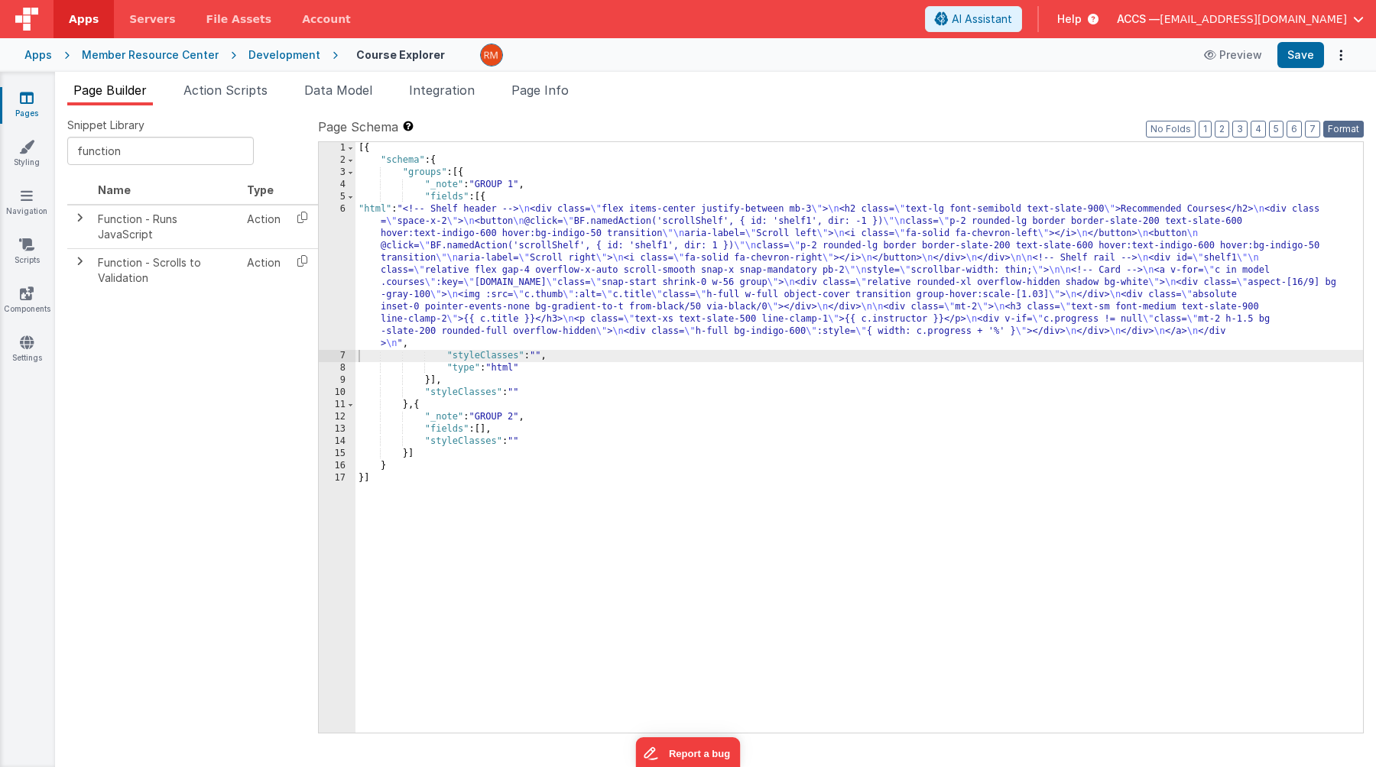
click at [1205, 133] on button "Format" at bounding box center [1343, 129] width 41 height 17
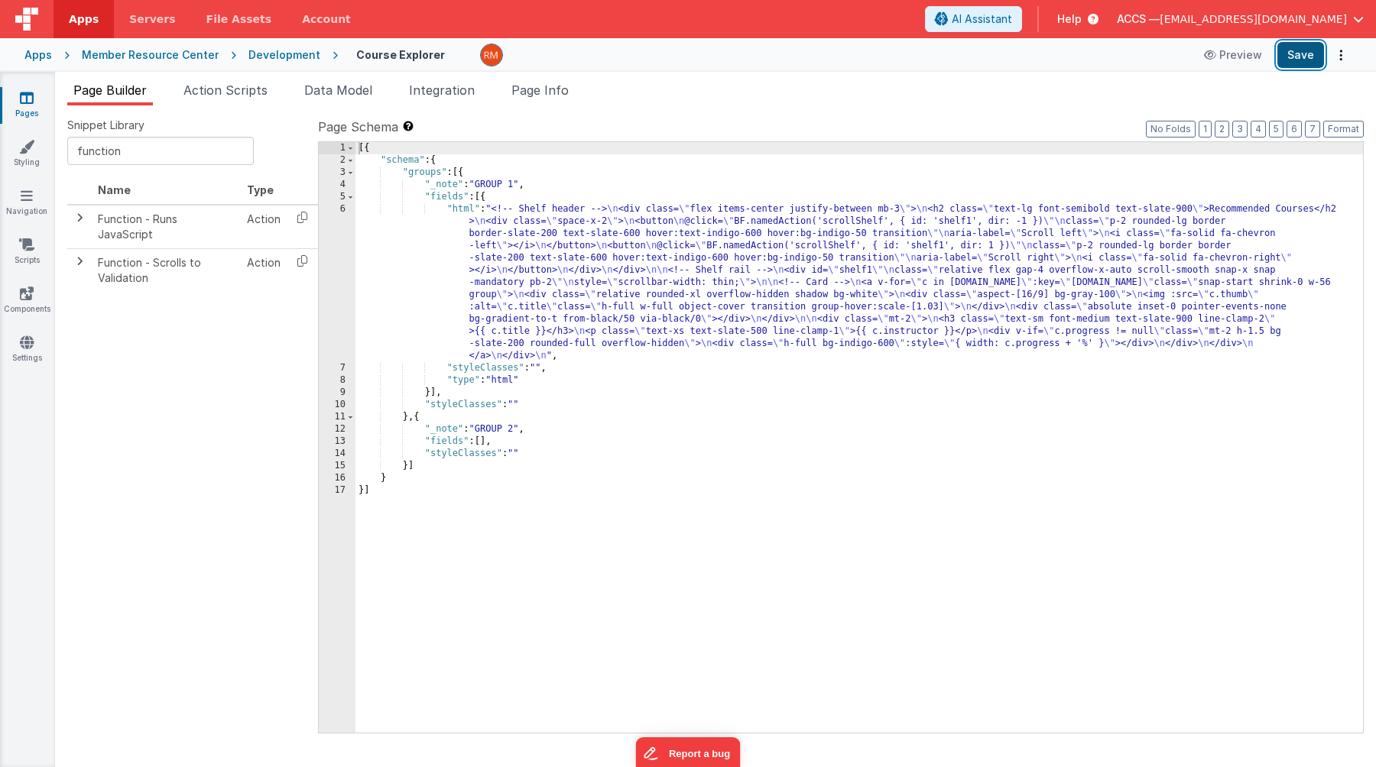
click at [1205, 62] on button "Save" at bounding box center [1300, 55] width 47 height 26
